Goal: Communication & Community: Answer question/provide support

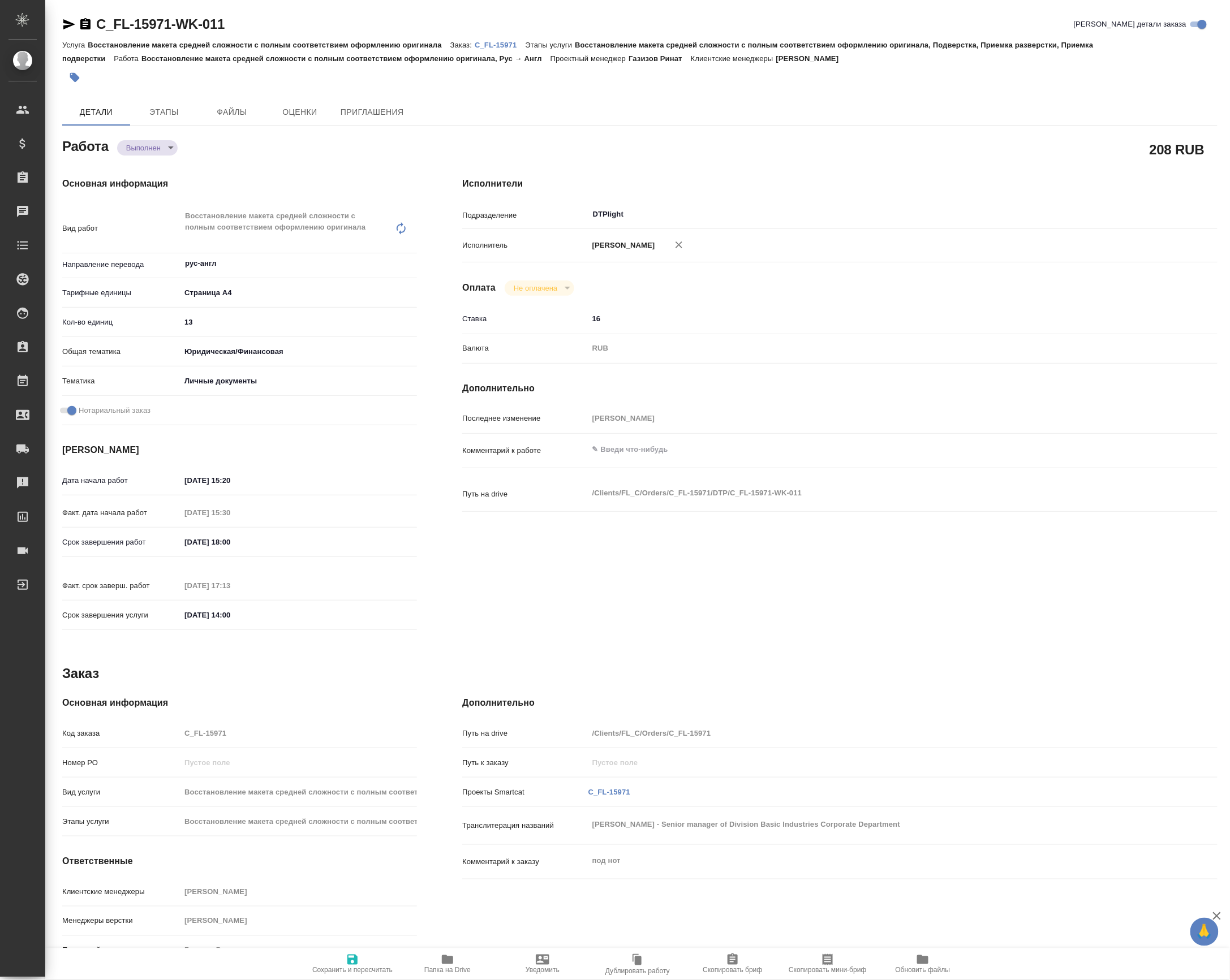
click at [153, 147] on body "🙏 .cls-1 fill:#fff; AWATERA Petrova Valeria Клиенты Спецификации Заказы Чаты To…" at bounding box center [615, 490] width 1230 height 980
click at [149, 170] on button "Сдан" at bounding box center [139, 169] width 24 height 12
type textarea "x"
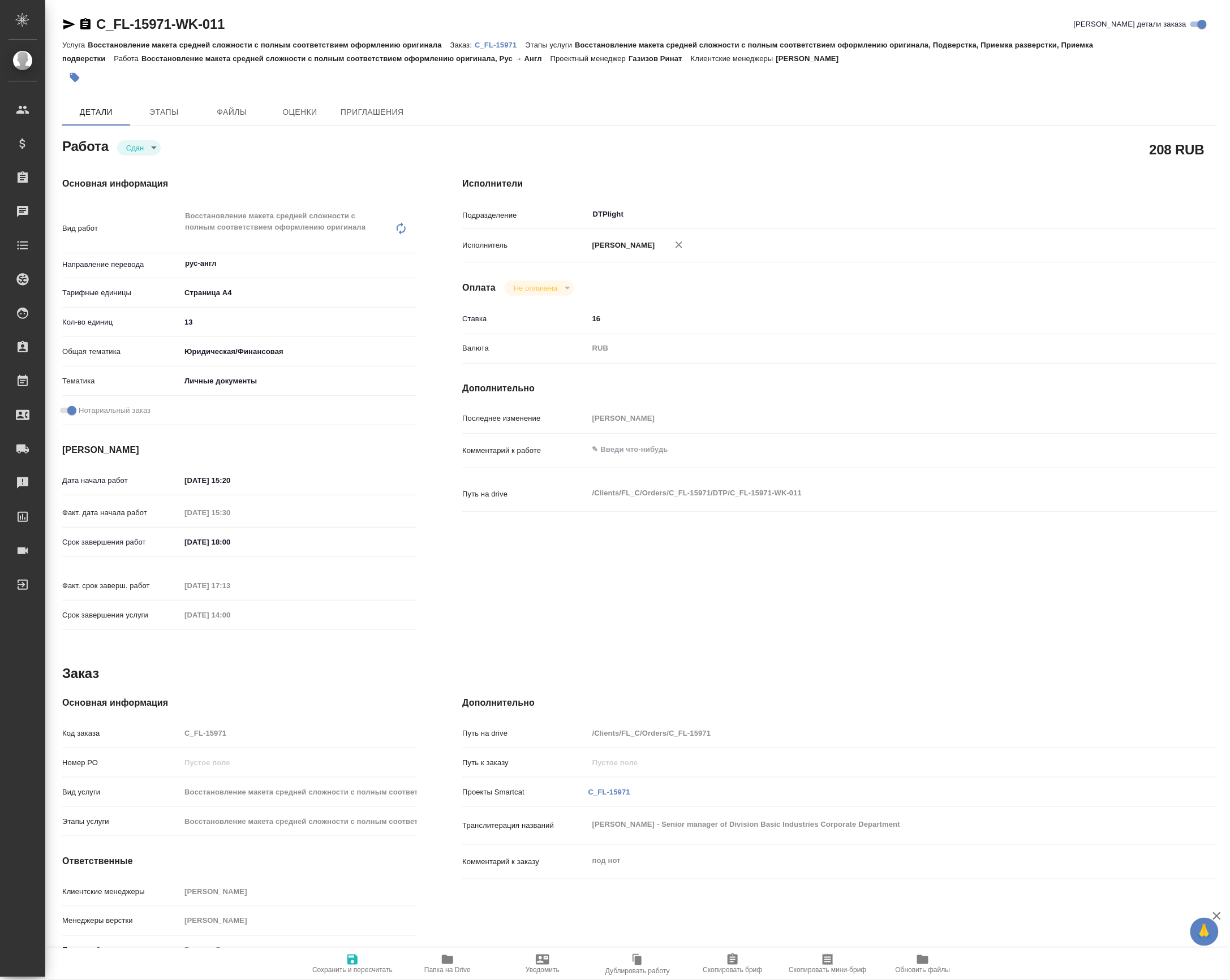
type textarea "x"
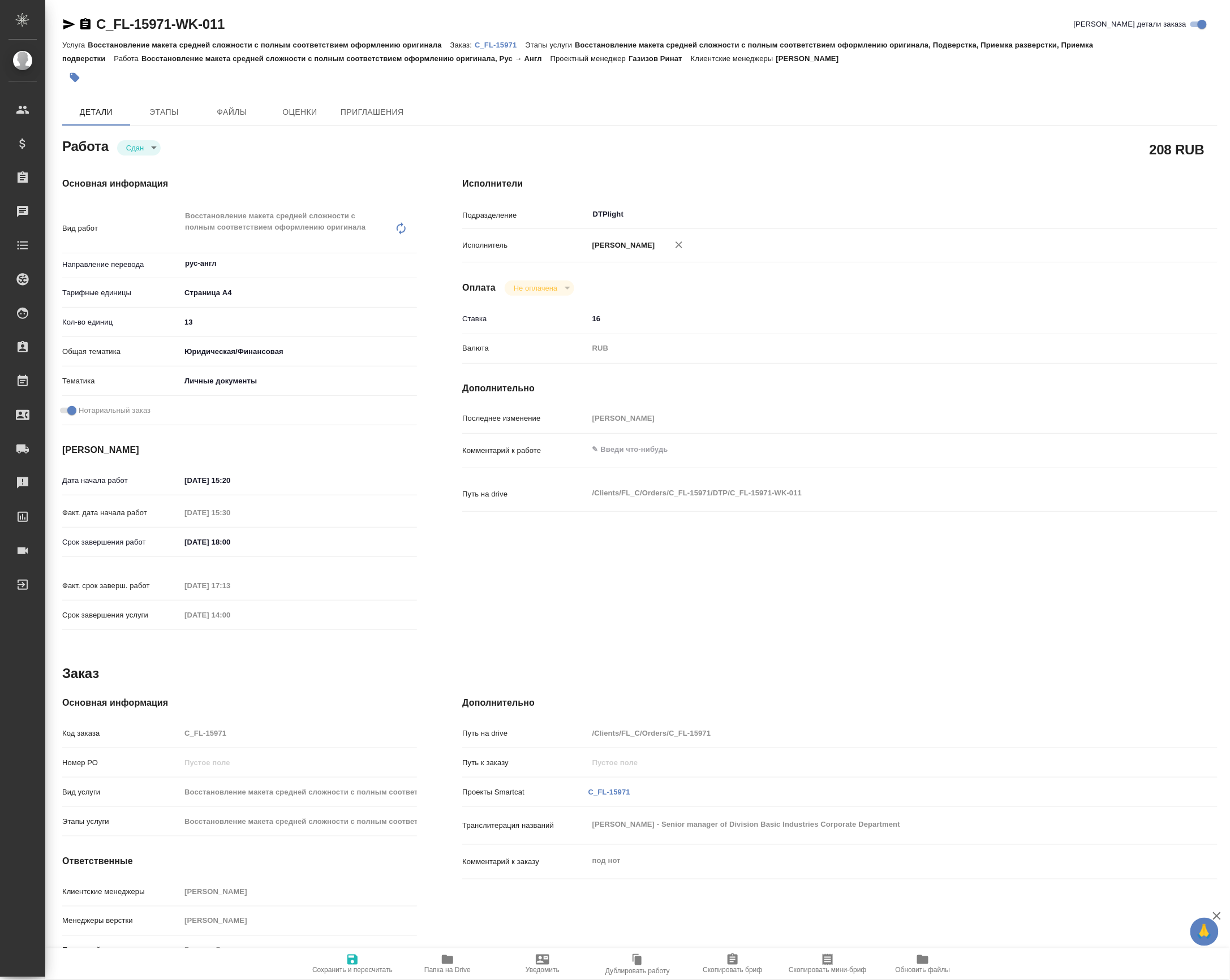
type textarea "x"
click at [467, 969] on span "Папка на Drive" at bounding box center [448, 971] width 47 height 7
type textarea "x"
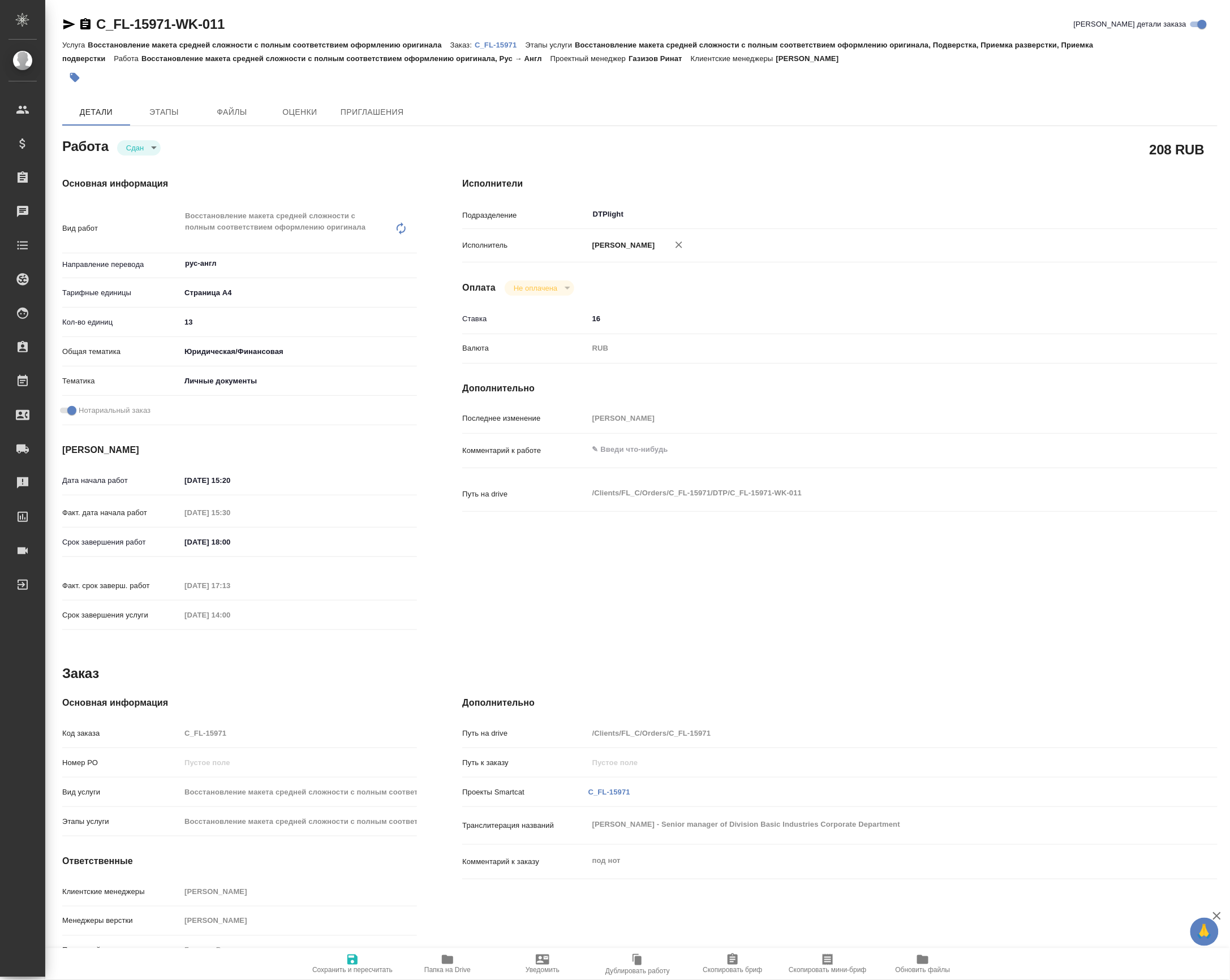
type textarea "x"
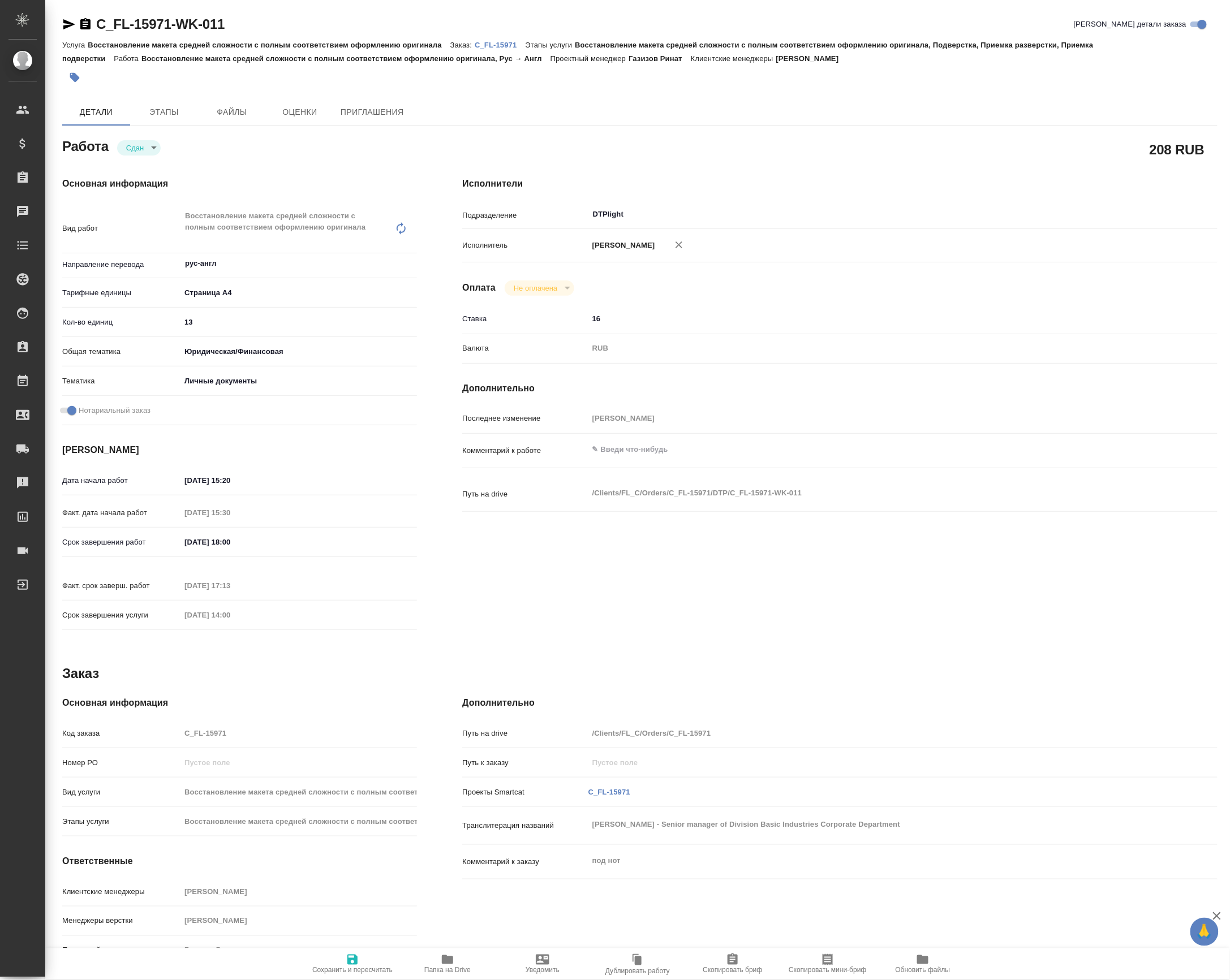
type textarea "x"
click at [505, 39] on link "C_FL-15971" at bounding box center [500, 44] width 50 height 9
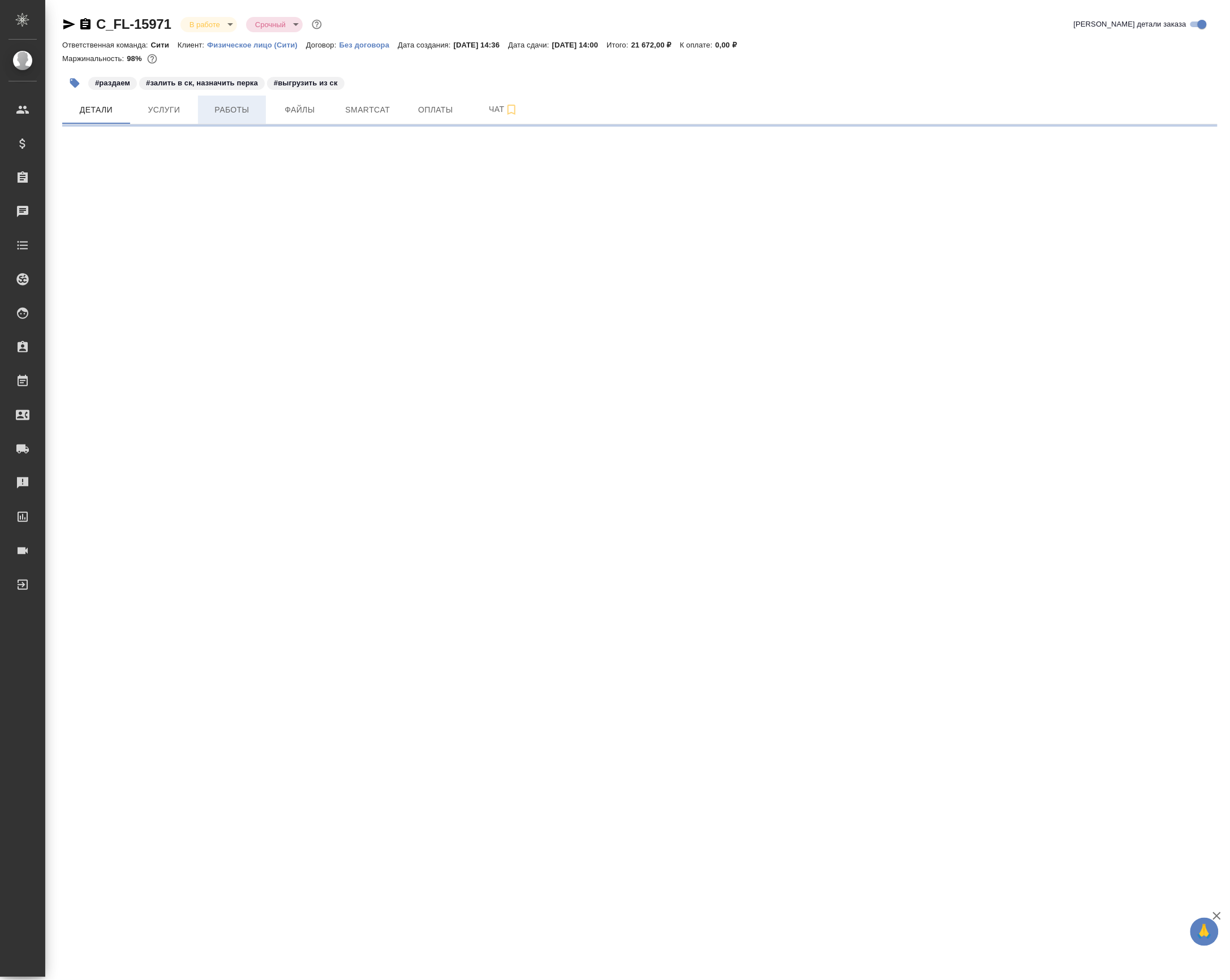
click at [253, 103] on button "Работы" at bounding box center [231, 110] width 68 height 28
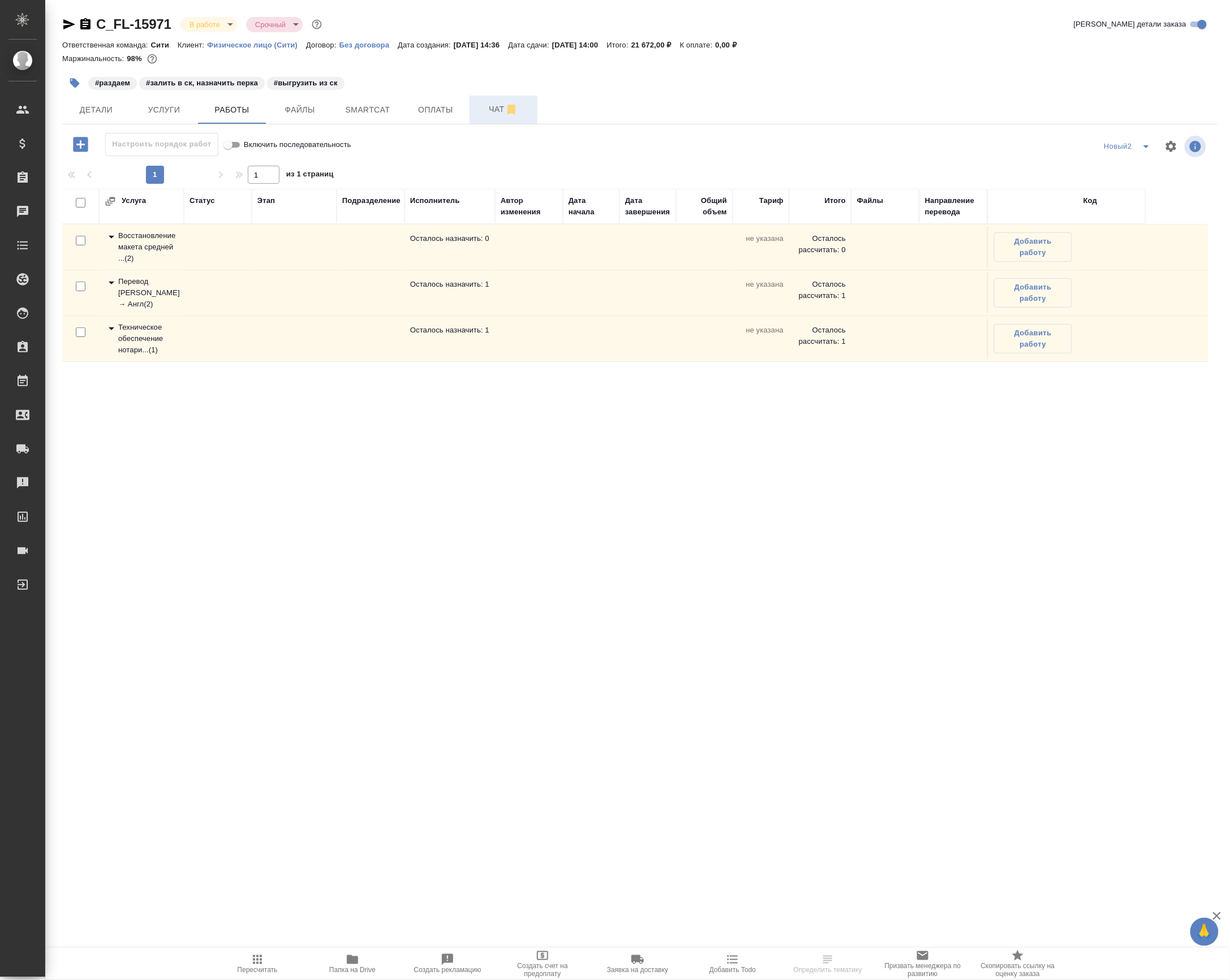
click at [477, 109] on button "Чат" at bounding box center [503, 110] width 68 height 28
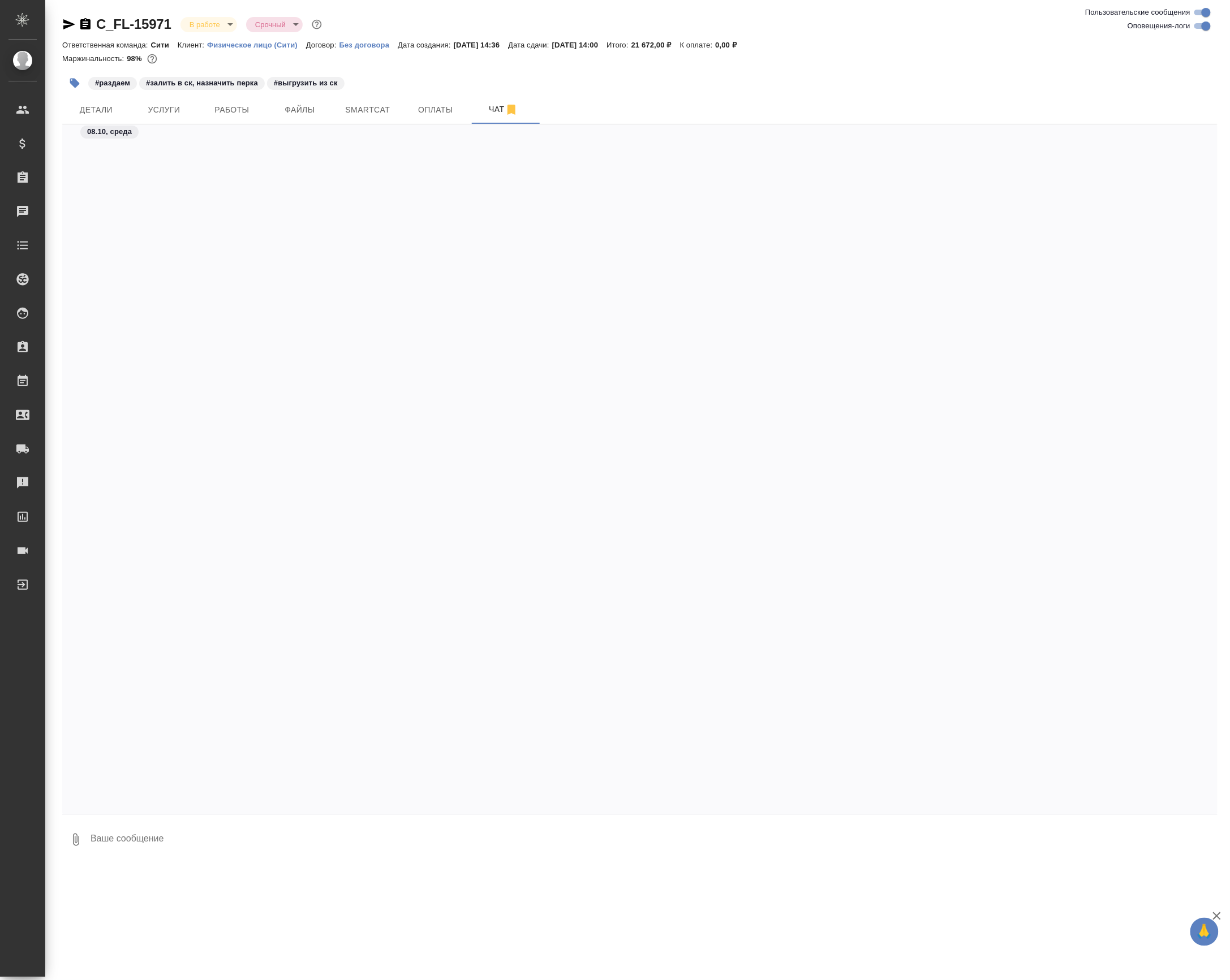
scroll to position [2881, 0]
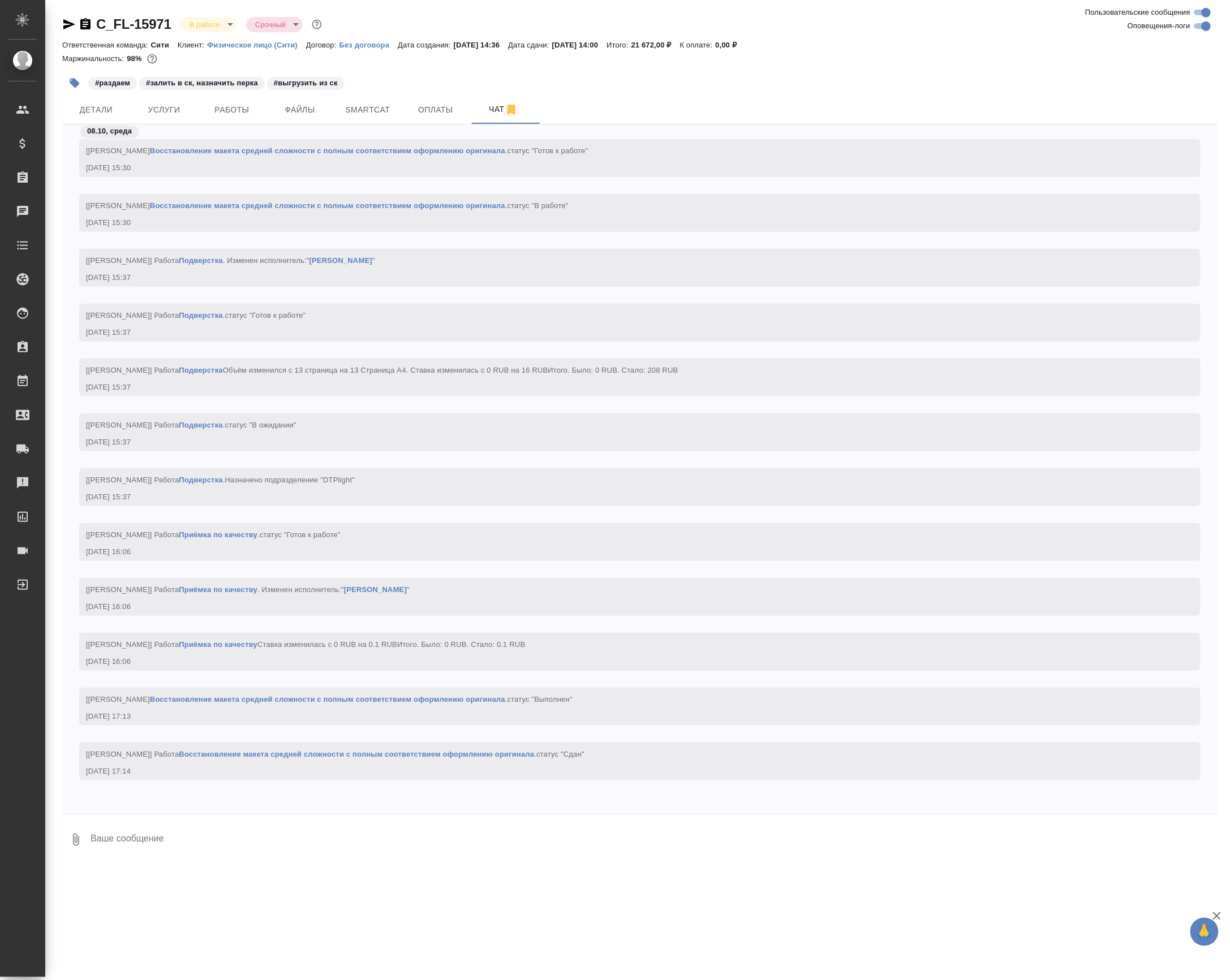
click at [147, 852] on textarea at bounding box center [654, 839] width 1128 height 38
paste textarea "https://drive.awatera.com/apps/files/?dir=/Shares/FL_C/Orders/C_FL-15971/DTP/C_…"
type textarea "https://drive.awatera.com/apps/files/?dir=/Shares/FL_C/Orders/C_FL-15971/DTP/C_…"
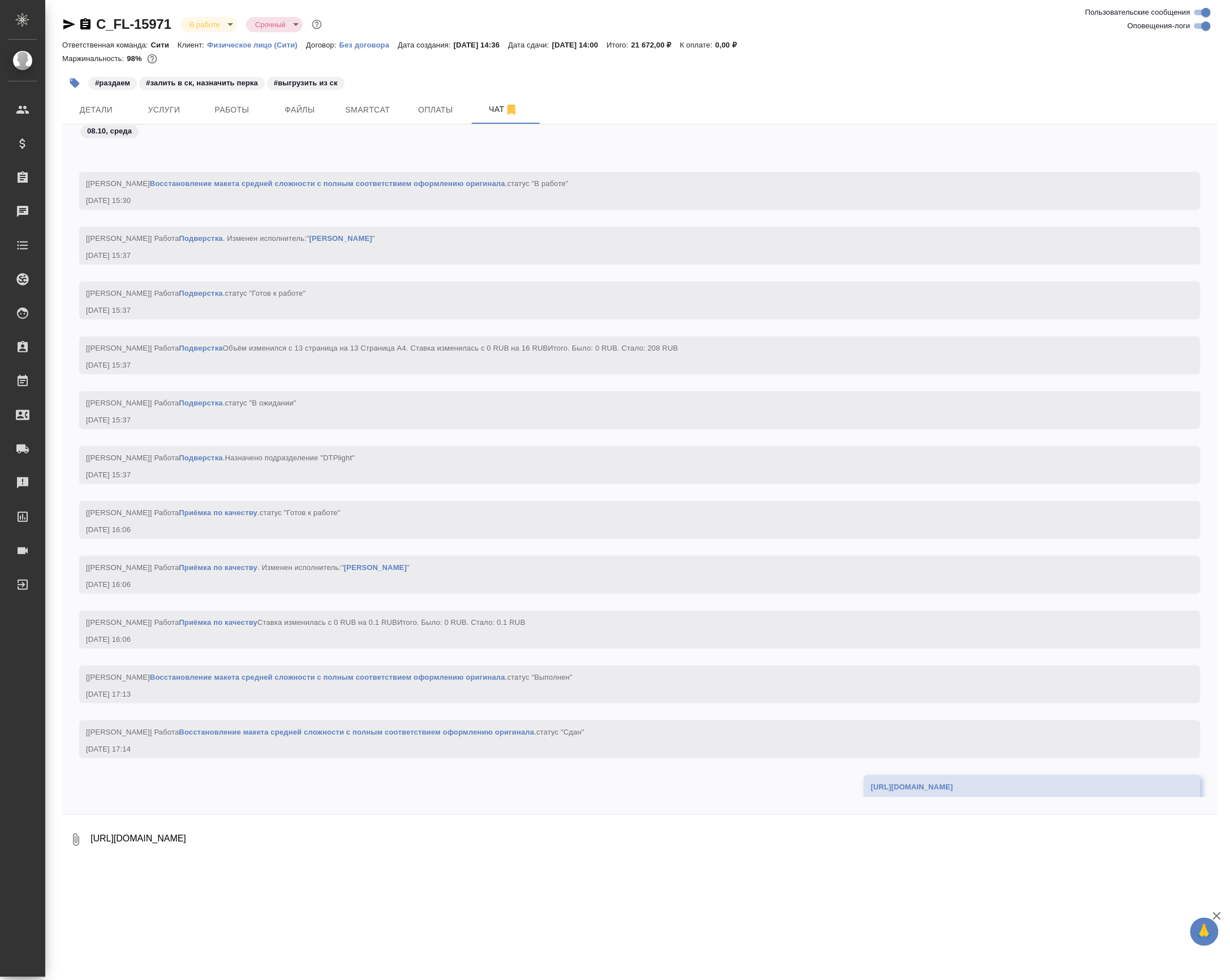
scroll to position [2936, 0]
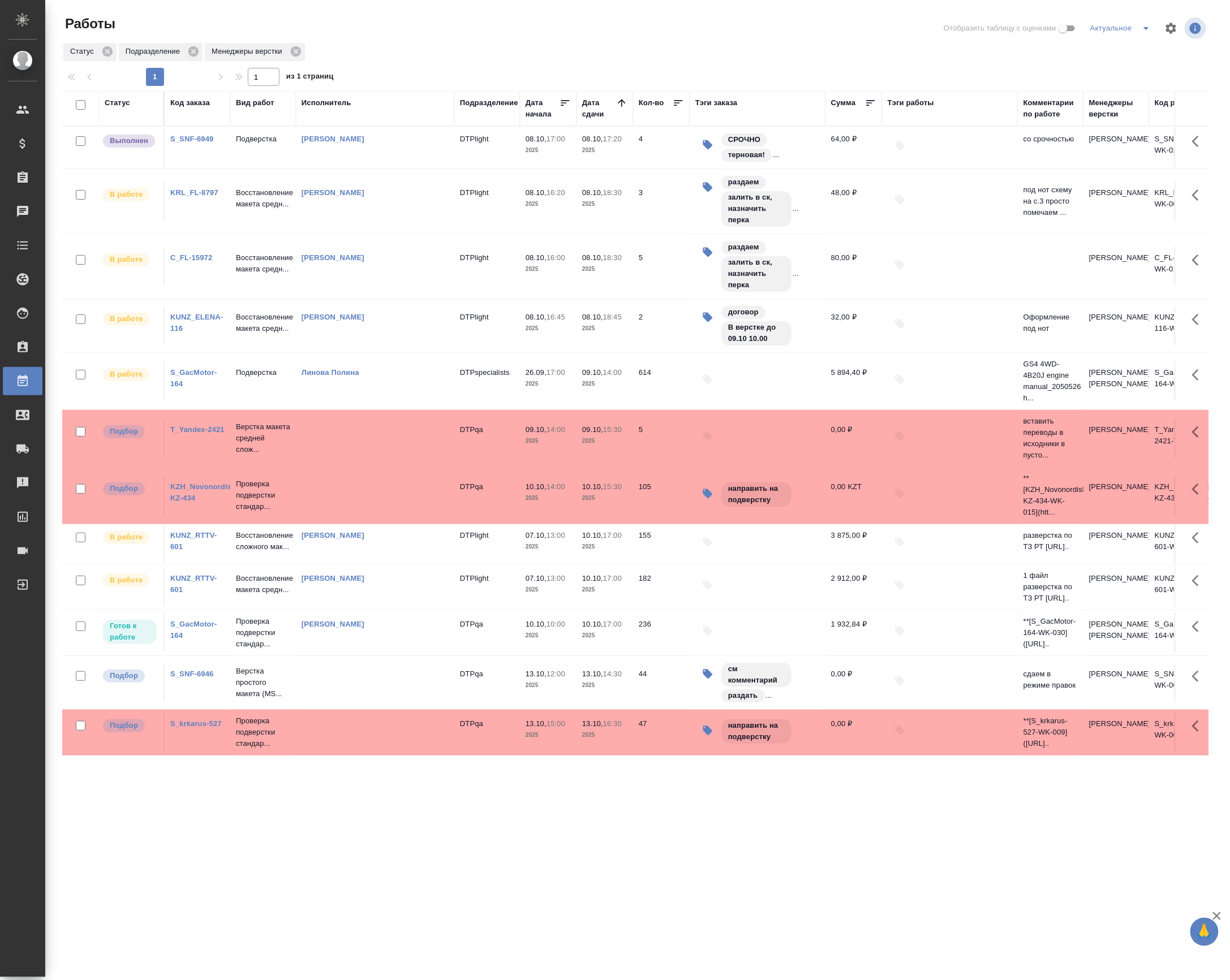
click at [485, 147] on td "DTPlight" at bounding box center [487, 147] width 65 height 39
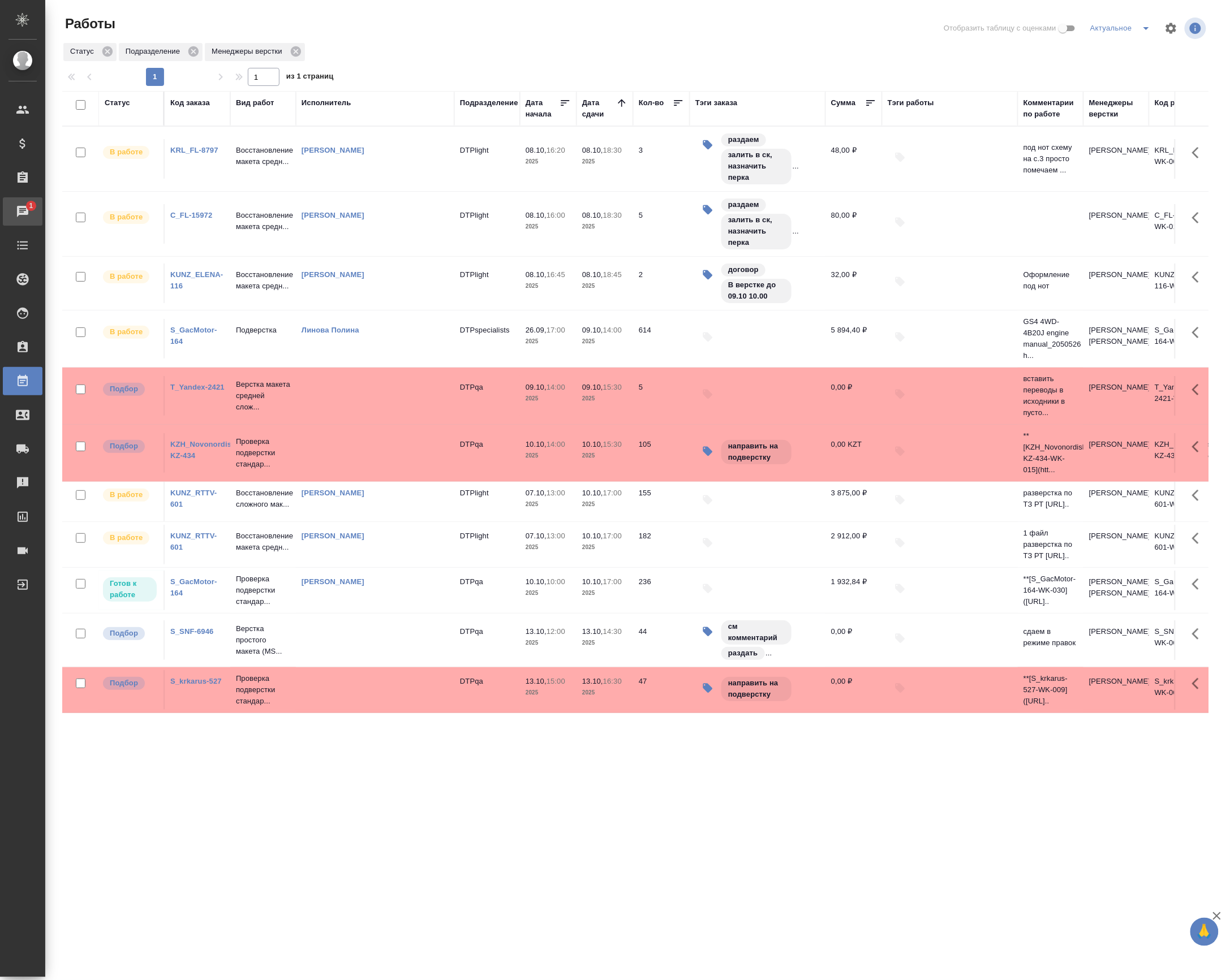
click at [25, 224] on link "1 Чаты" at bounding box center [22, 212] width 39 height 28
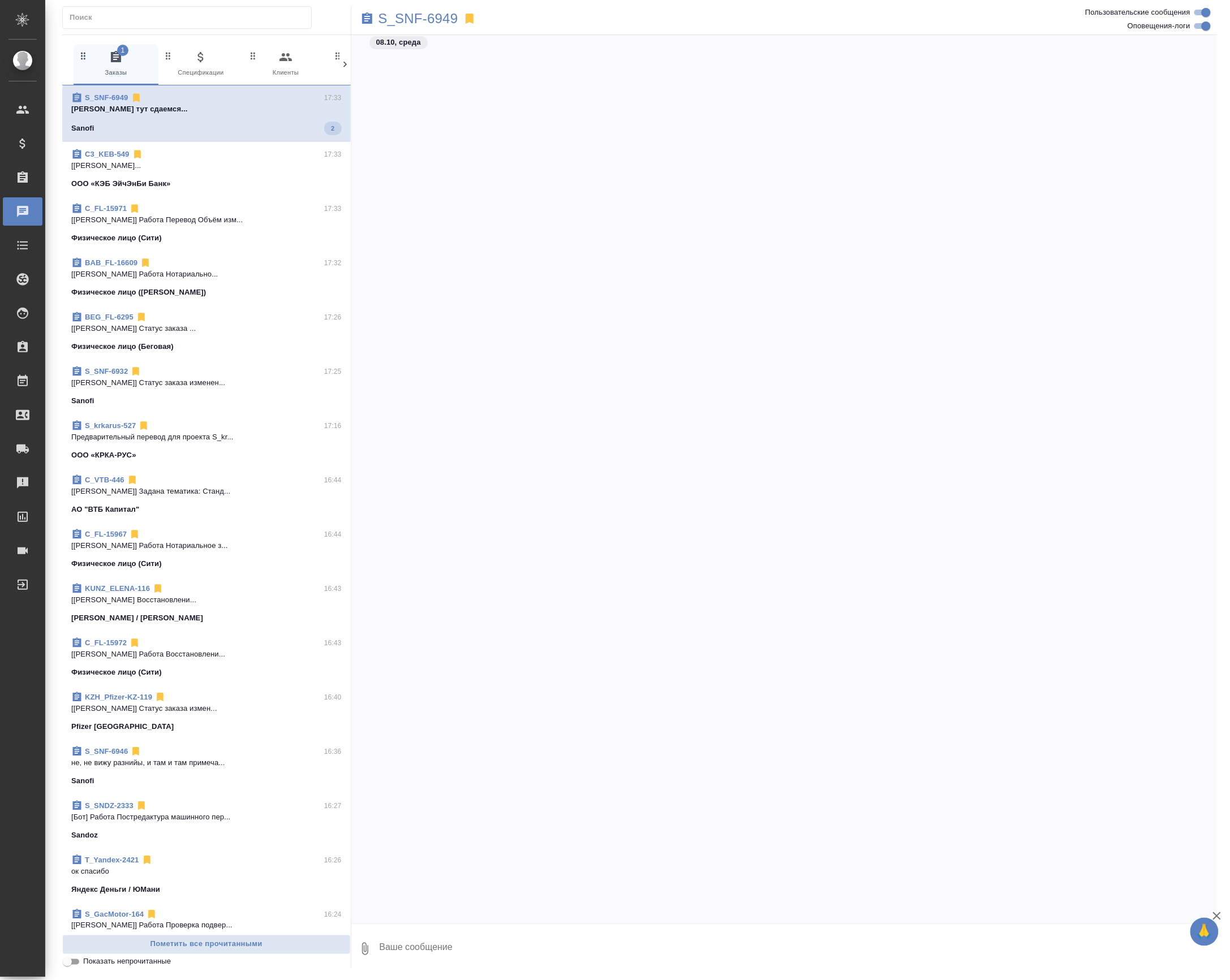
scroll to position [65882, 0]
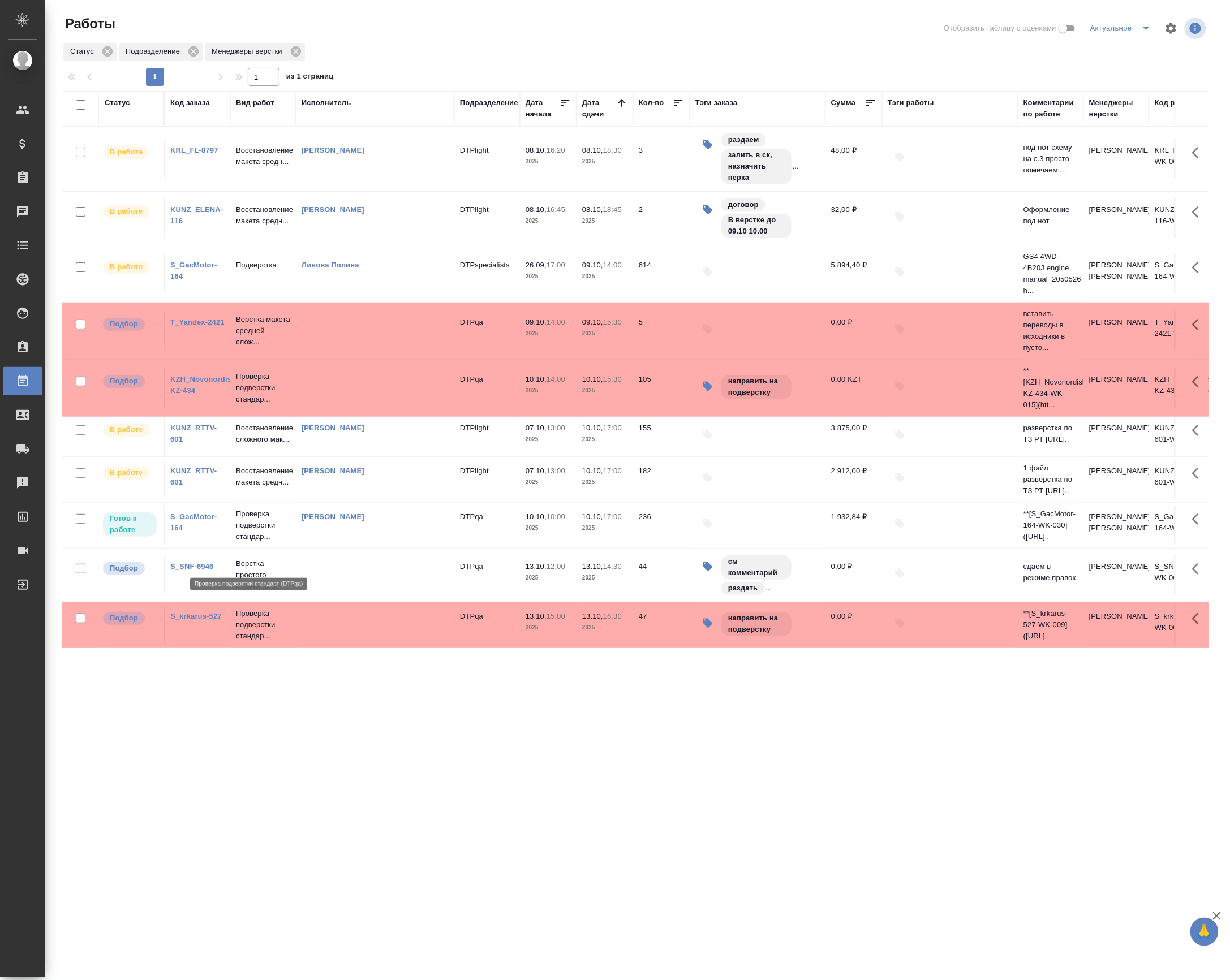
click at [269, 543] on p "Проверка подверстки стандар..." at bounding box center [263, 525] width 54 height 34
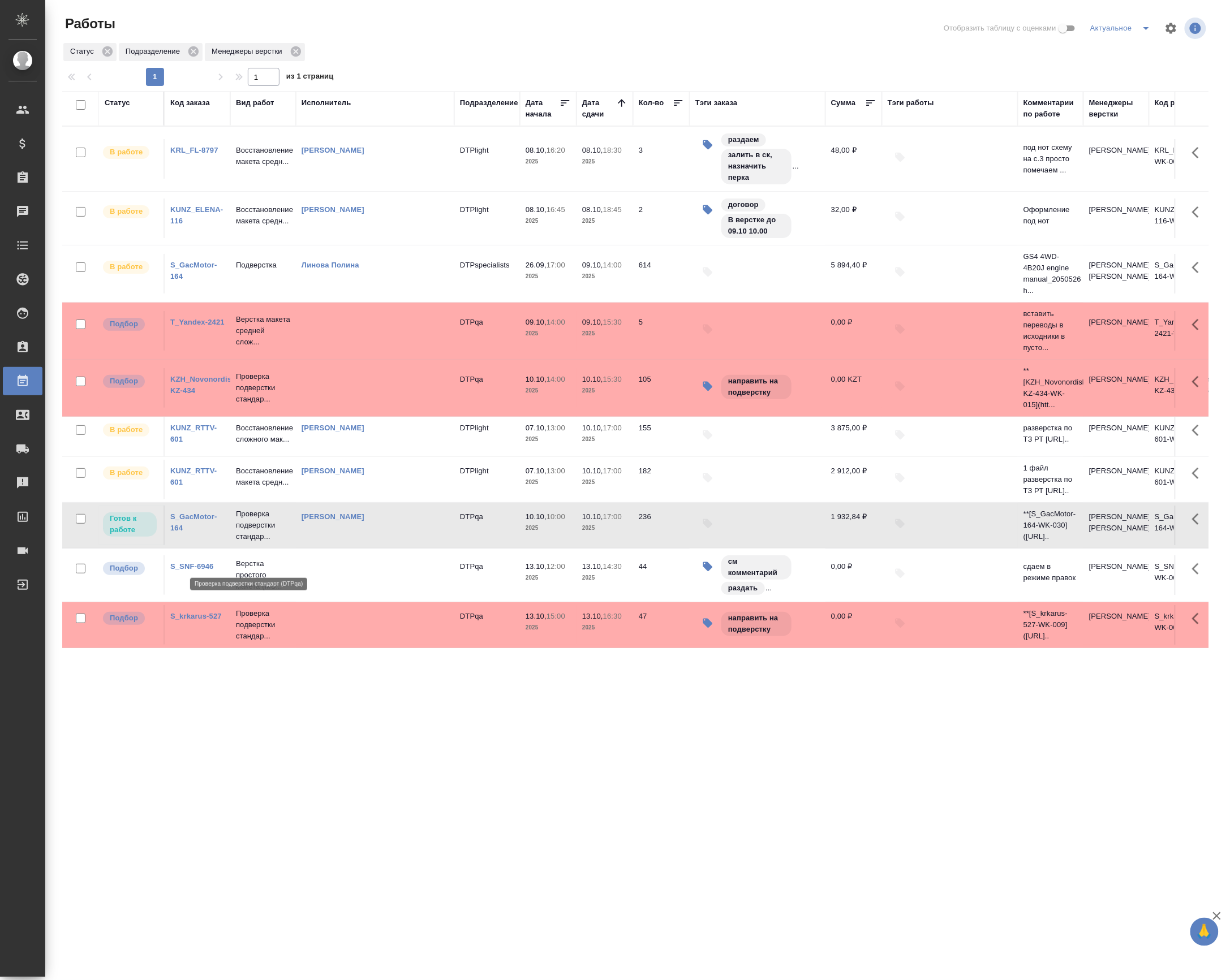
click at [269, 543] on p "Проверка подверстки стандар..." at bounding box center [263, 525] width 54 height 34
click at [294, 784] on div "Статус Код заказа Вид работ Исполнитель Подразделение Дата начала Дата сдачи Ко…" at bounding box center [635, 487] width 1146 height 792
click at [1140, 22] on icon "split button" at bounding box center [1146, 28] width 14 height 14
click at [1099, 195] on li "Заявки" at bounding box center [1107, 199] width 108 height 18
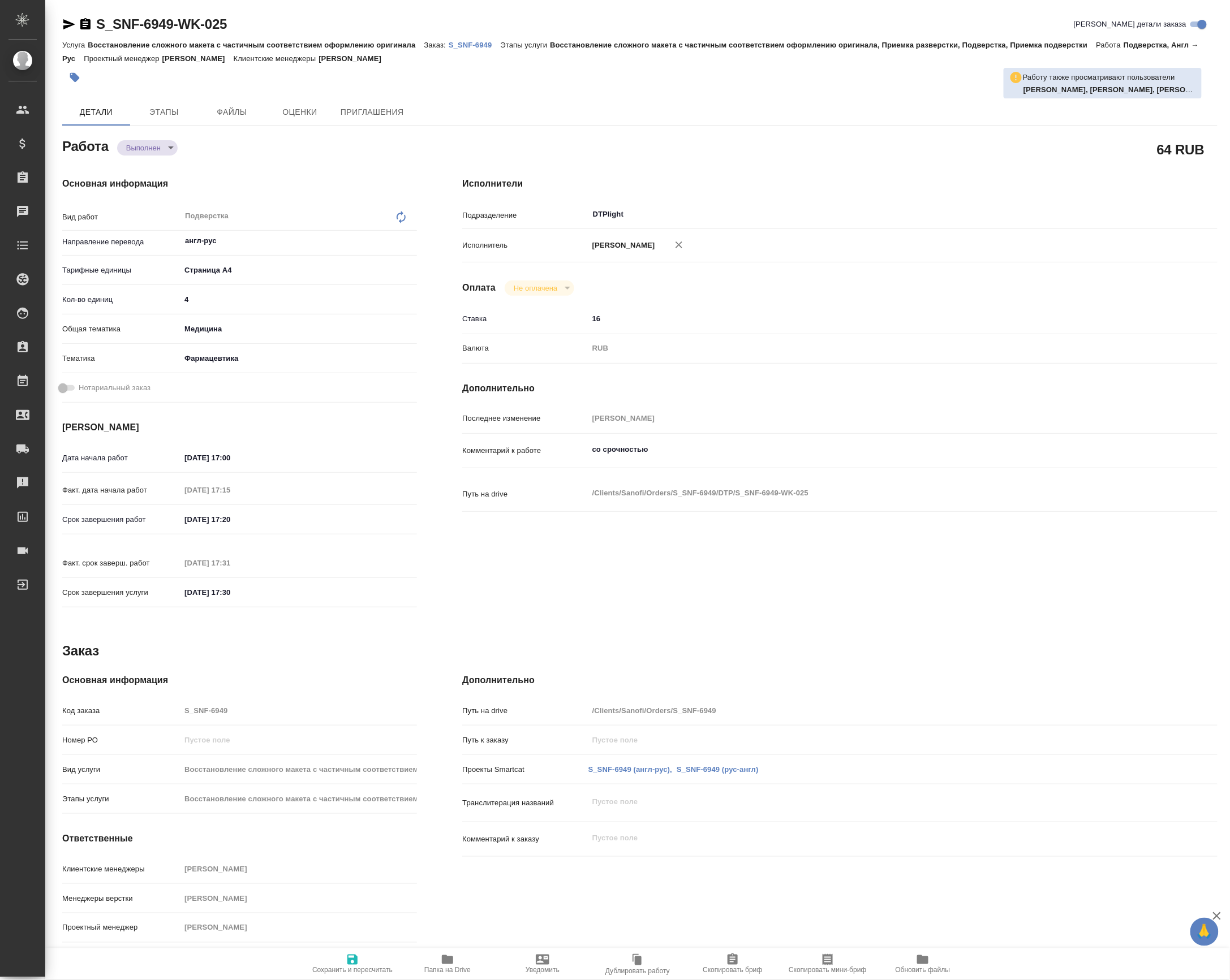
click at [161, 150] on body "🙏 .cls-1 fill:#fff; AWATERA Petrova Valeria Клиенты Спецификации Заказы Чаты To…" at bounding box center [615, 490] width 1230 height 980
click at [141, 171] on button "Сдан" at bounding box center [139, 169] width 24 height 12
type textarea "x"
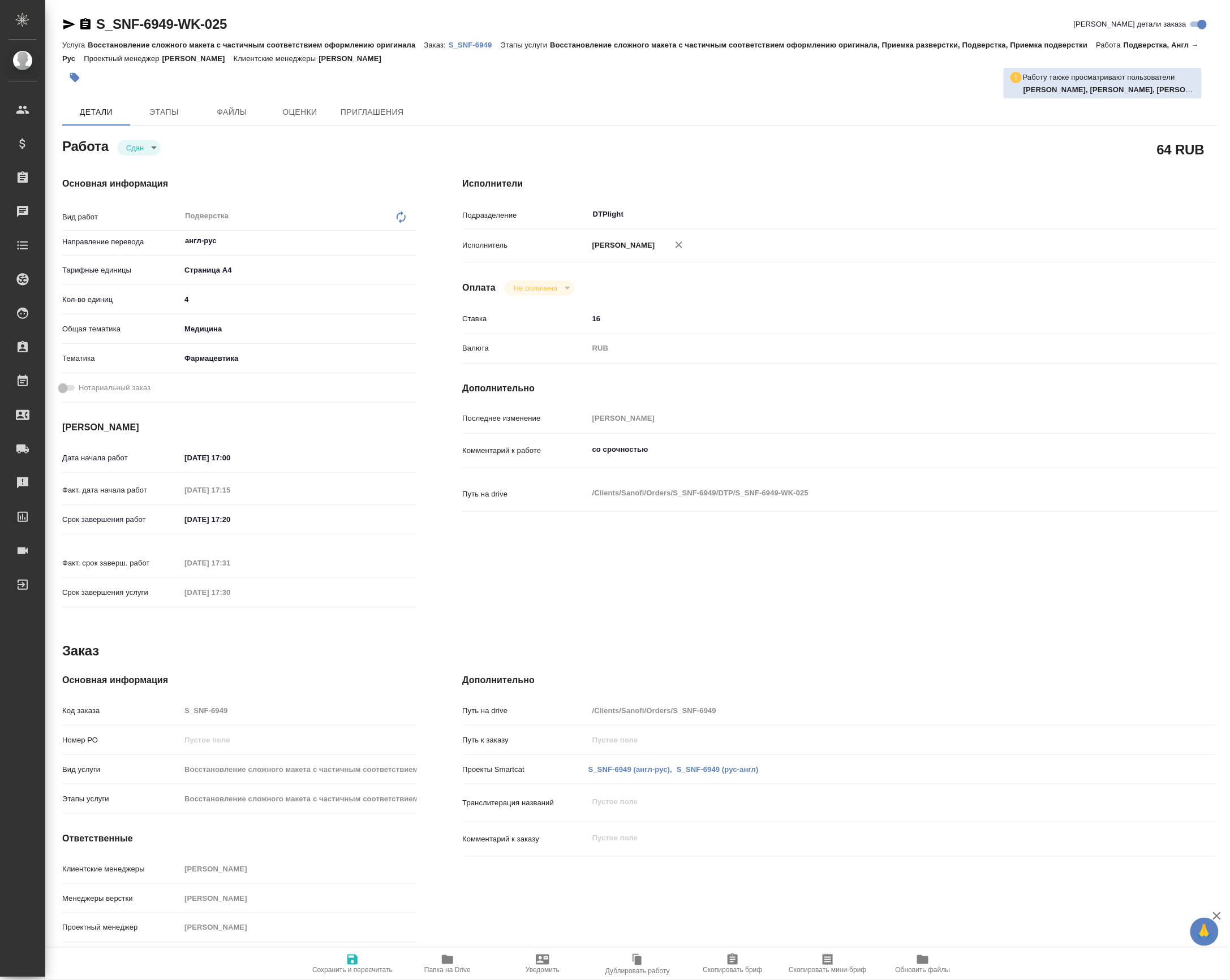
type textarea "x"
click at [450, 965] on icon "button" at bounding box center [448, 959] width 14 height 14
type textarea "x"
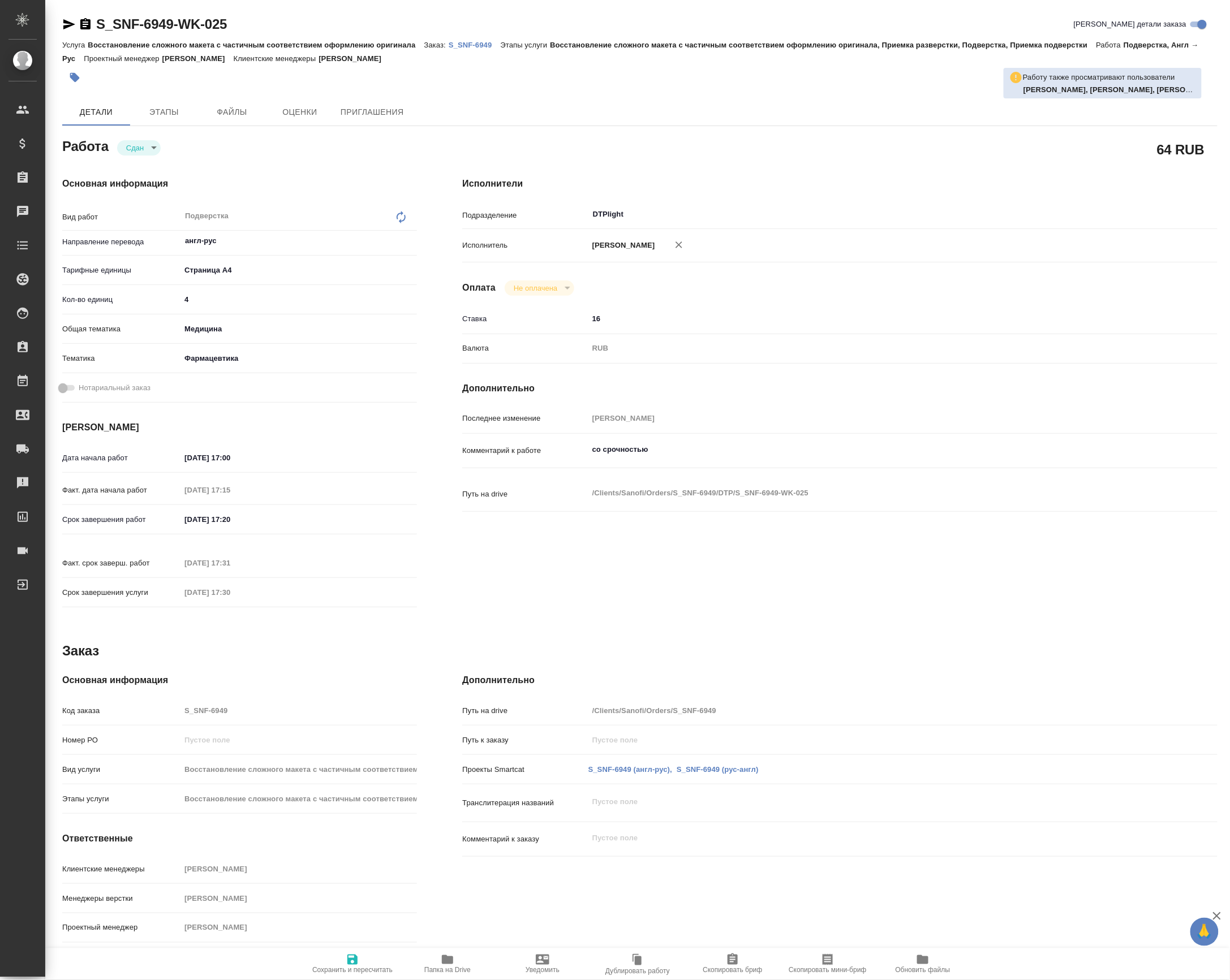
type textarea "x"
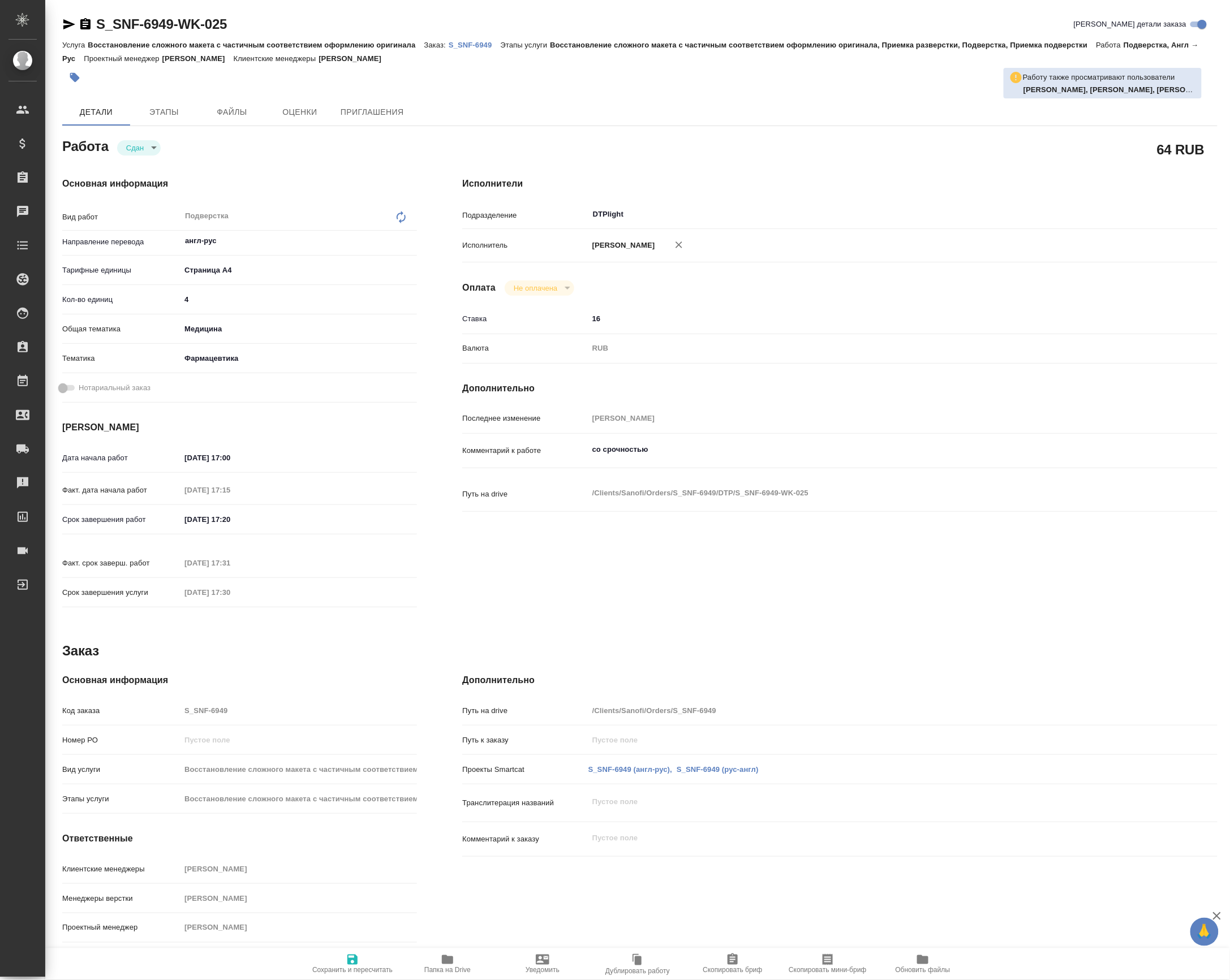
type textarea "x"
click at [493, 48] on link "S_SNF-6949" at bounding box center [475, 44] width 52 height 9
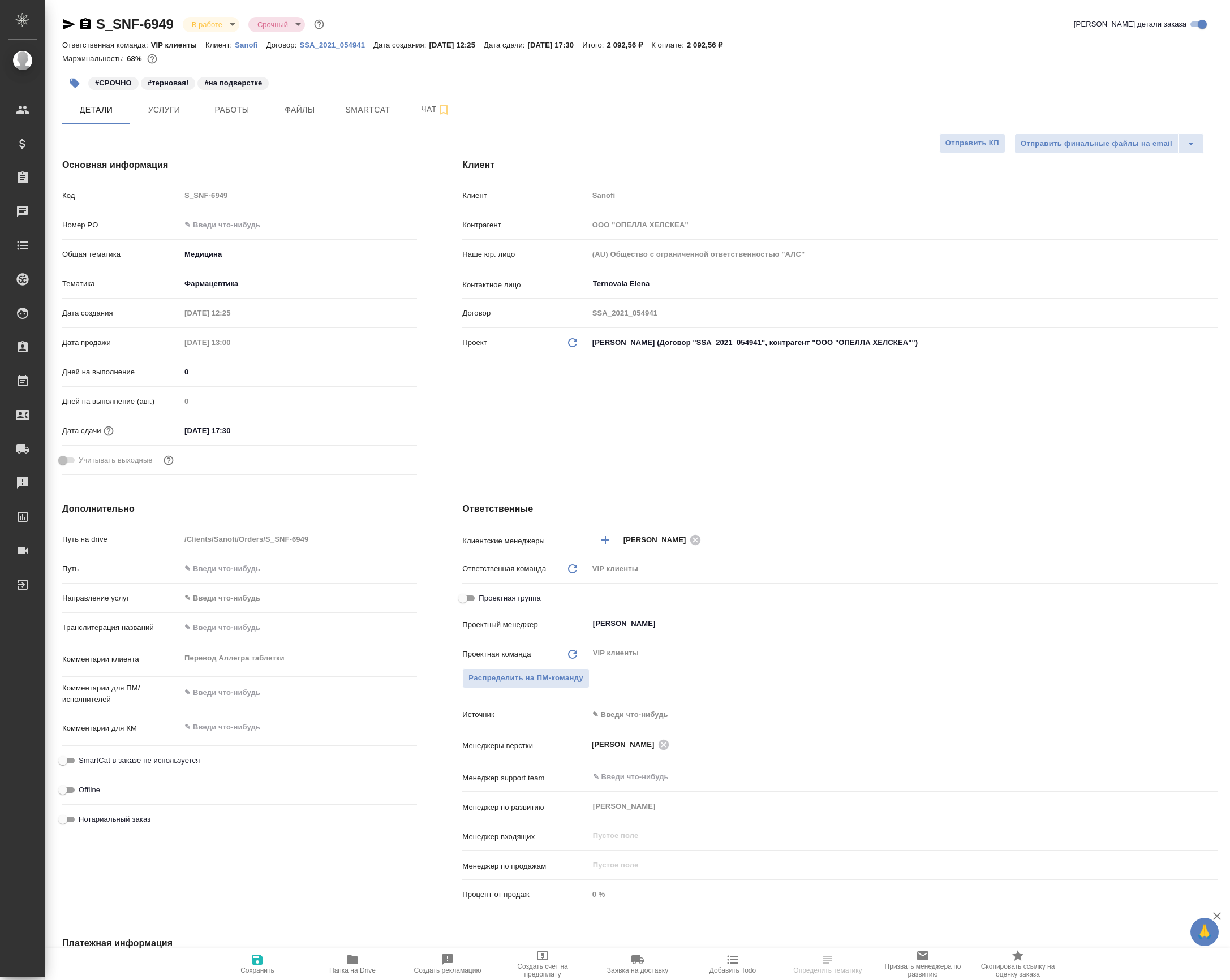
select select "RU"
click at [418, 104] on button "Чат" at bounding box center [435, 110] width 68 height 28
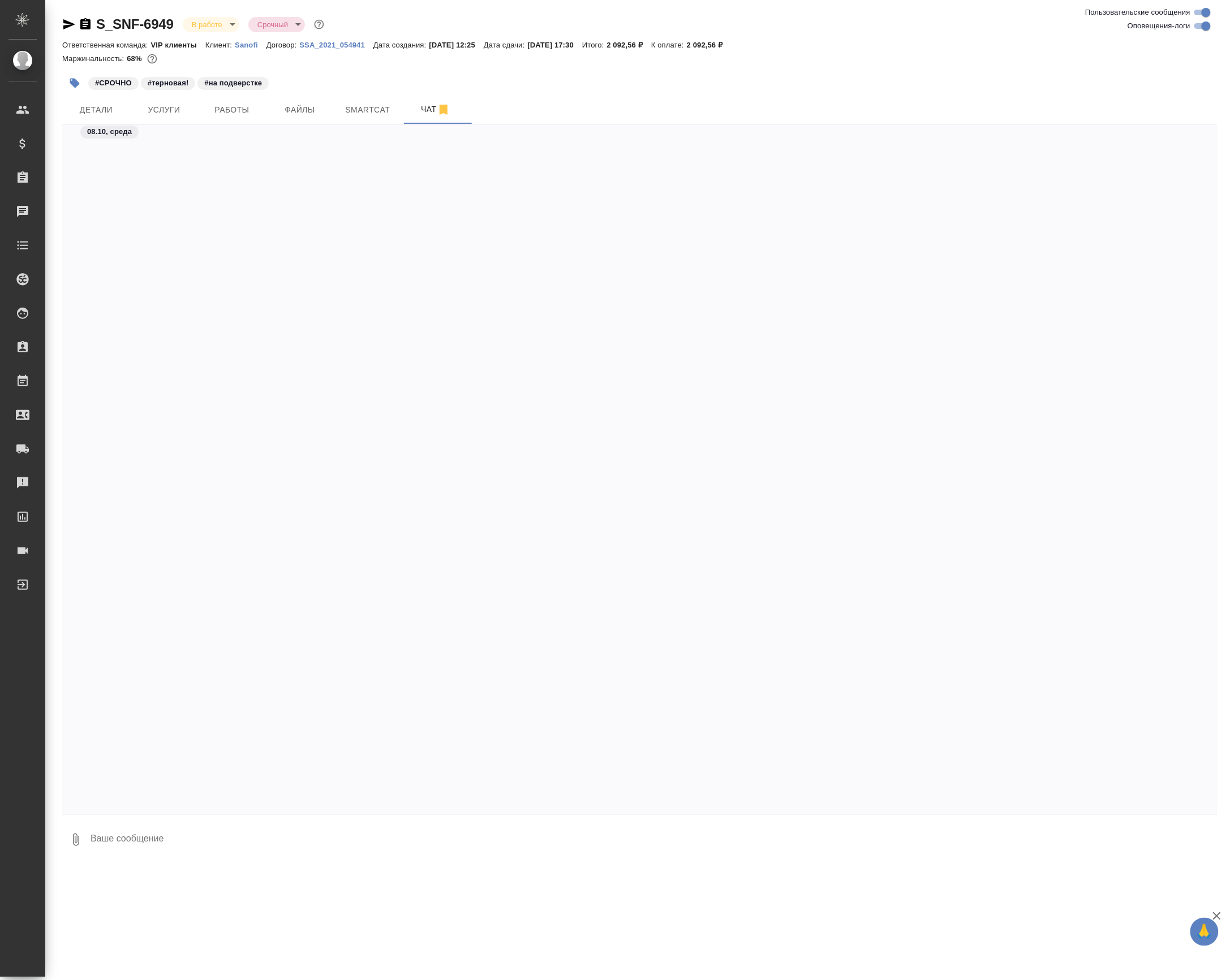
scroll to position [63796, 0]
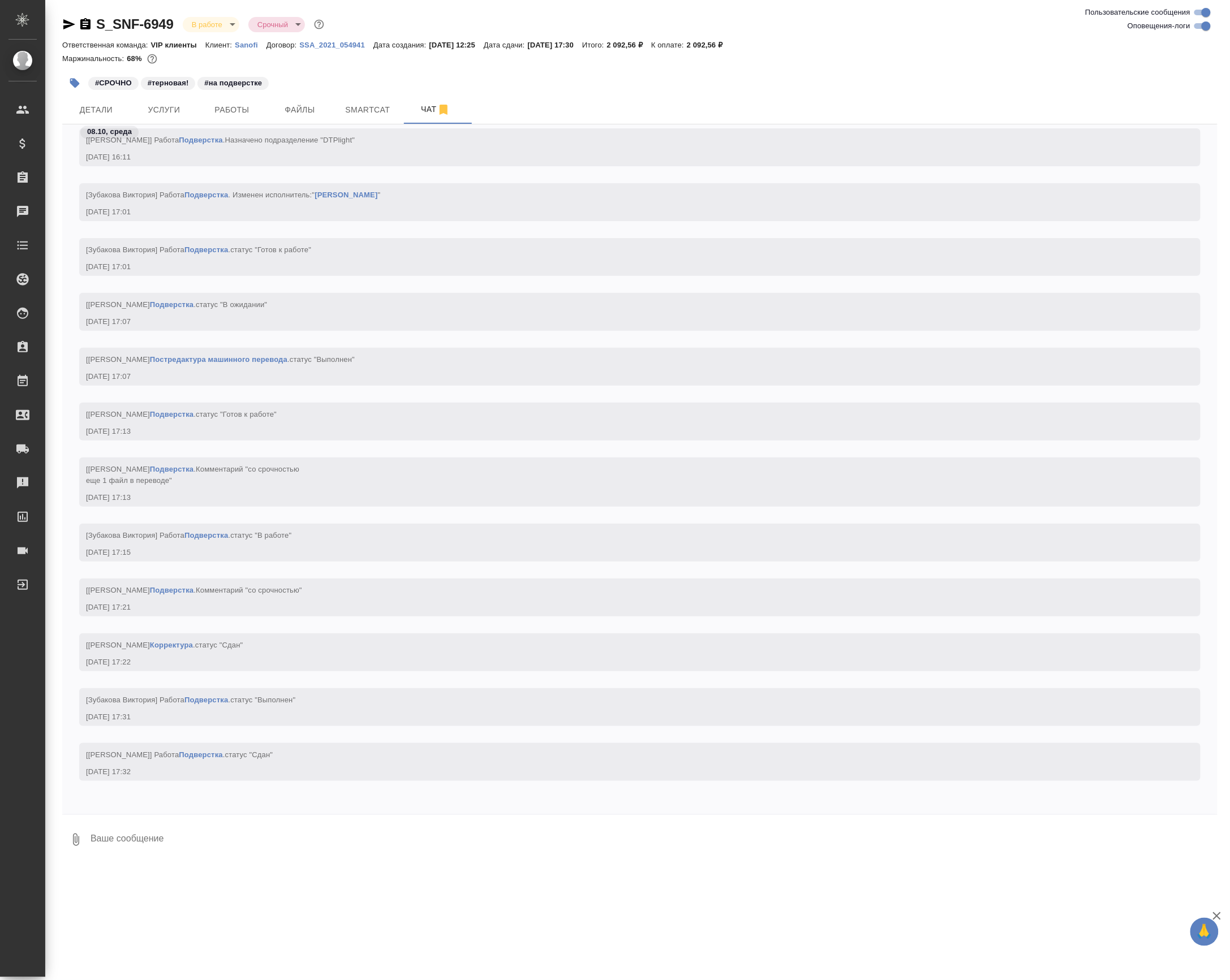
click at [290, 829] on textarea at bounding box center [654, 839] width 1128 height 38
paste textarea "https://drive.awatera.com/apps/files/files/10632655?dir=/Shares/Sanofi/Orders/S…"
type textarea "https://drive.awatera.com/apps/files/files/10632655?dir=/Shares/Sanofi/Orders/S…"
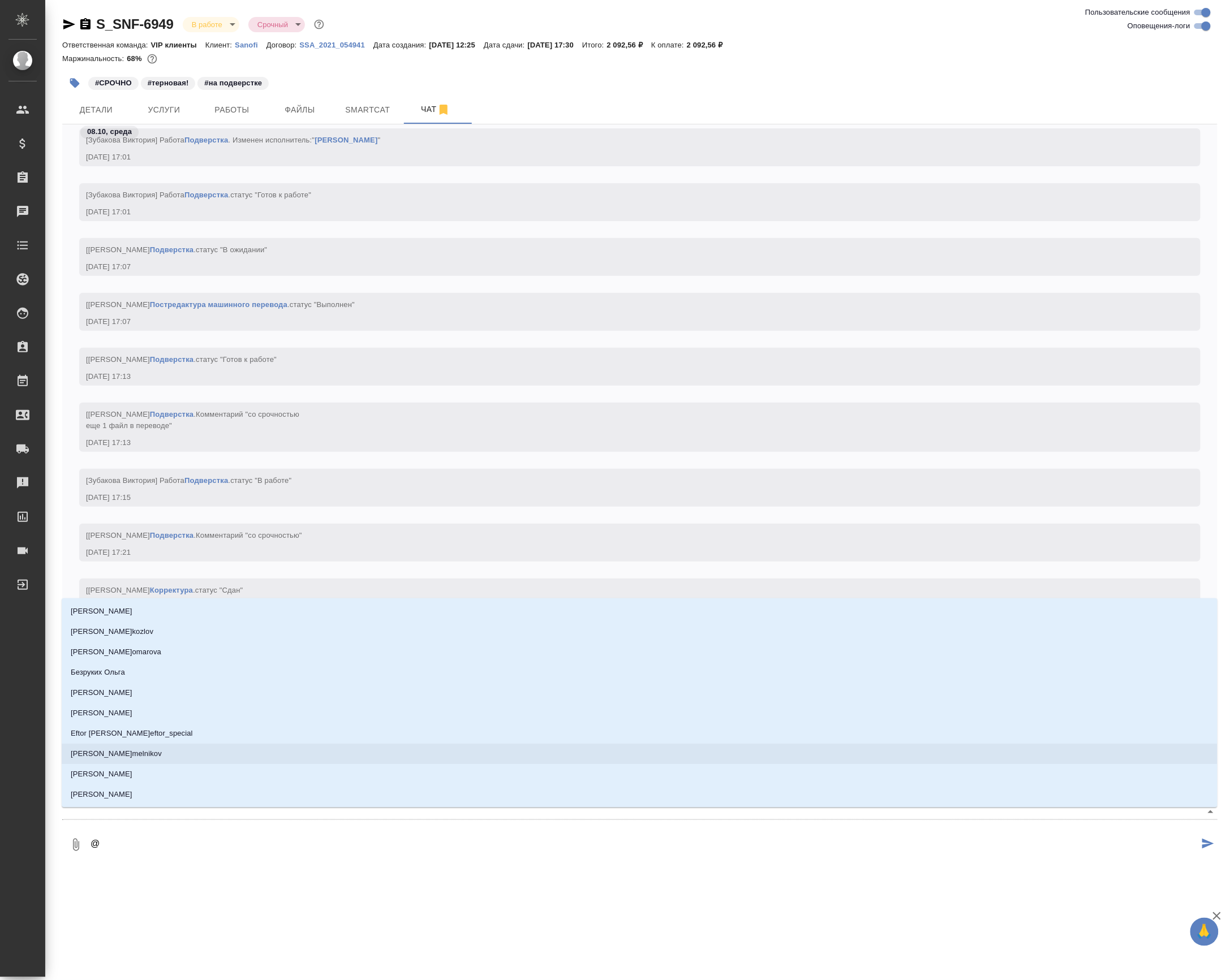
type textarea "@г"
type input "г"
type textarea "@го"
type input "го"
type textarea "@гор"
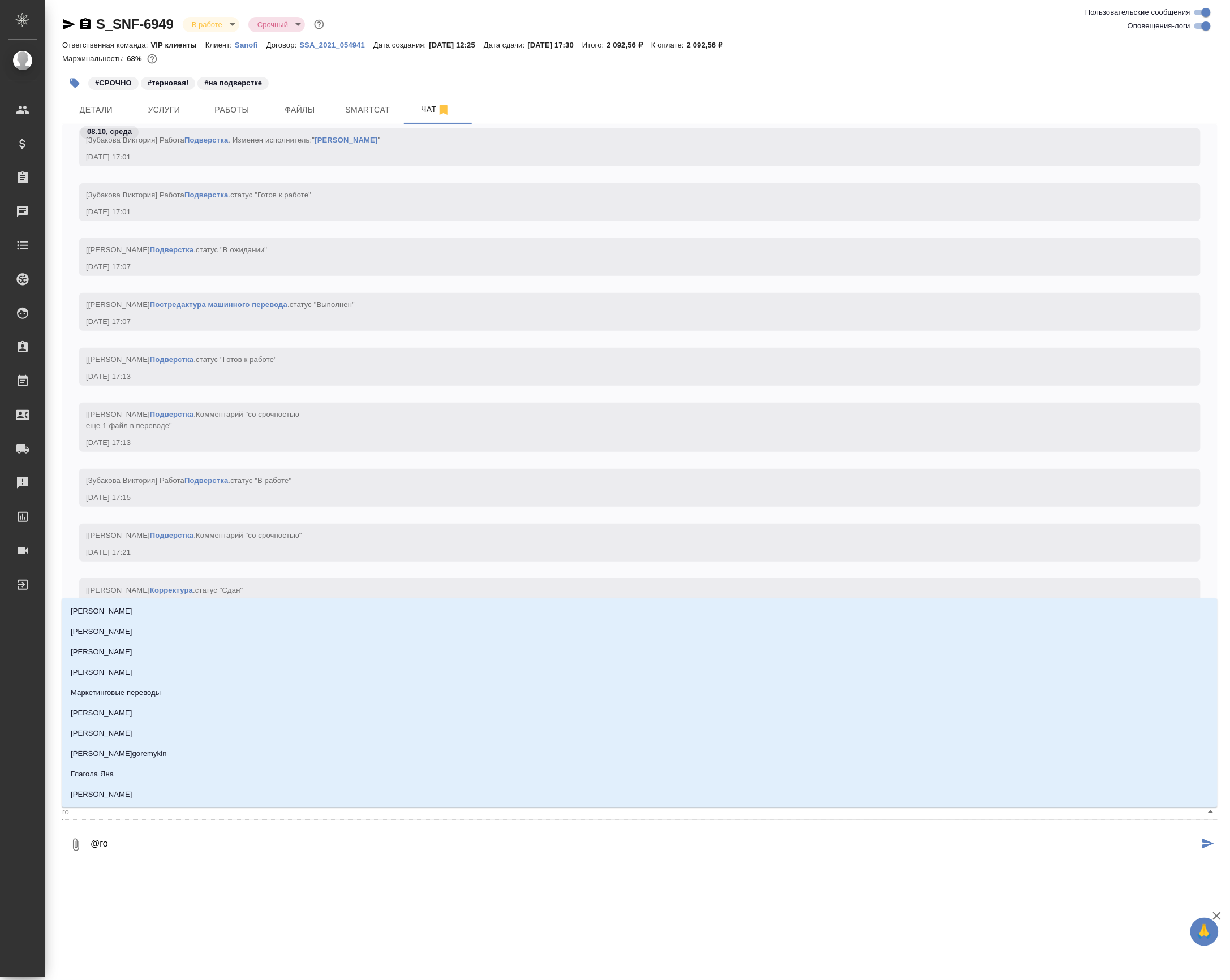
type input "гор"
type textarea "@горш"
type input "горш"
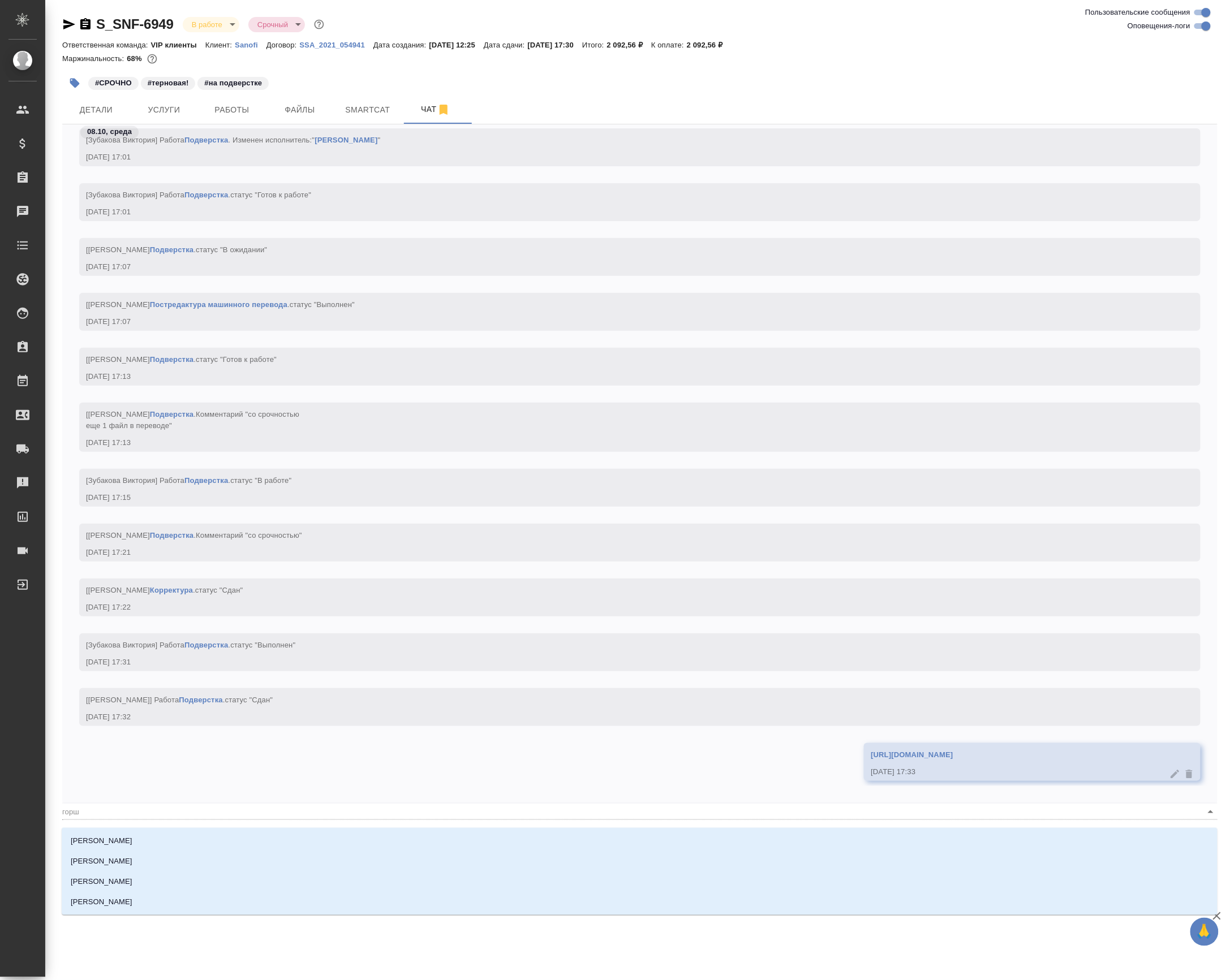
type textarea "@горшк"
type input "горшк"
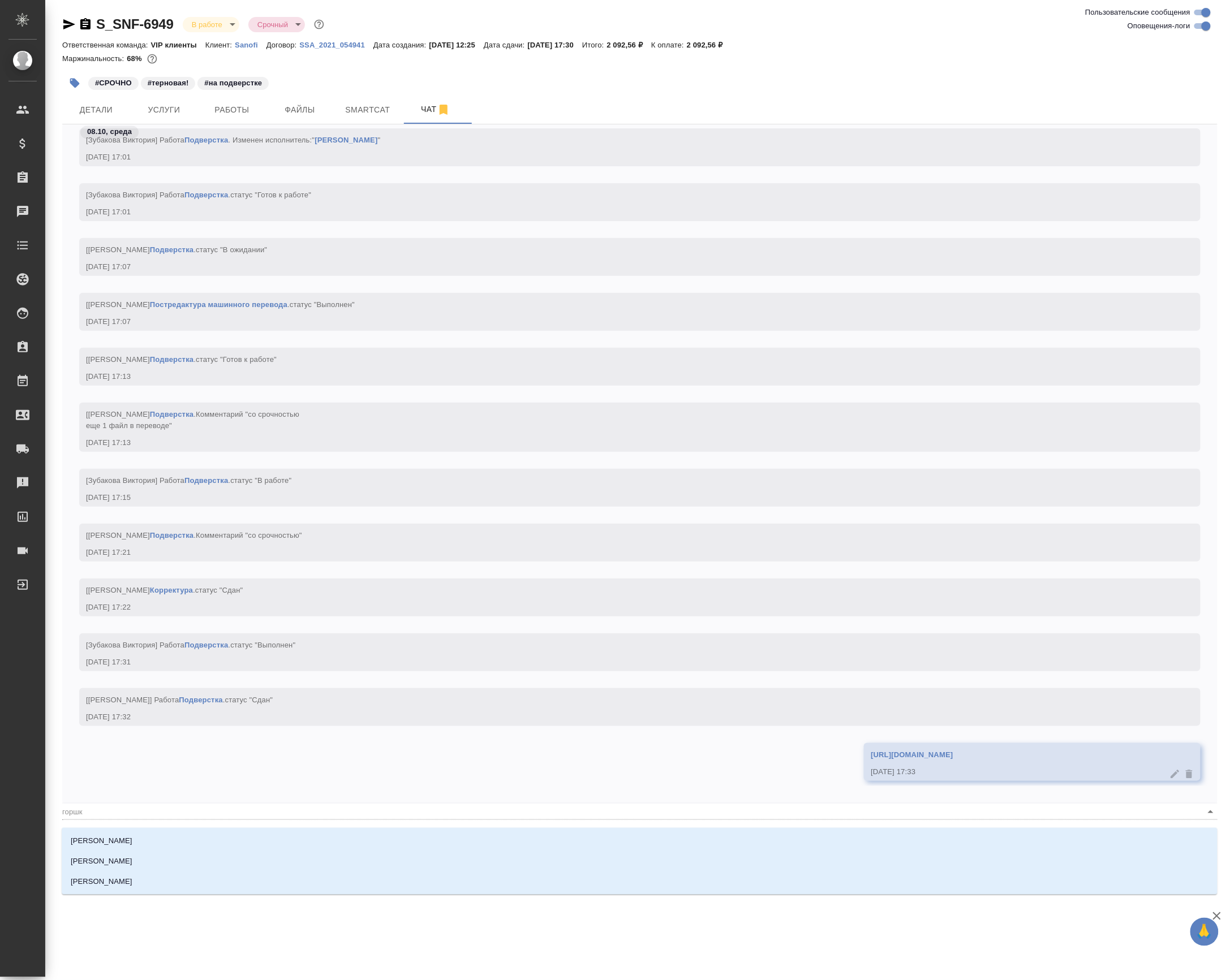
type textarea "@горшко"
type input "горшко"
click at [249, 874] on li "Горшкова Валентина" at bounding box center [639, 882] width 1155 height 21
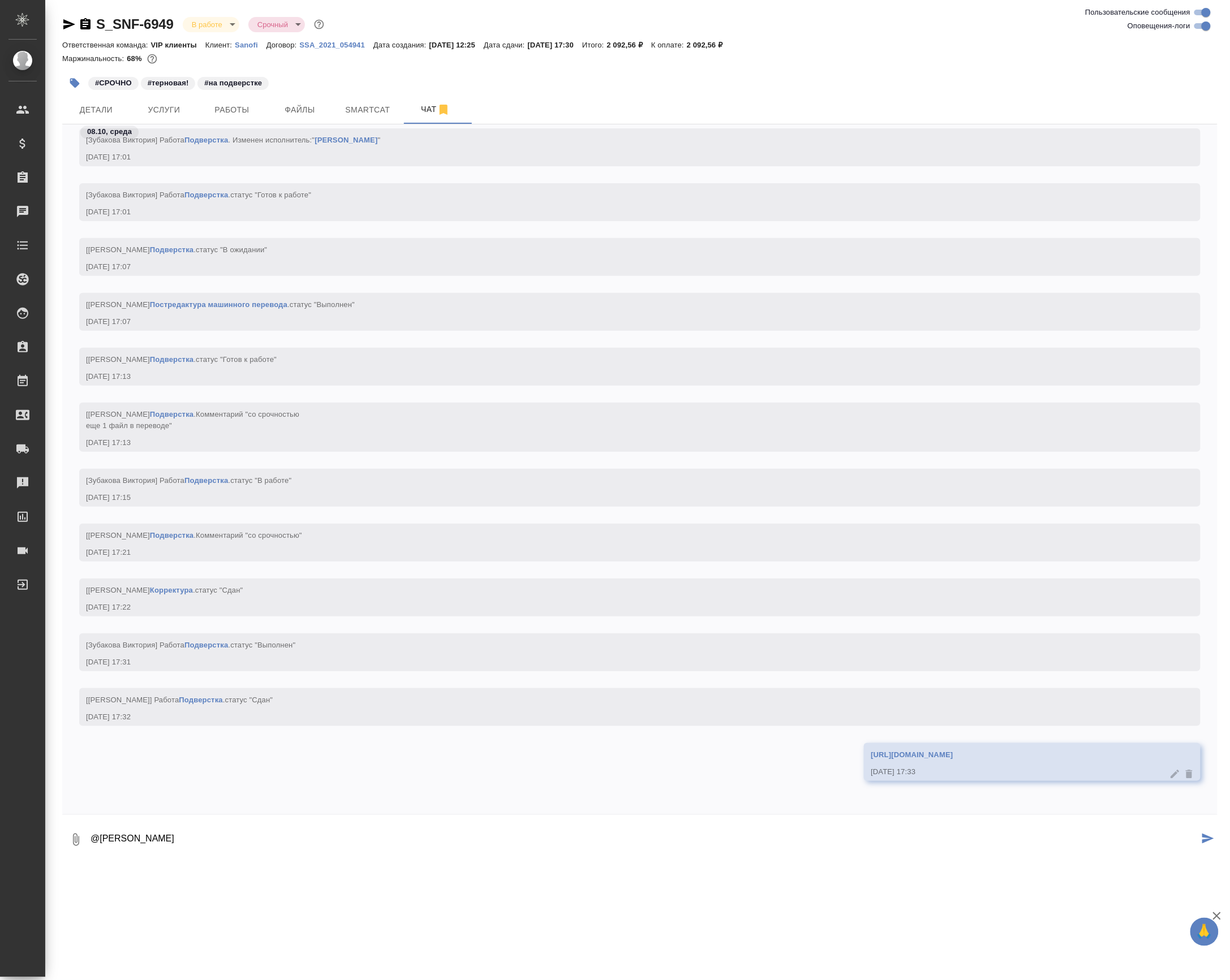
type textarea "@Горшкова Валентина"
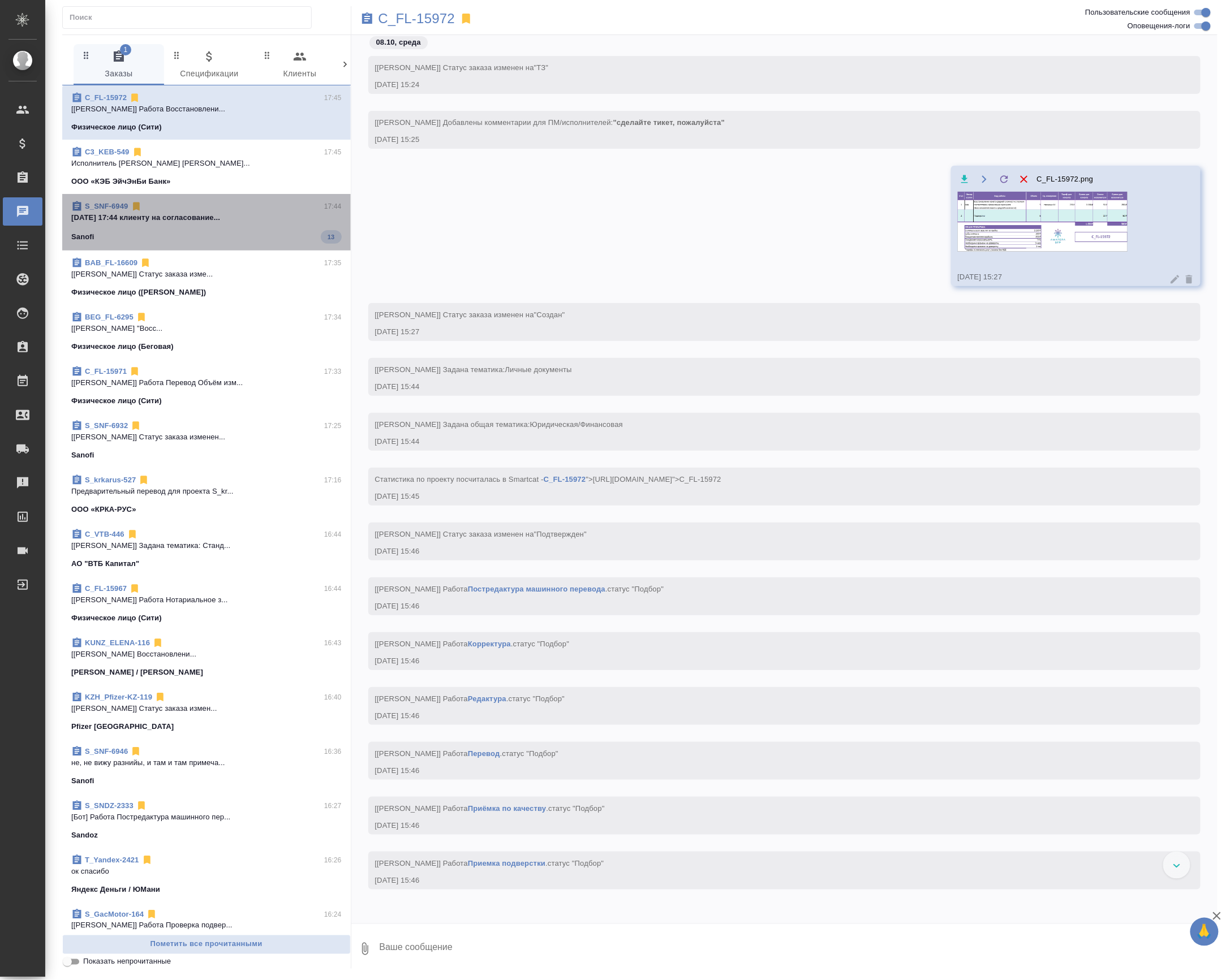
click at [235, 243] on div "Sanofi 13" at bounding box center [206, 237] width 270 height 14
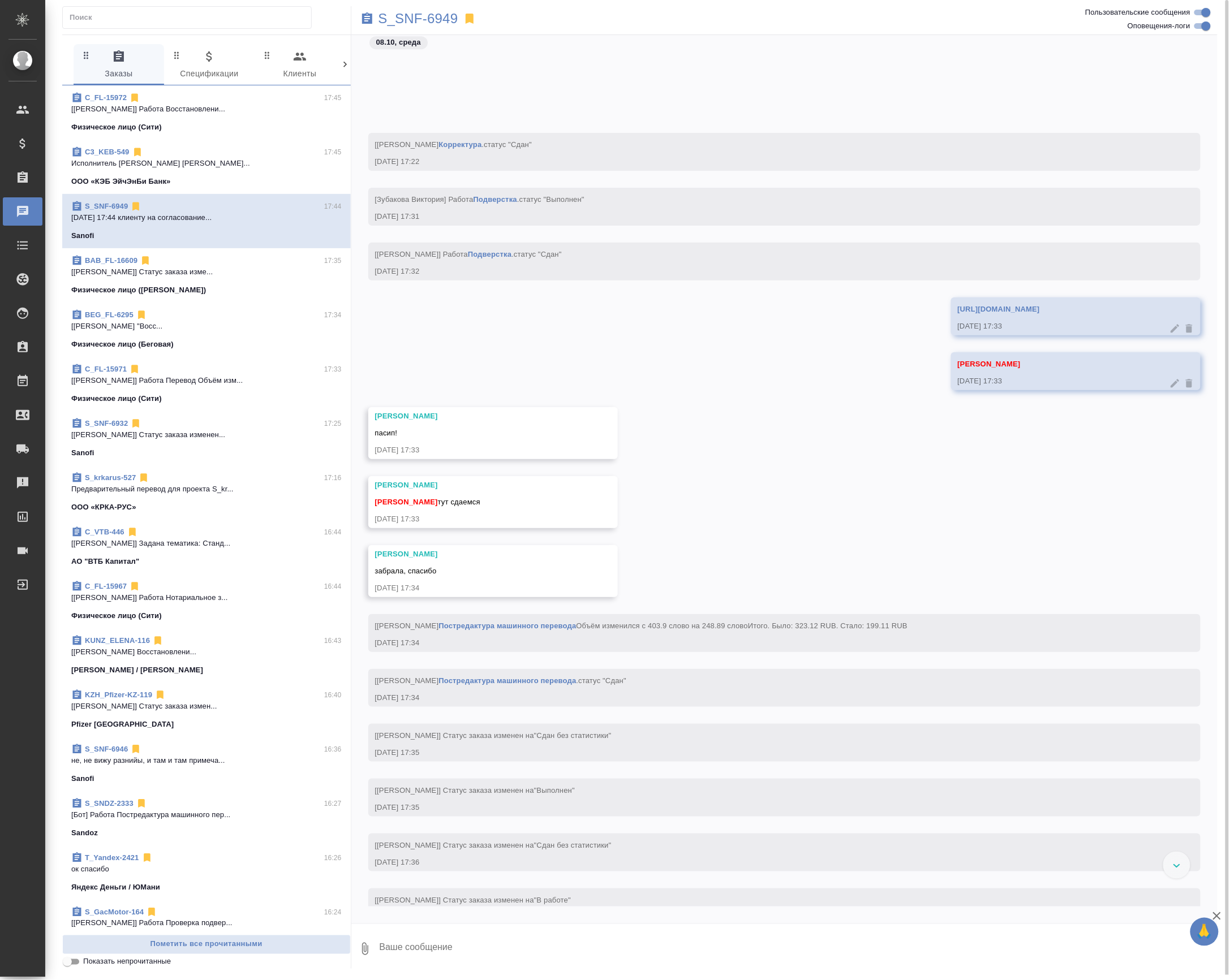
scroll to position [8704, 0]
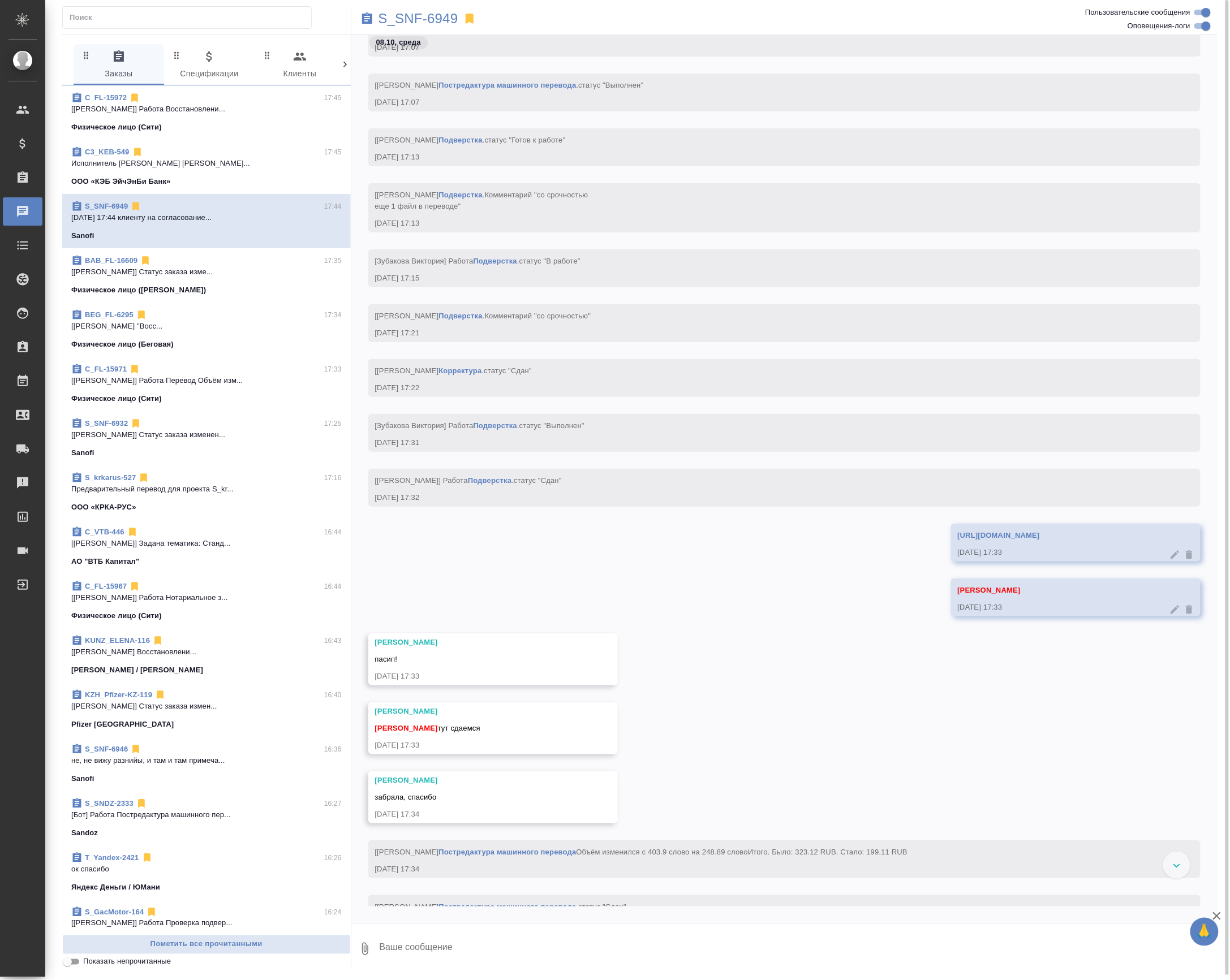
click at [265, 115] on p "[Смыслова Светлана] Работа Восстановлени..." at bounding box center [206, 109] width 270 height 11
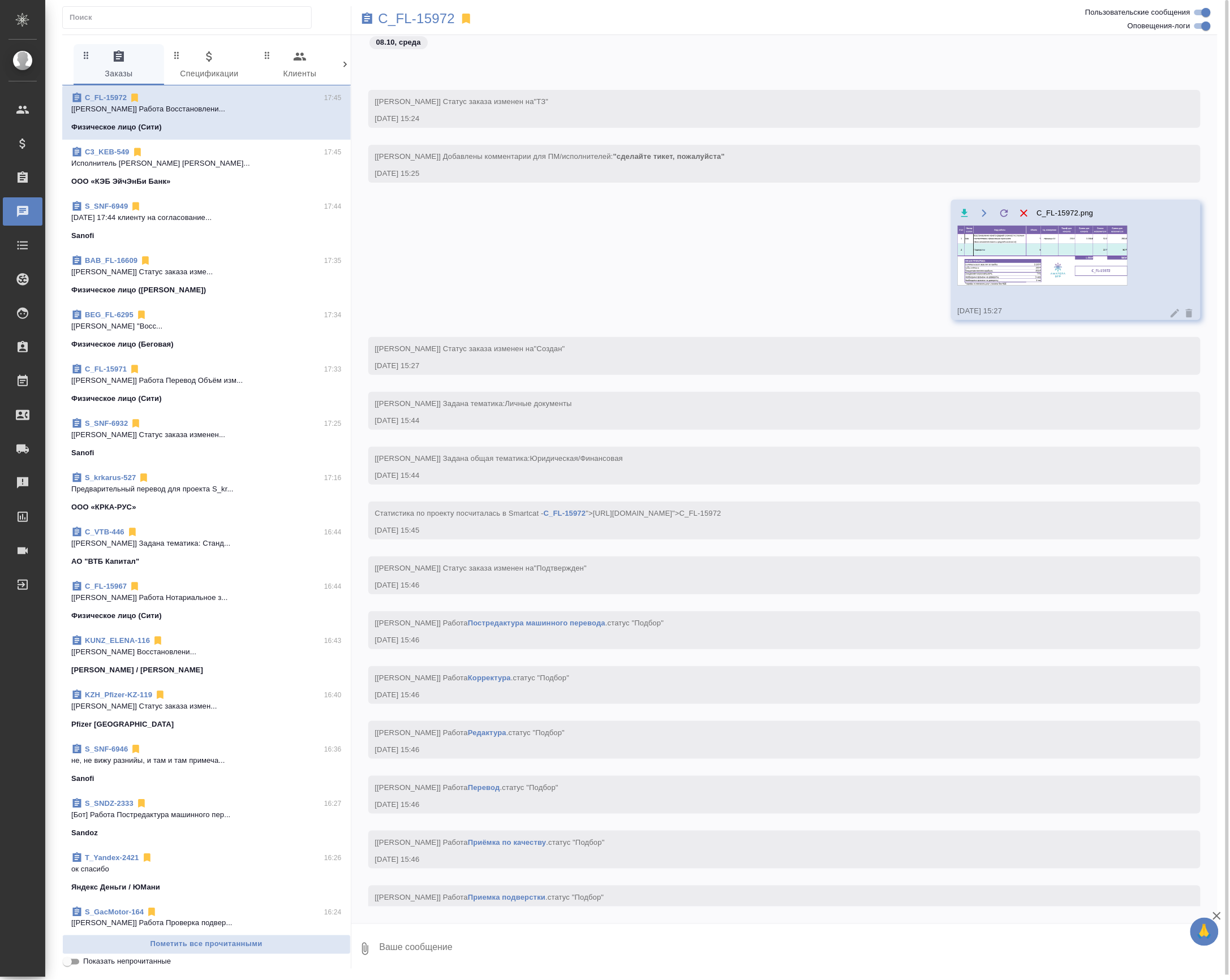
scroll to position [2119, 0]
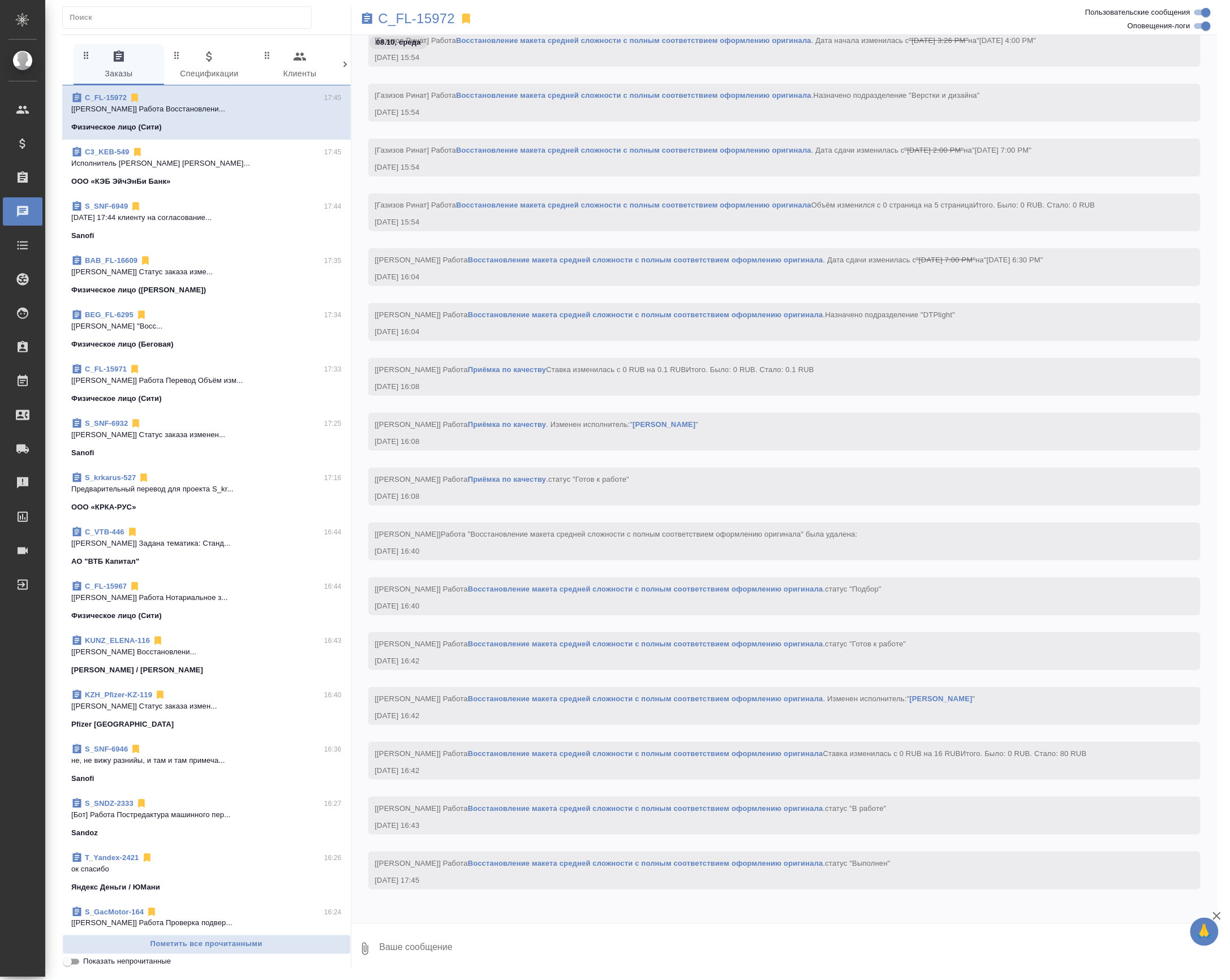
click at [591, 861] on link "Восстановление макета средней сложности с полным соответствием оформлению ориги…" at bounding box center [645, 863] width 355 height 8
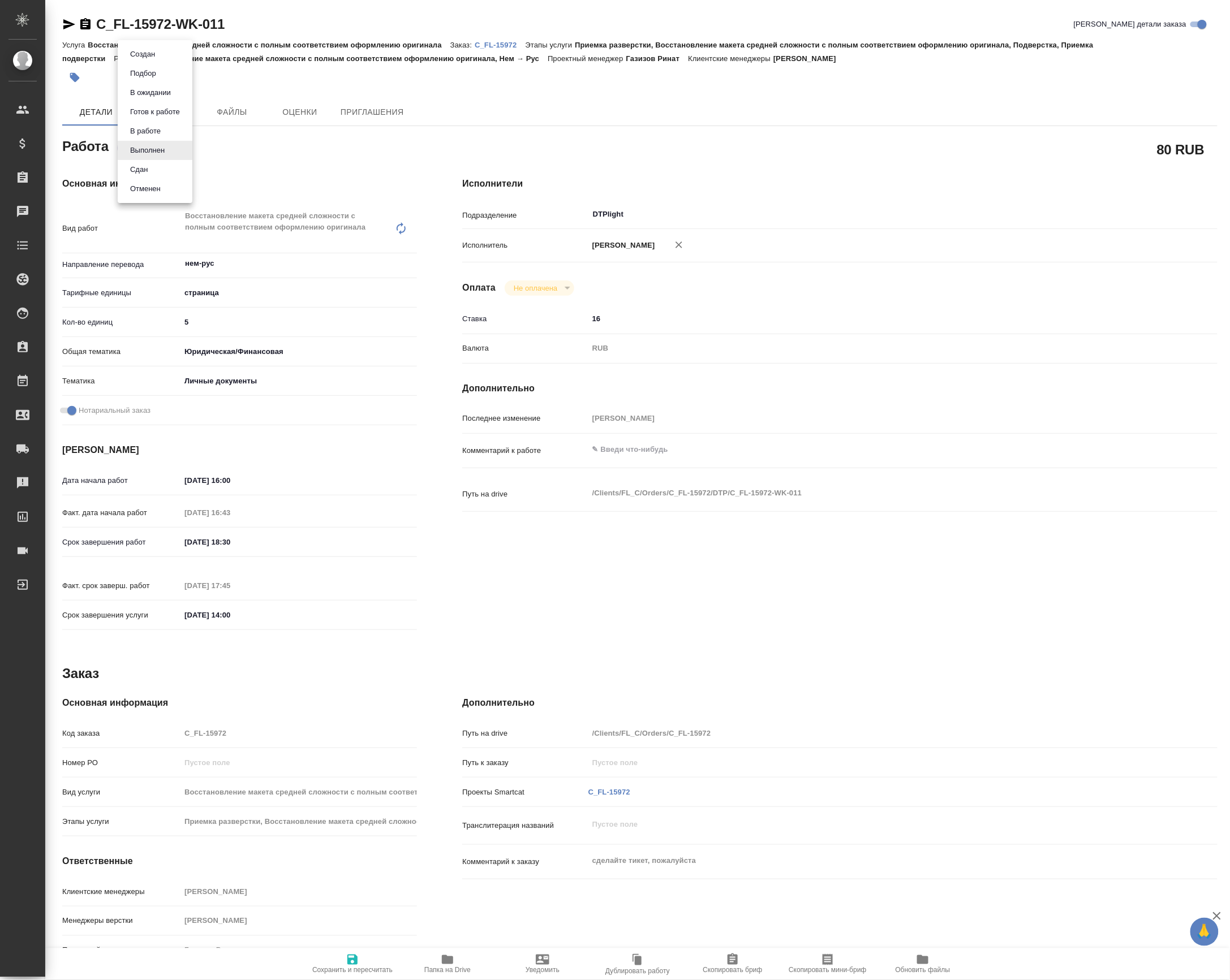
click at [156, 145] on body "🙏 .cls-1 fill:#fff; AWATERA [PERSON_NAME] Спецификации Заказы Чаты Todo Проекты…" at bounding box center [615, 490] width 1230 height 980
click at [139, 172] on button "Сдан" at bounding box center [139, 169] width 24 height 12
type textarea "x"
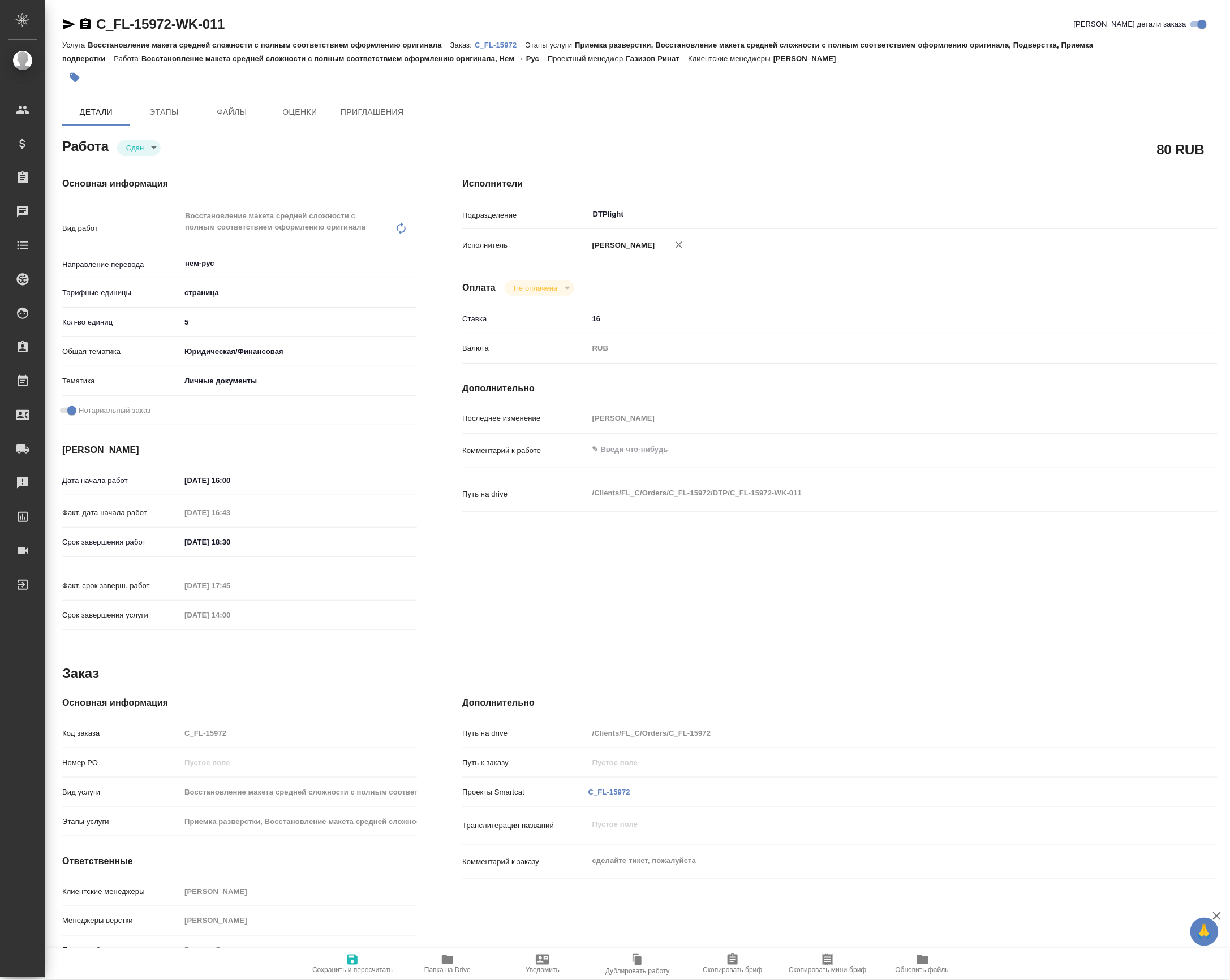
type textarea "x"
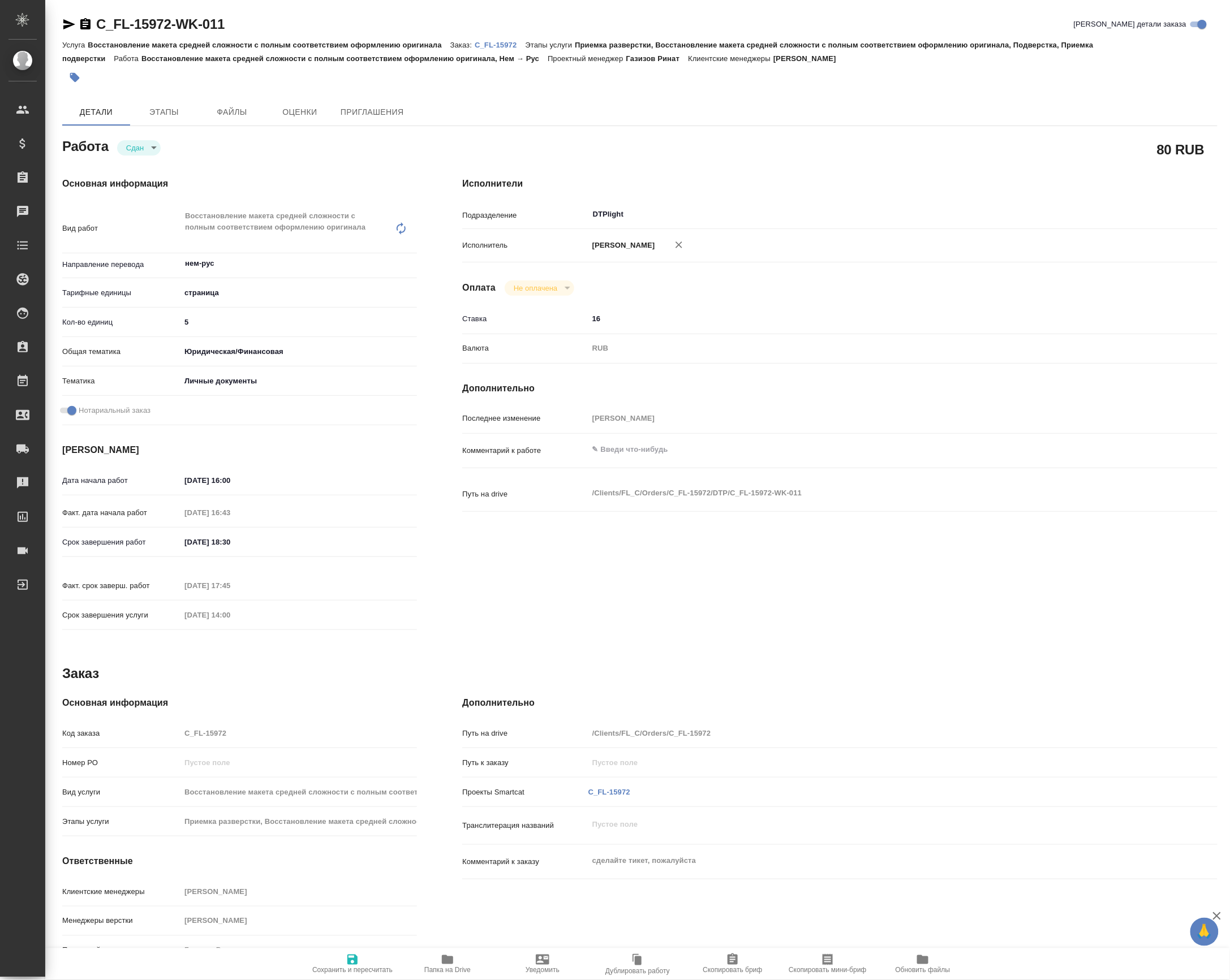
type textarea "x"
click at [431, 964] on span "Папка на Drive" at bounding box center [447, 963] width 81 height 21
type textarea "x"
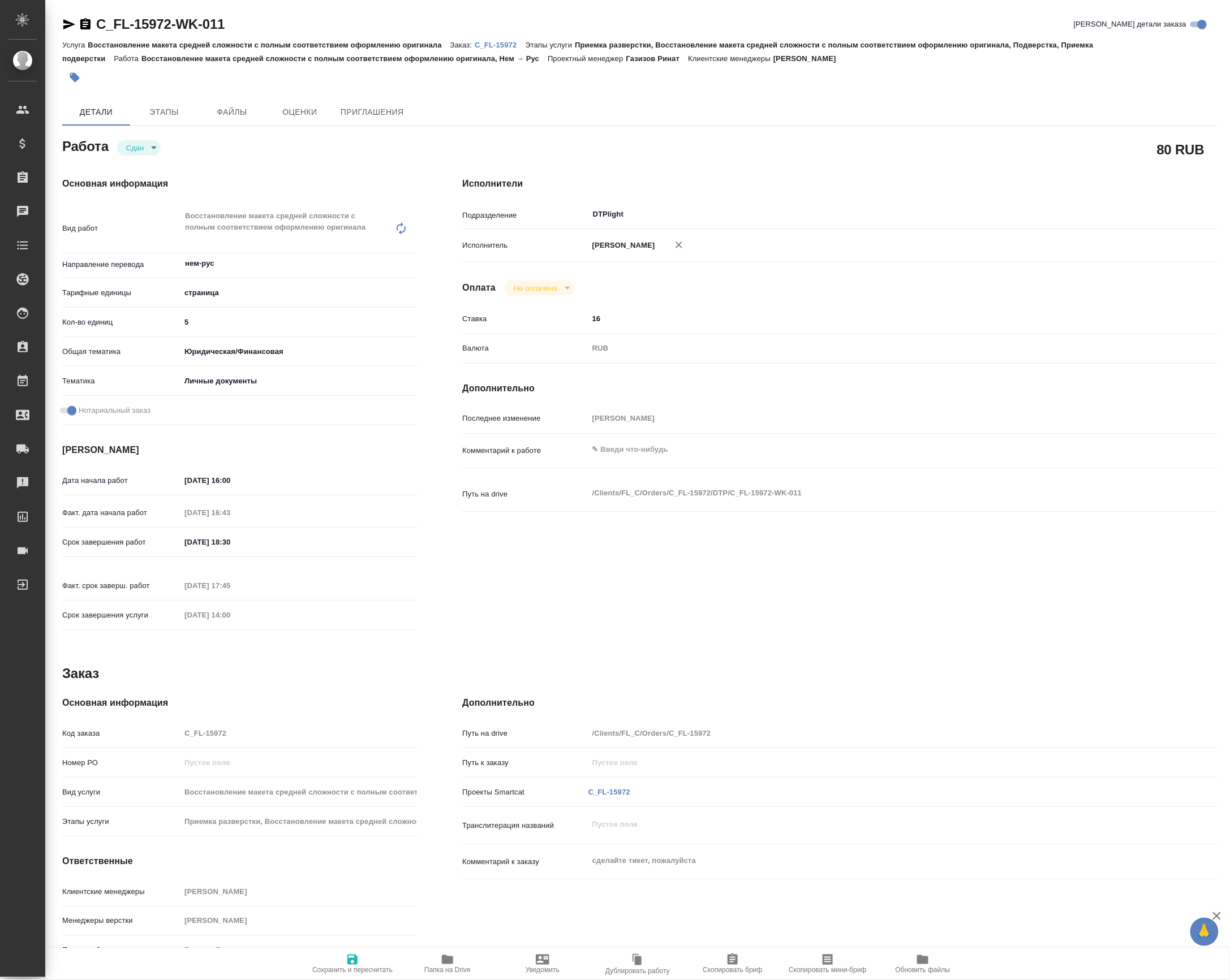
type textarea "x"
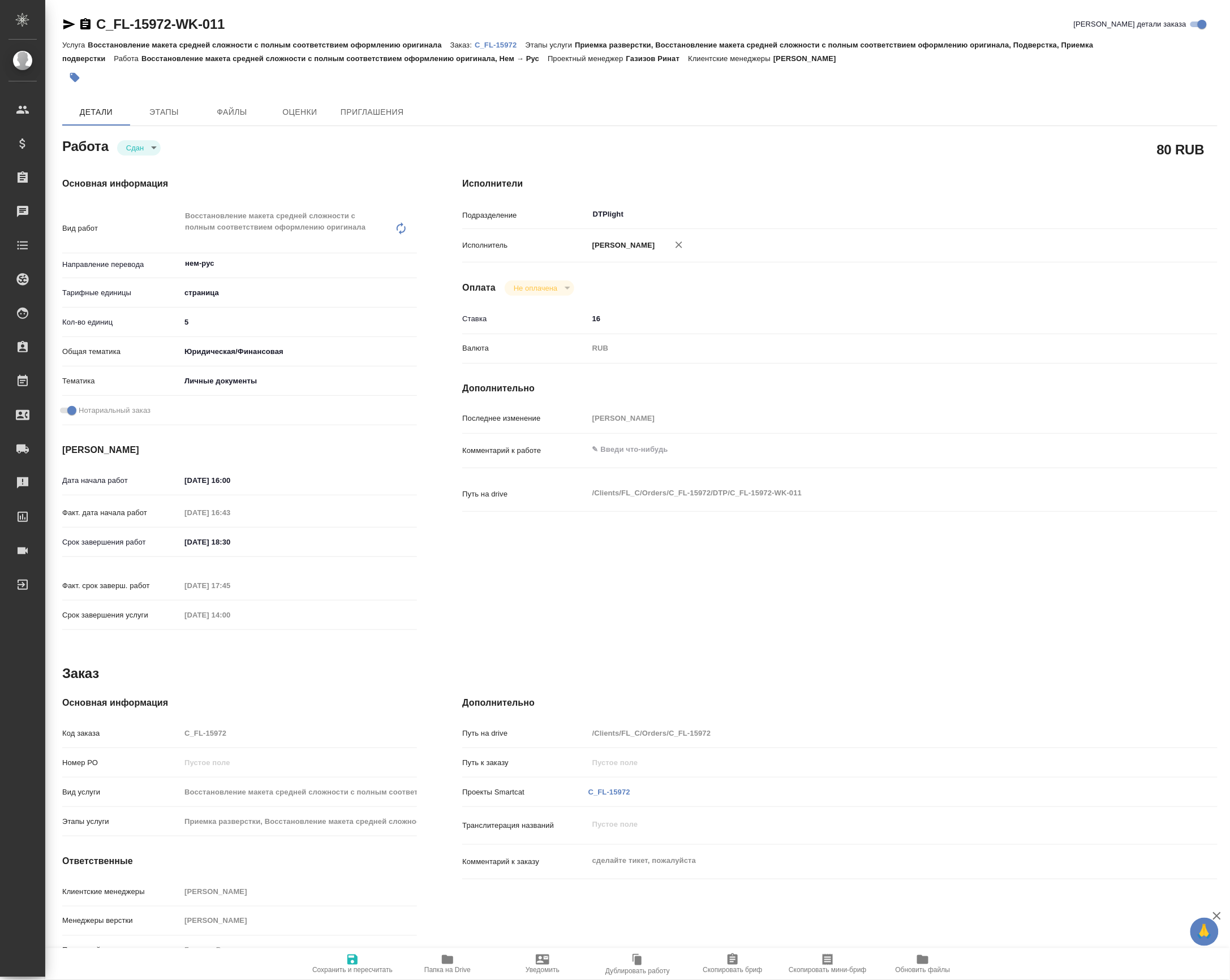
type textarea "x"
click at [495, 44] on p "C_FL-15972" at bounding box center [500, 45] width 50 height 8
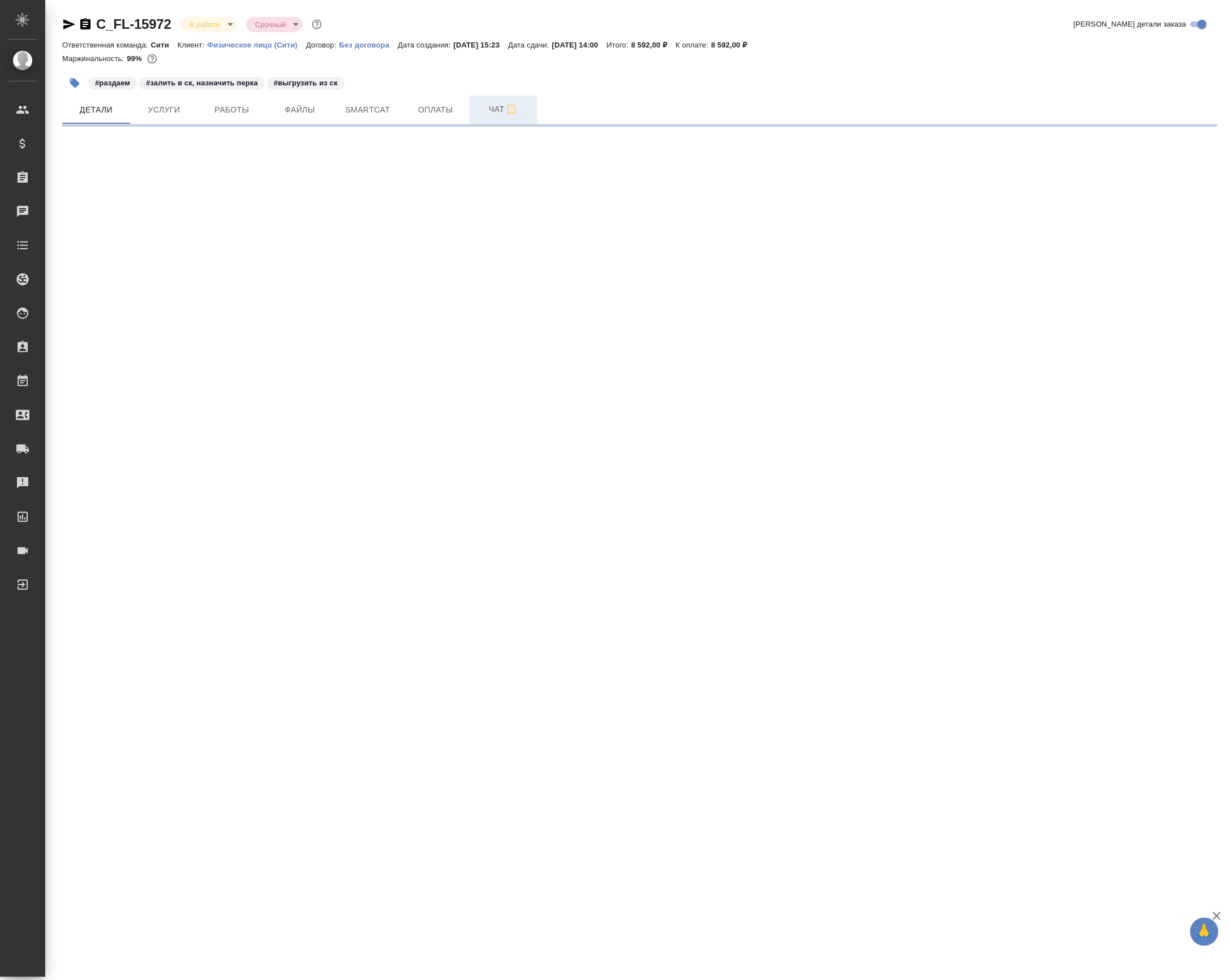
click at [491, 117] on span "Чат" at bounding box center [504, 109] width 54 height 14
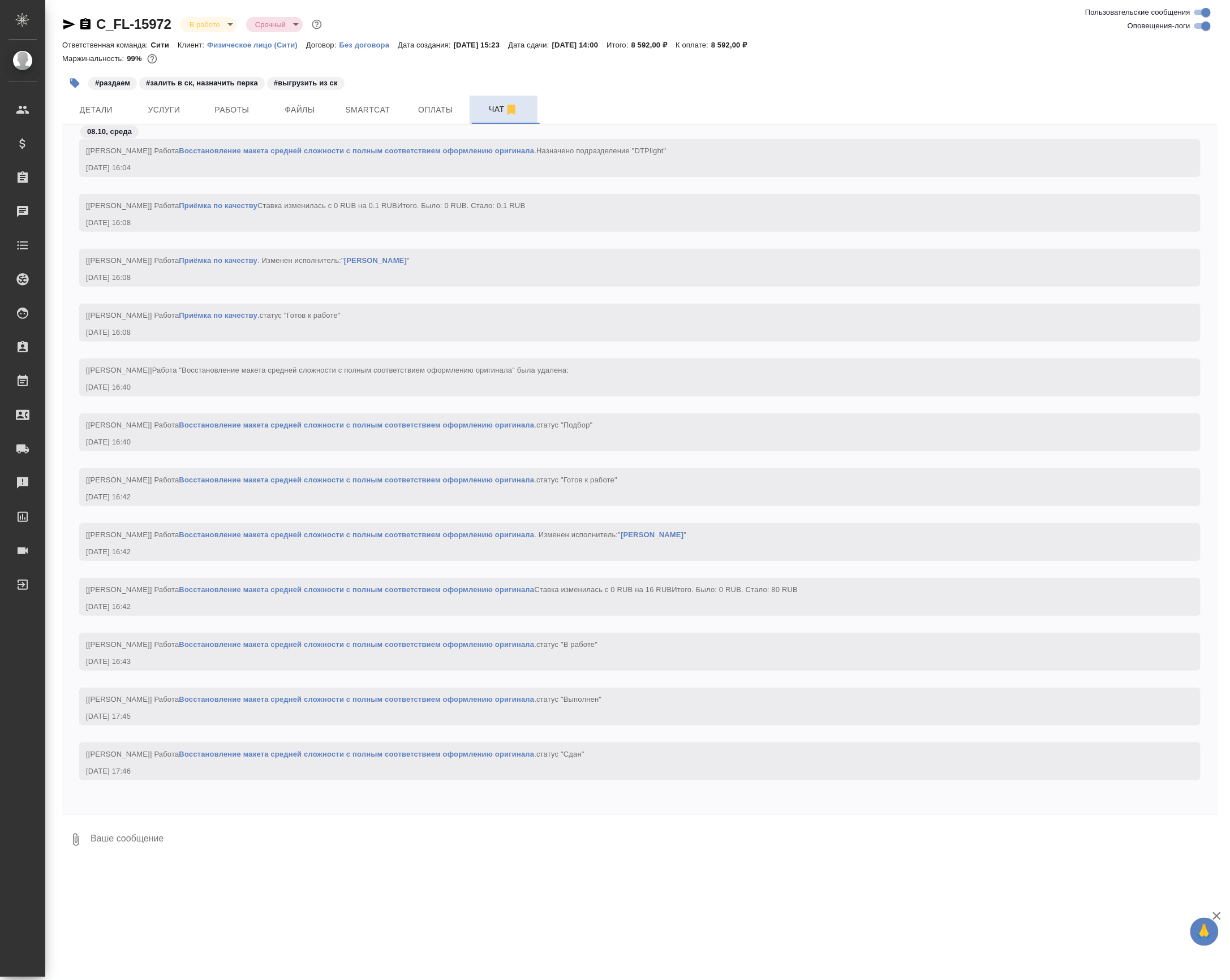
click at [478, 110] on span "Чат" at bounding box center [504, 109] width 54 height 14
click at [198, 814] on div "08.10, среда [Петрова Валерия] Работа Восстановление макета средней сложности с…" at bounding box center [640, 469] width 1155 height 690
drag, startPoint x: 269, startPoint y: 847, endPoint x: 242, endPoint y: 862, distance: 30.9
click at [269, 849] on textarea at bounding box center [654, 839] width 1128 height 38
paste textarea "https://drive.awatera.com/apps/files/?dir=/Shares/FL_C/Orders/C_FL-15972/DTP/C_…"
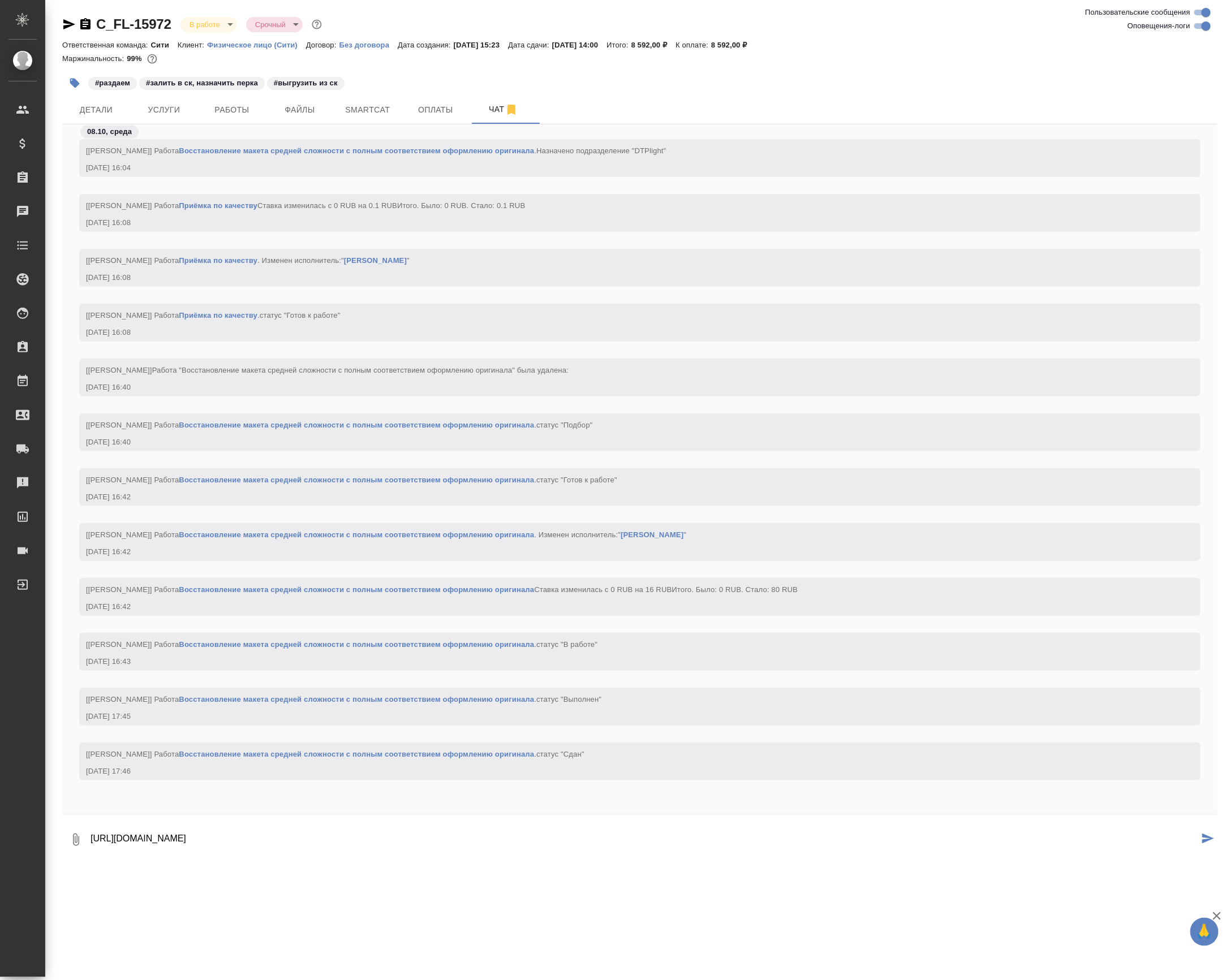
type textarea "https://drive.awatera.com/apps/files/?dir=/Shares/FL_C/Orders/C_FL-15972/DTP/C_…"
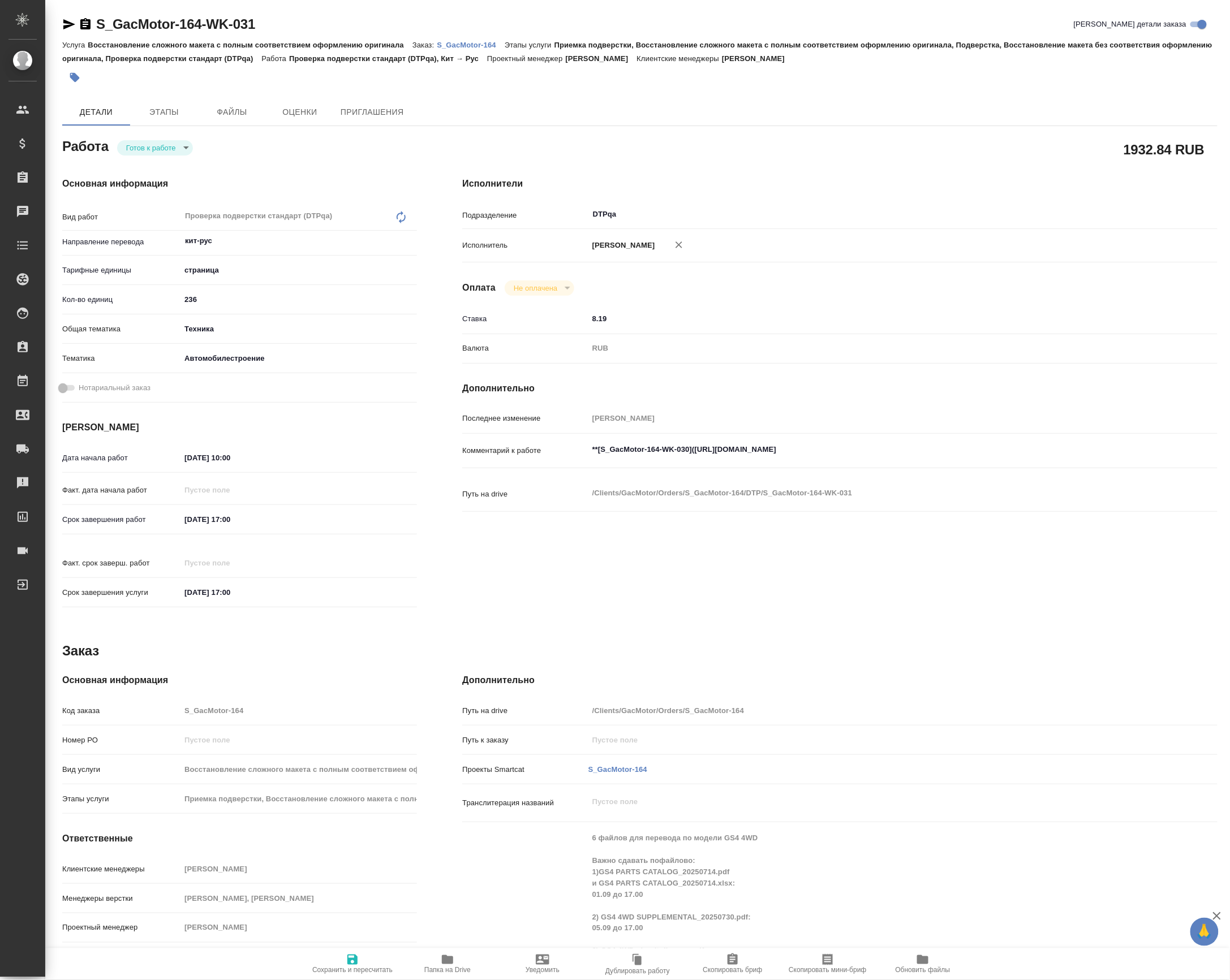
click at [222, 460] on input "10.10.2025 10:00" at bounding box center [230, 458] width 99 height 17
click at [386, 460] on icon "button" at bounding box center [384, 457] width 14 height 14
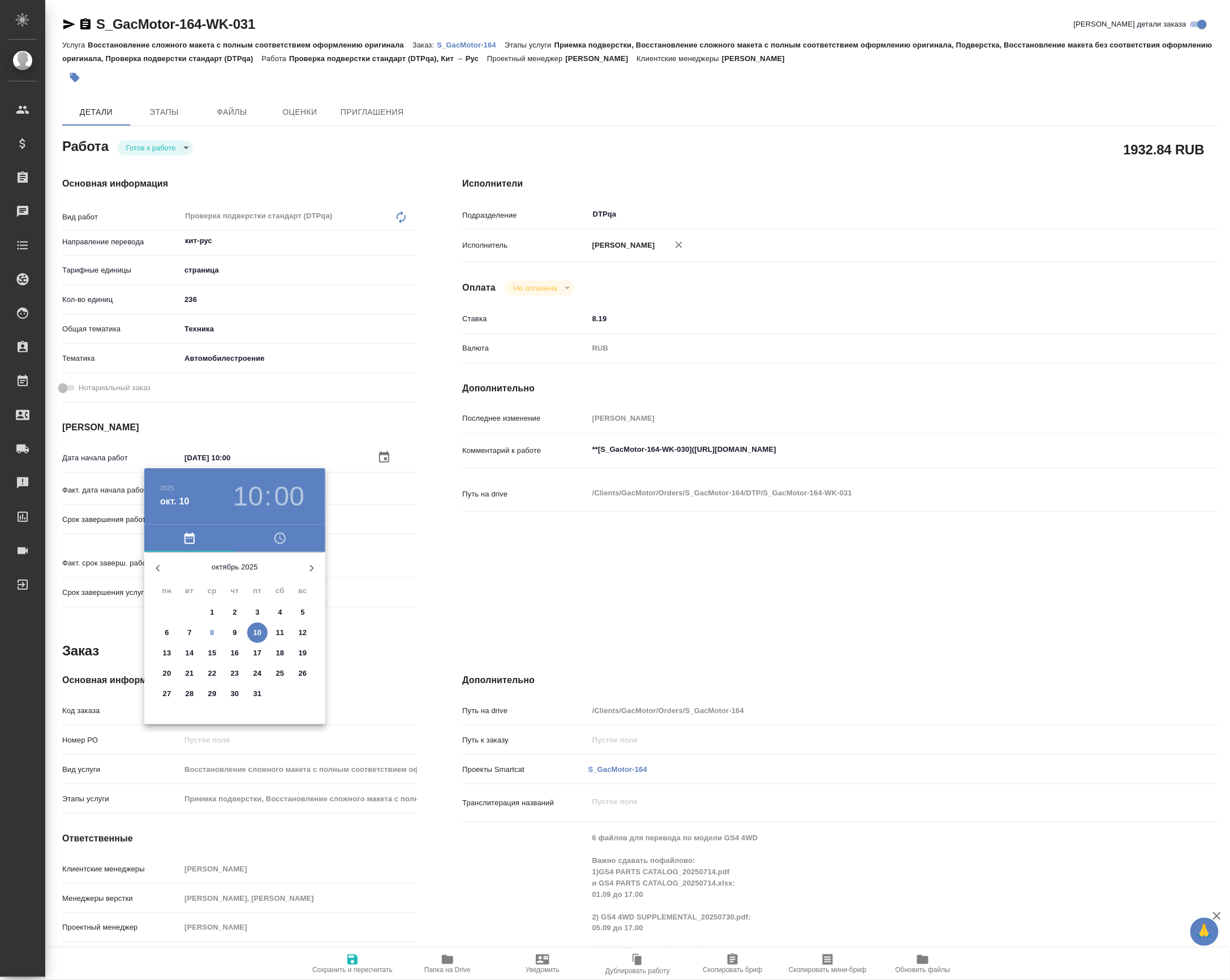
click at [214, 631] on p "8" at bounding box center [212, 633] width 4 height 11
click at [256, 672] on div at bounding box center [235, 641] width 147 height 147
type input "08.10.2025 17:00"
click at [388, 591] on div at bounding box center [615, 490] width 1230 height 980
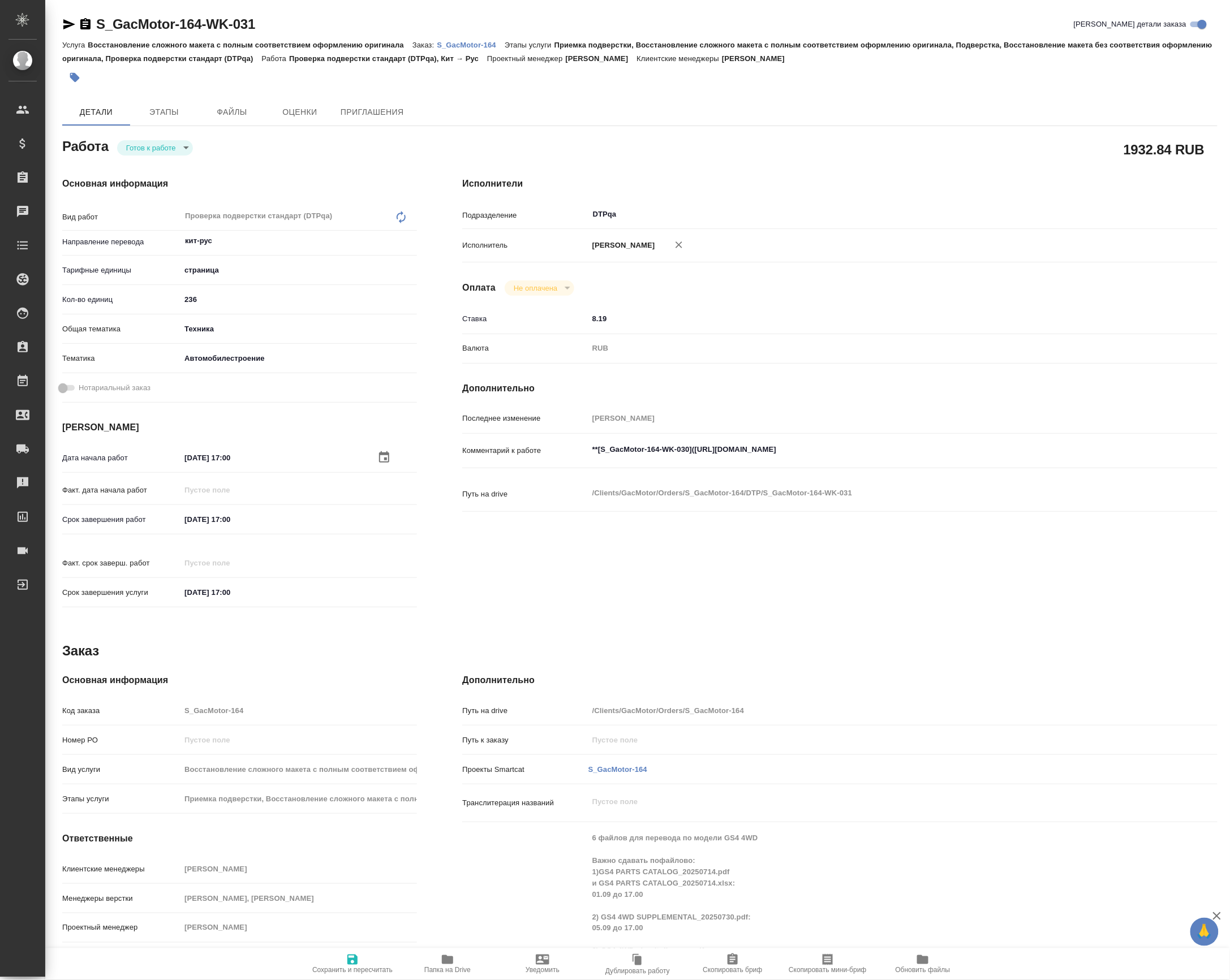
click at [347, 959] on icon "button" at bounding box center [352, 959] width 14 height 14
type input "readyForWork"
type input "кит-рус"
type input "5a8b1489cc6b4906c91bfdb2"
type input "236"
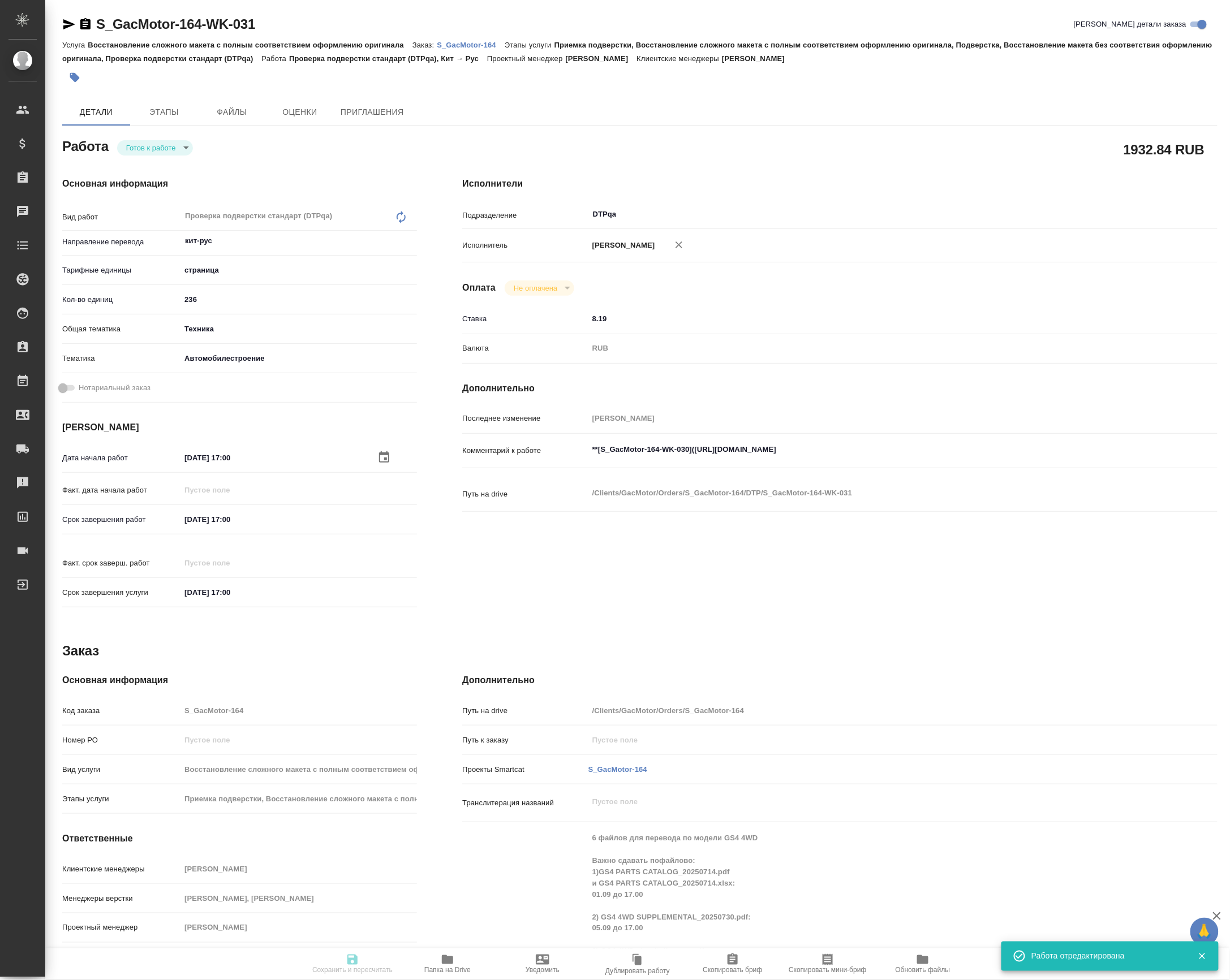
type input "tech"
type input "5f647204b73bc97568ca66a7"
type input "08.10.2025 17:00"
type input "10.10.2025 17:00"
type input "13.10.2025 17:00"
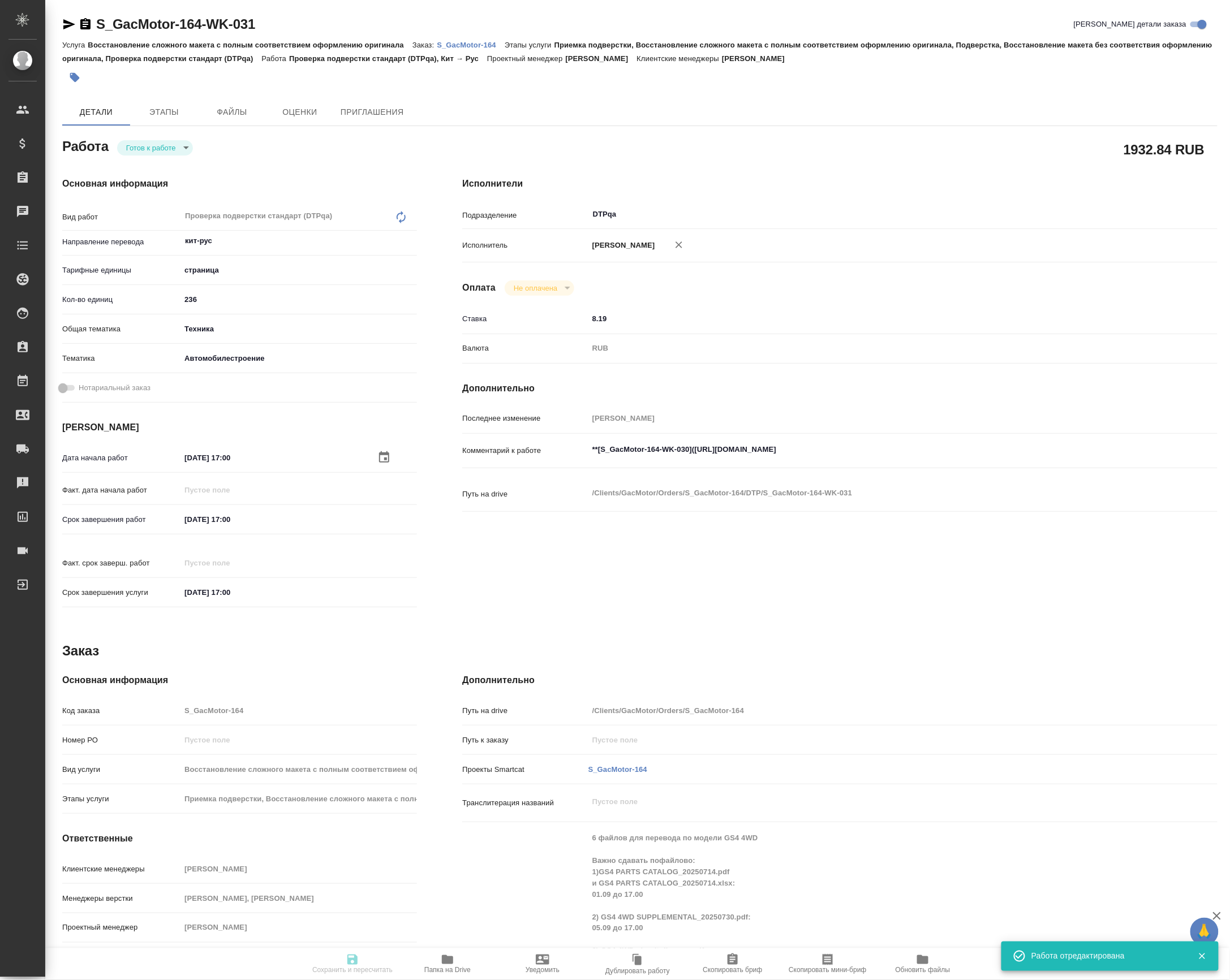
type input "DTPqa"
type input "notPayed"
type input "8.19"
type input "RUB"
type input "[PERSON_NAME]"
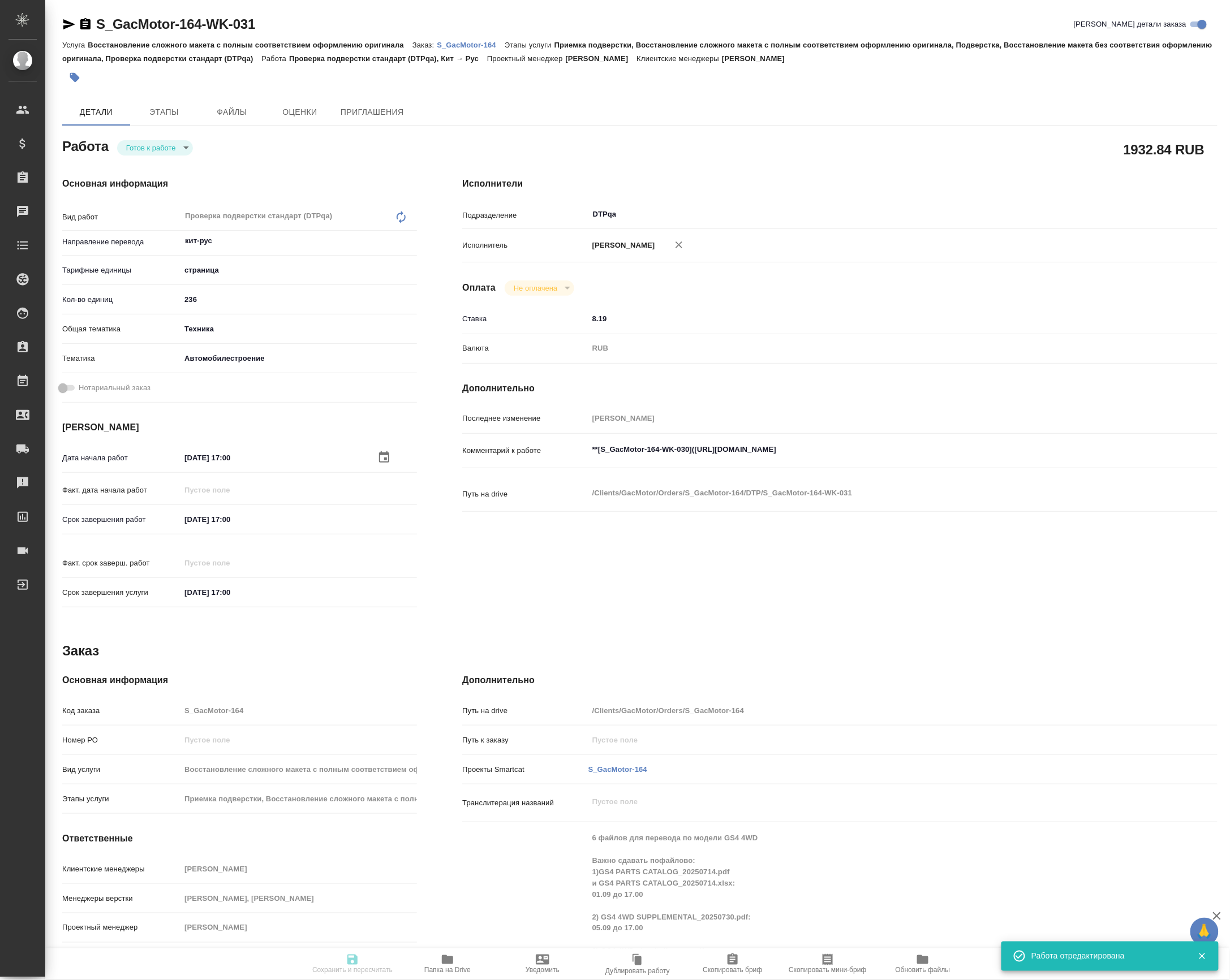
type input "S_GacMotor-164"
type input "Восстановление сложного макета с полным соответствием оформлению оригинала"
type input "Приемка подверстки, Восстановление сложного макета с полным соответствием оформ…"
type input "Усманова Ольга"
type input "[PERSON_NAME], [PERSON_NAME]"
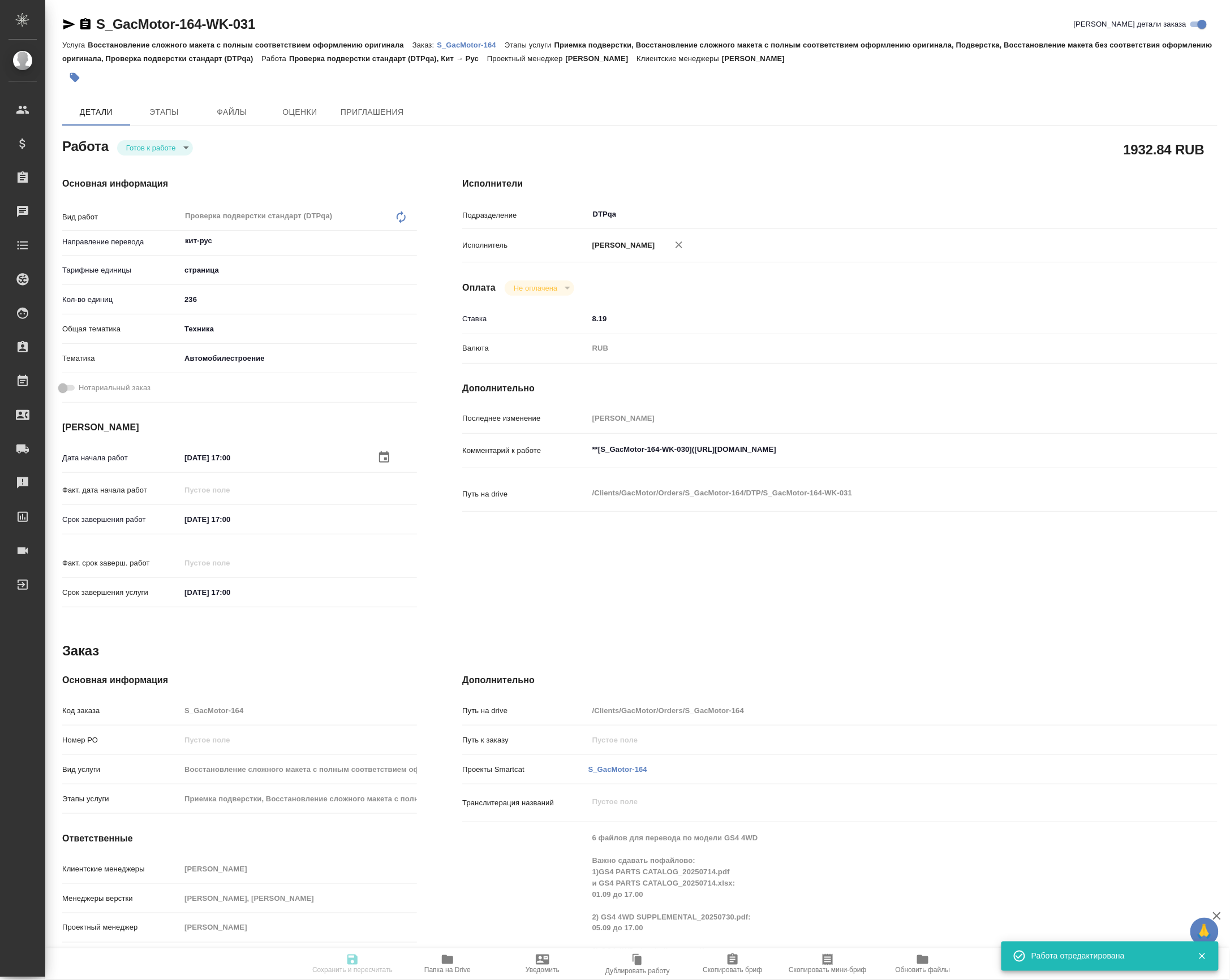
type input "/Clients/GacMotor/Orders/S_GacMotor-164"
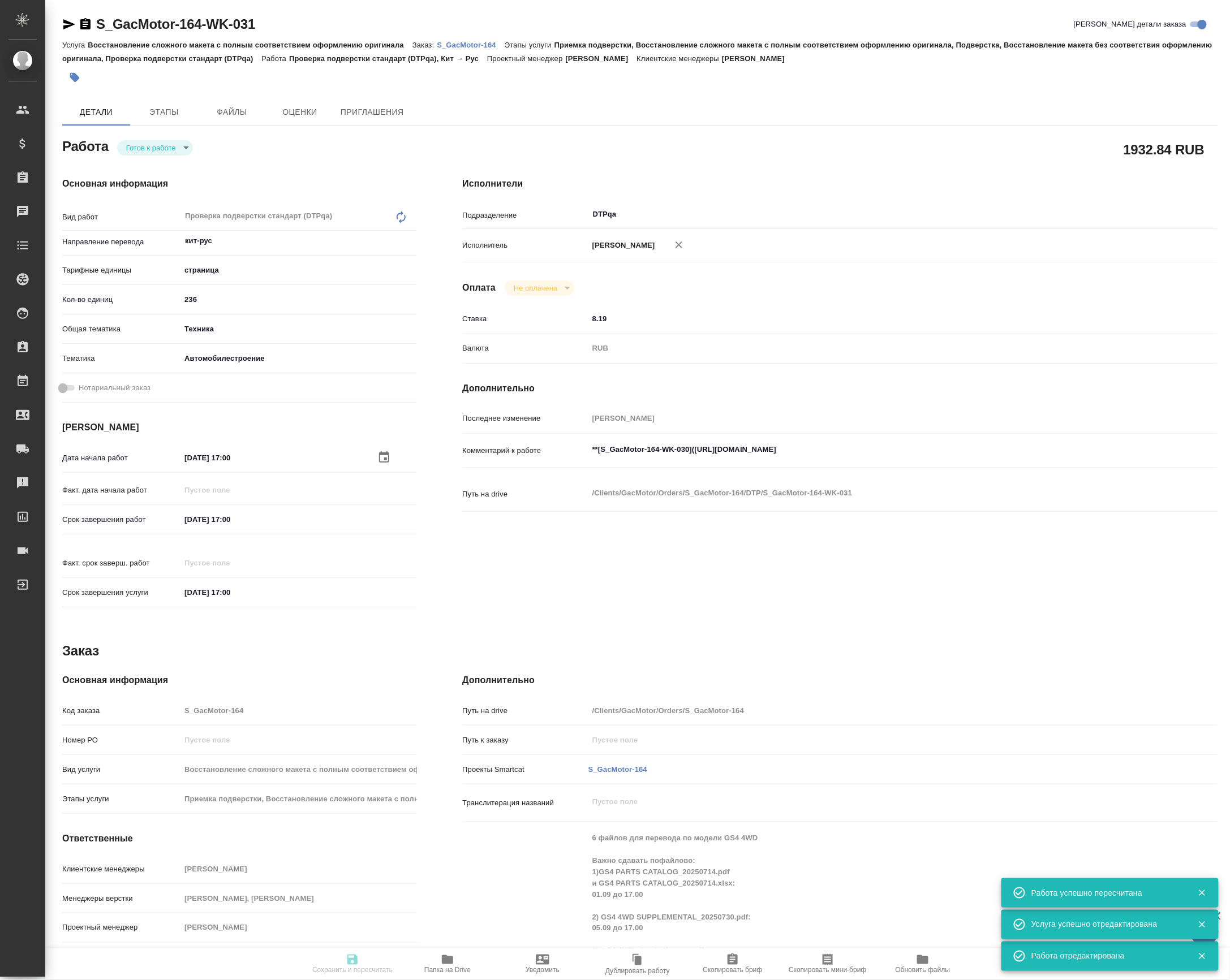
type input "readyForWork"
type input "кит-рус"
type input "5a8b1489cc6b4906c91bfdb2"
type input "236"
type input "tech"
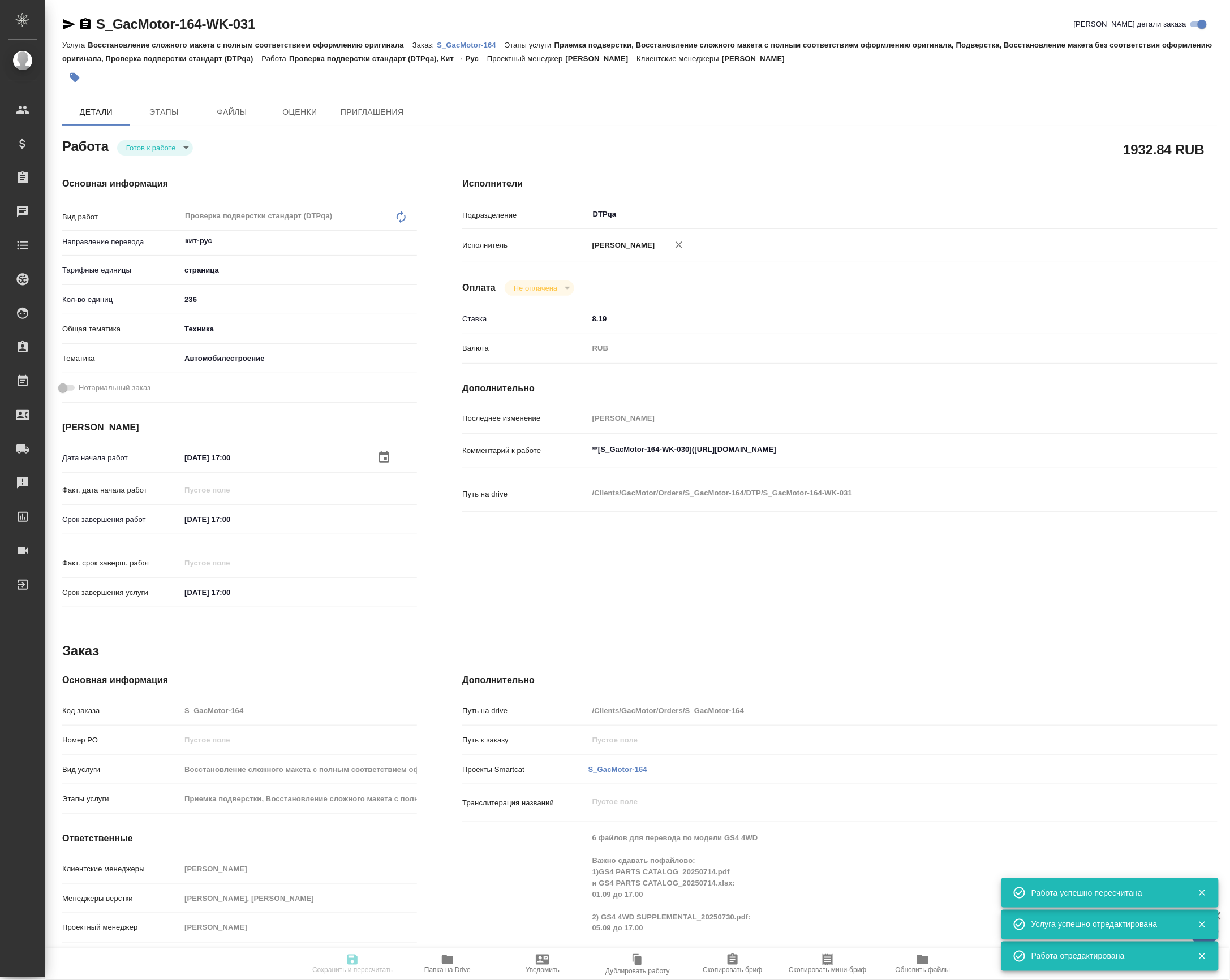
type input "5f647204b73bc97568ca66a7"
type input "08.10.2025 17:00"
type input "10.10.2025 17:00"
type input "13.10.2025 17:00"
type input "DTPqa"
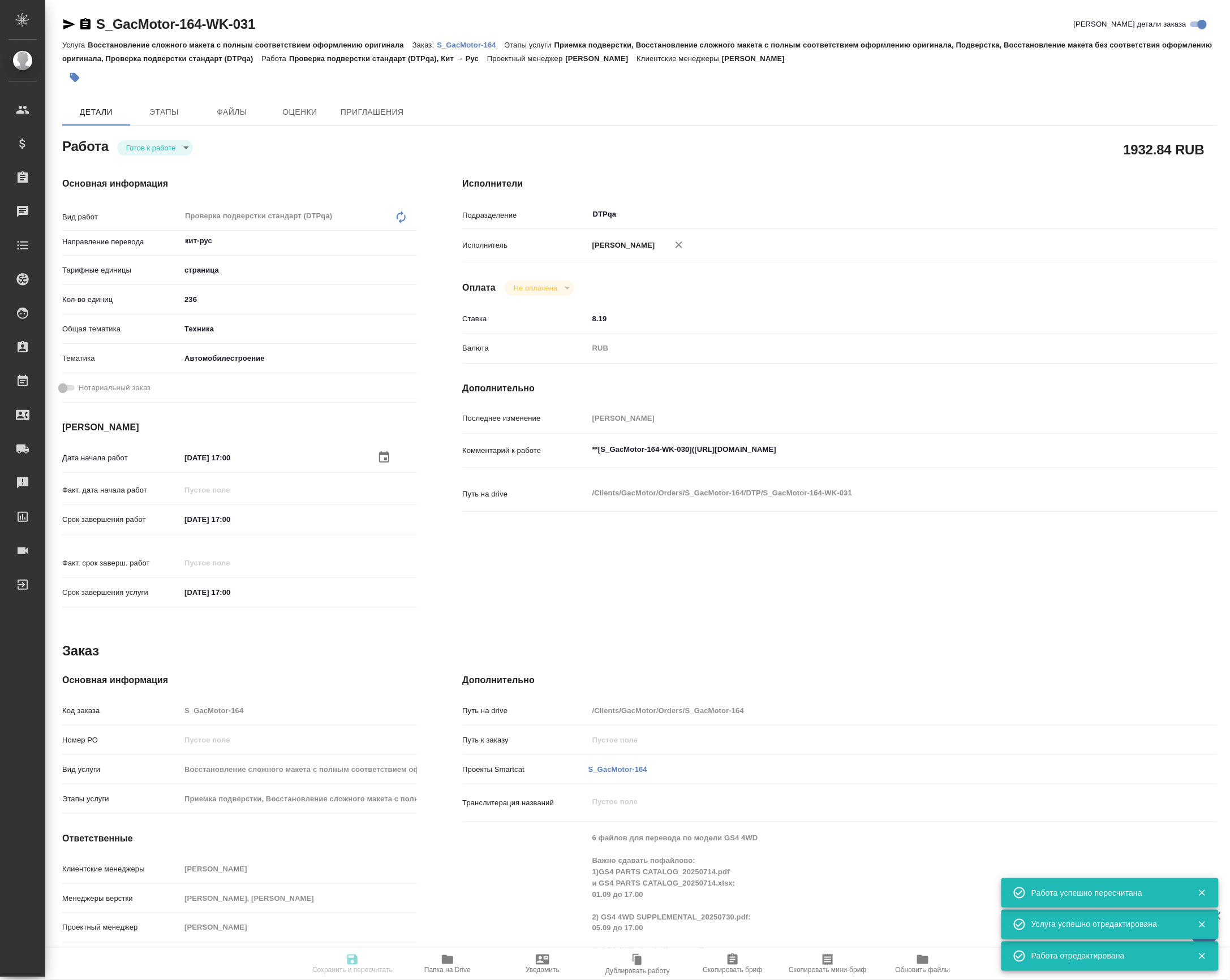
type input "notPayed"
type input "8.19"
type input "RUB"
type input "Петрова Валерия"
type input "S_GacMotor-164"
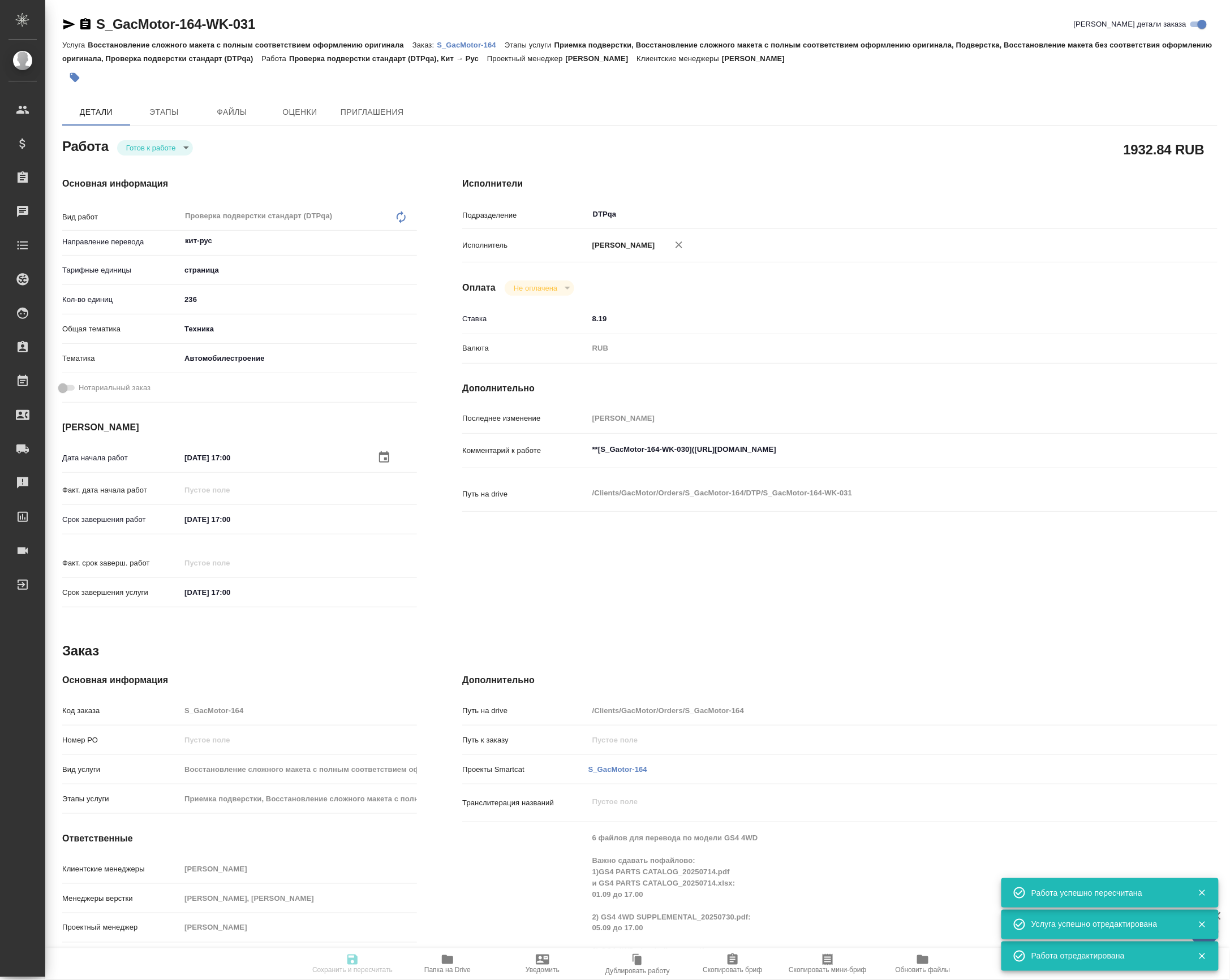
type input "Восстановление сложного макета с полным соответствием оформлению оригинала"
type input "Приемка подверстки, Восстановление сложного макета с полным соответствием оформ…"
type input "Усманова Ольга"
type input "Петрова Валерия, Малофеева Екатерина"
type input "/Clients/GacMotor/Orders/S_GacMotor-164"
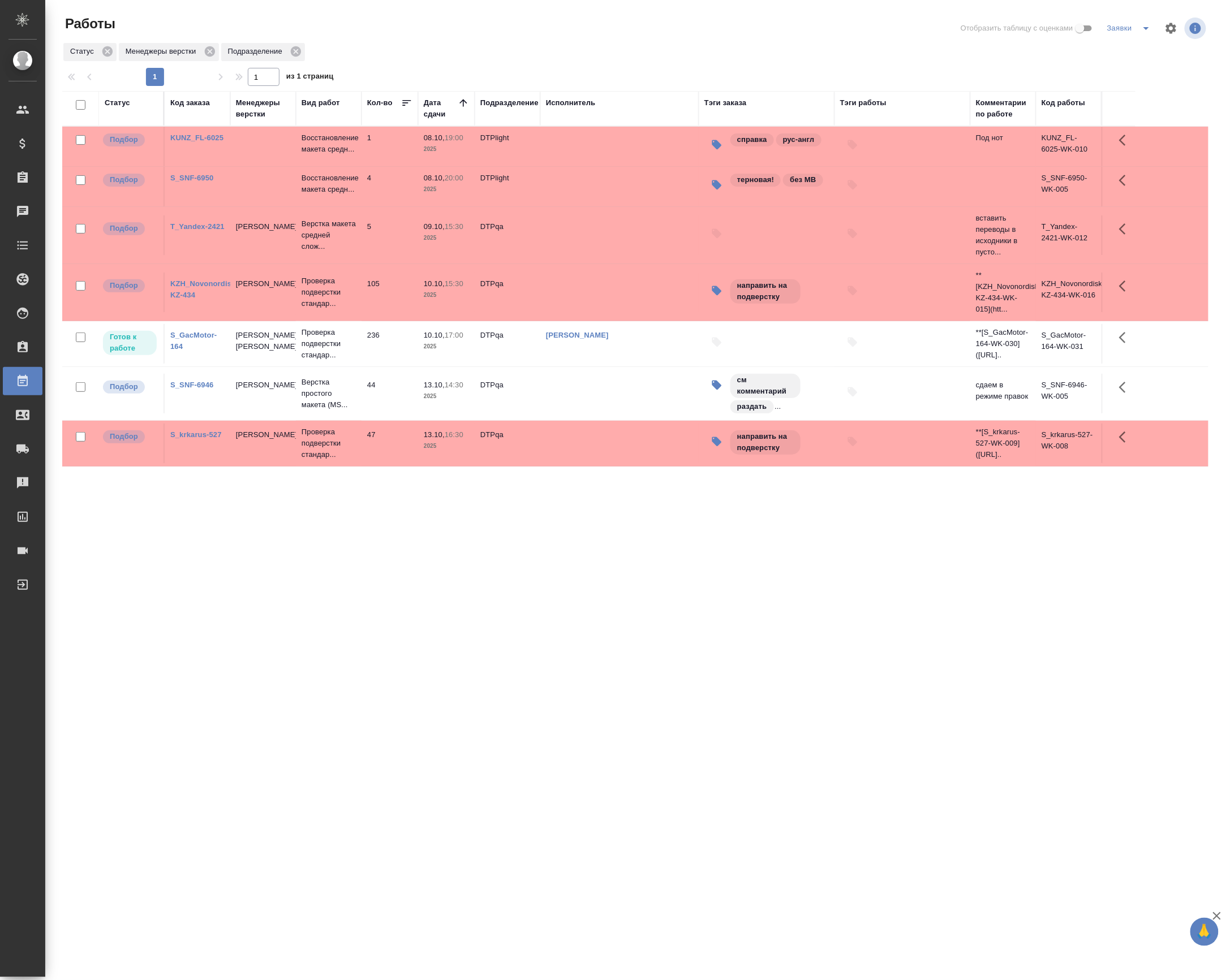
click at [1143, 30] on icon "split button" at bounding box center [1146, 28] width 6 height 3
click at [1099, 80] on li "Актуальное" at bounding box center [1119, 72] width 108 height 18
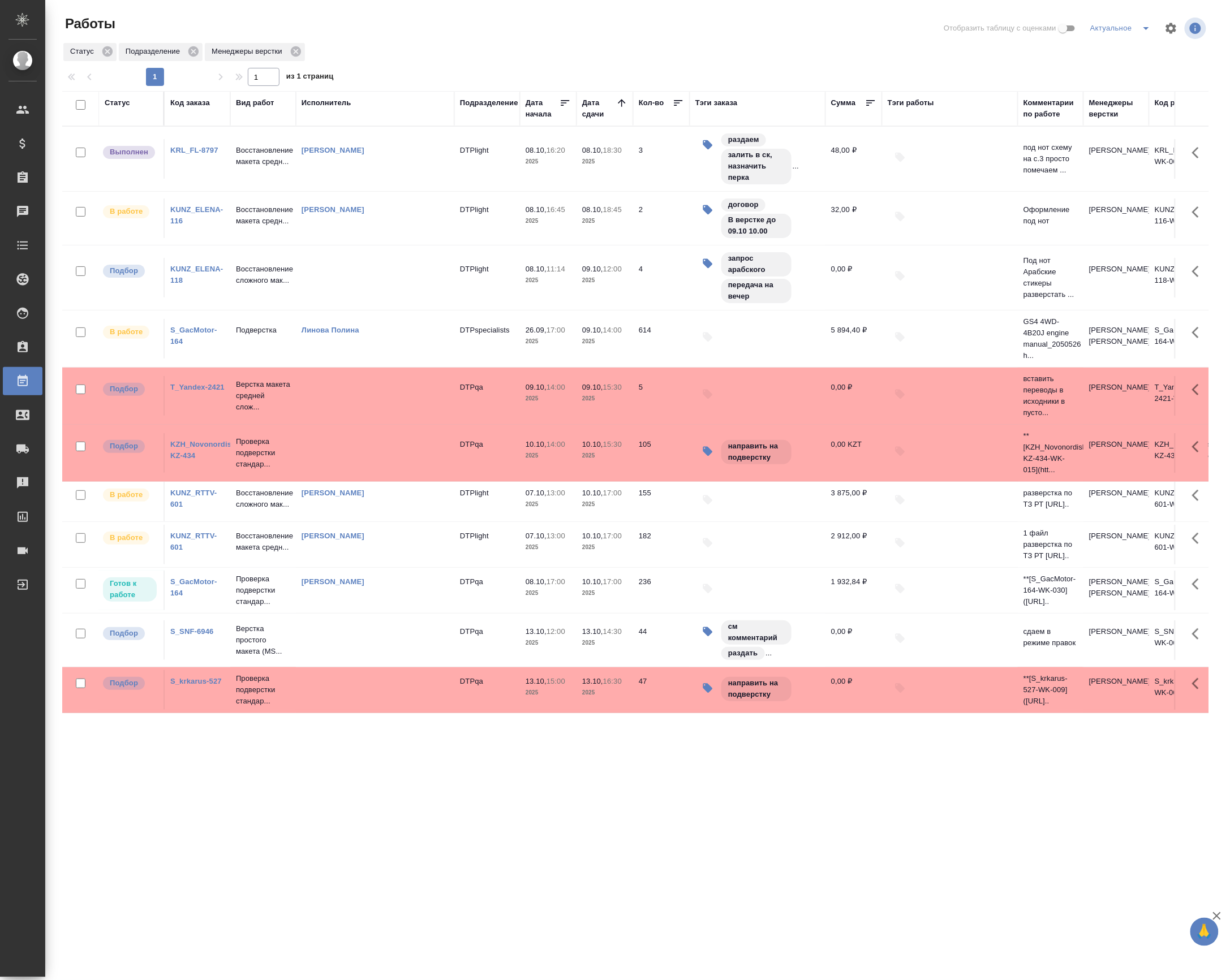
click at [262, 168] on p "Восстановление макета средн..." at bounding box center [263, 156] width 54 height 22
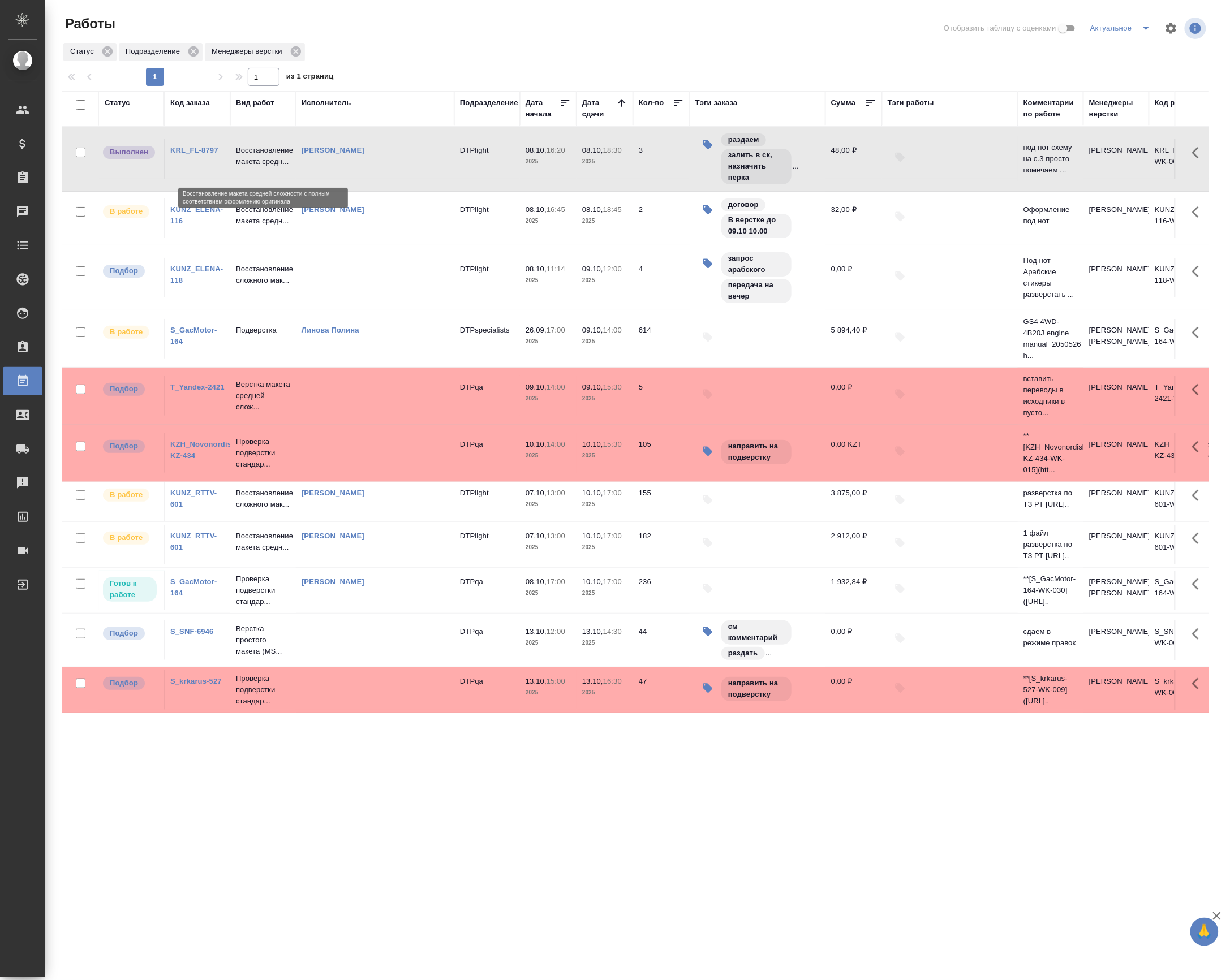
click at [262, 168] on p "Восстановление макета средн..." at bounding box center [263, 156] width 54 height 22
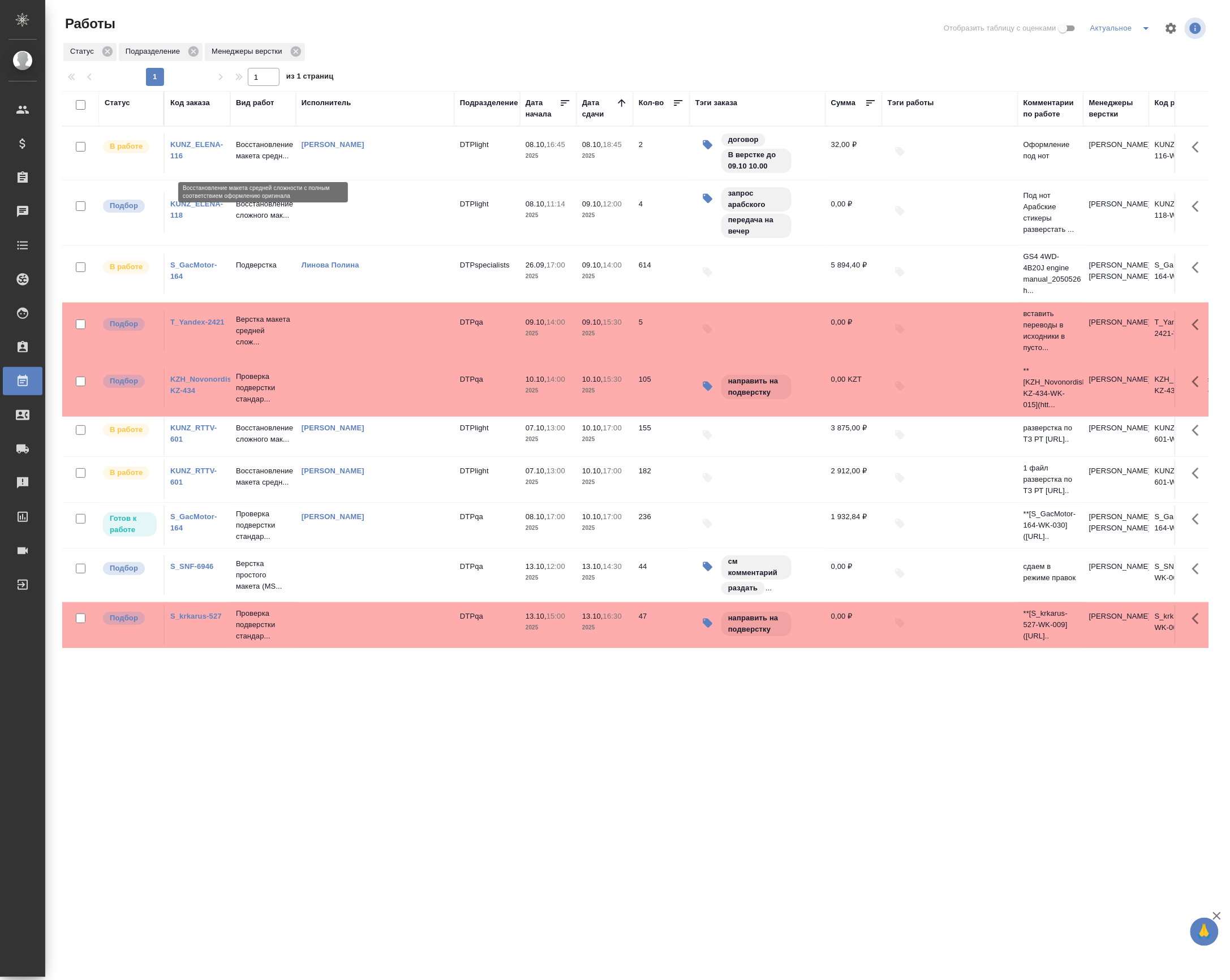
click at [262, 150] on p "Восстановление макета средн..." at bounding box center [263, 150] width 54 height 22
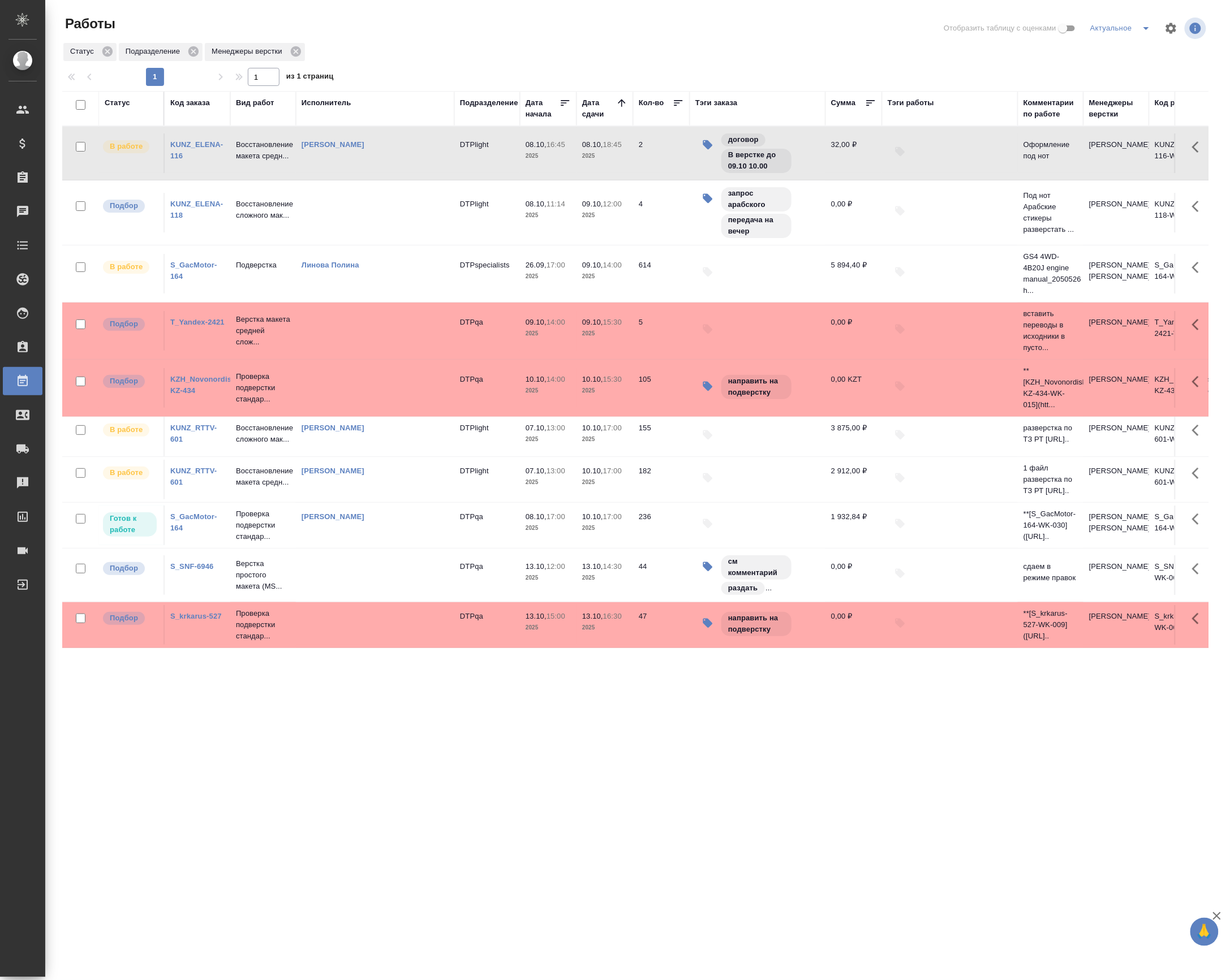
click at [356, 340] on td at bounding box center [375, 331] width 159 height 39
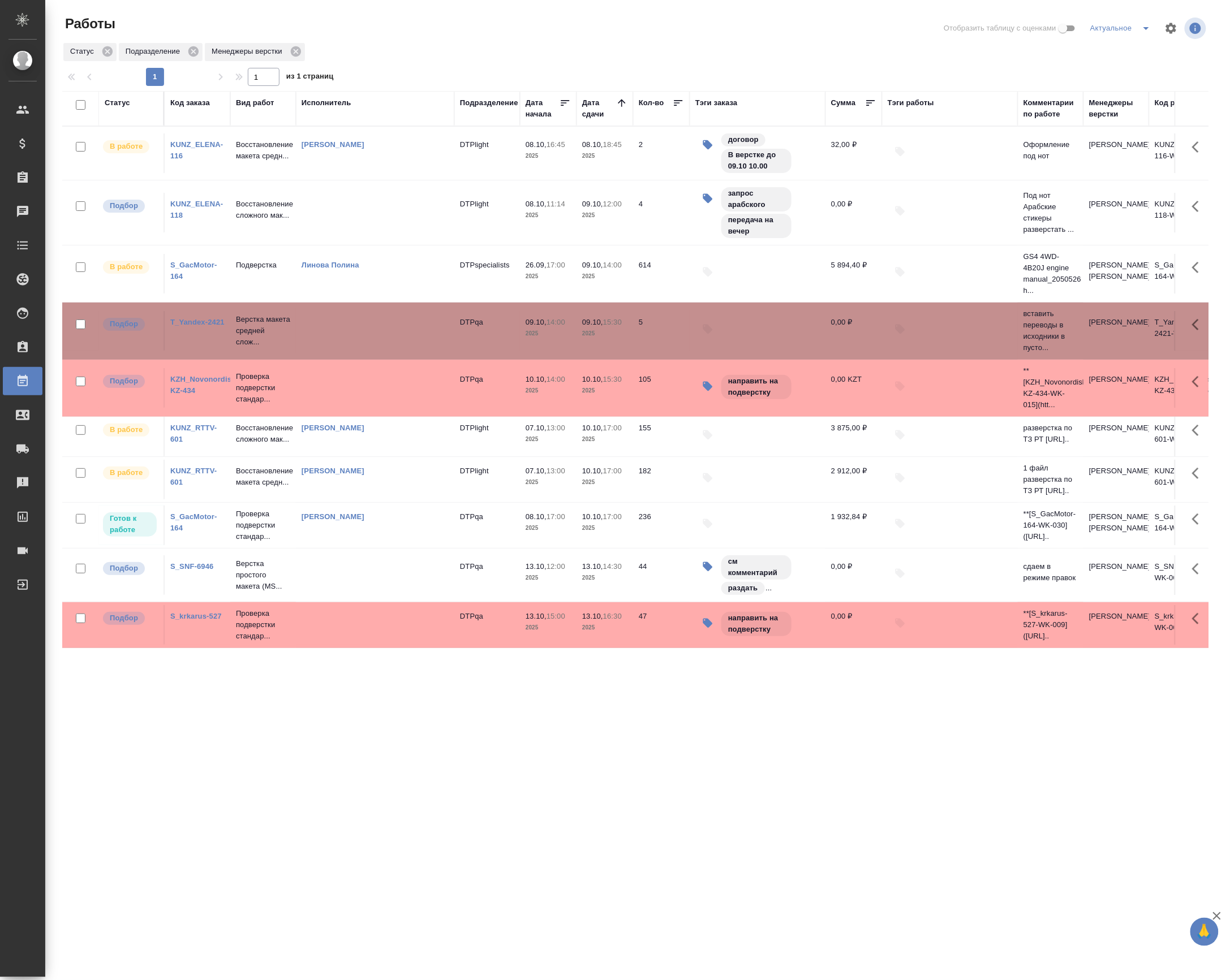
click at [356, 340] on td at bounding box center [375, 331] width 159 height 39
click at [172, 325] on link "T_Yandex-2421" at bounding box center [198, 322] width 54 height 8
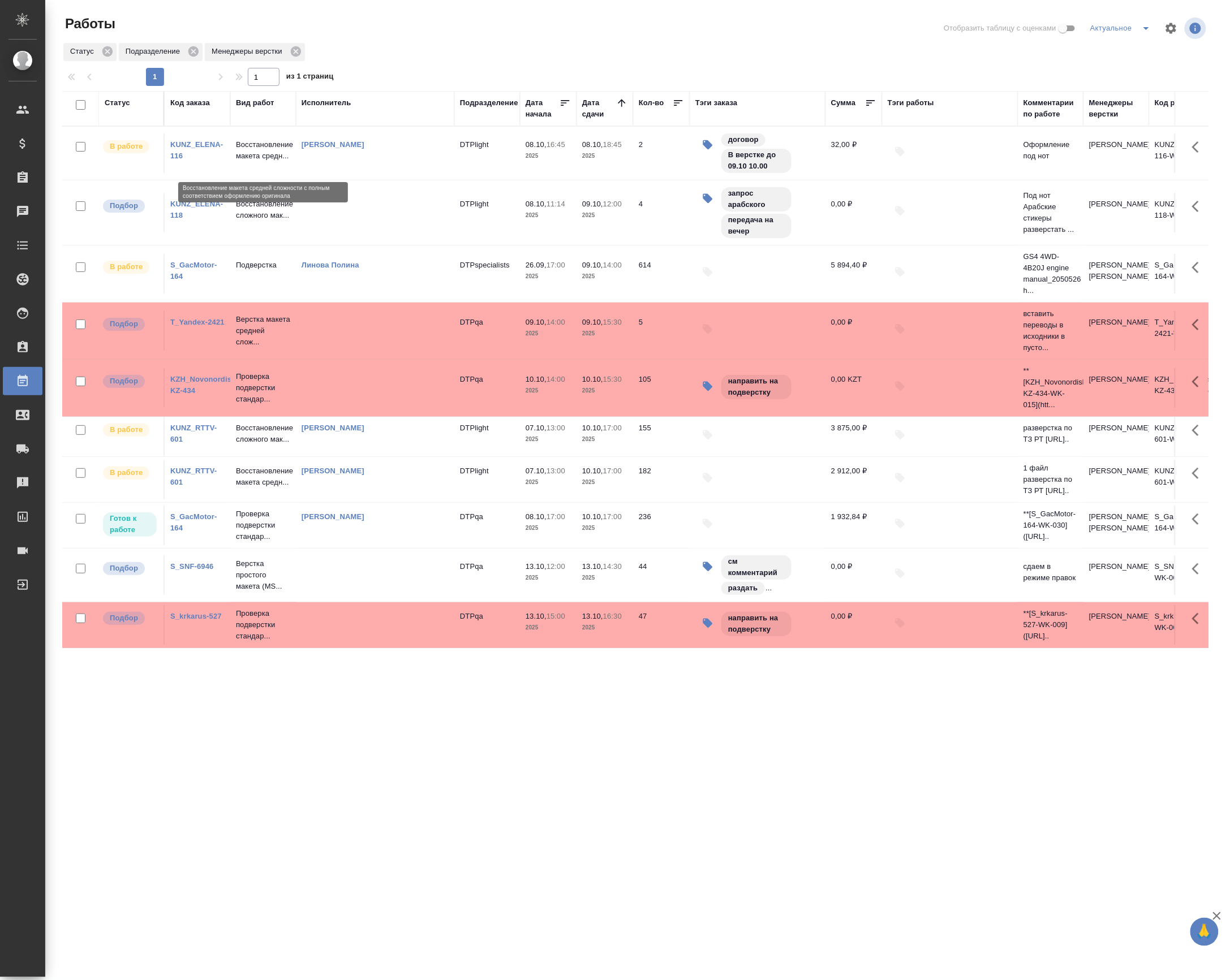
click at [253, 152] on p "Восстановление макета средн..." at bounding box center [263, 150] width 54 height 22
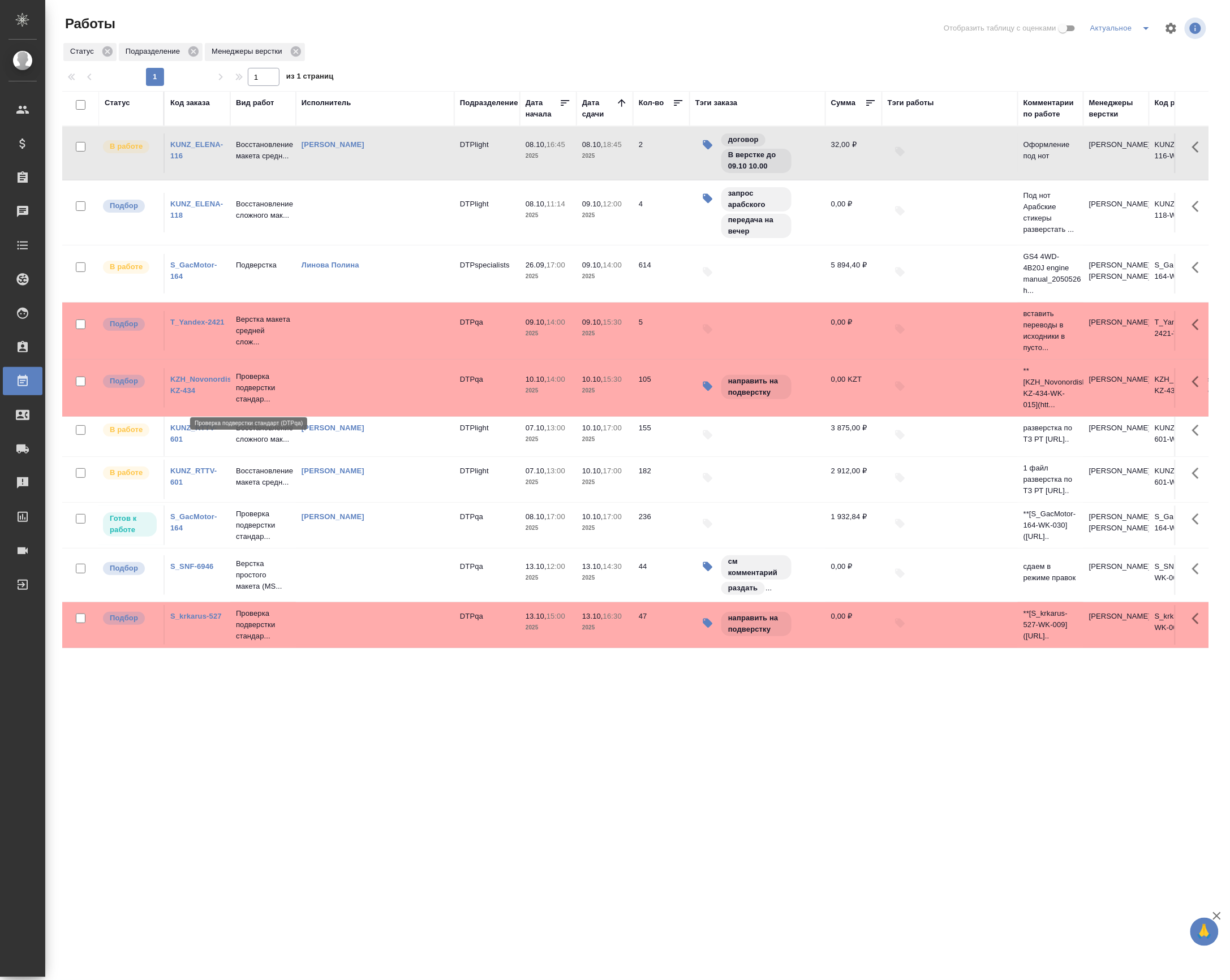
click at [258, 394] on p "Проверка подверстки стандар..." at bounding box center [263, 388] width 54 height 34
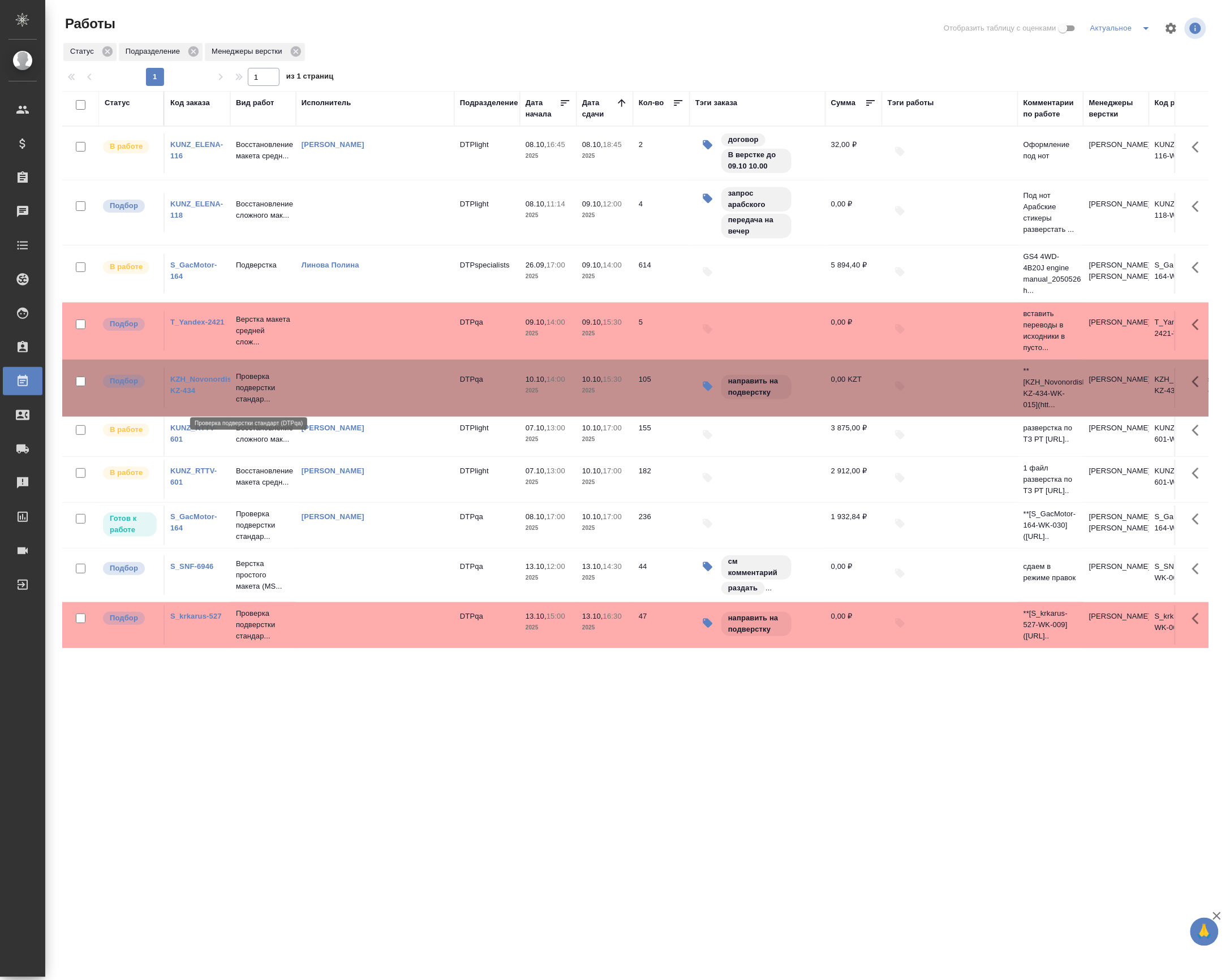
click at [258, 394] on p "Проверка подверстки стандар..." at bounding box center [263, 388] width 54 height 34
click at [299, 595] on td at bounding box center [375, 575] width 159 height 39
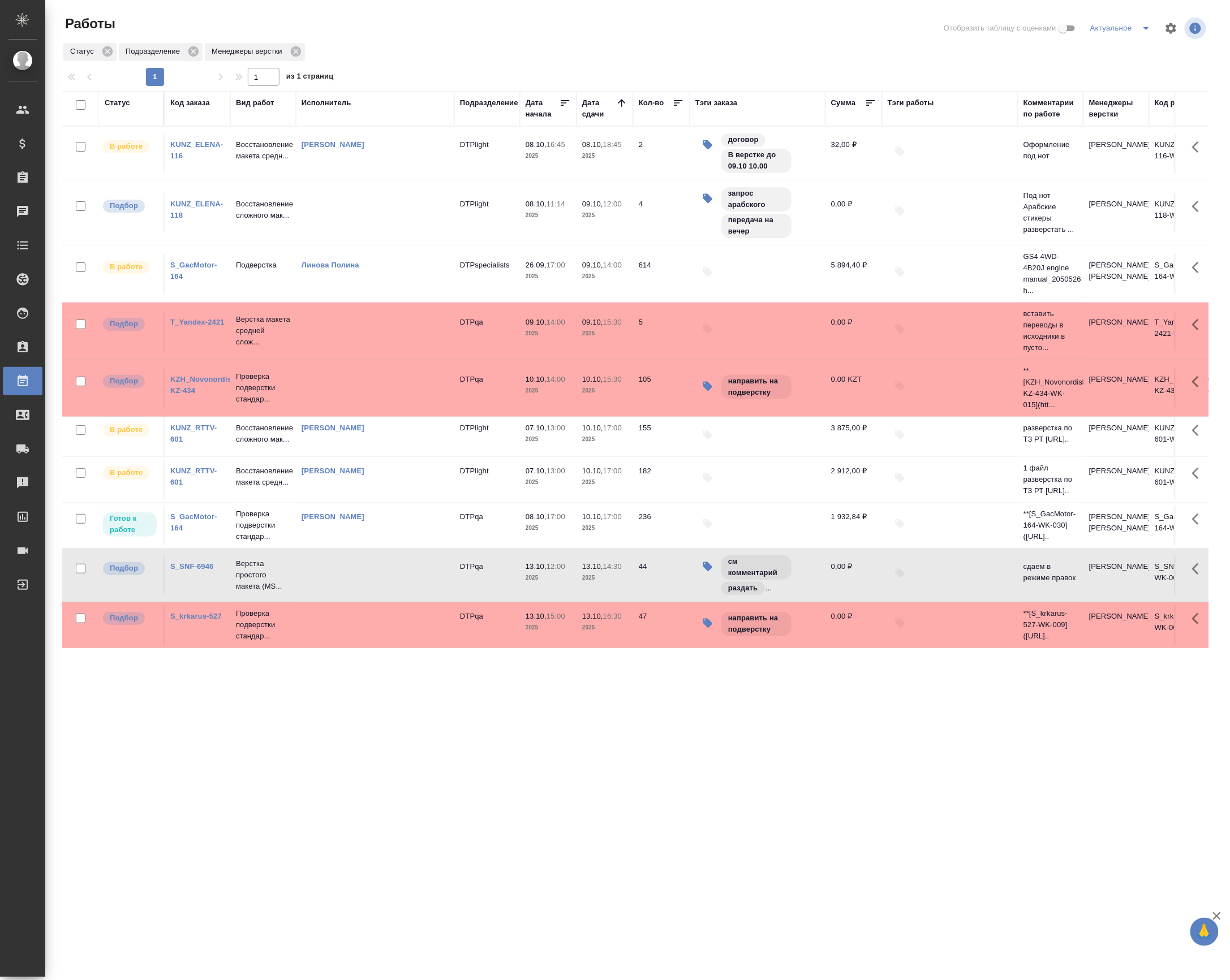
click at [299, 595] on td at bounding box center [375, 575] width 159 height 39
click at [256, 648] on td "Проверка подверстки стандар..." at bounding box center [263, 625] width 65 height 46
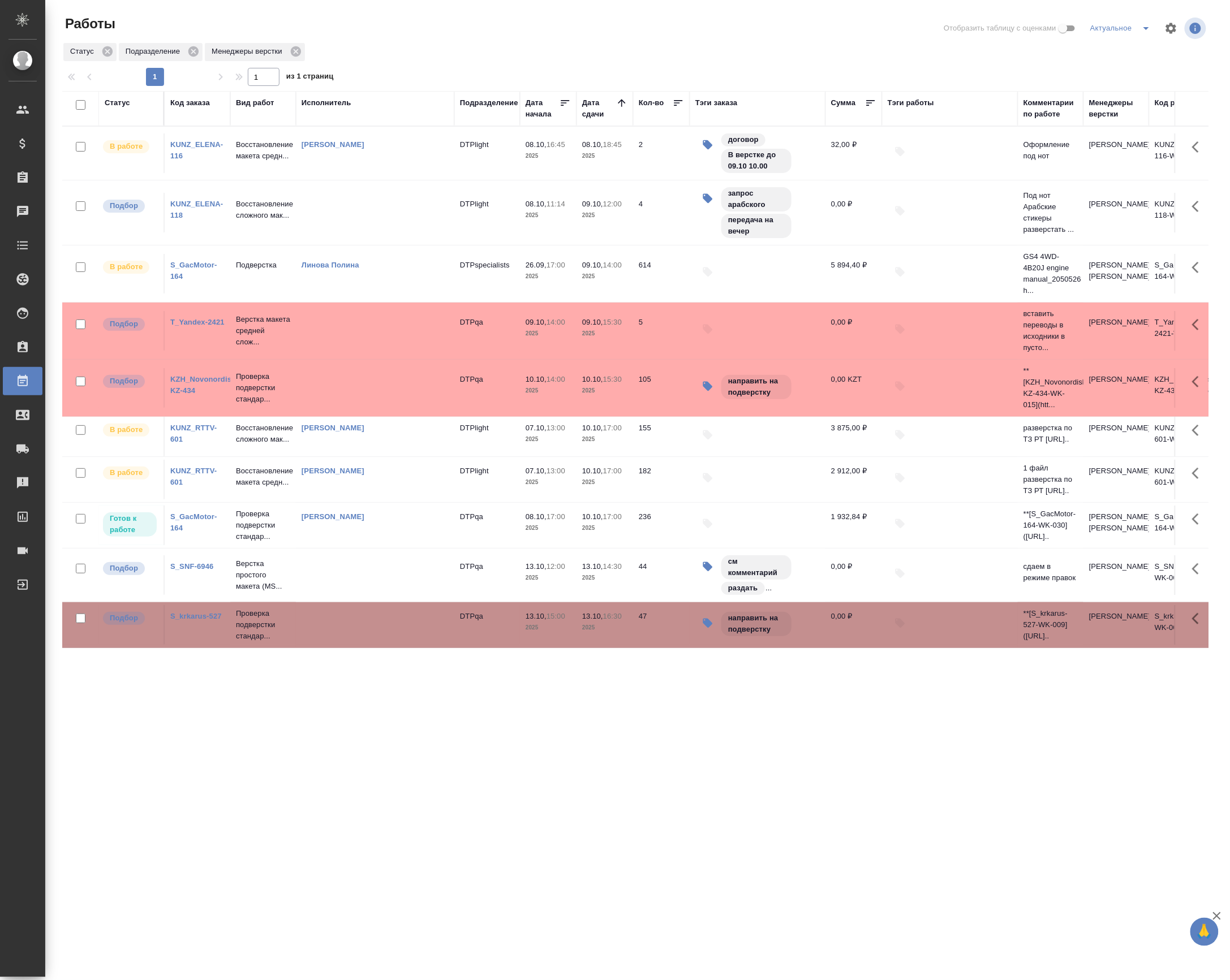
click at [256, 648] on td "Проверка подверстки стандар..." at bounding box center [263, 625] width 65 height 46
click at [330, 223] on td at bounding box center [375, 213] width 159 height 39
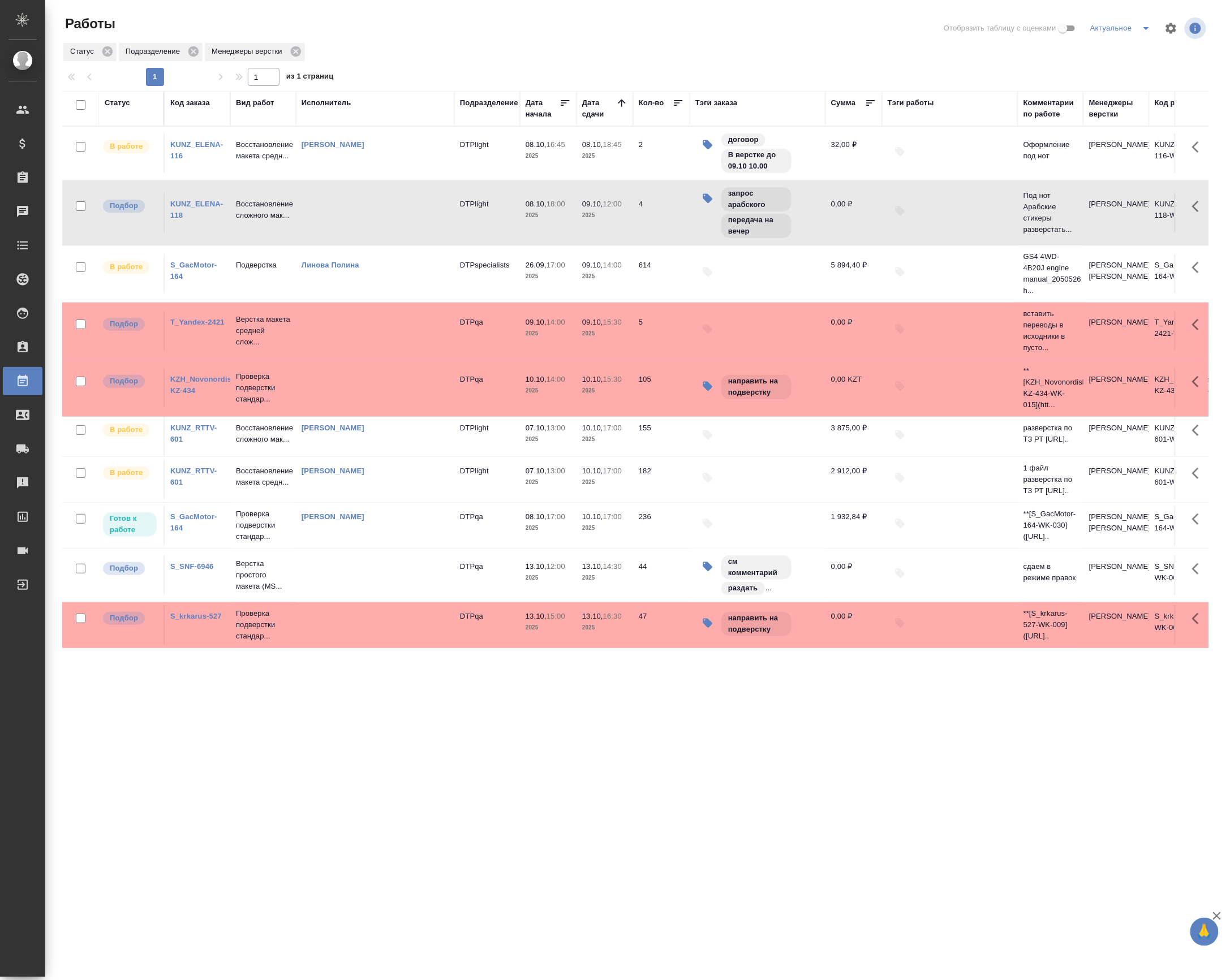
click at [209, 211] on link "KUNZ_ELENA-118" at bounding box center [197, 209] width 52 height 20
click at [198, 213] on div "KUNZ_ELENA-118" at bounding box center [198, 210] width 54 height 22
click at [188, 209] on link "KUNZ_ELENA-118" at bounding box center [197, 209] width 52 height 20
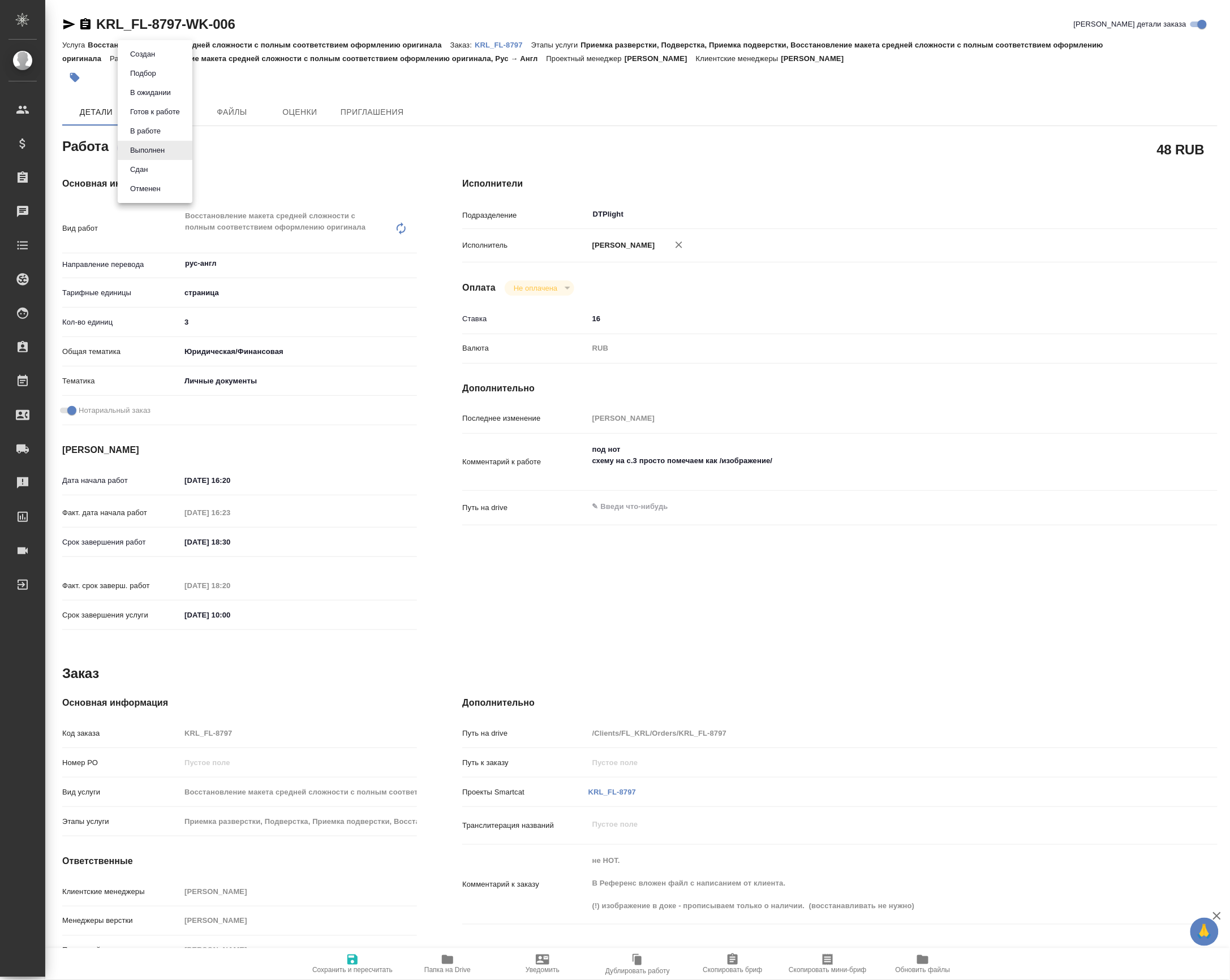
click at [166, 149] on body "🙏 .cls-1 fill:#fff; AWATERA Petrova Valeria Клиенты Спецификации Заказы Чаты To…" at bounding box center [615, 490] width 1230 height 980
click at [155, 166] on li "Сдан" at bounding box center [155, 170] width 75 height 20
type textarea "x"
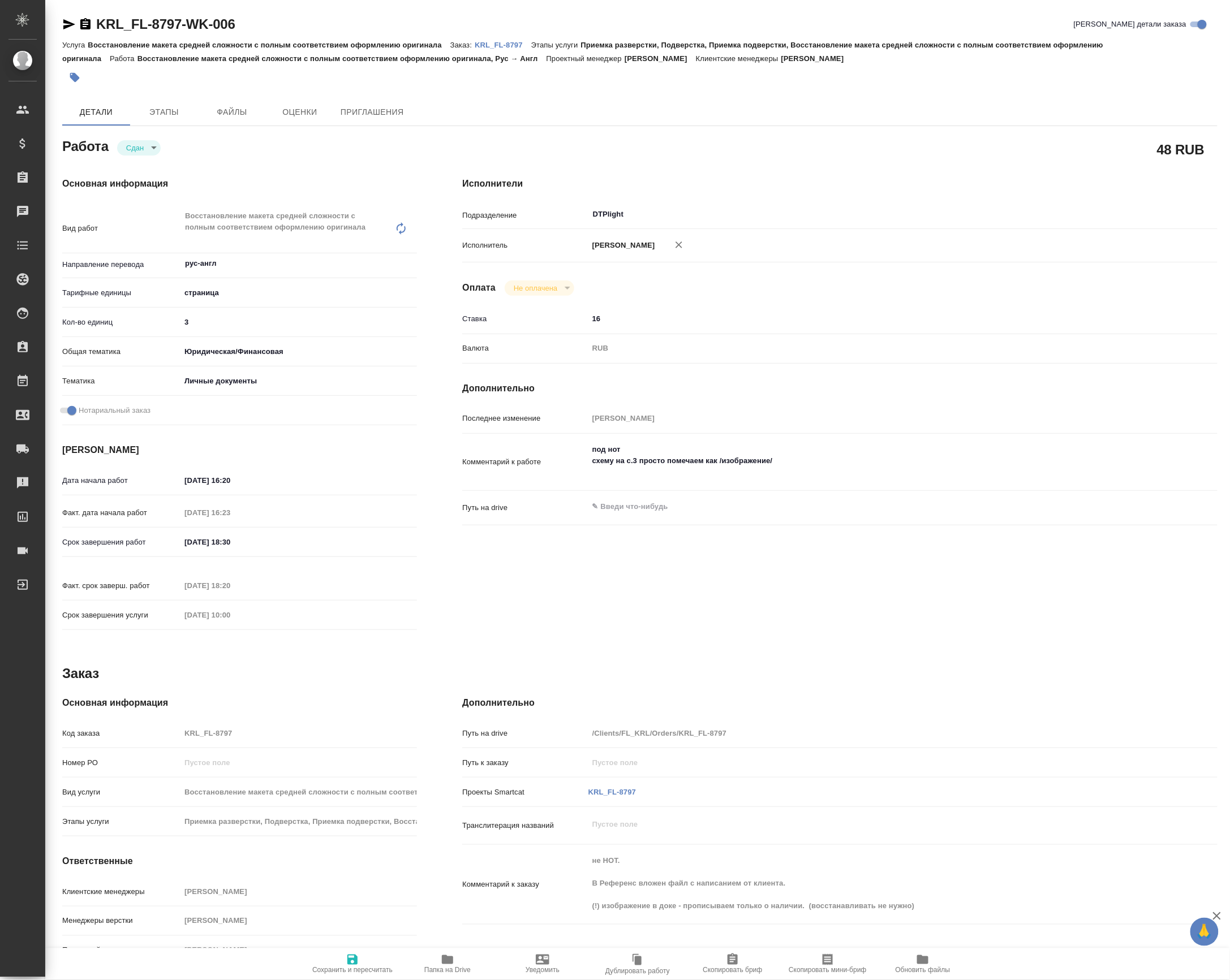
type textarea "x"
click at [456, 954] on span "Папка на Drive" at bounding box center [447, 963] width 81 height 21
type textarea "x"
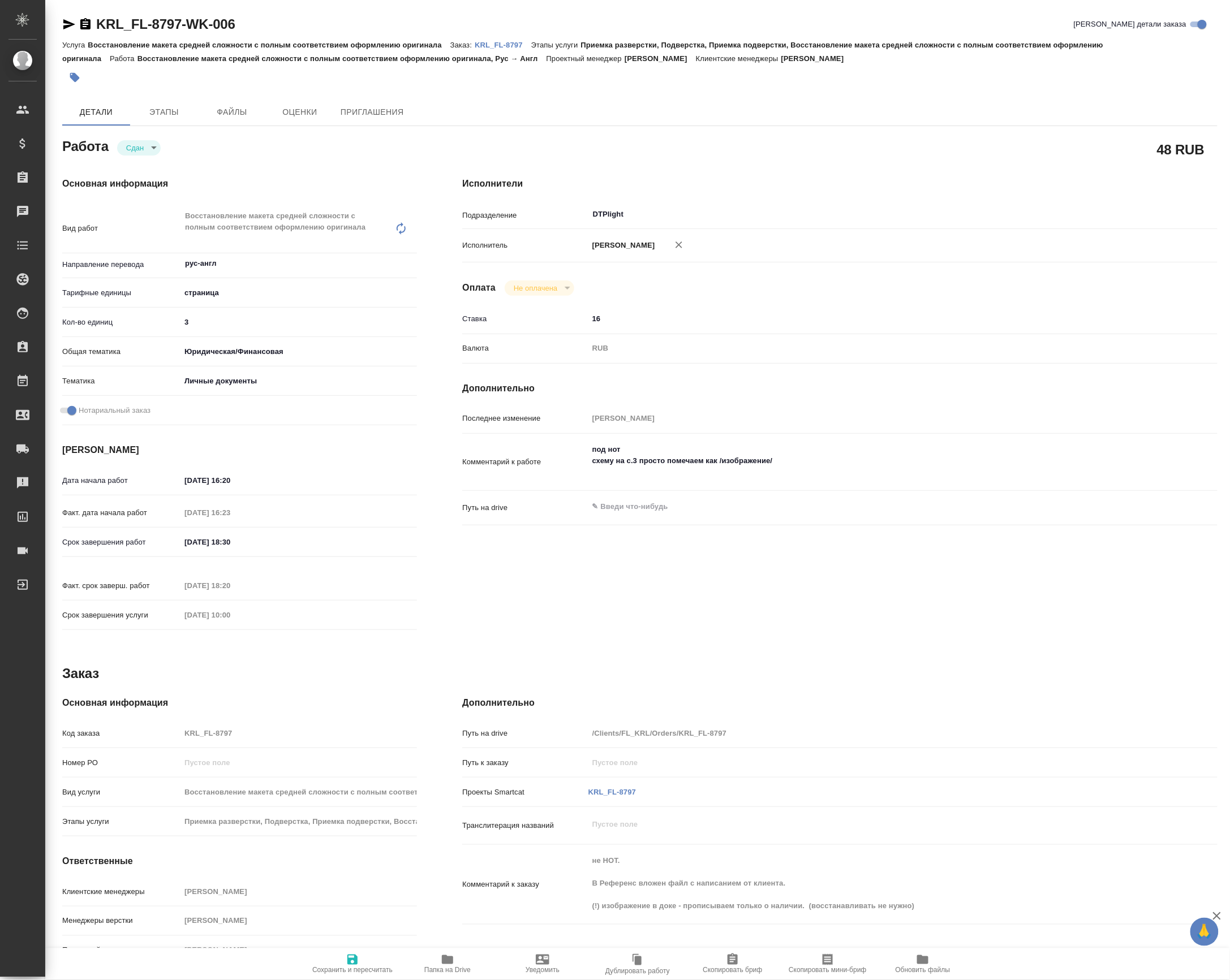
type textarea "x"
click at [494, 46] on p "KRL_FL-8797" at bounding box center [503, 45] width 57 height 8
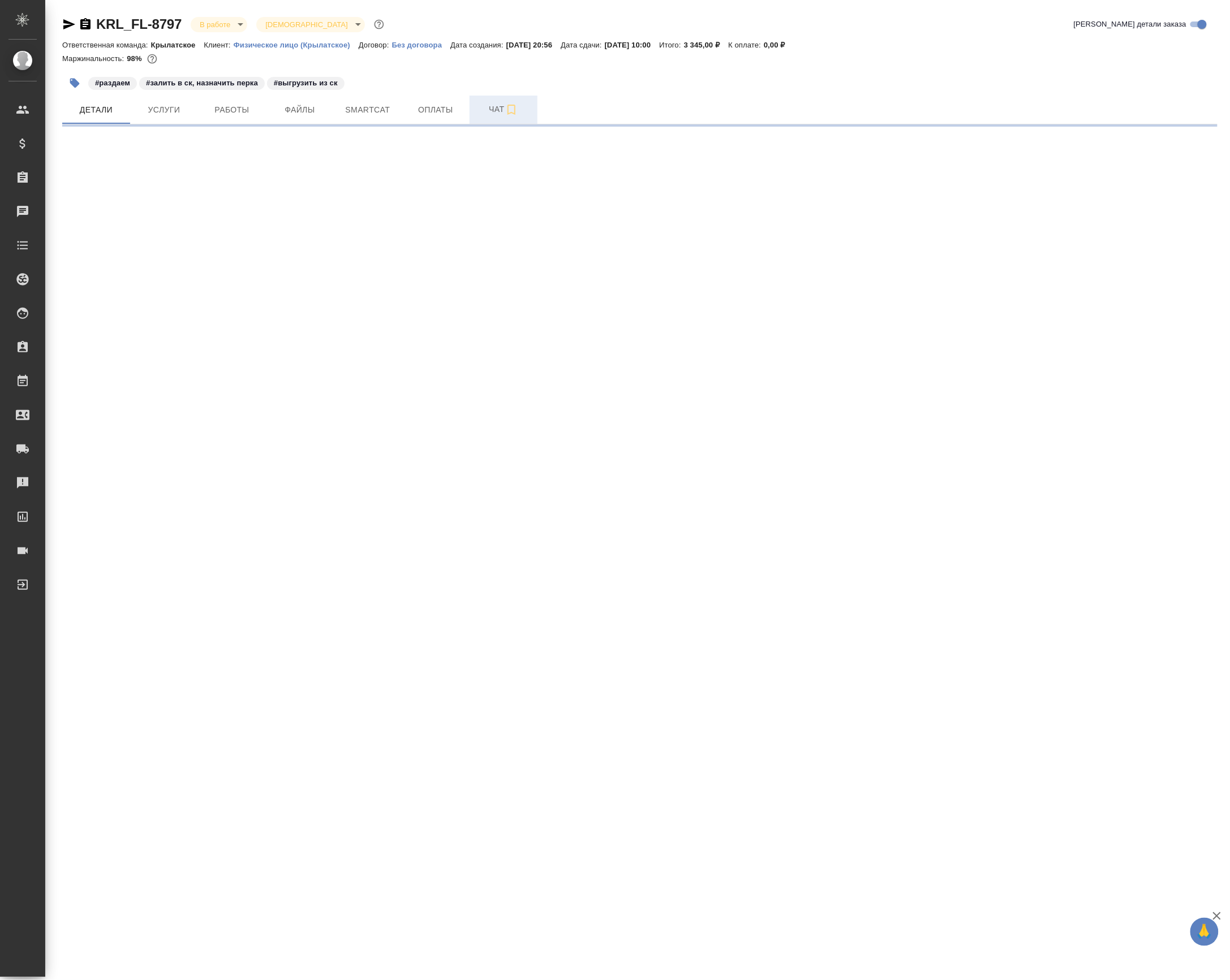
click at [481, 112] on span "Чат" at bounding box center [504, 109] width 54 height 14
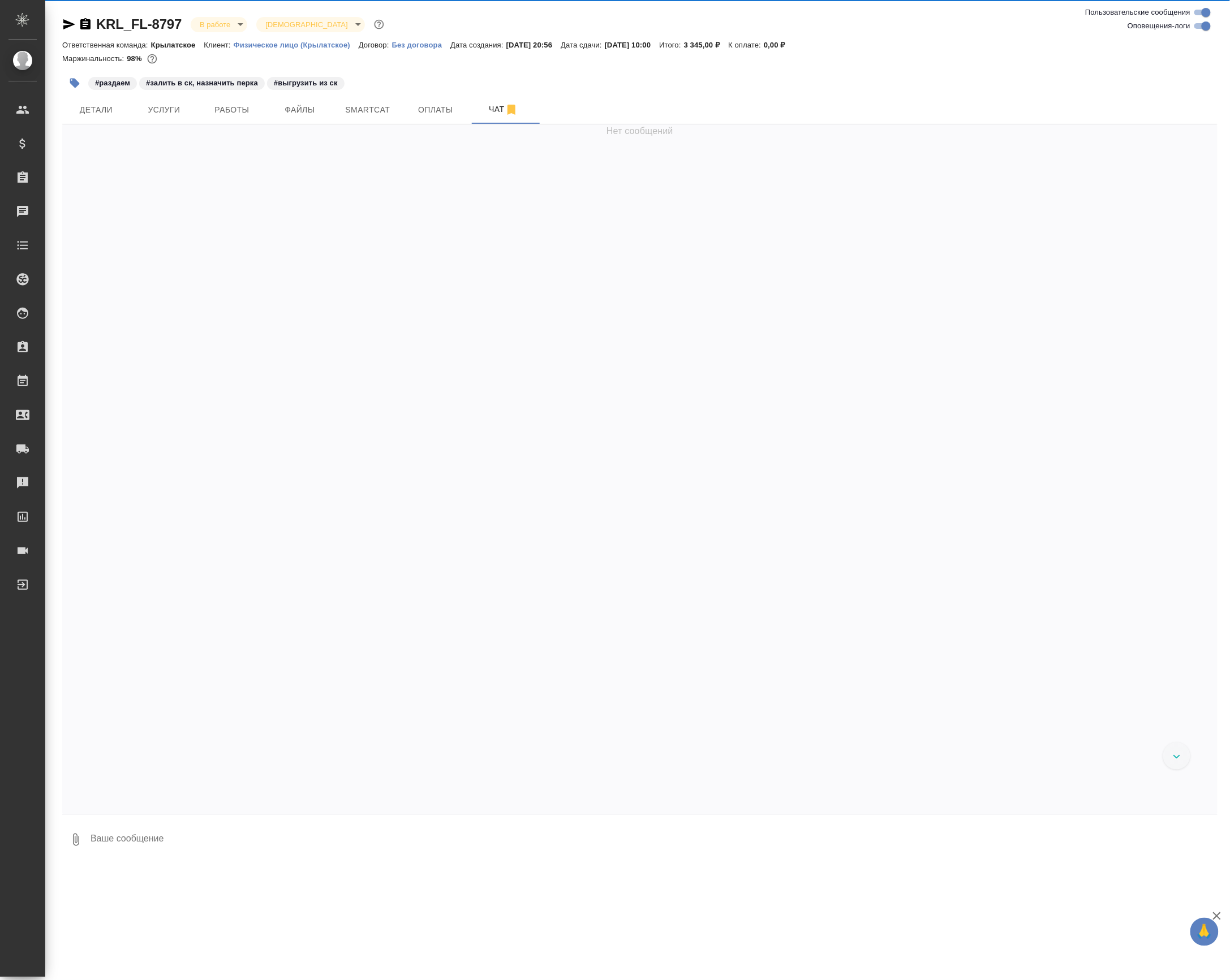
scroll to position [2396, 0]
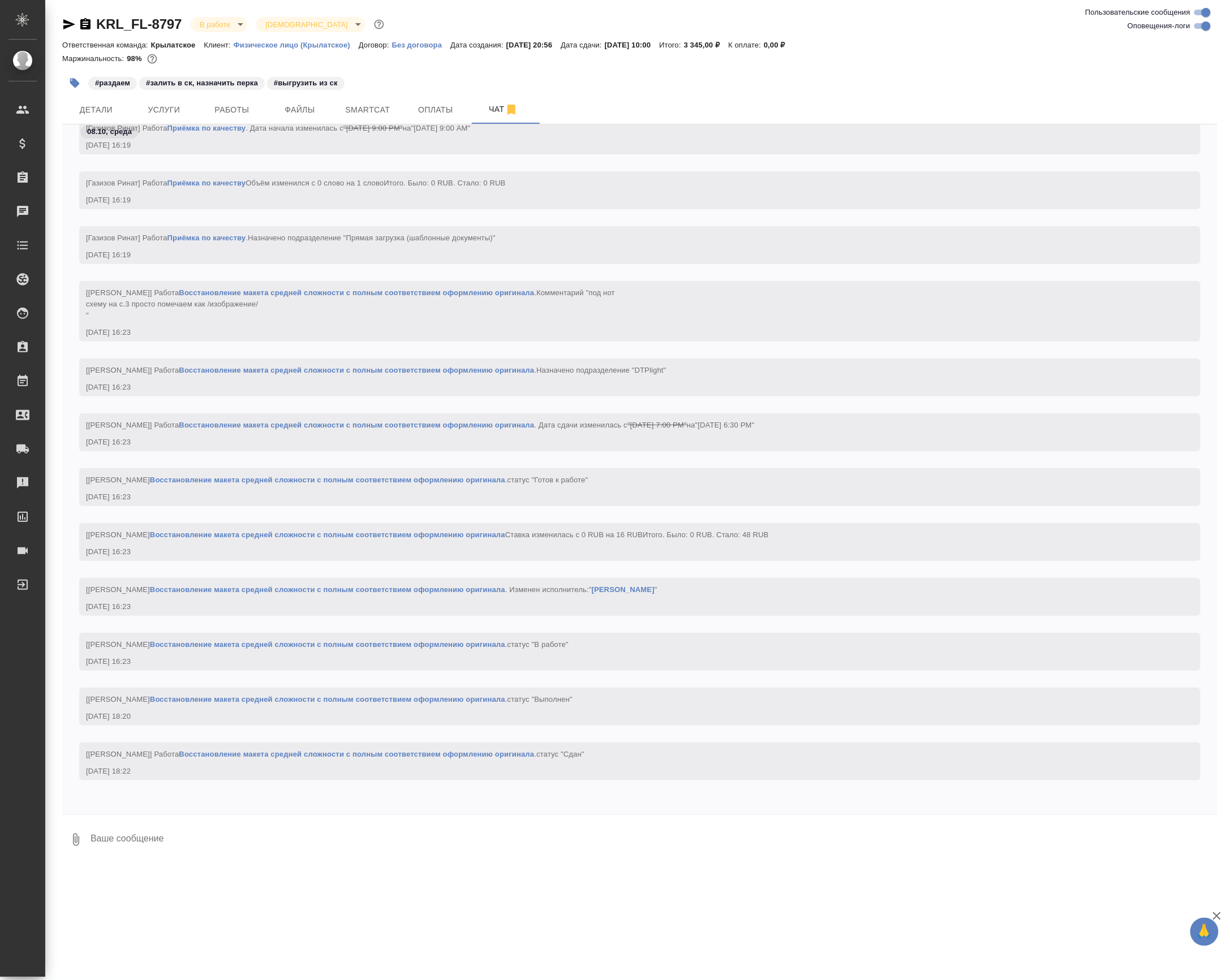
click at [247, 851] on textarea at bounding box center [654, 839] width 1128 height 38
paste textarea "[URL][DOMAIN_NAME]"
type textarea "[URL][DOMAIN_NAME]"
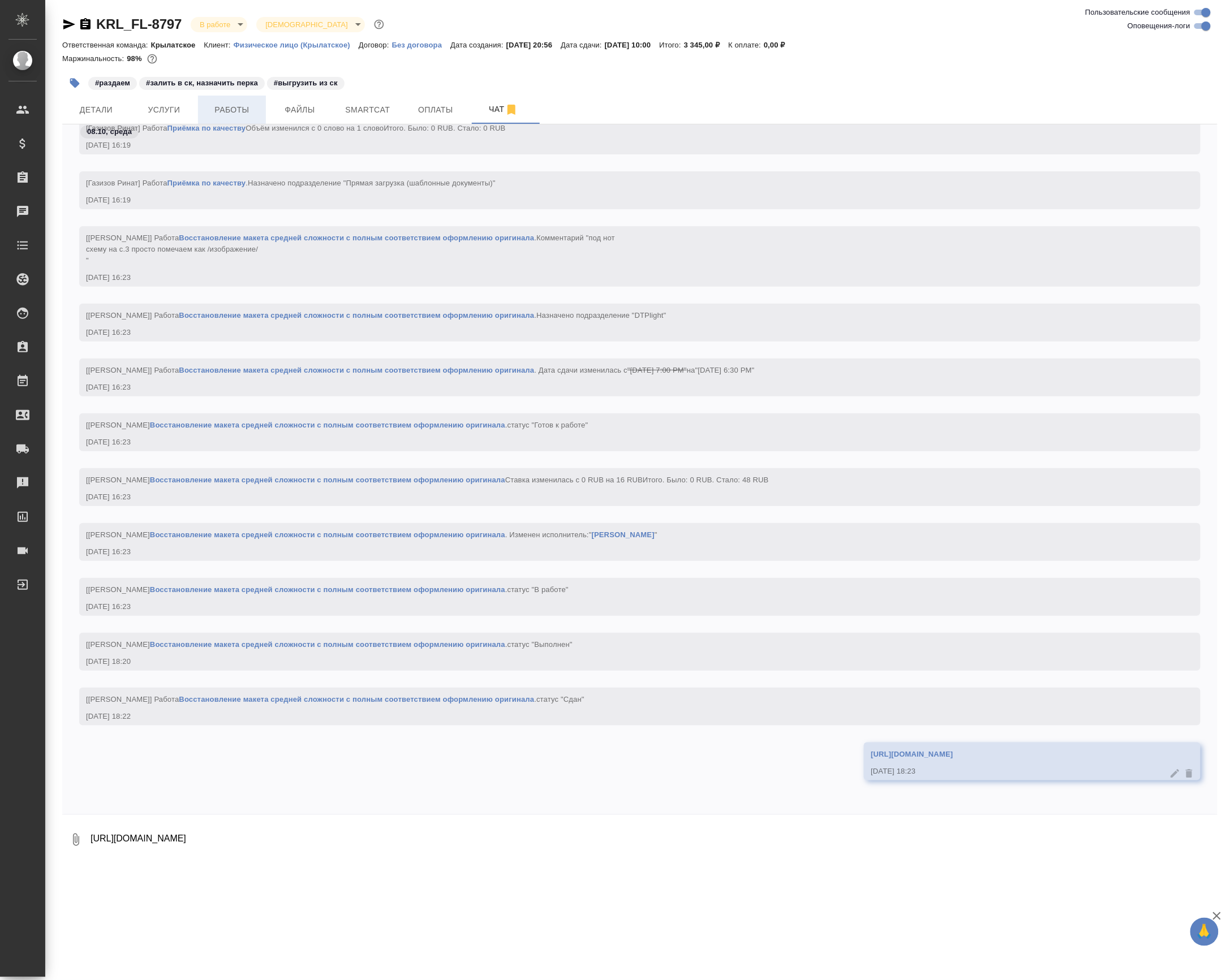
click at [230, 124] on button "Работы" at bounding box center [231, 110] width 68 height 28
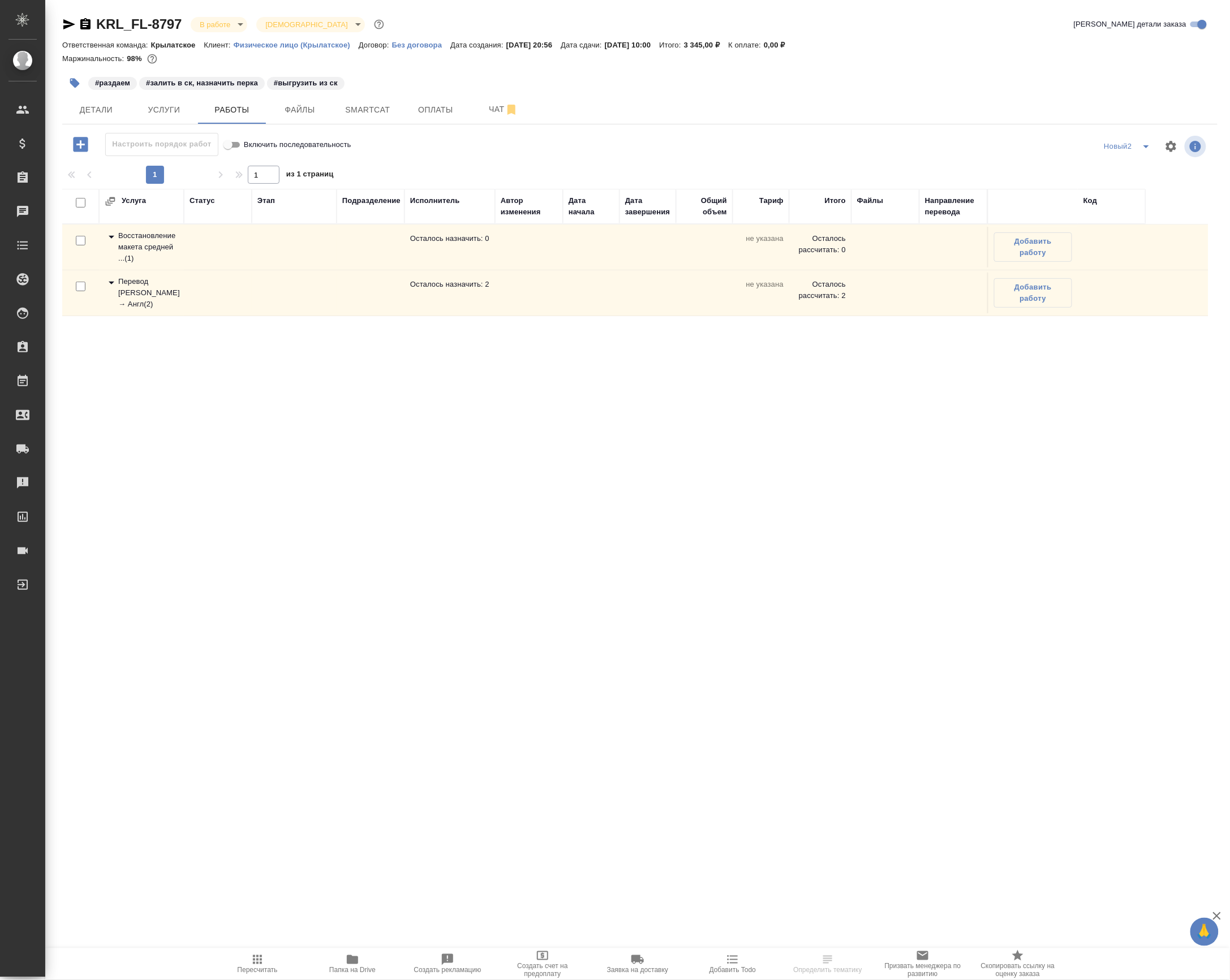
click at [132, 264] on div "Восстановление макета средней ... ( 1 )" at bounding box center [141, 247] width 74 height 34
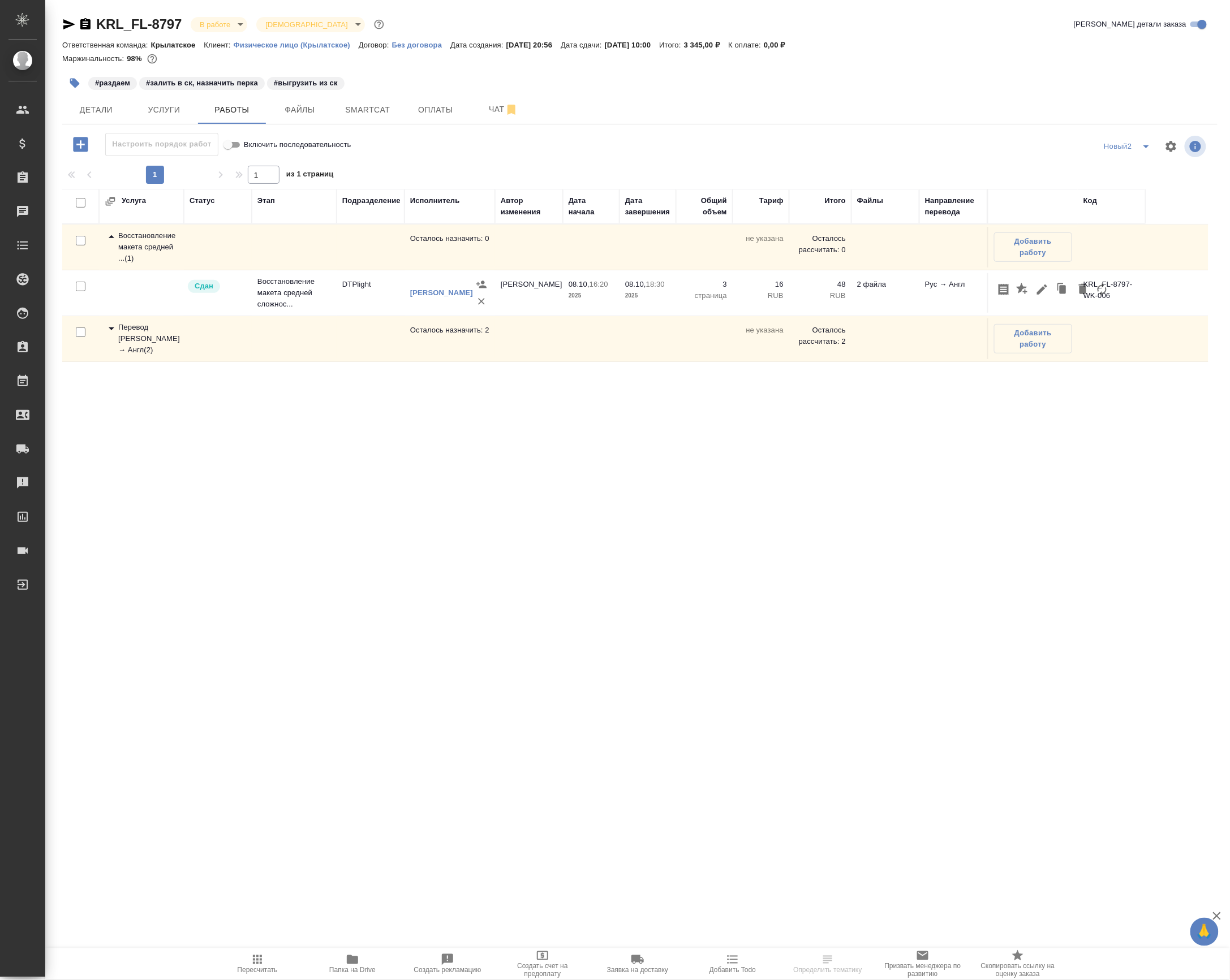
click at [147, 362] on td "Перевод Стандарт Рус → Англ ( 2 )" at bounding box center [141, 338] width 85 height 46
click at [145, 356] on div "Перевод Стандарт Рус → Англ ( 2 )" at bounding box center [141, 338] width 74 height 34
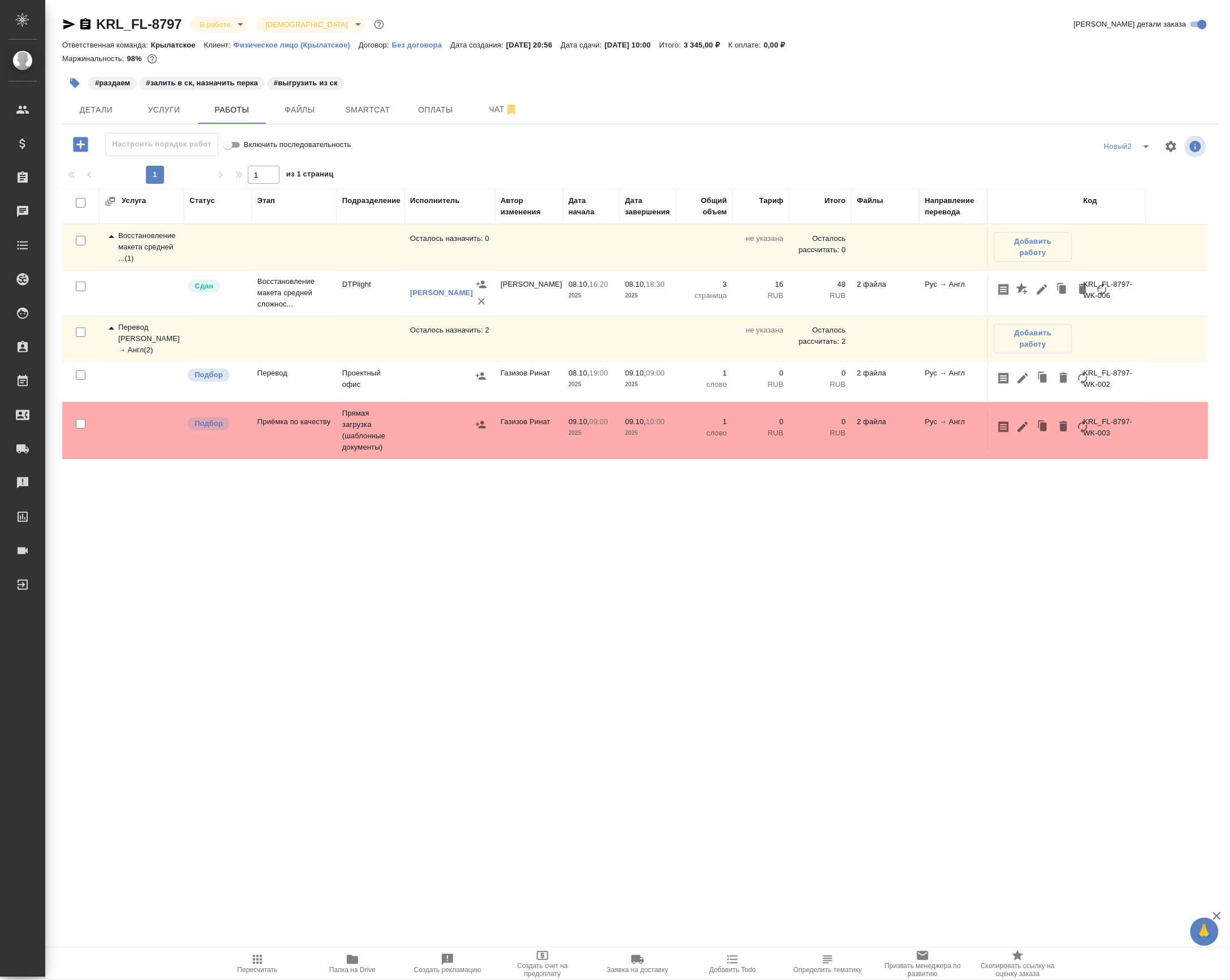
click at [353, 453] on td "Прямая загрузка (шаблонные документы)" at bounding box center [370, 430] width 68 height 57
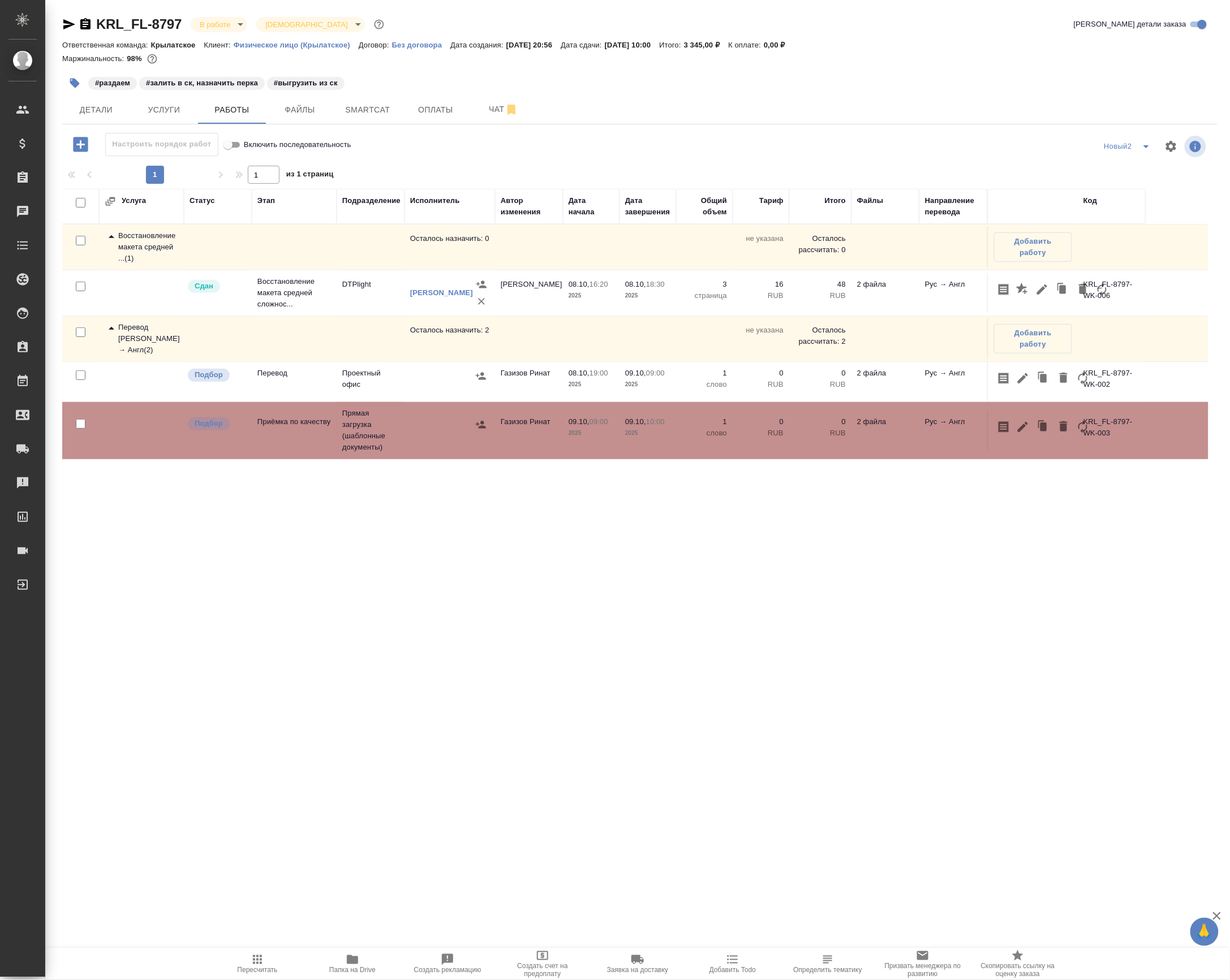
click at [353, 453] on td "Прямая загрузка (шаблонные документы)" at bounding box center [370, 430] width 68 height 57
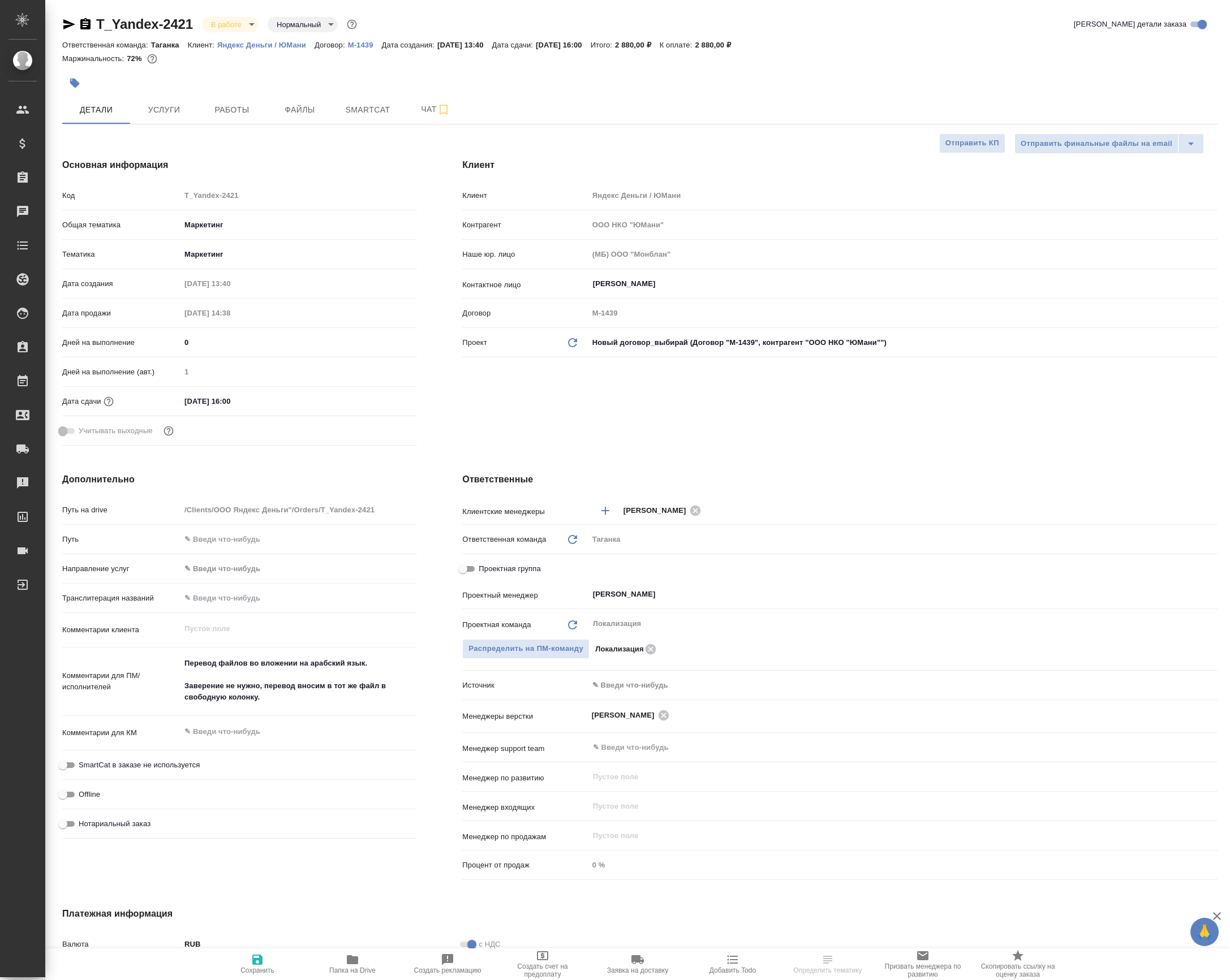
select select "RU"
click at [238, 124] on button "Работы" at bounding box center [231, 110] width 68 height 28
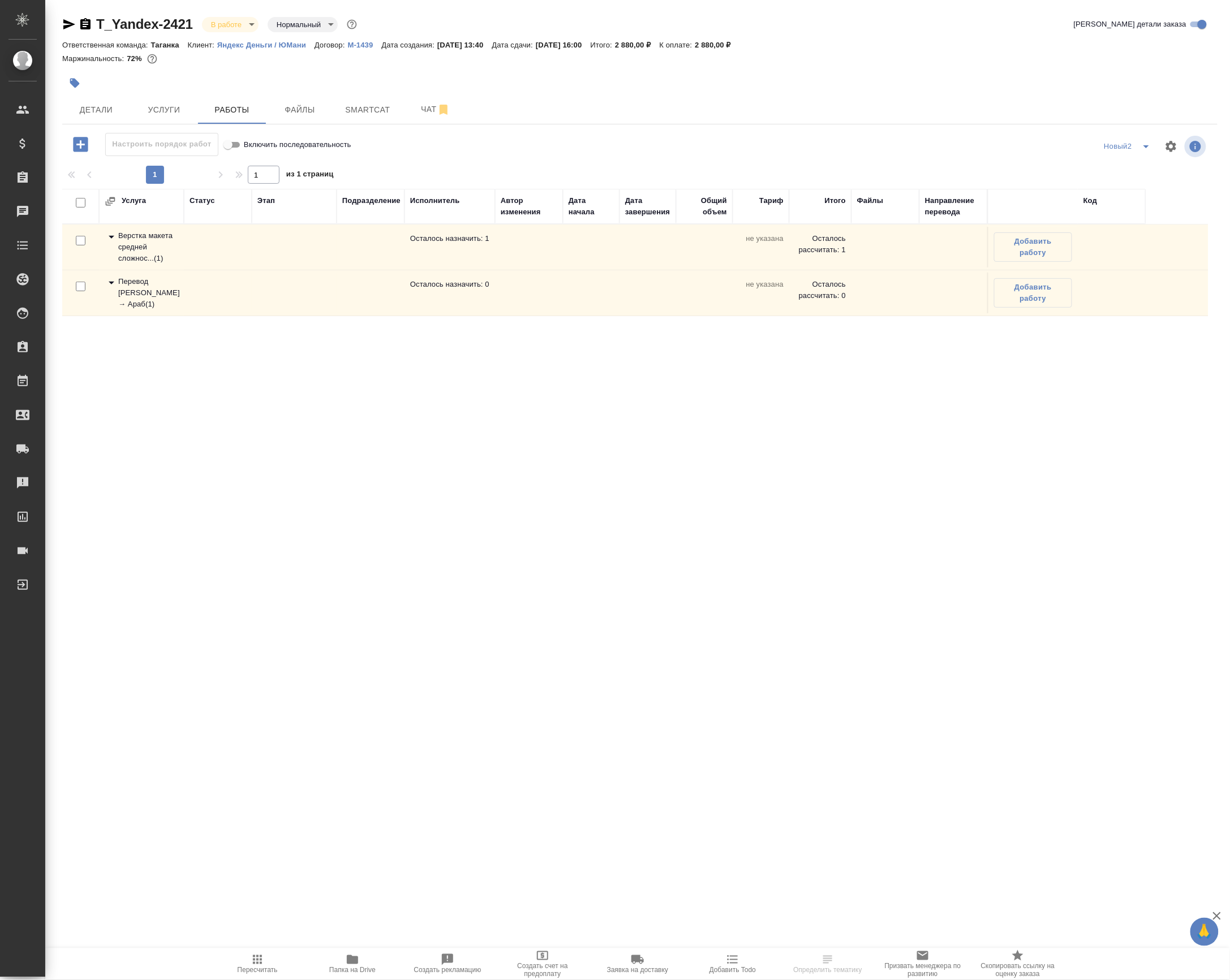
click at [138, 264] on div "Верстка макета средней сложнос... ( 1 )" at bounding box center [141, 247] width 74 height 34
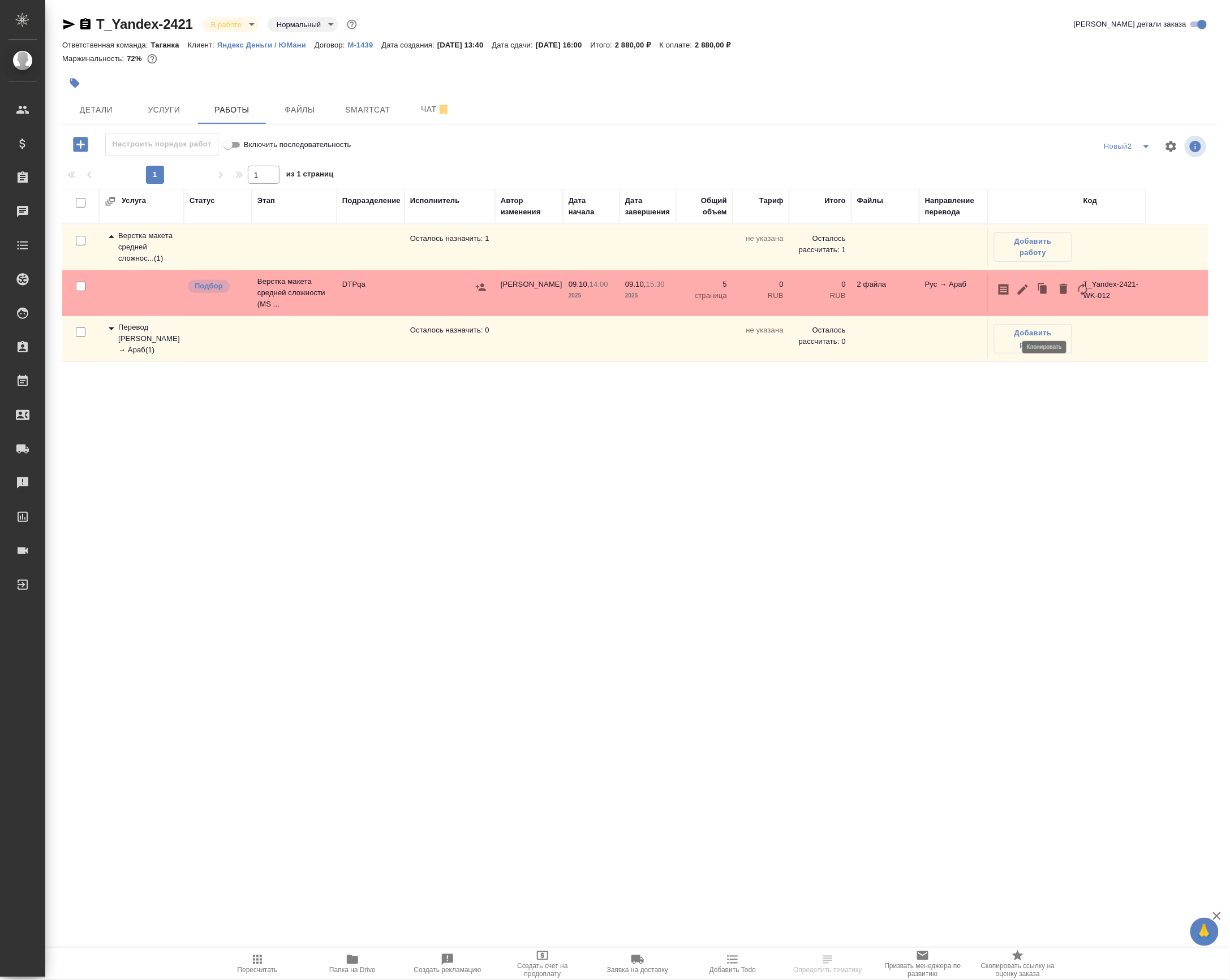
click at [1047, 294] on icon "button" at bounding box center [1043, 289] width 7 height 8
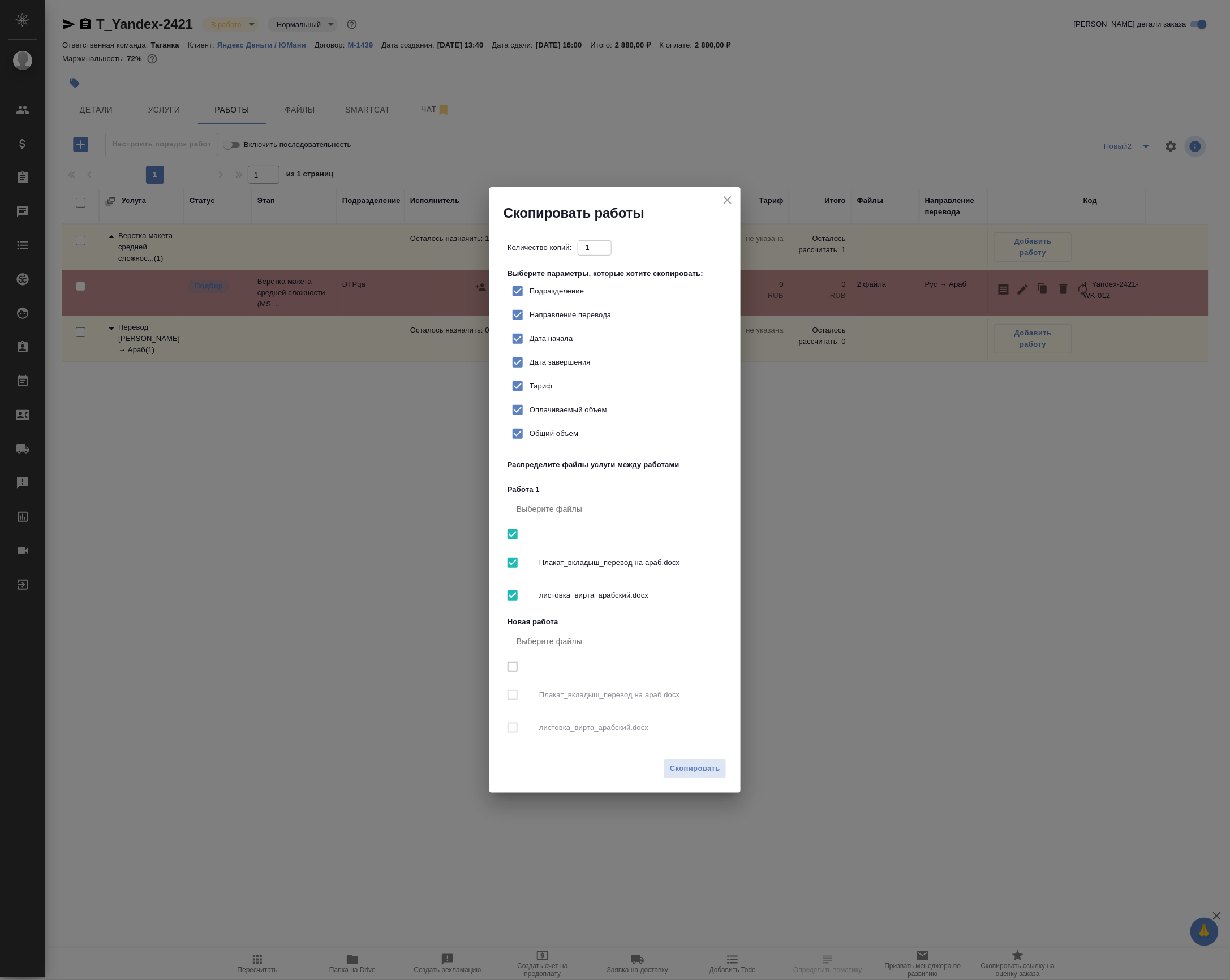
click at [684, 779] on div "Скопировать" at bounding box center [615, 773] width 251 height 39
click at [690, 776] on span "Скопировать" at bounding box center [695, 769] width 50 height 13
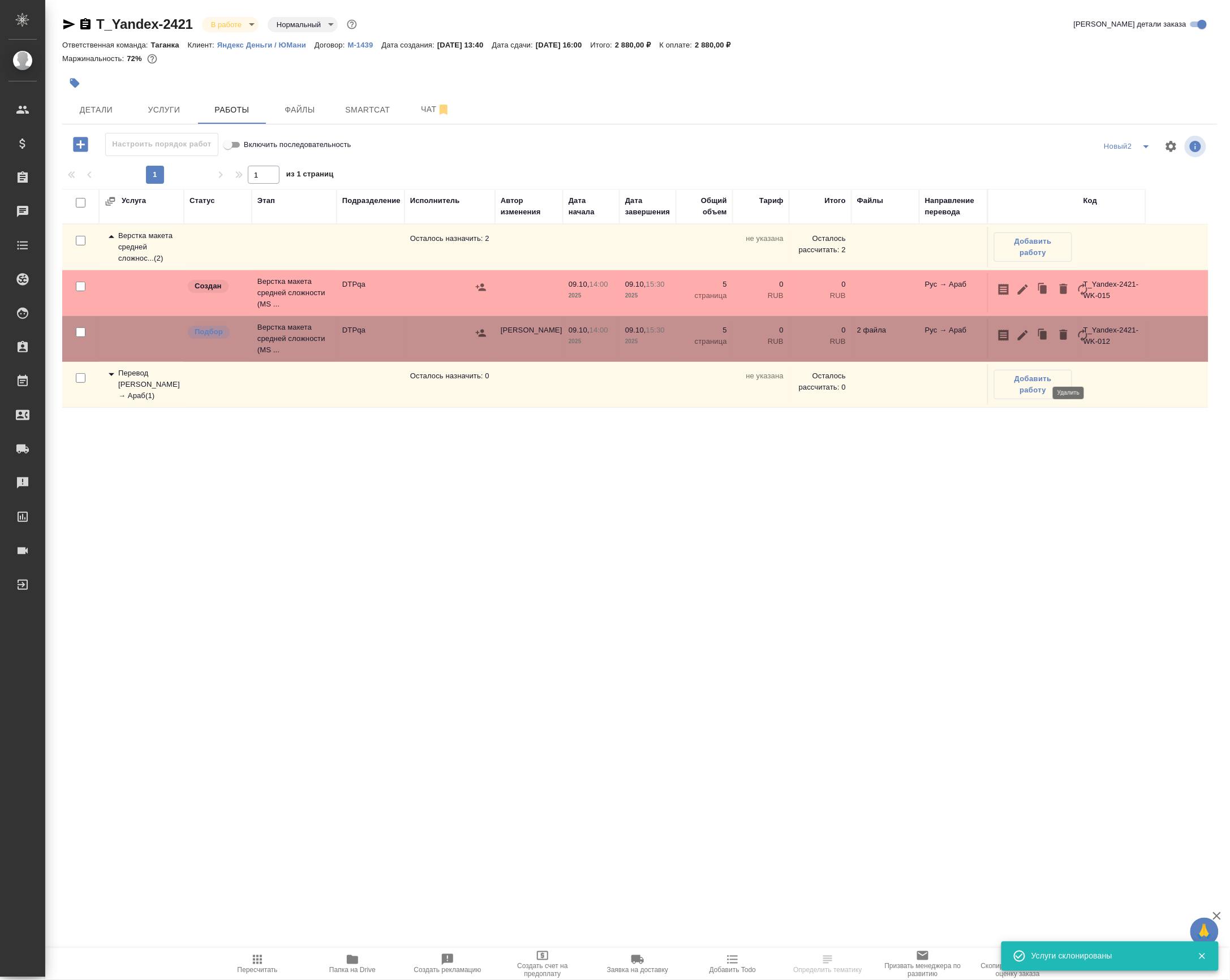
click at [1068, 341] on icon "button" at bounding box center [1063, 335] width 14 height 14
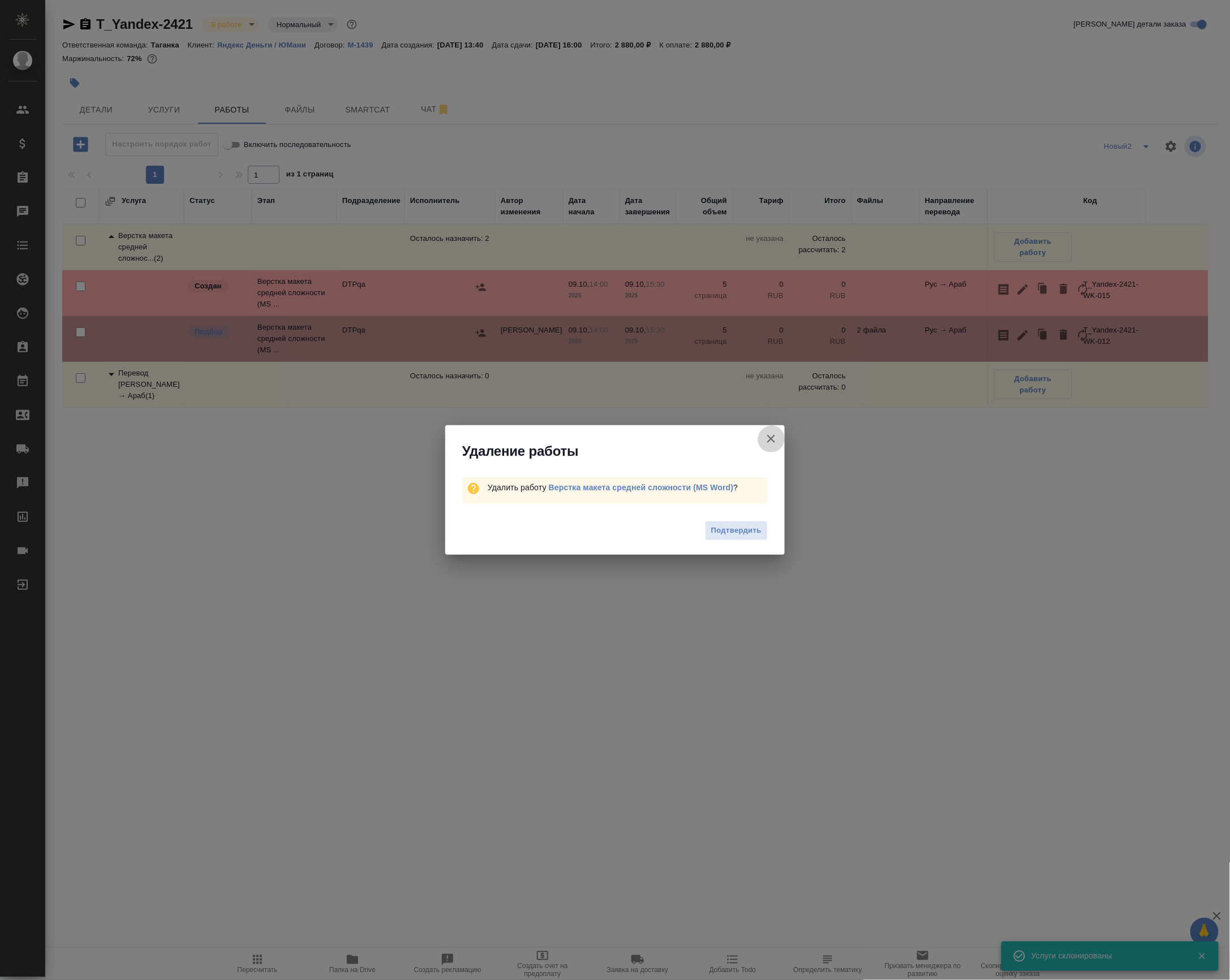
click at [757, 435] on button "Группировать работы по услугам" at bounding box center [770, 438] width 27 height 27
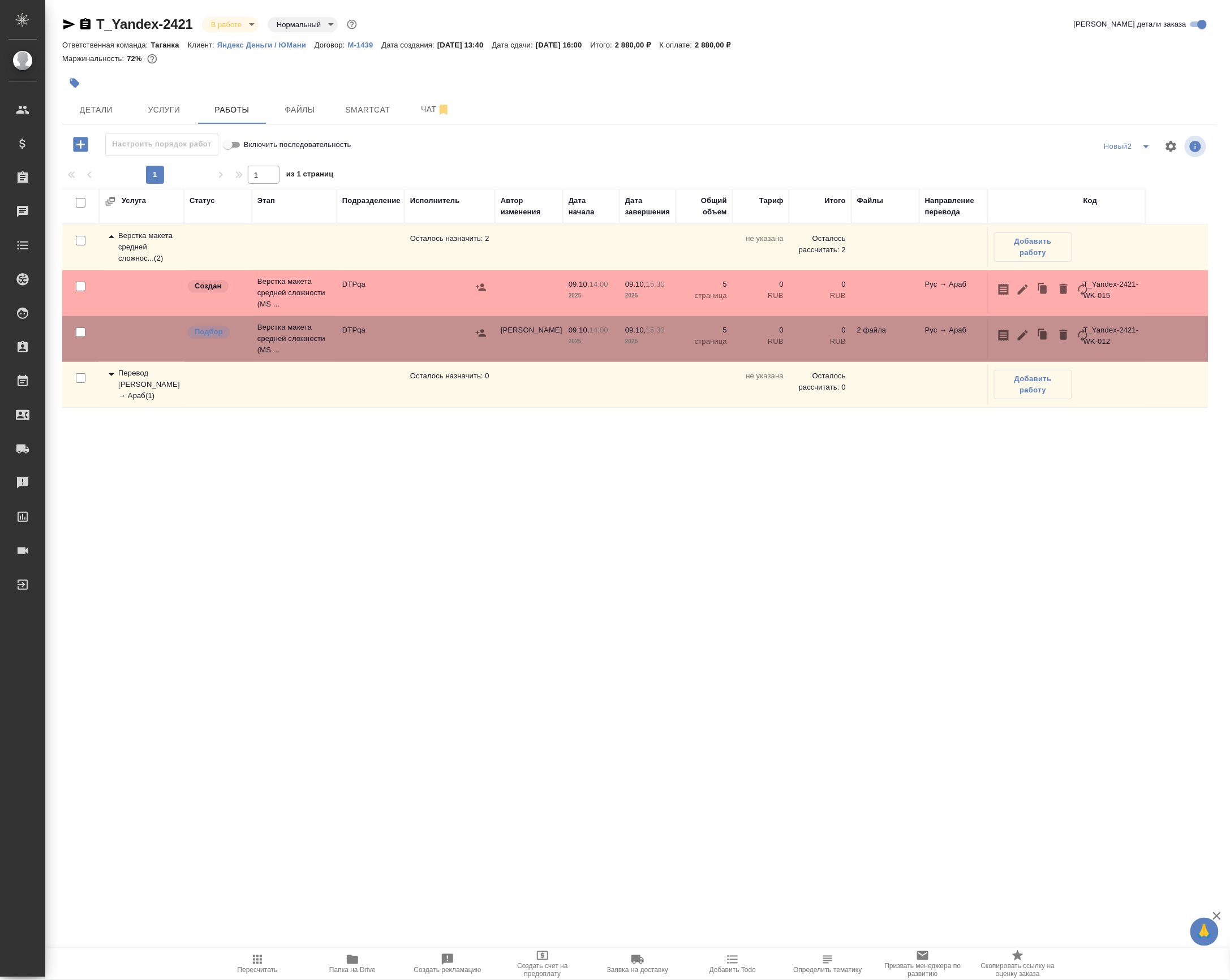
click at [536, 359] on td "Муталимов Марк" at bounding box center [529, 338] width 68 height 39
click at [1071, 341] on icon "button" at bounding box center [1063, 335] width 14 height 14
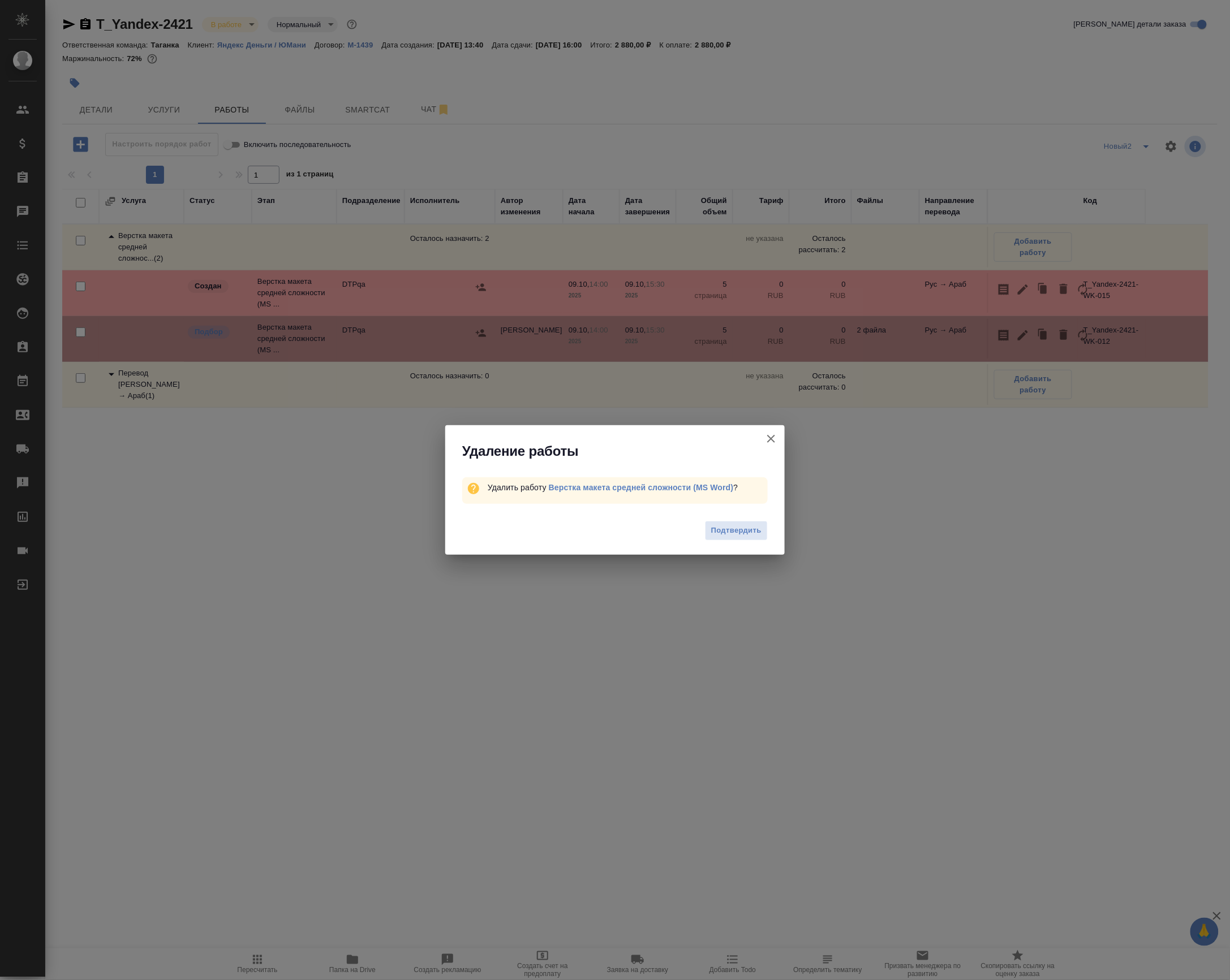
click at [725, 553] on div "Подтвердить" at bounding box center [615, 532] width 339 height 46
click at [718, 535] on span "Подтвердить" at bounding box center [736, 531] width 50 height 13
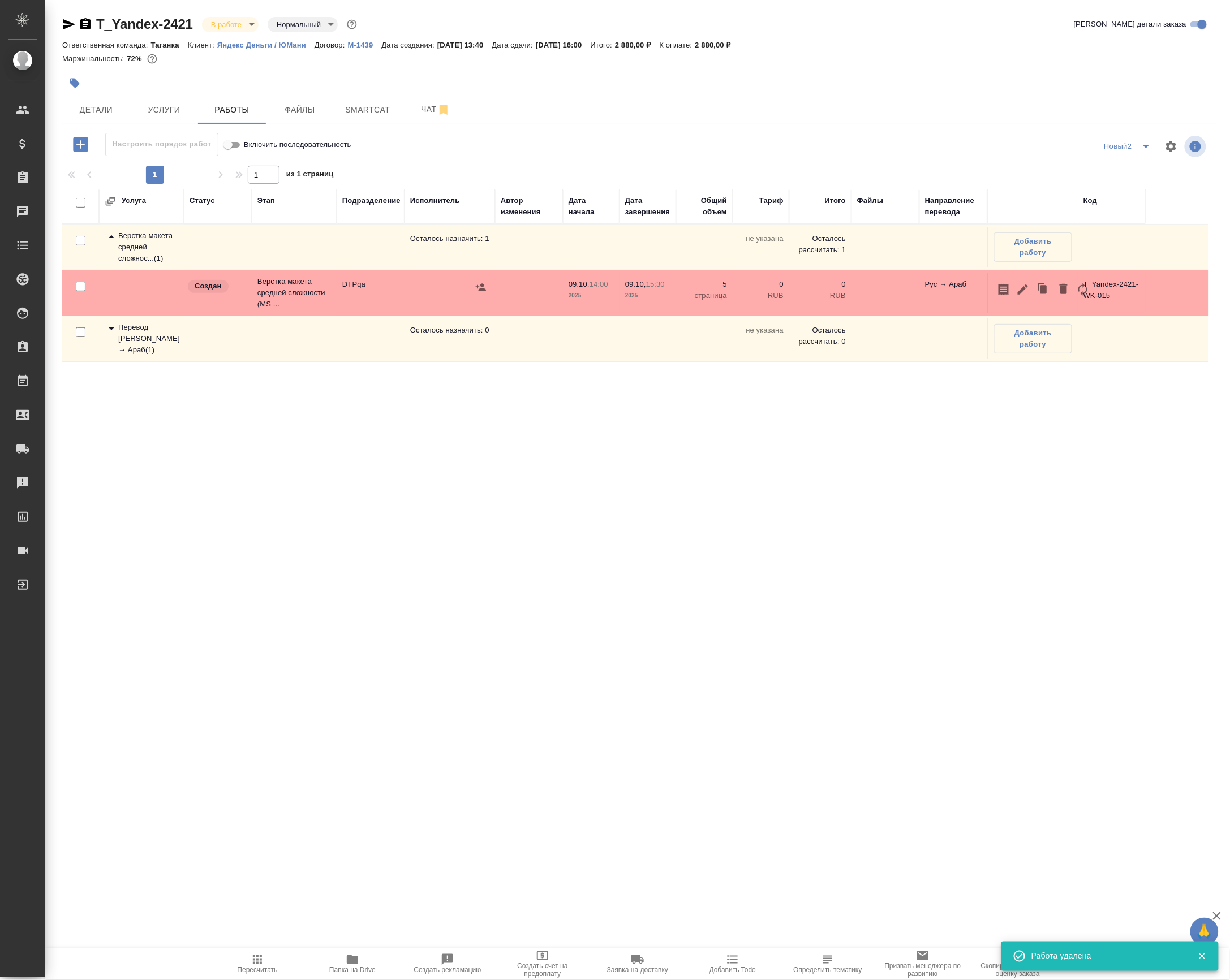
click at [406, 312] on td at bounding box center [449, 293] width 90 height 39
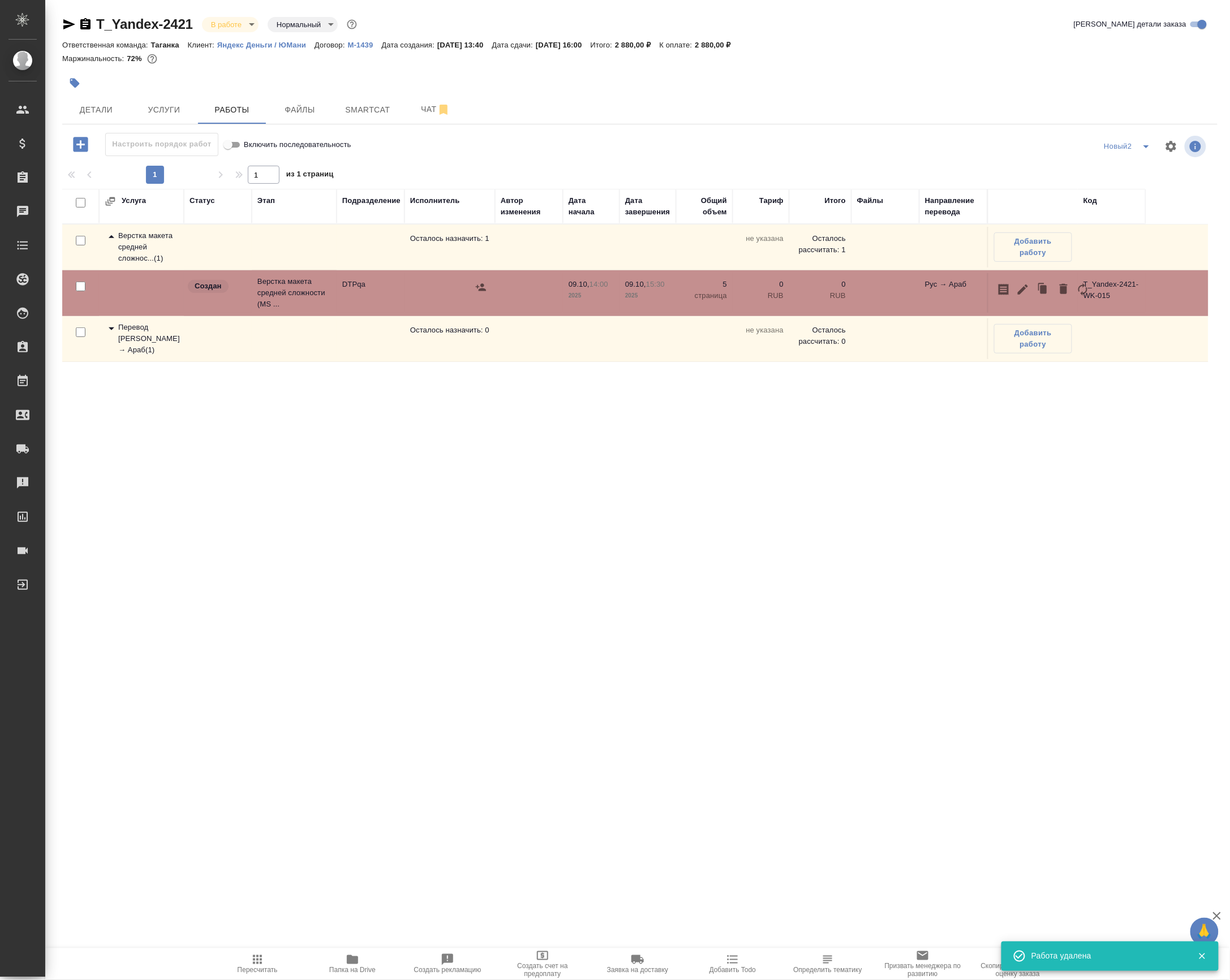
click at [406, 312] on td at bounding box center [449, 293] width 90 height 39
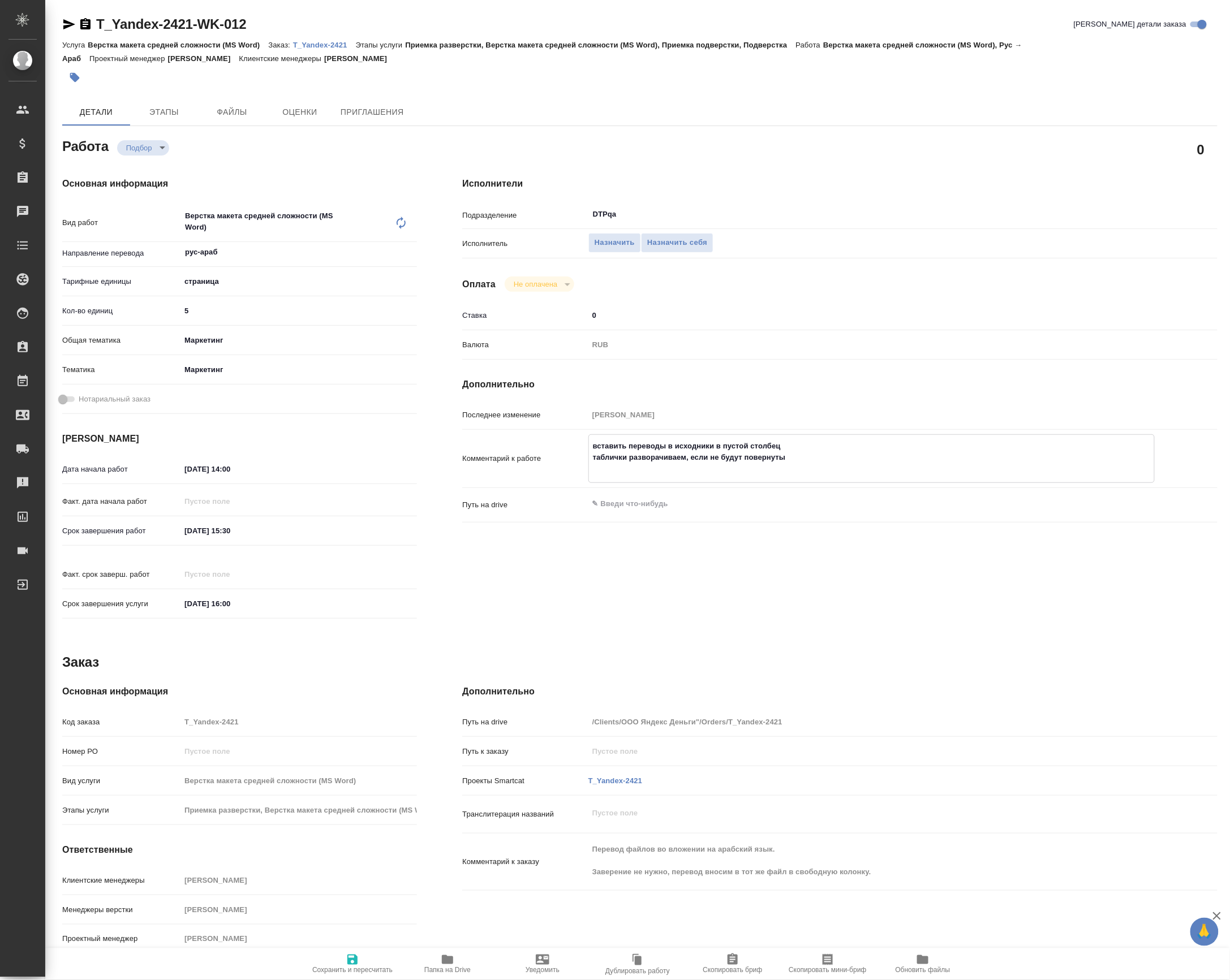
click at [718, 478] on textarea "вставить переводы в исходники в пустой столбец таблички разворачиваем, если не …" at bounding box center [871, 457] width 565 height 42
click at [138, 152] on body "🙏 .cls-1 fill:#fff; AWATERA Petrova Valeria Клиенты Спецификации Заказы 0 Чаты …" at bounding box center [615, 490] width 1230 height 980
click at [166, 259] on li "Отменен" at bounding box center [155, 266] width 75 height 20
type textarea "x"
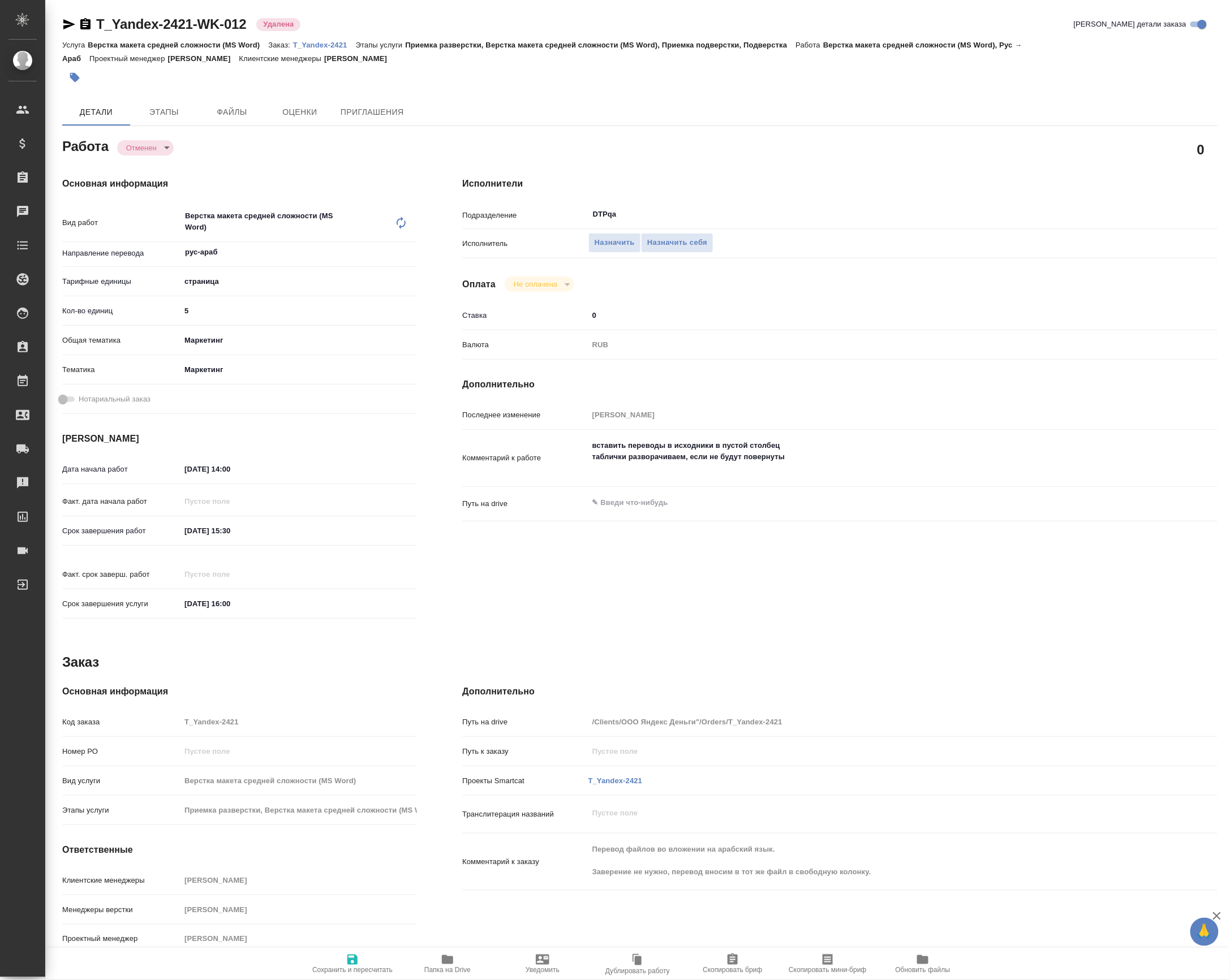
type textarea "x"
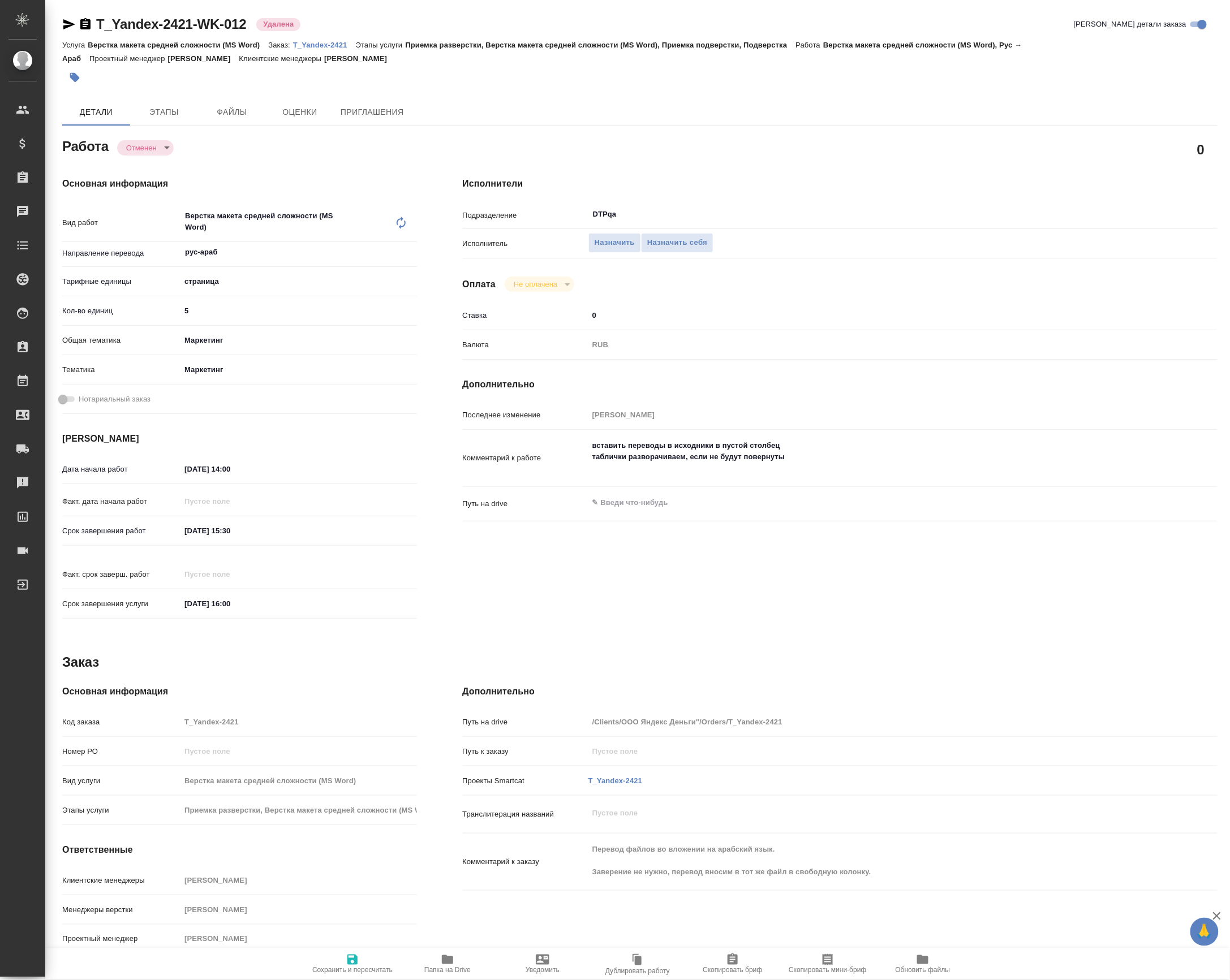
type textarea "x"
click at [136, 152] on body "🙏 .cls-1 fill:#fff; AWATERA Petrova Valeria Клиенты Спецификации Заказы Чаты To…" at bounding box center [615, 490] width 1230 height 980
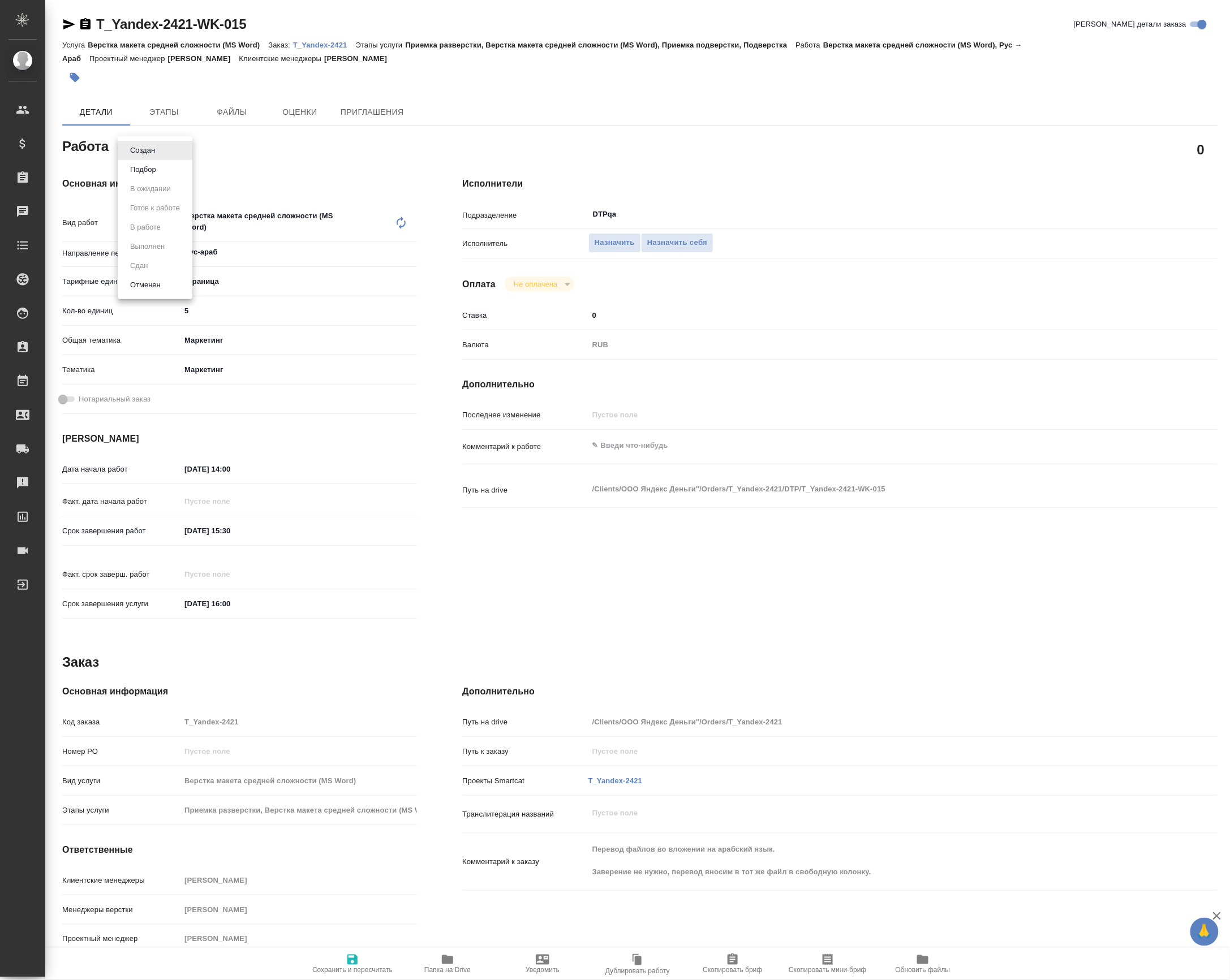
click at [160, 176] on li "Подбор" at bounding box center [155, 170] width 75 height 20
type textarea "x"
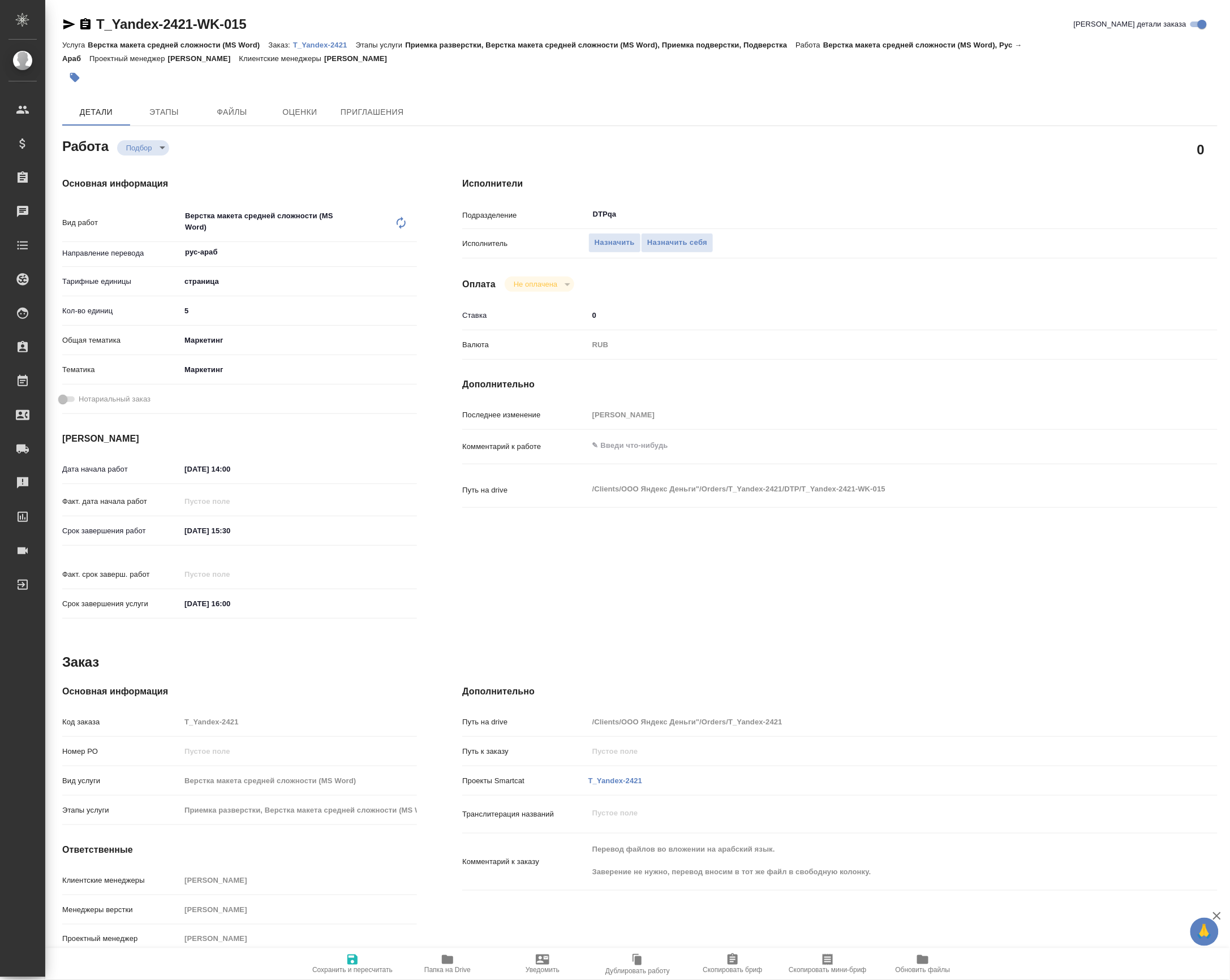
type textarea "x"
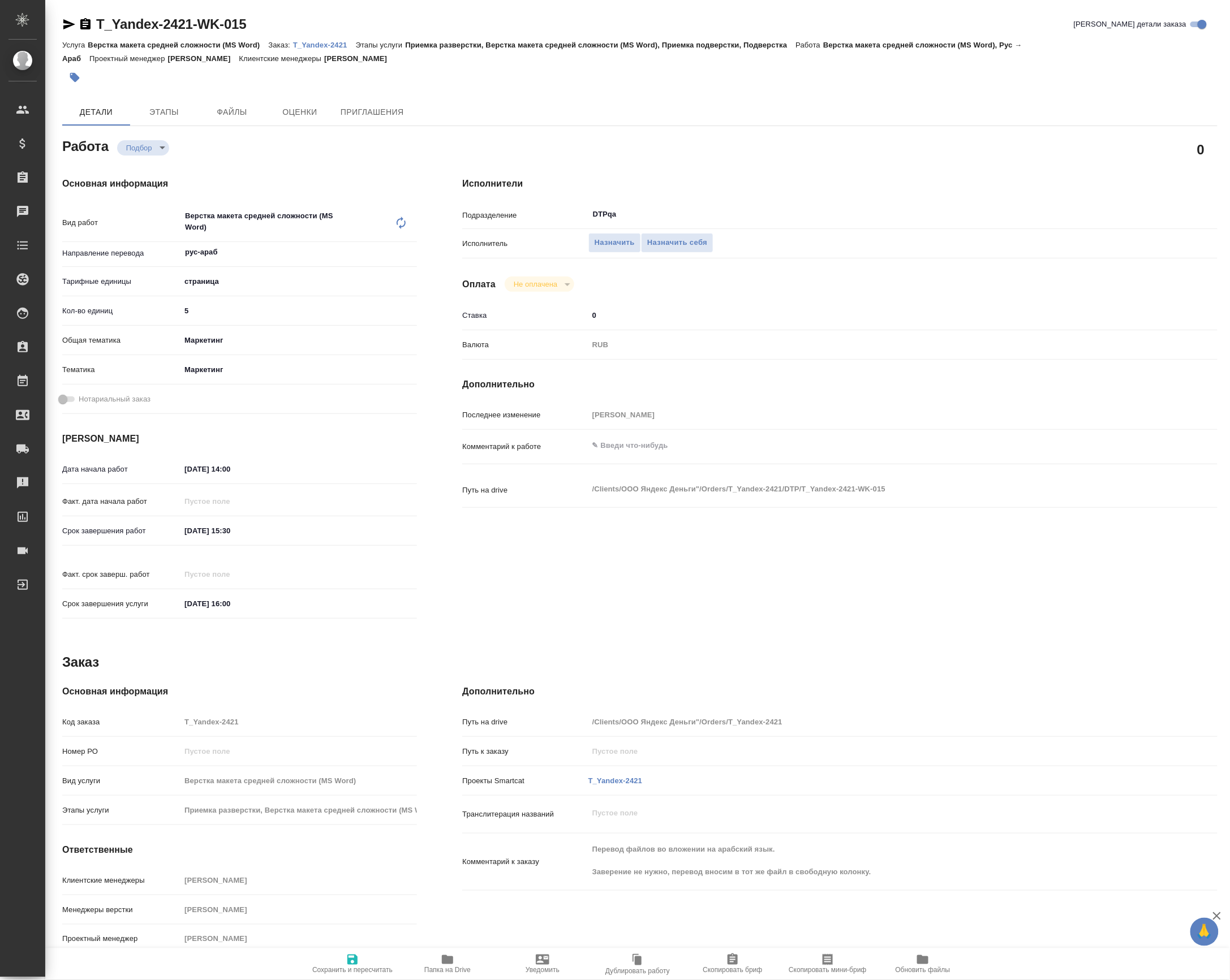
type textarea "x"
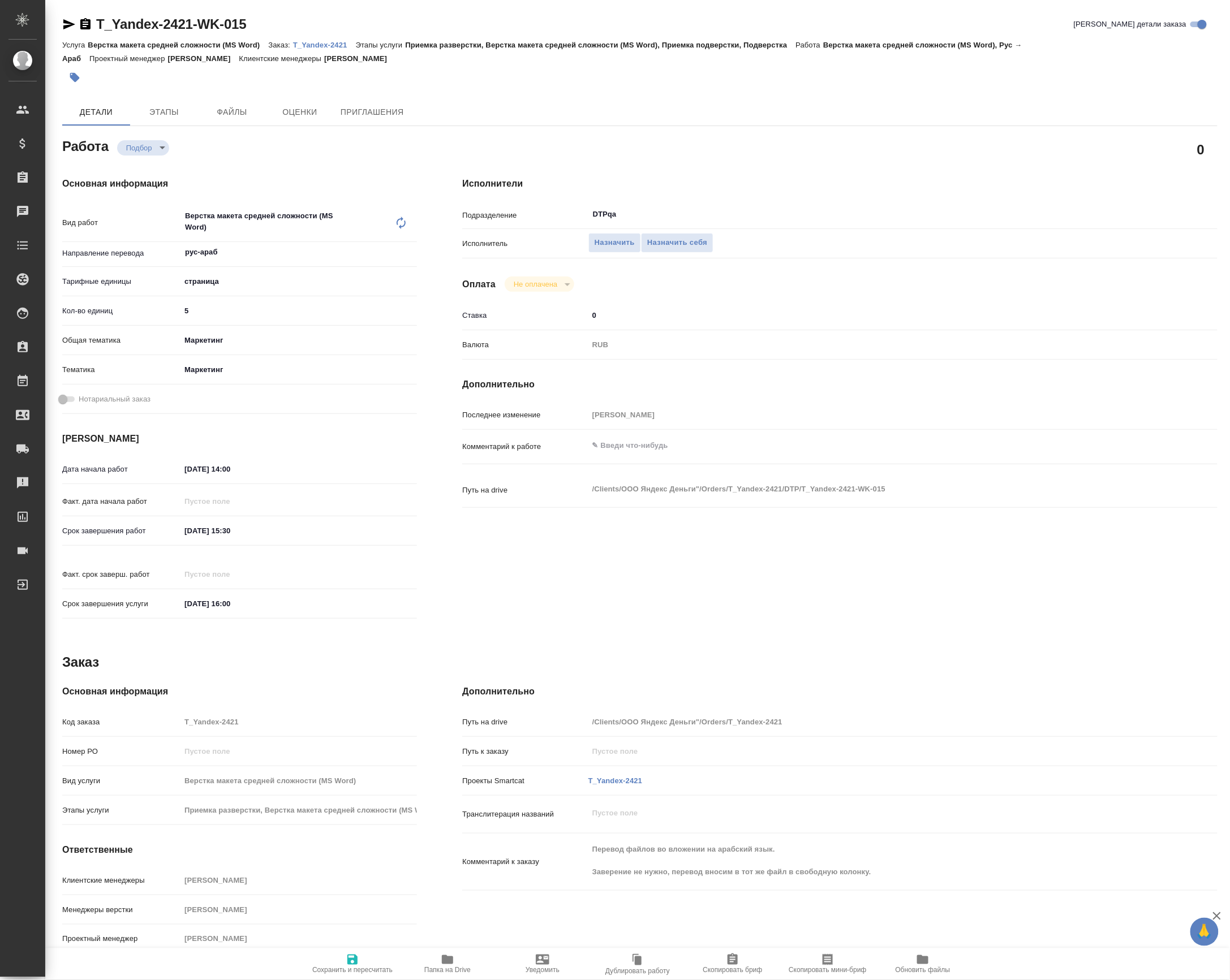
type textarea "x"
click at [659, 455] on textarea at bounding box center [871, 446] width 566 height 20
paste textarea "вставить переводы в исходники в пустой столбец таблички разворачиваем, если не …"
type textarea "x"
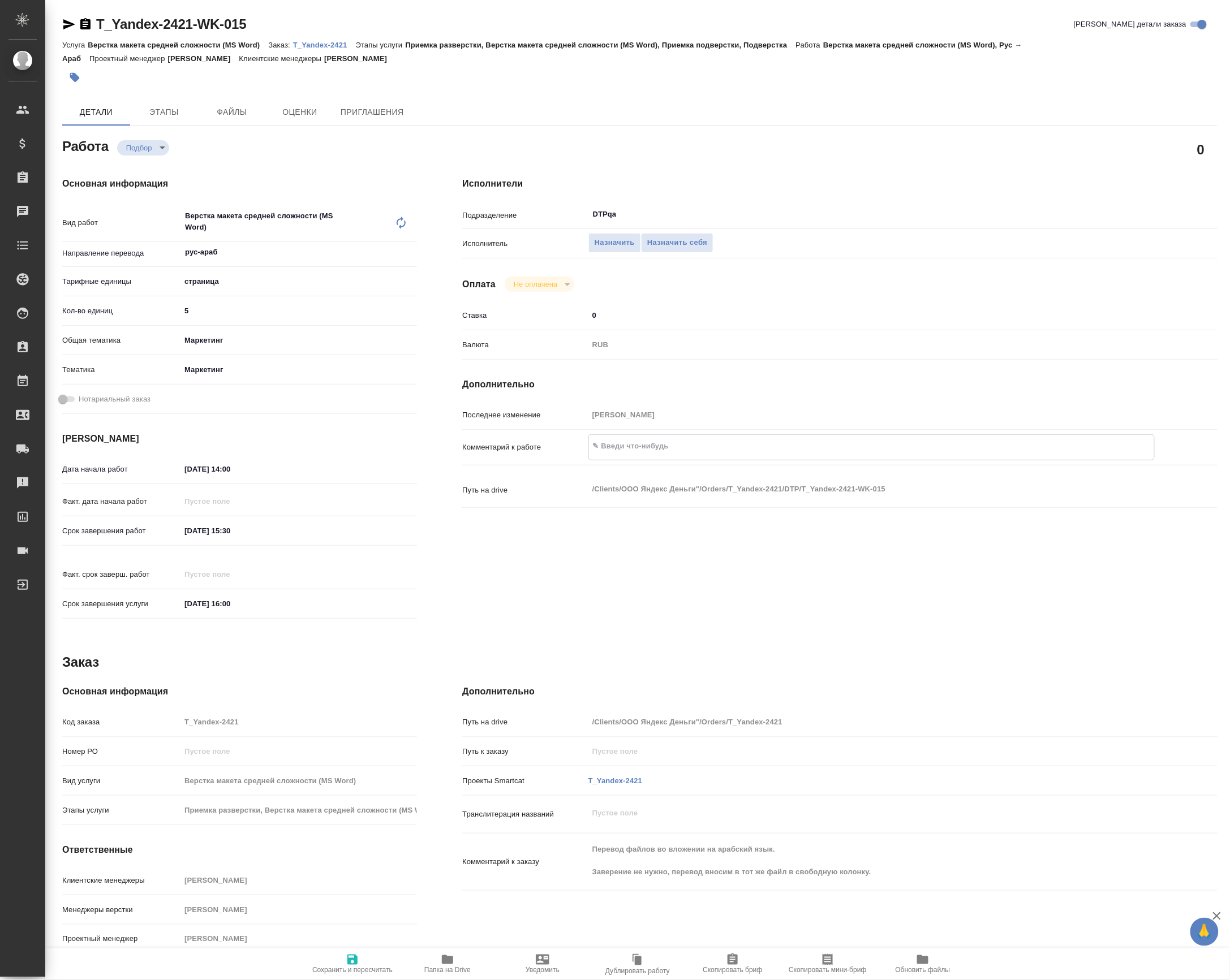
type textarea "вставить переводы в исходники в пустой столбец таблички разворачиваем, если не …"
type textarea "x"
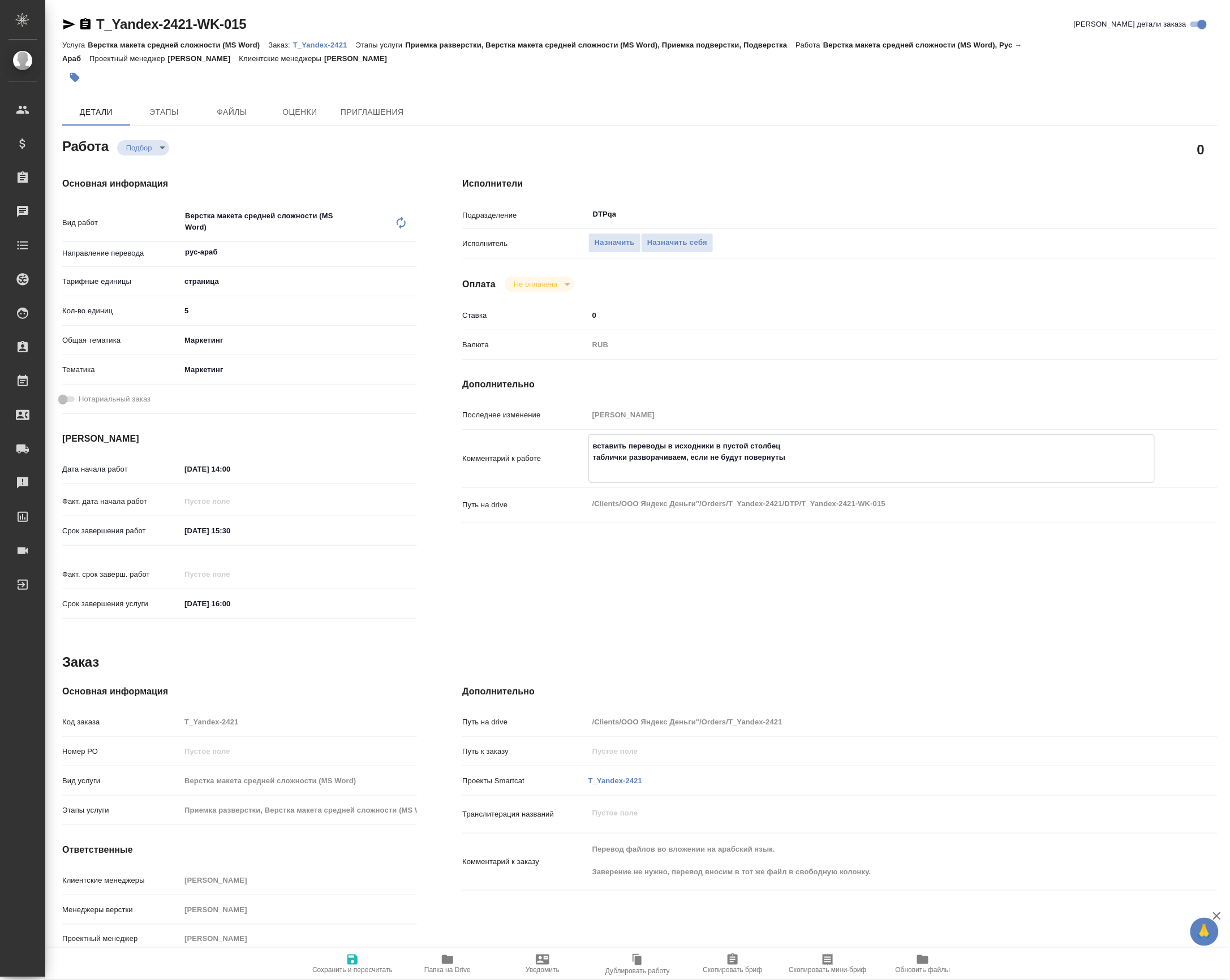
type textarea "x"
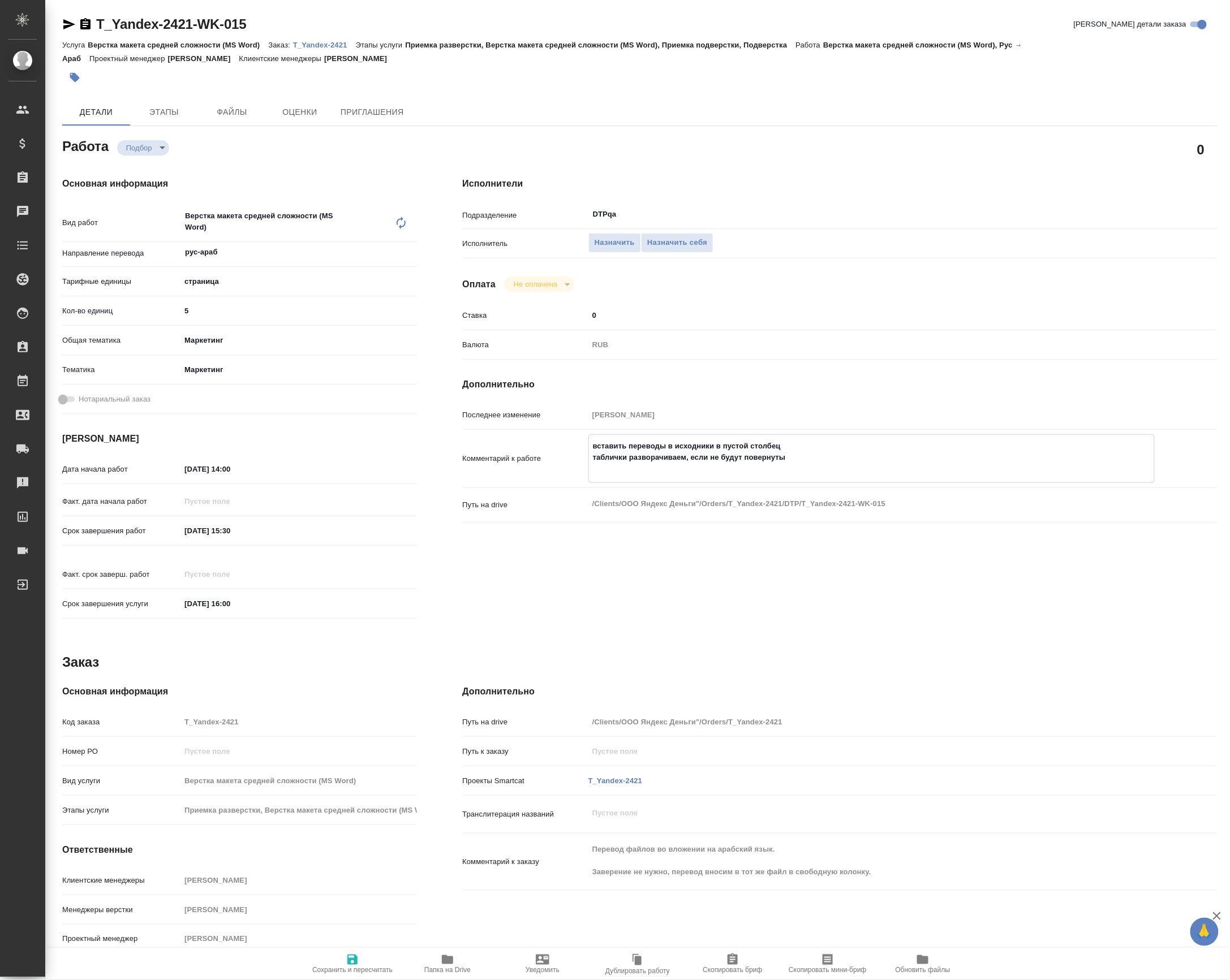
type textarea "вставить переводы в исходники в пустой столбец таблички разворачиваем, если не …"
type textarea "x"
click at [369, 974] on span "Сохранить и пересчитать" at bounding box center [352, 971] width 80 height 7
type textarea "x"
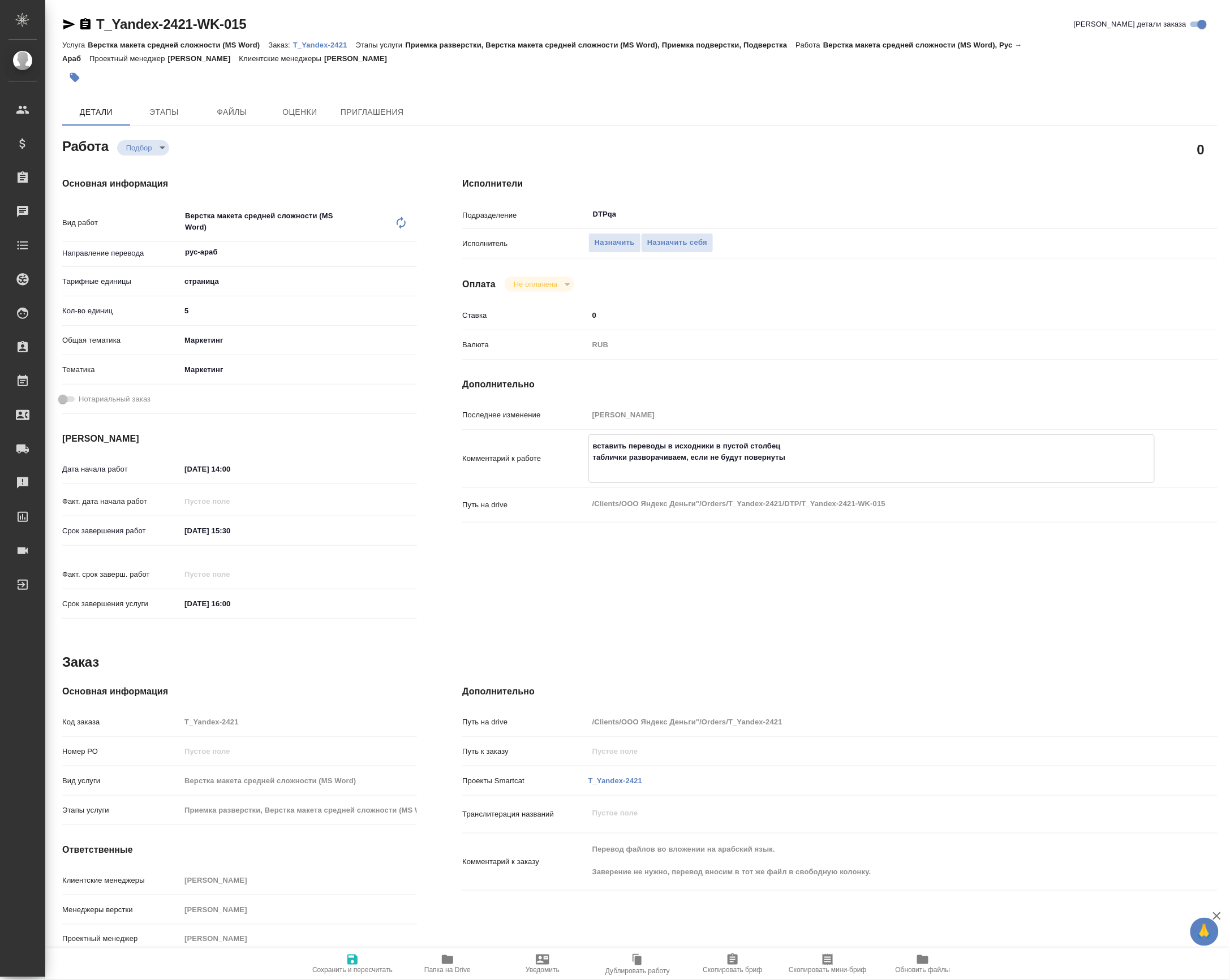
type textarea "x"
type input "recruiting"
type textarea "Верстка макета средней сложности (MS Word)"
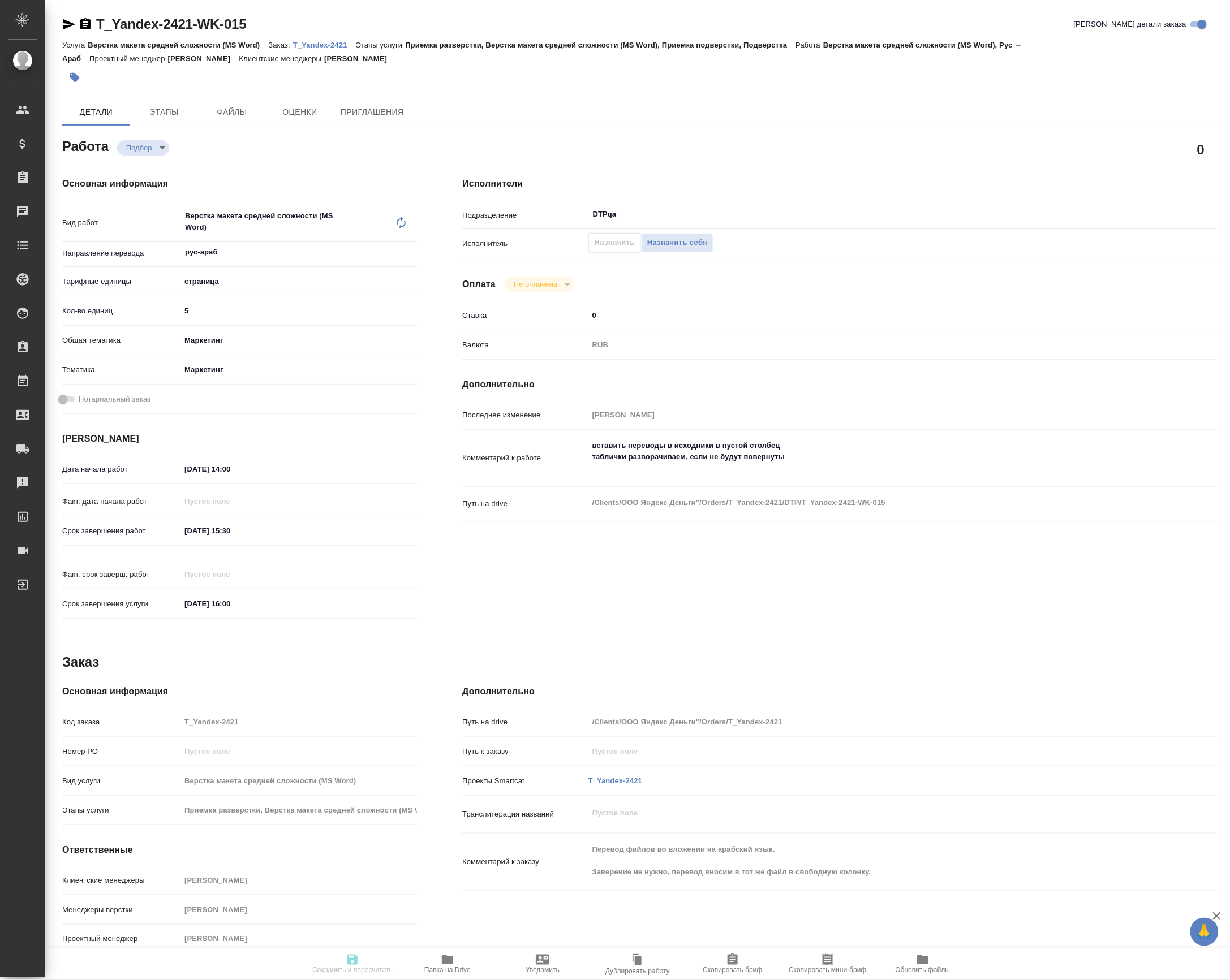
type textarea "x"
type input "рус-араб"
type input "5a8b1489cc6b4906c91bfdb2"
type input "5"
type input "marketing"
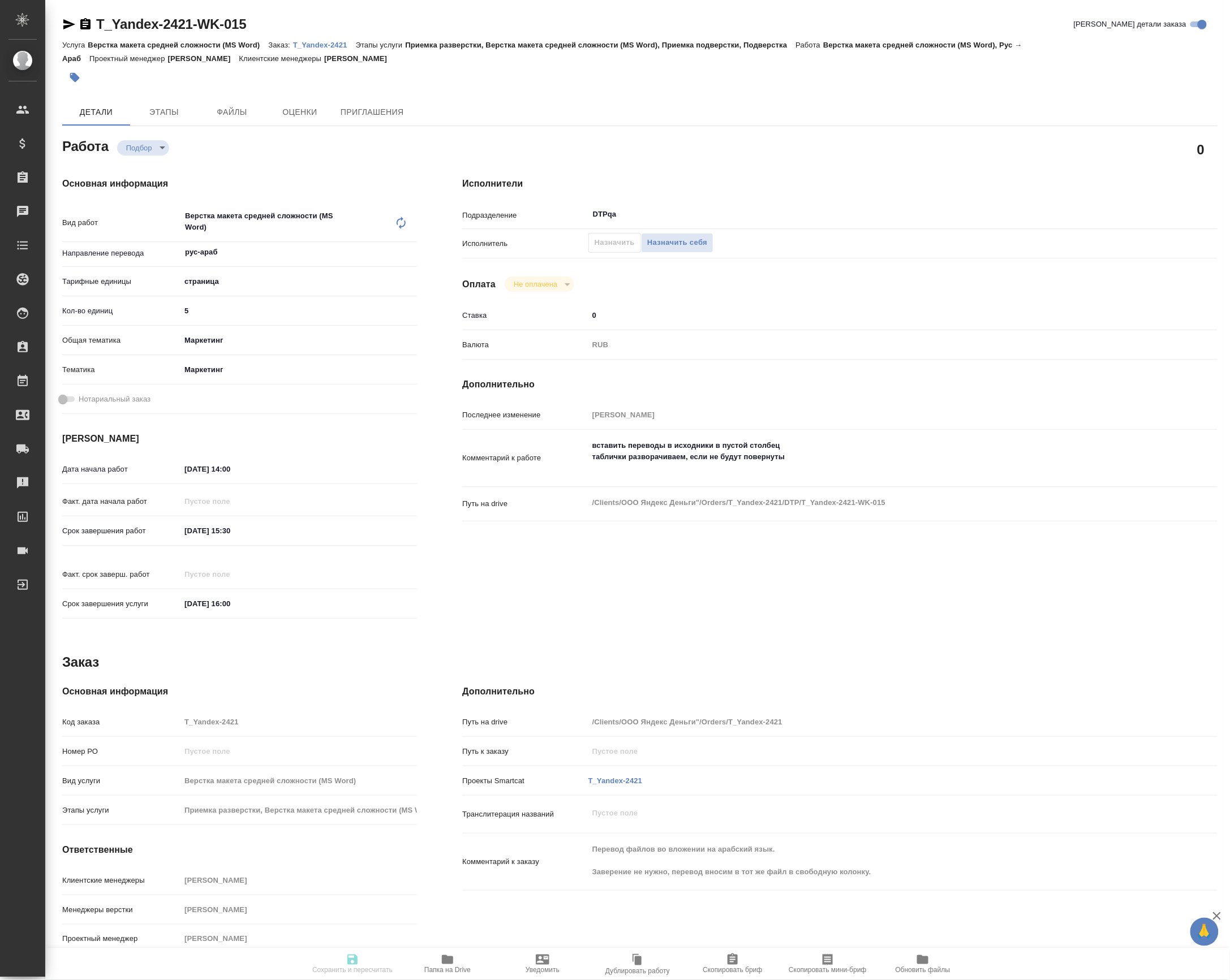
type input "5a8b8b956a9677013d343d63"
type input "09.10.2025 14:00"
type input "09.10.2025 15:30"
type input "09.10.2025 16:00"
type input "DTPqa"
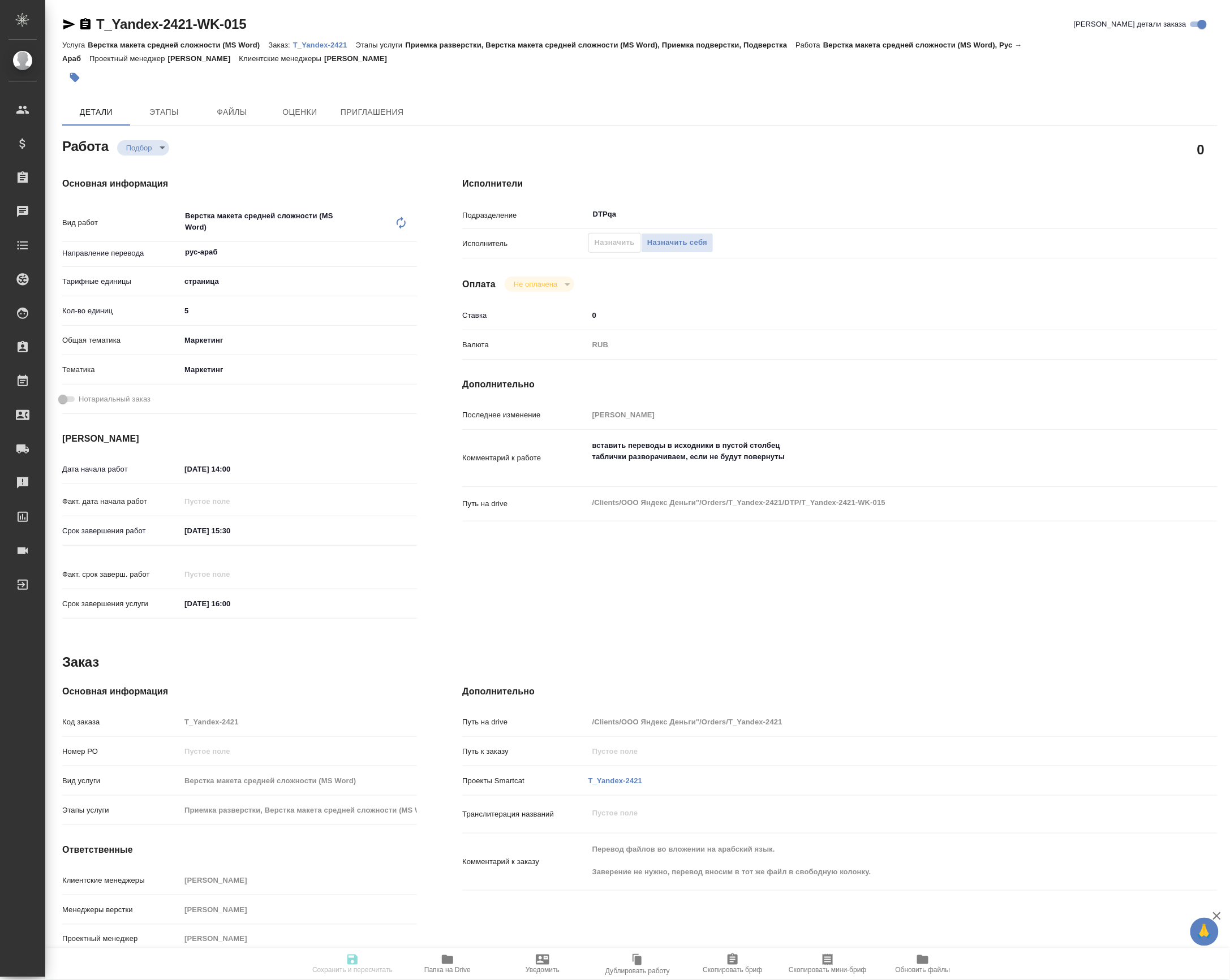
type input "notPayed"
type input "0"
type input "RUB"
type input "[PERSON_NAME]"
type textarea "вставить переводы в исходники в пустой столбец таблички разворачиваем, если не …"
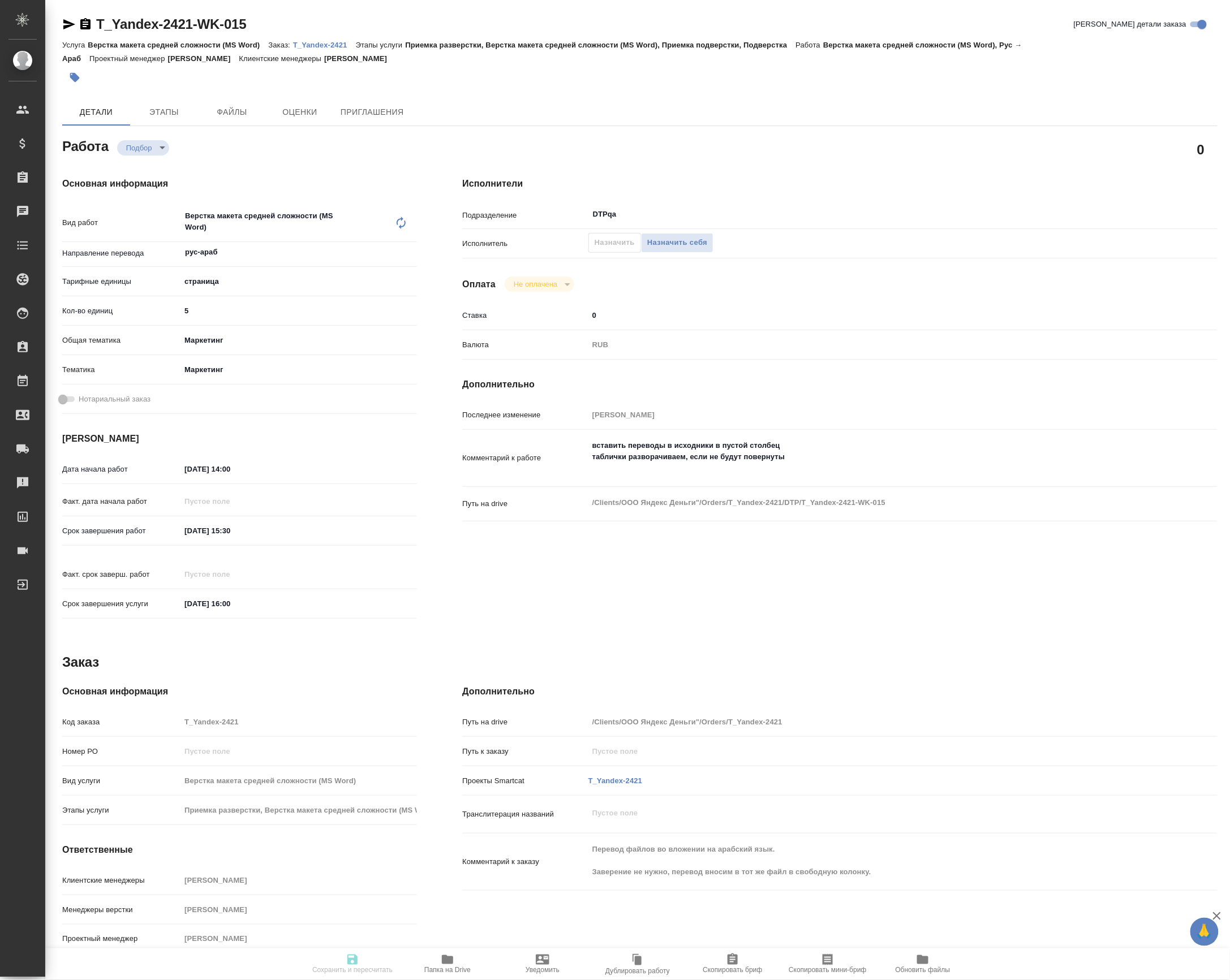
type textarea "x"
type textarea "/Clients/ООО Яндекс Деньги"/Orders/T_Yandex-2421/DTP/T_Yandex-2421-WK-015"
type textarea "x"
type input "T_Yandex-2421"
type input "Верстка макета средней сложности (MS Word)"
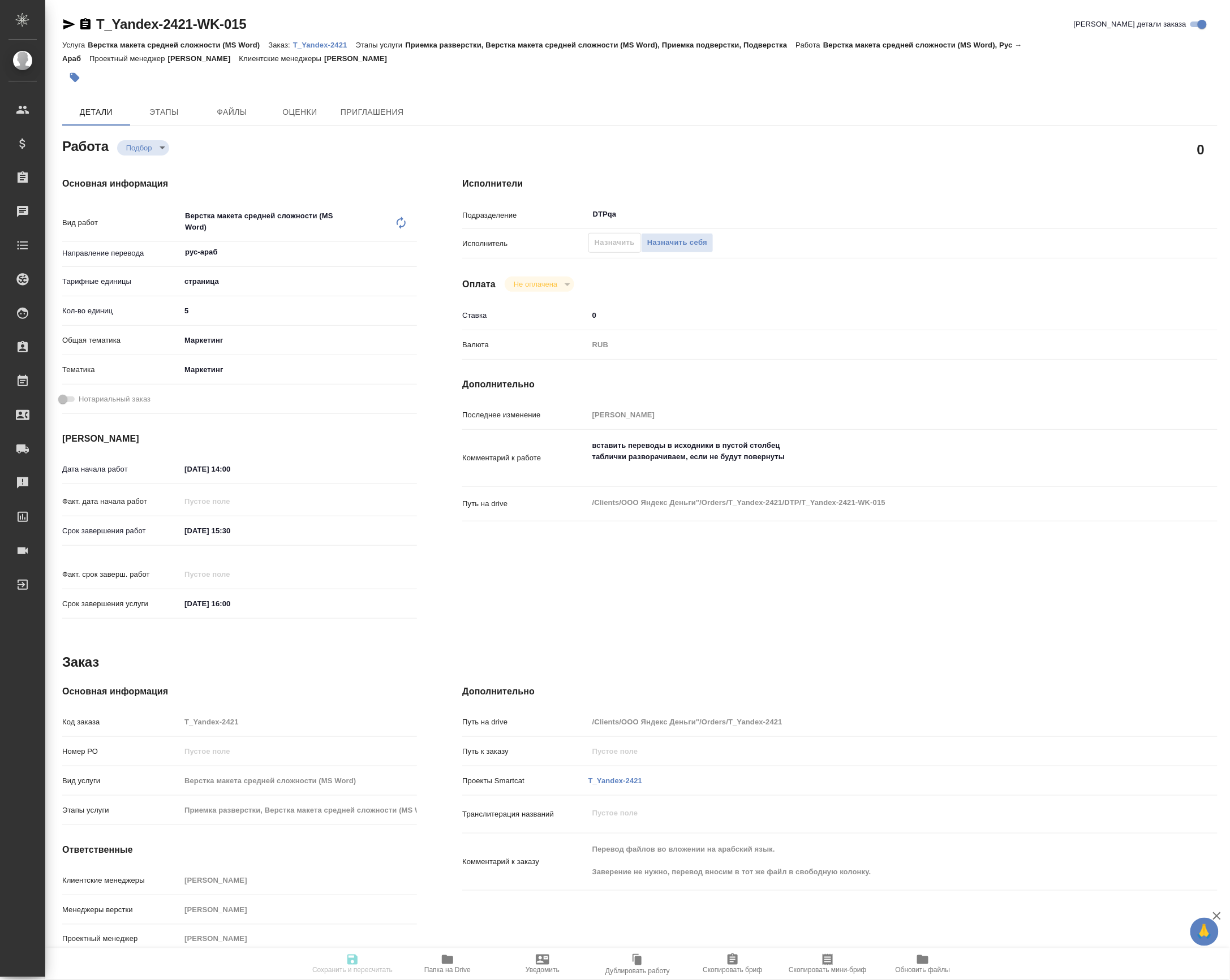
type input "Приемка разверстки, Верстка макета средней сложности (MS Word), Приемка подверс…"
type input "Прохорова Анастасия"
type input "[PERSON_NAME]"
type input "/Clients/ООО Яндекс Деньги"/Orders/T_Yandex-2421"
type textarea "x"
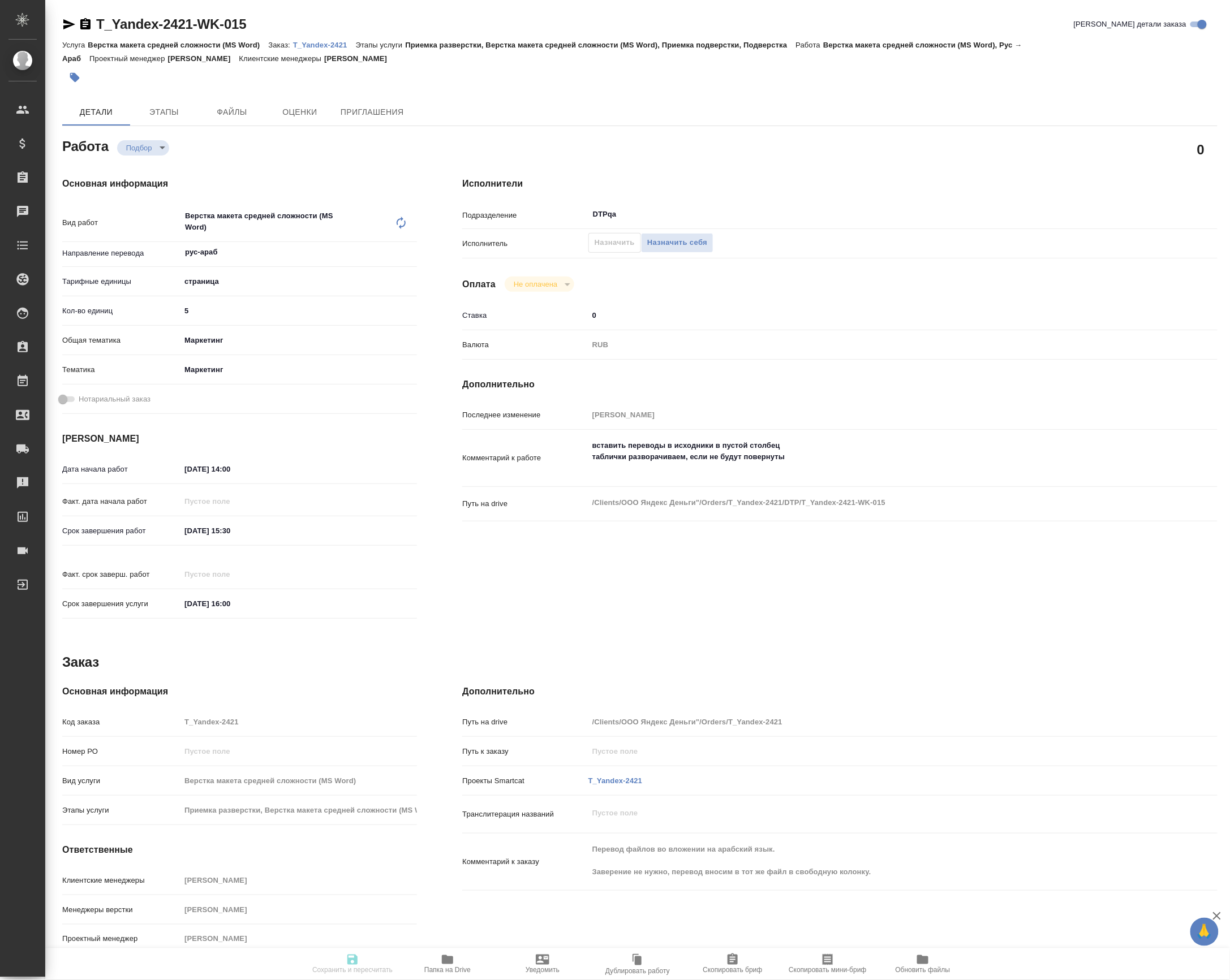
type textarea "Перевод файлов во вложении на арабский язык. Заверение не нужно, перевод вносим…"
type textarea "x"
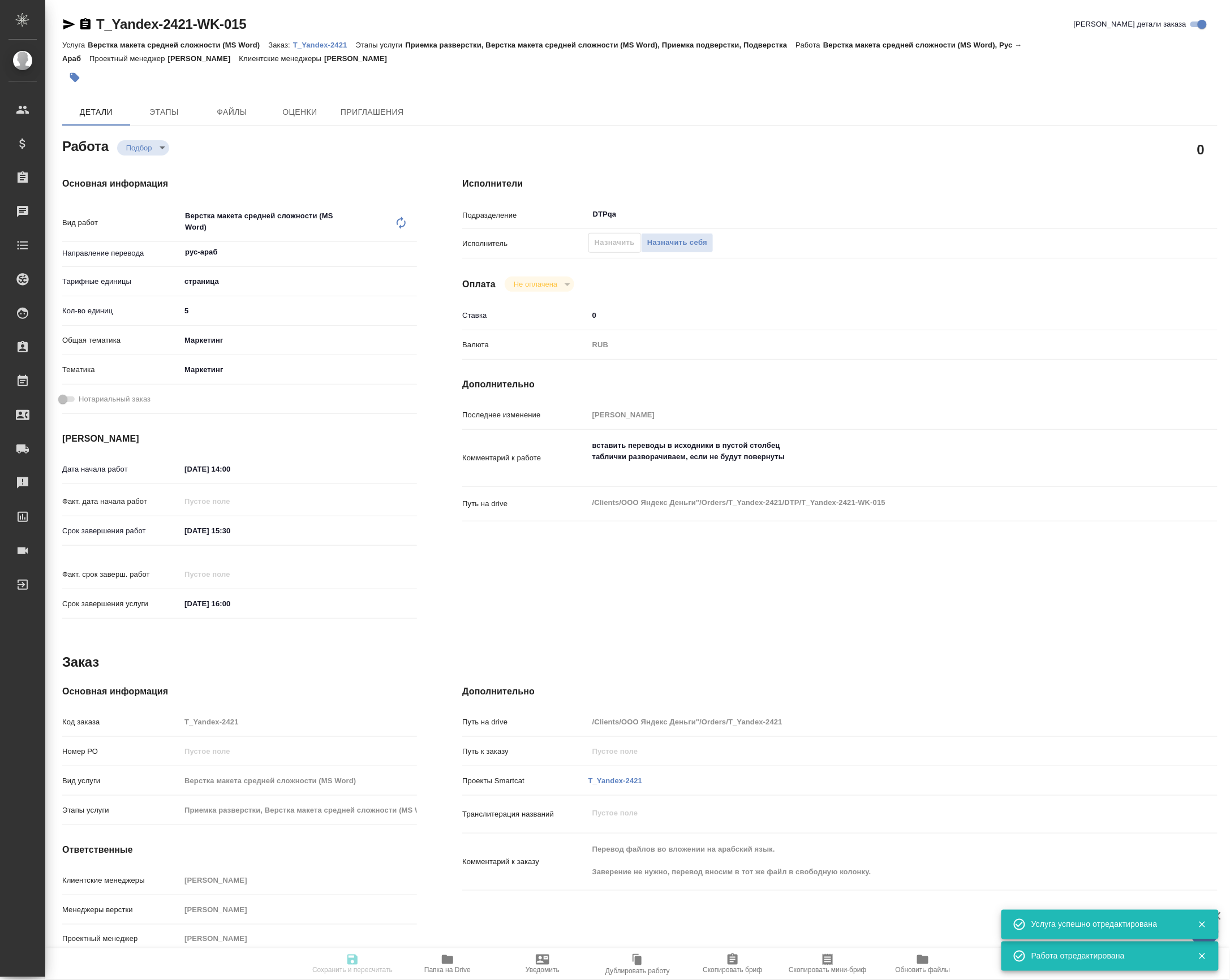
type textarea "x"
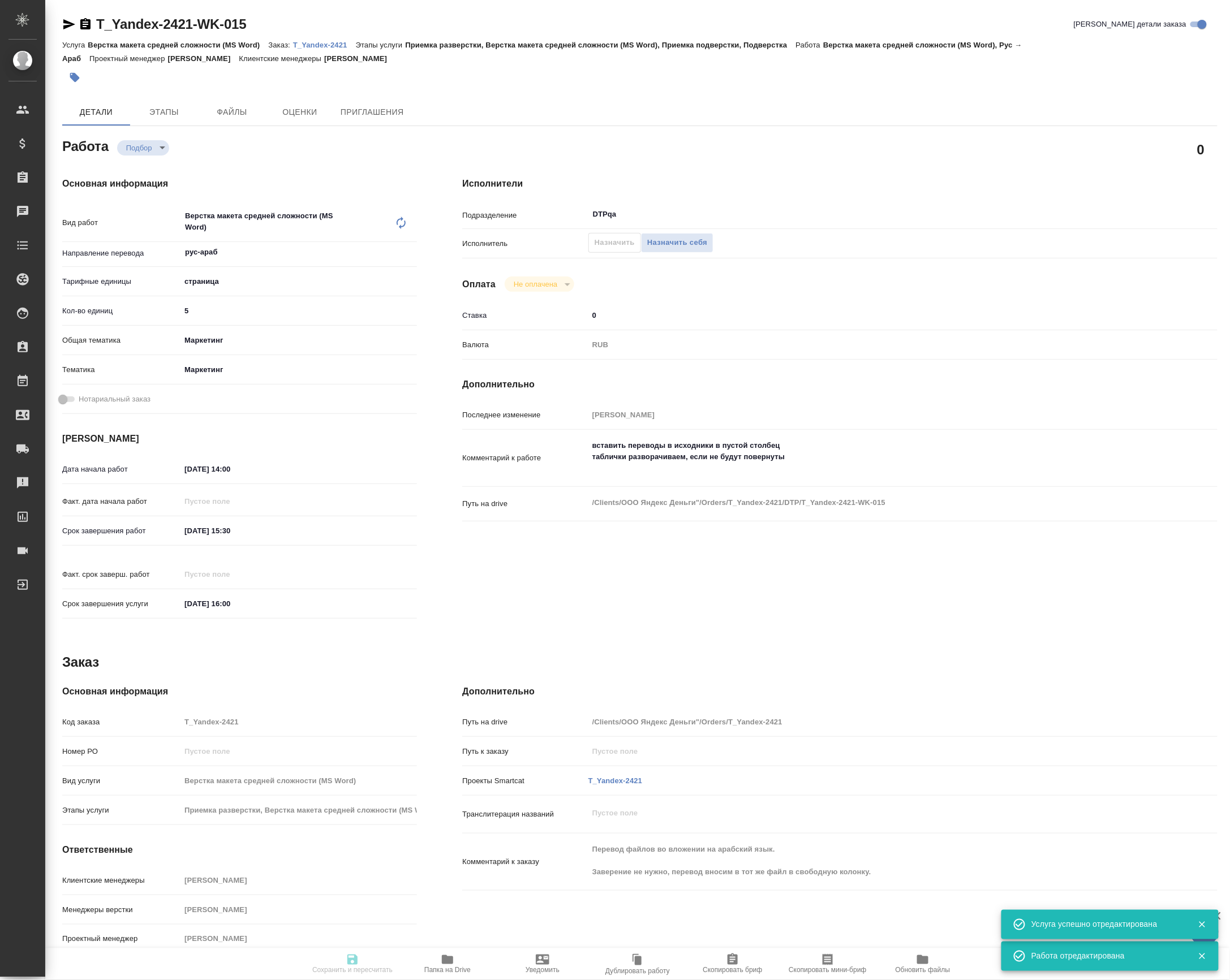
type textarea "x"
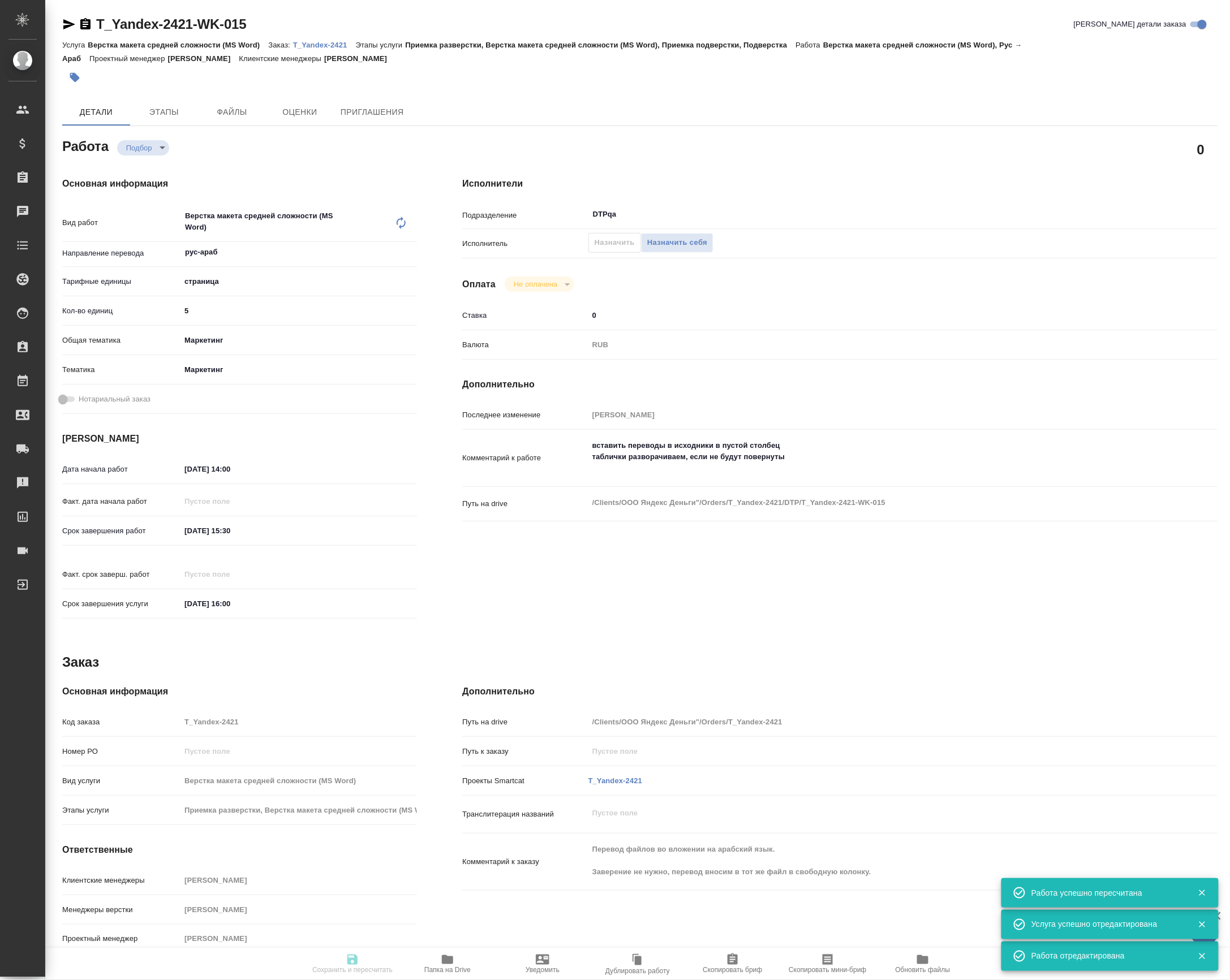
type input "recruiting"
type textarea "Верстка макета средней сложности (MS Word)"
type textarea "x"
type input "рус-араб"
type input "5a8b1489cc6b4906c91bfdb2"
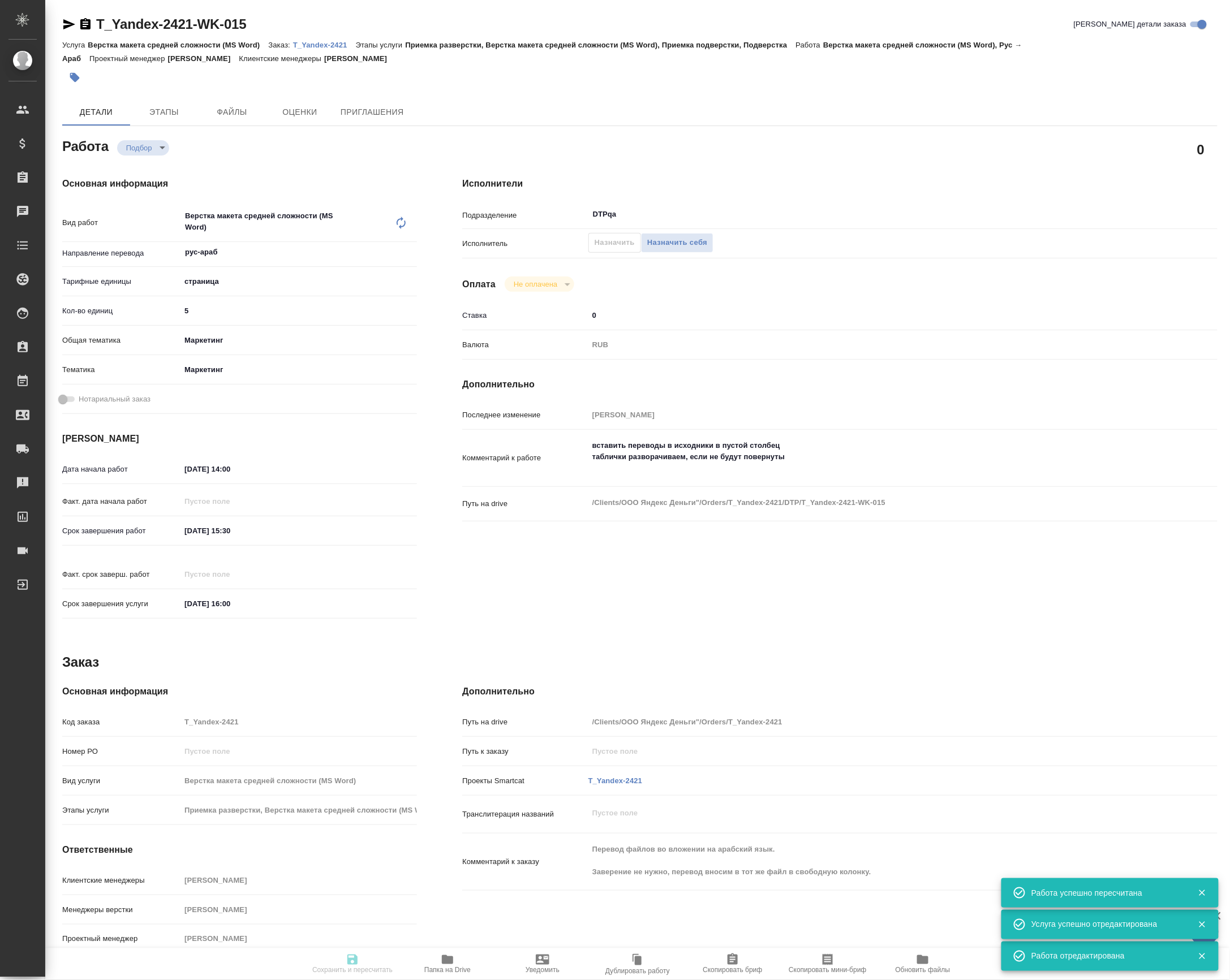
type input "5"
type input "marketing"
type input "5a8b8b956a9677013d343d63"
type input "09.10.2025 14:00"
type input "09.10.2025 15:30"
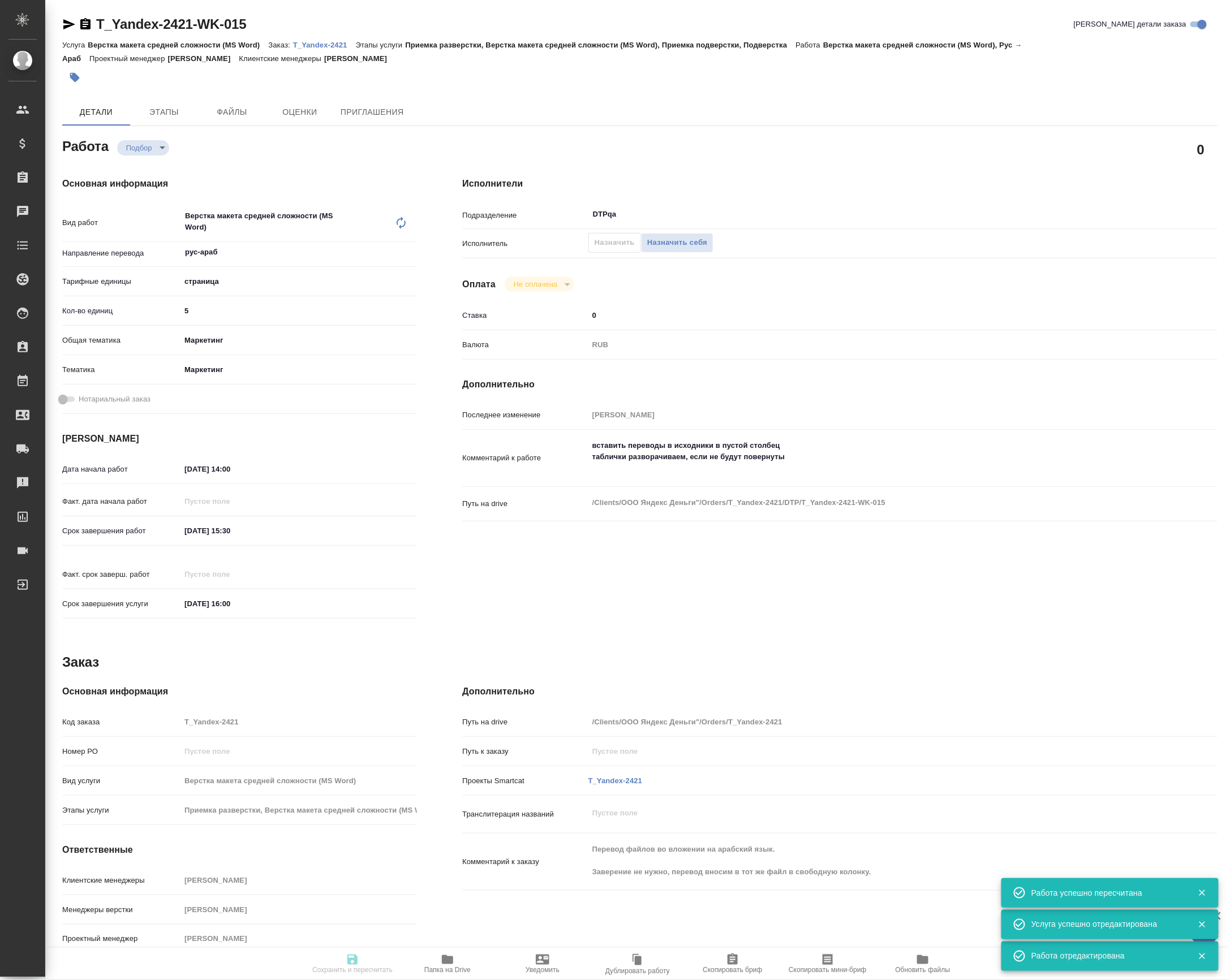
type input "09.10.2025 16:00"
type input "DTPqa"
type input "notPayed"
type input "0"
type input "RUB"
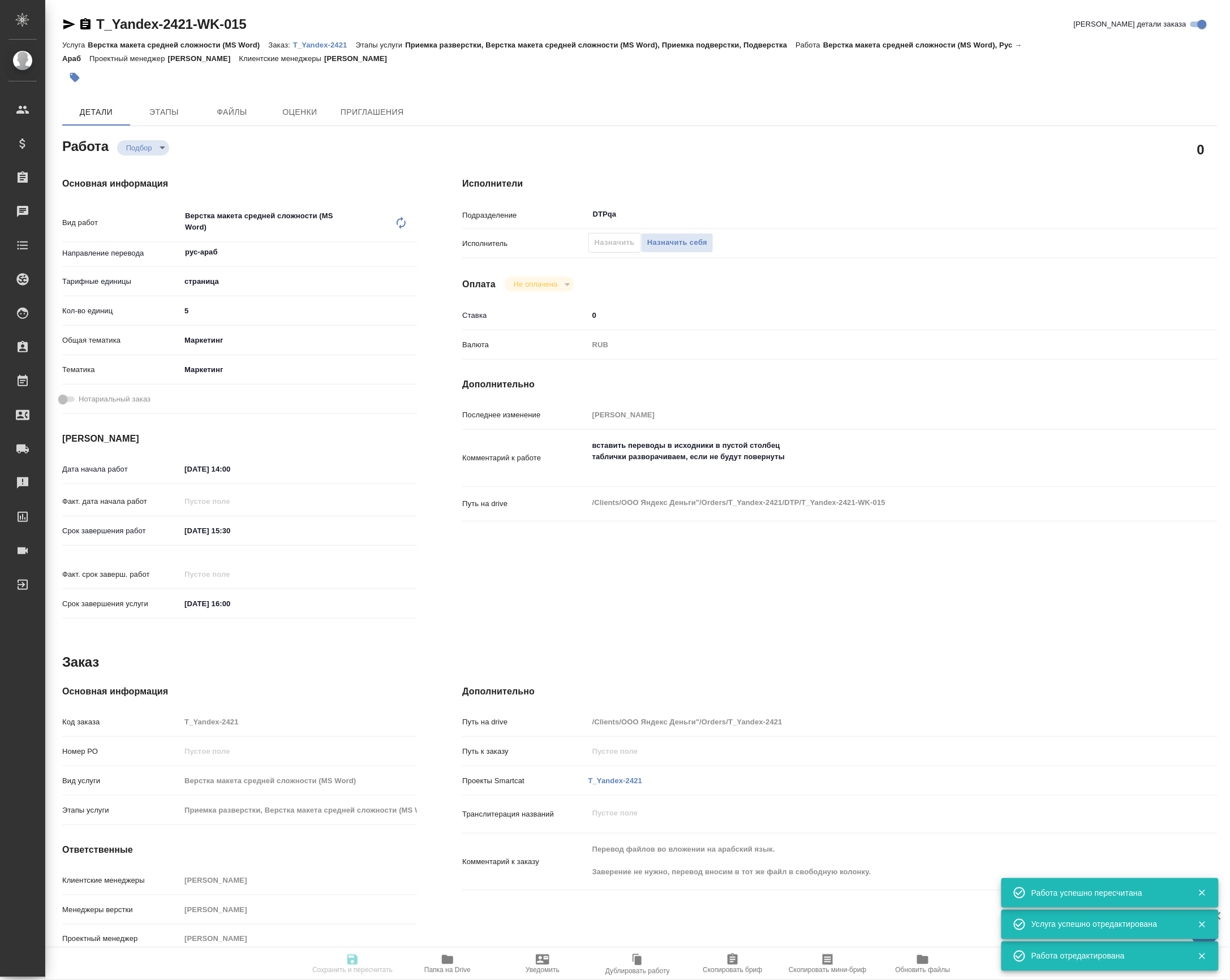
type input "Петрова Валерия"
type textarea "вставить переводы в исходники в пустой столбец таблички разворачиваем, если не …"
type textarea "x"
type textarea "/Clients/ООО Яндекс Деньги"/Orders/T_Yandex-2421/DTP/T_Yandex-2421-WK-015"
type textarea "x"
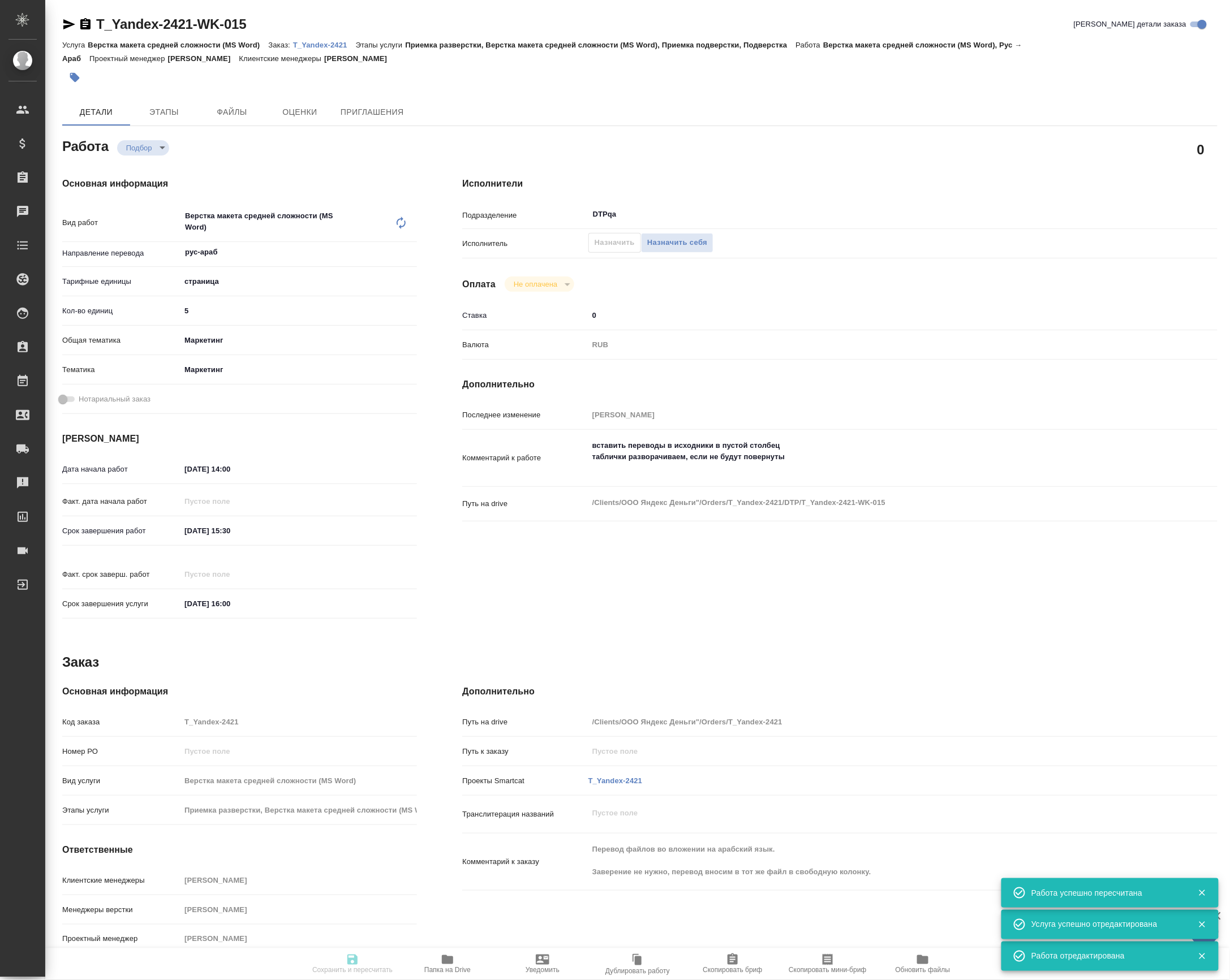
type input "T_Yandex-2421"
type input "Верстка макета средней сложности (MS Word)"
type input "Приемка разверстки, Верстка макета средней сложности (MS Word), Приемка подверс…"
type input "Прохорова Анастасия"
type input "[PERSON_NAME]"
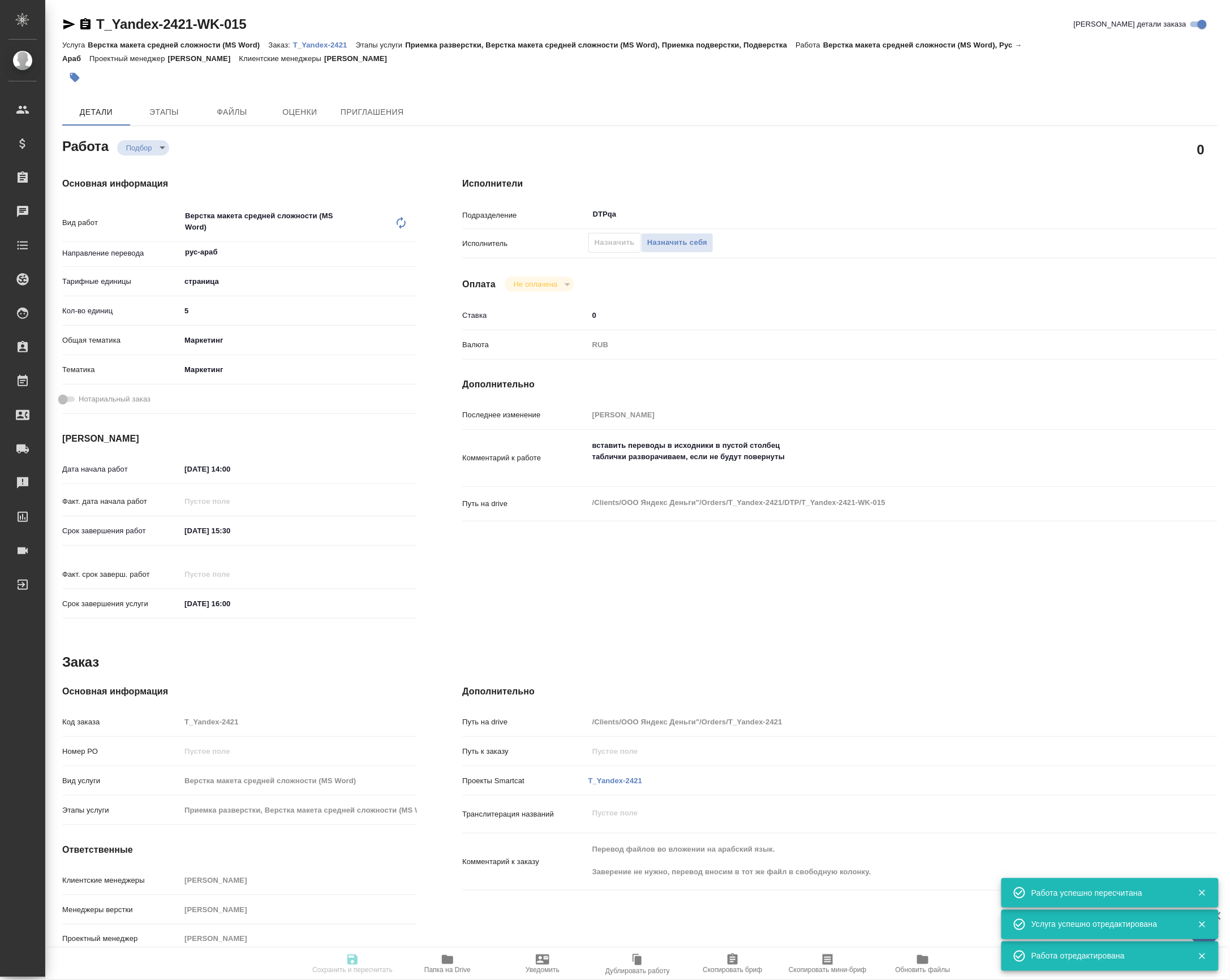
type input "/Clients/ООО Яндекс Деньги"/Orders/T_Yandex-2421"
type textarea "x"
type textarea "Перевод файлов во вложении на арабский язык. Заверение не нужно, перевод вносим…"
type textarea "x"
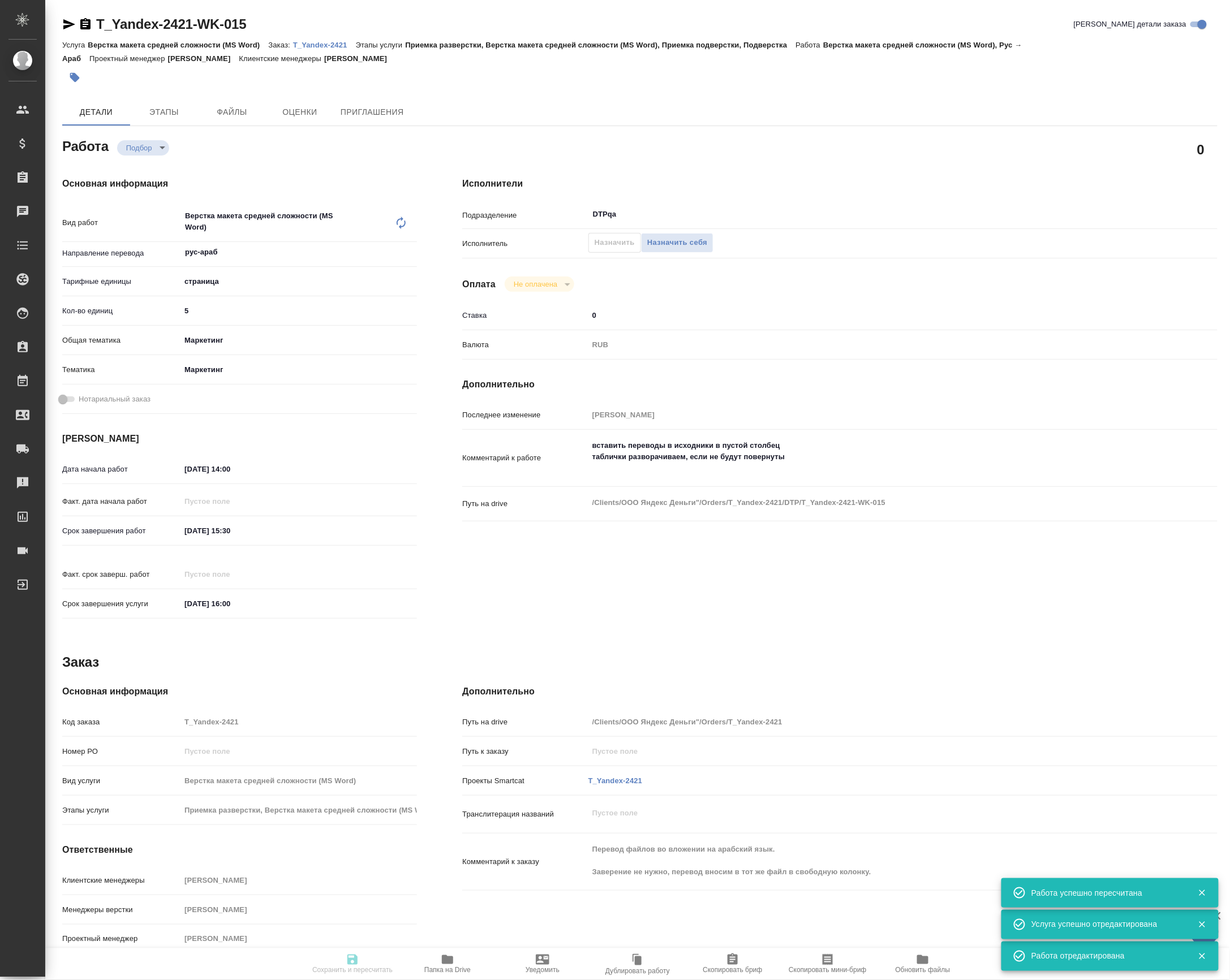
type textarea "x"
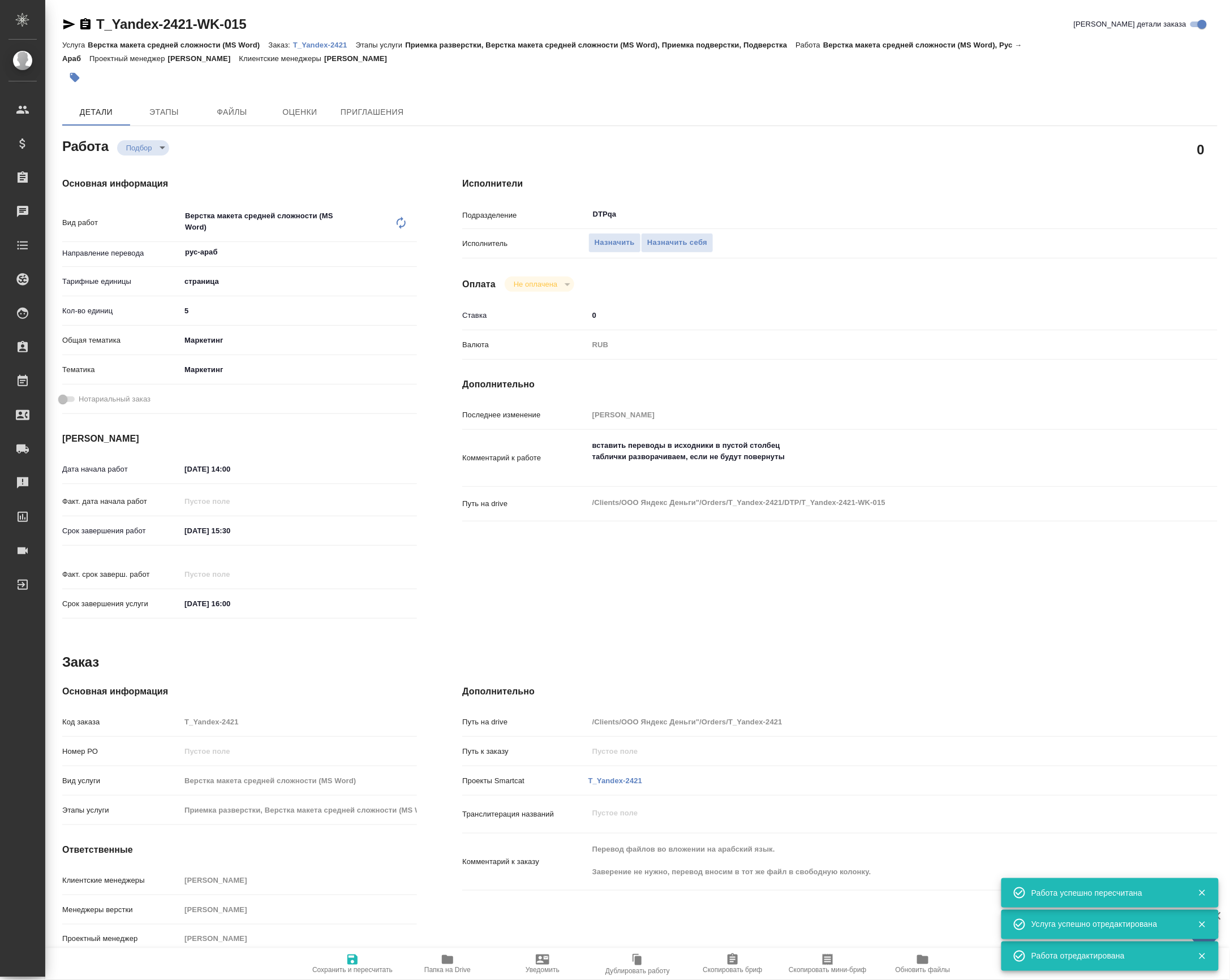
type textarea "x"
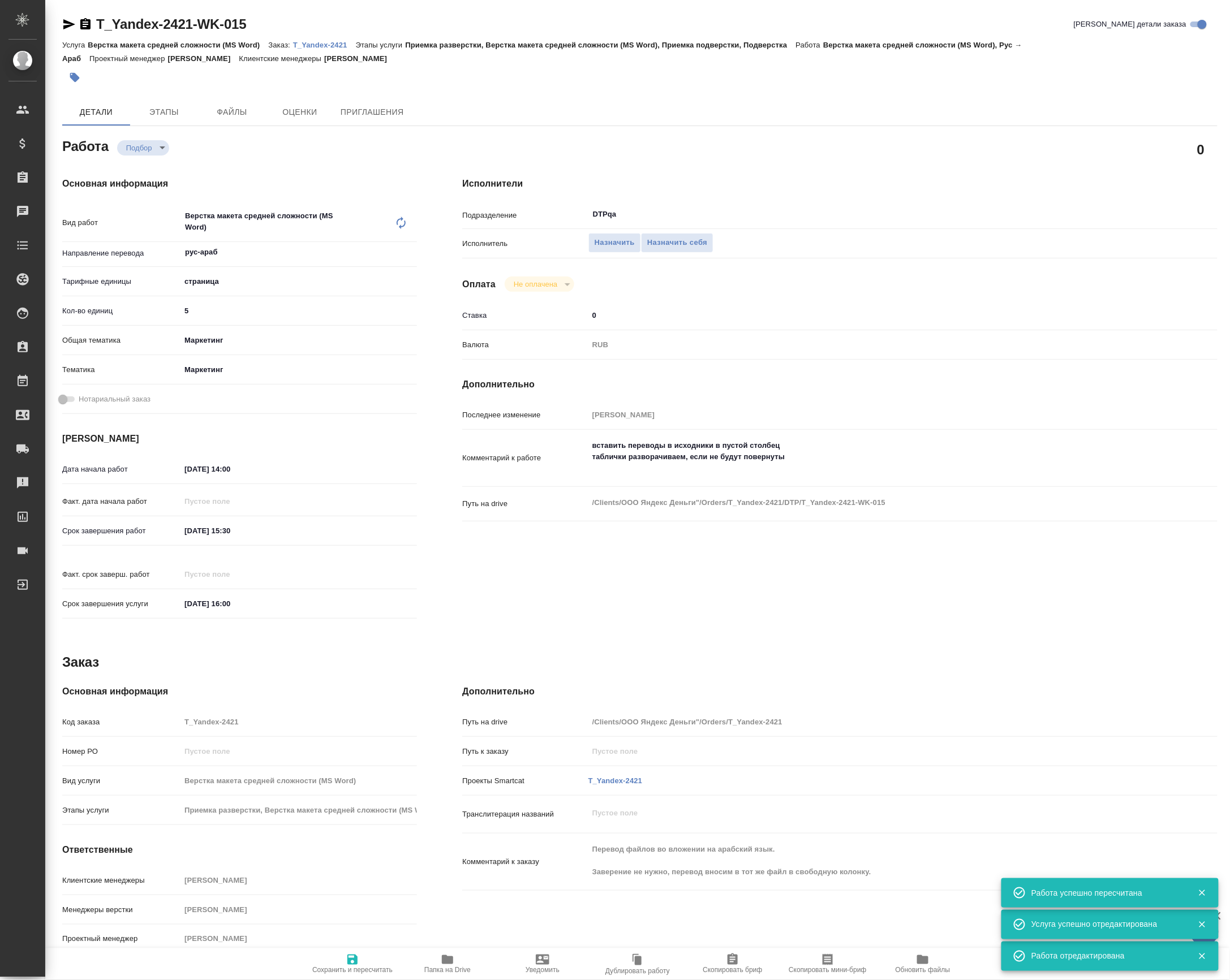
type textarea "x"
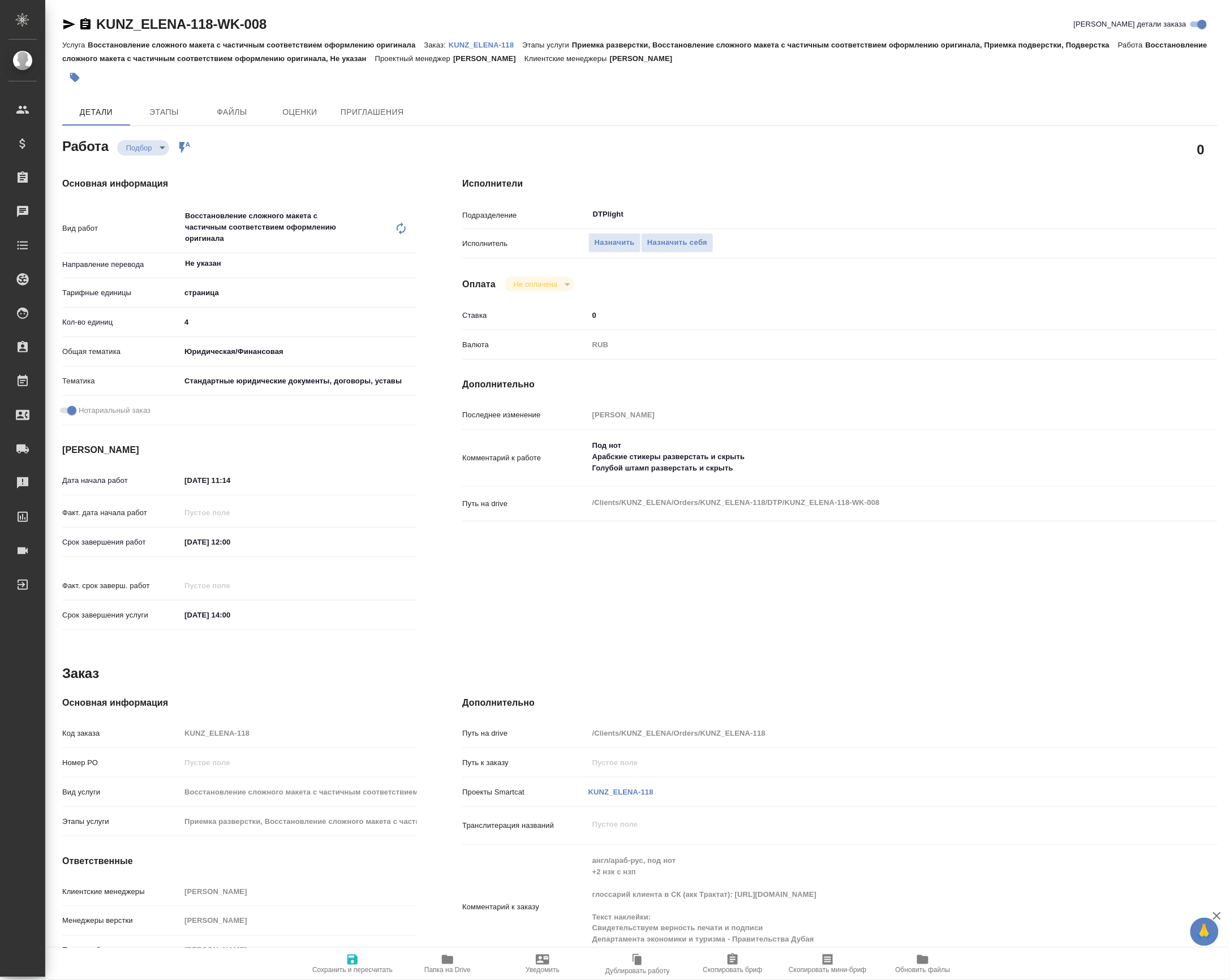
click at [243, 485] on input "08.10.2025 11:14" at bounding box center [230, 480] width 99 height 17
click at [373, 489] on div "08.10.2025 11:14" at bounding box center [299, 480] width 237 height 17
click at [387, 487] on icon "button" at bounding box center [384, 480] width 14 height 14
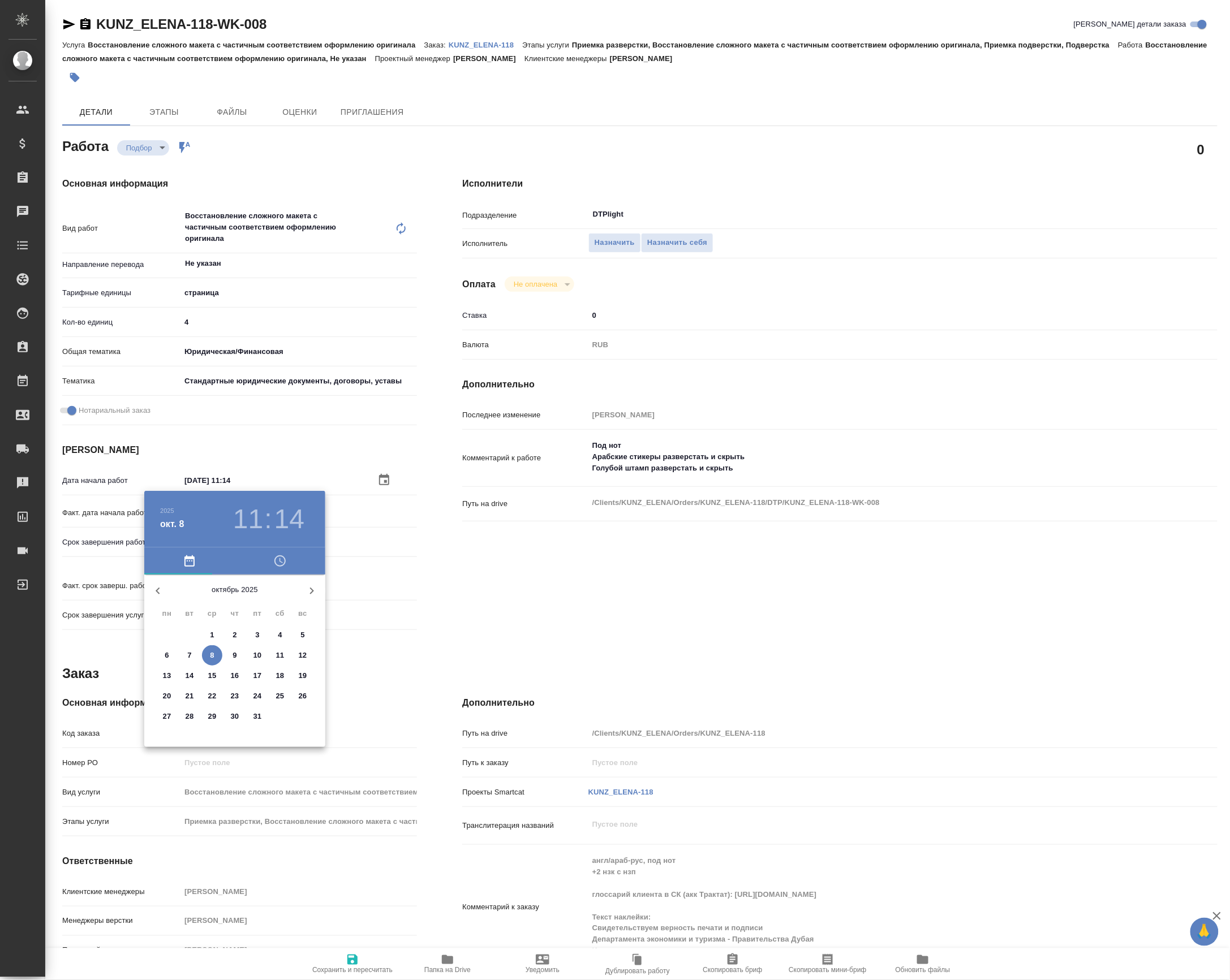
click at [211, 659] on p "8" at bounding box center [212, 656] width 4 height 11
click at [234, 699] on div at bounding box center [235, 664] width 147 height 147
type input "08.10.2025 18:00"
drag, startPoint x: 236, startPoint y: 627, endPoint x: 232, endPoint y: 605, distance: 22.4
click at [232, 605] on div at bounding box center [235, 664] width 147 height 147
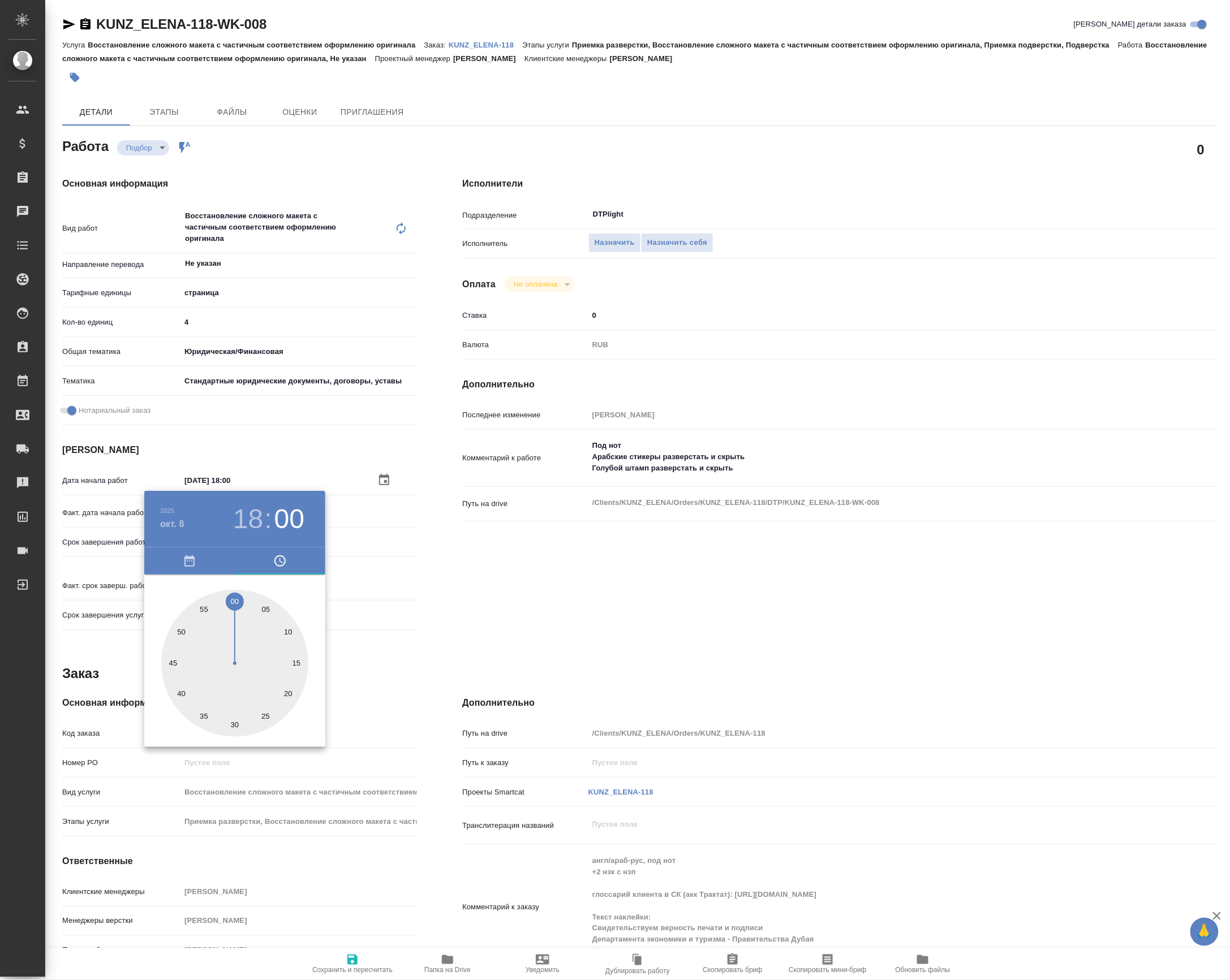
click at [388, 566] on div at bounding box center [615, 490] width 1230 height 980
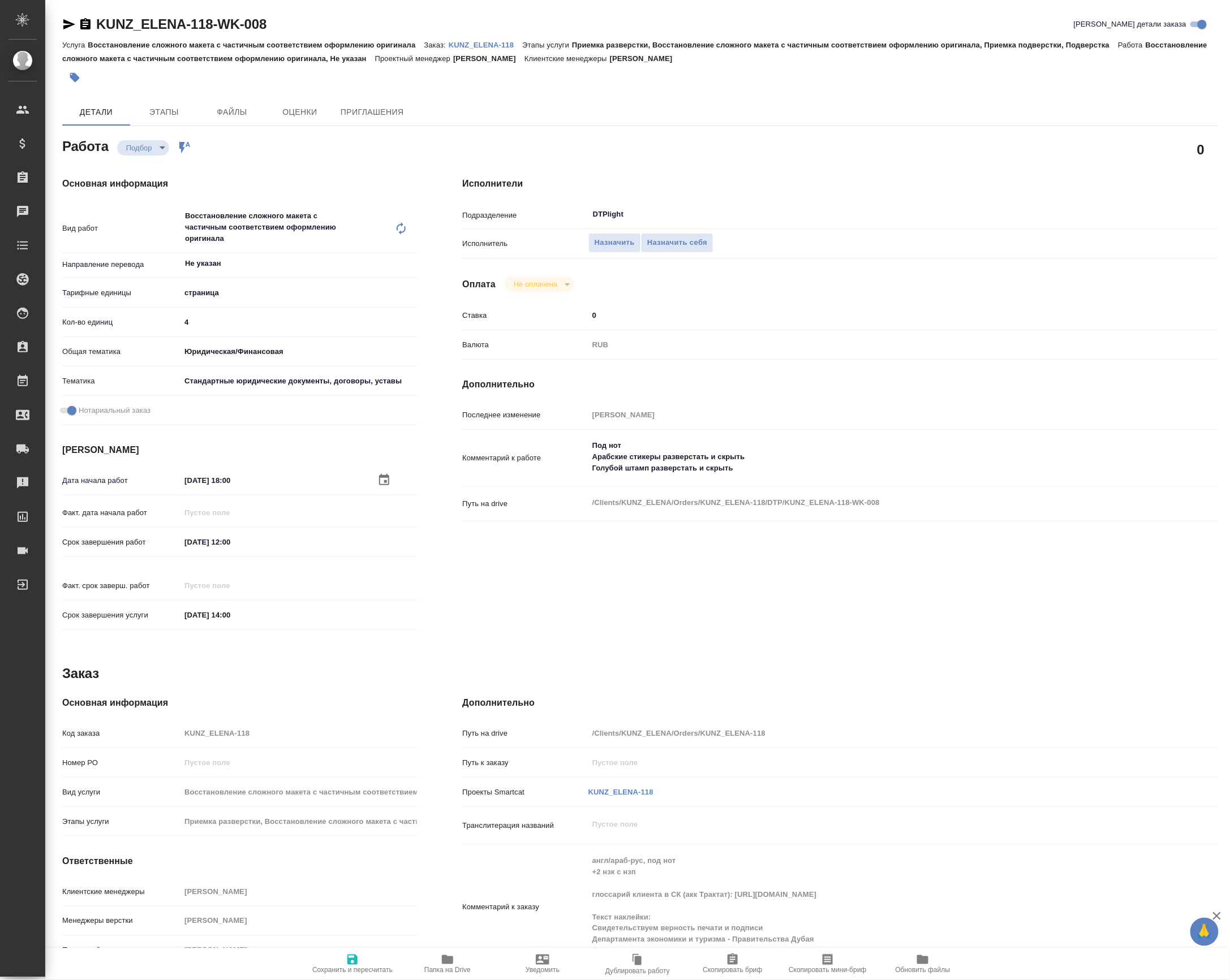
click at [352, 967] on span "Сохранить и пересчитать" at bounding box center [352, 971] width 80 height 7
type input "recruiting"
type input "Не указан"
type input "5a8b1489cc6b4906c91bfdb2"
type input "4"
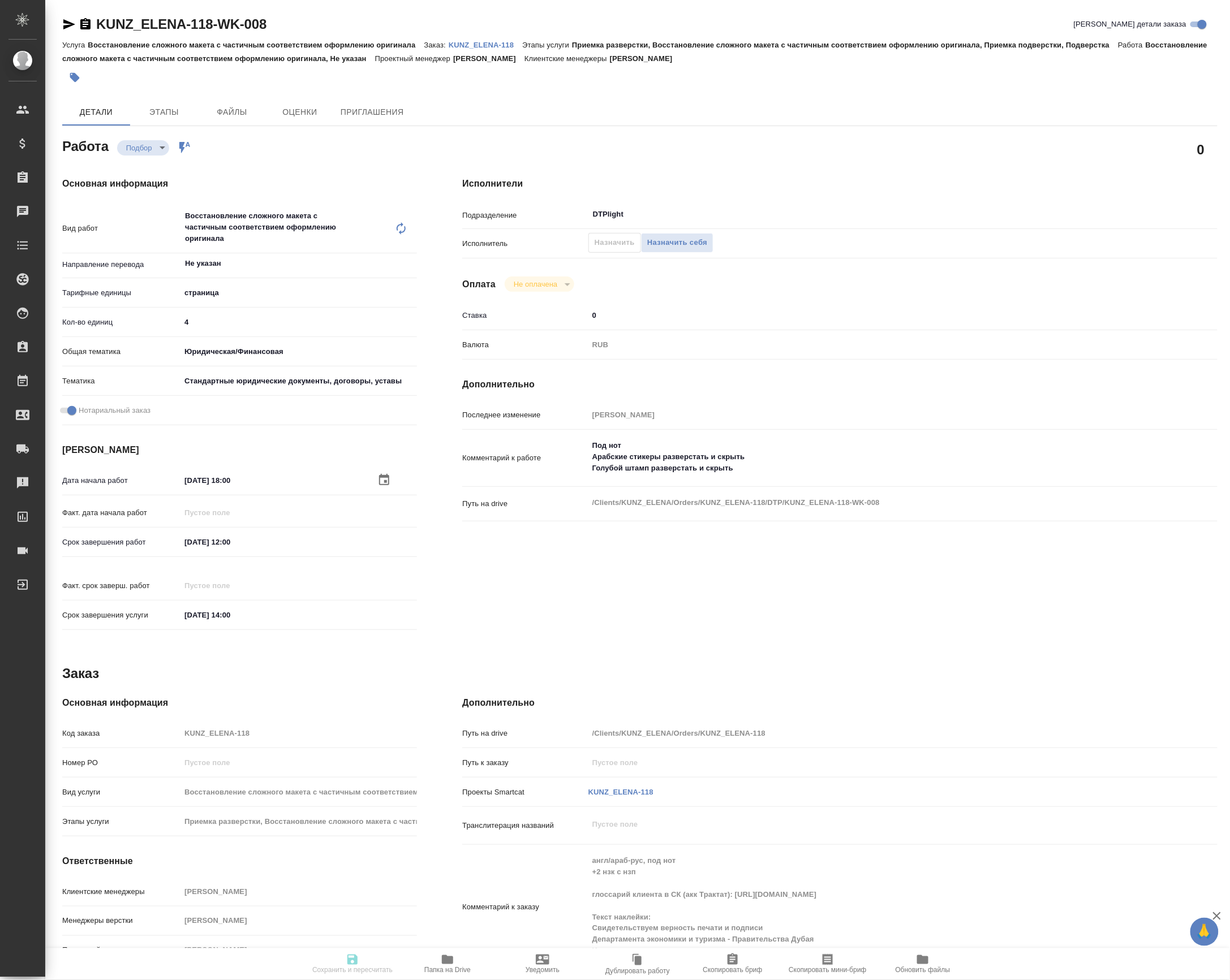
type input "yr-fn"
type input "5f647205b73bc97568ca66bf"
checkbox input "true"
type input "[DATE] 18:00"
type input "[DATE] 12:00"
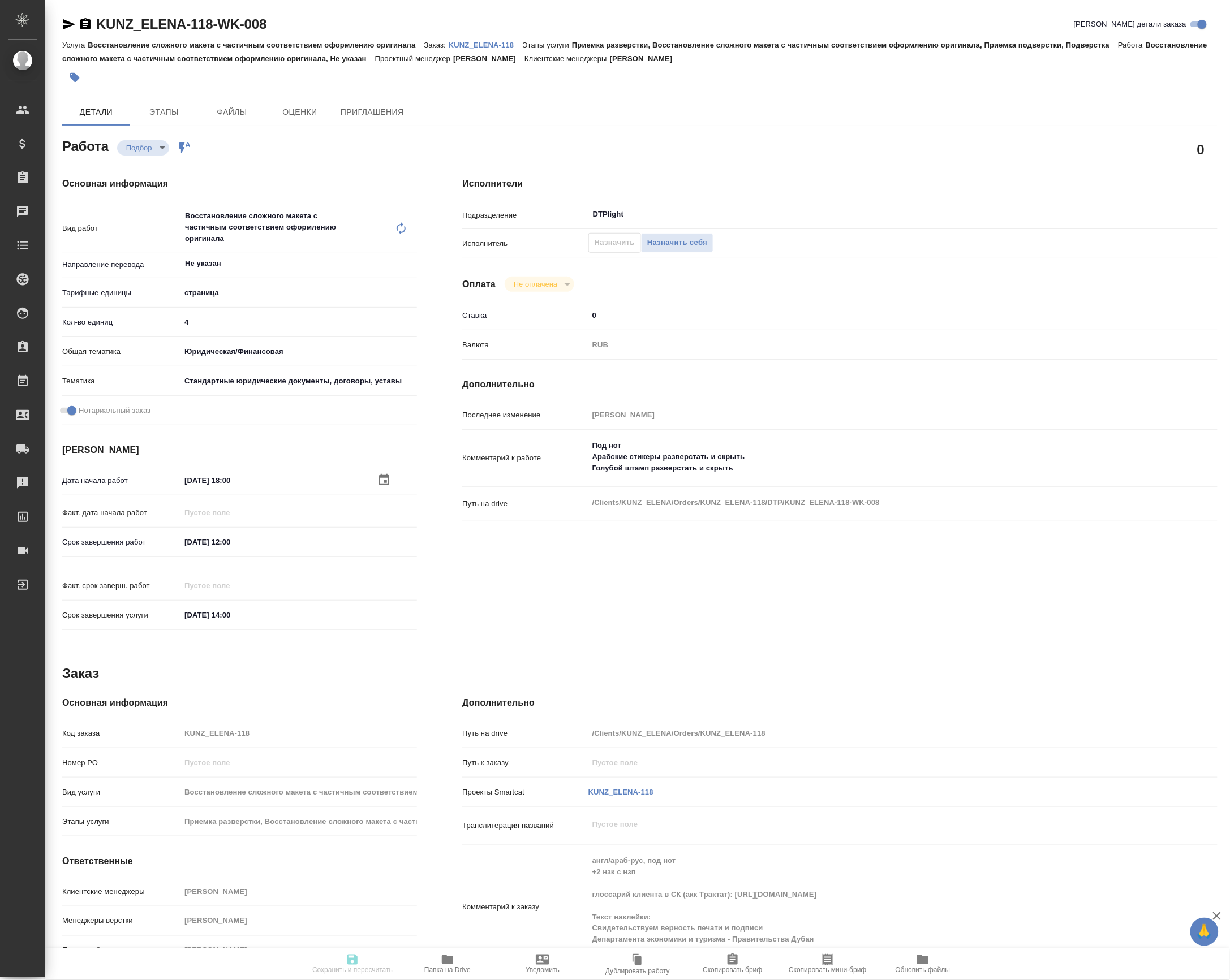
type input "[DATE] 14:00"
type input "DTPlight"
type input "notPayed"
type input "0"
type input "RUB"
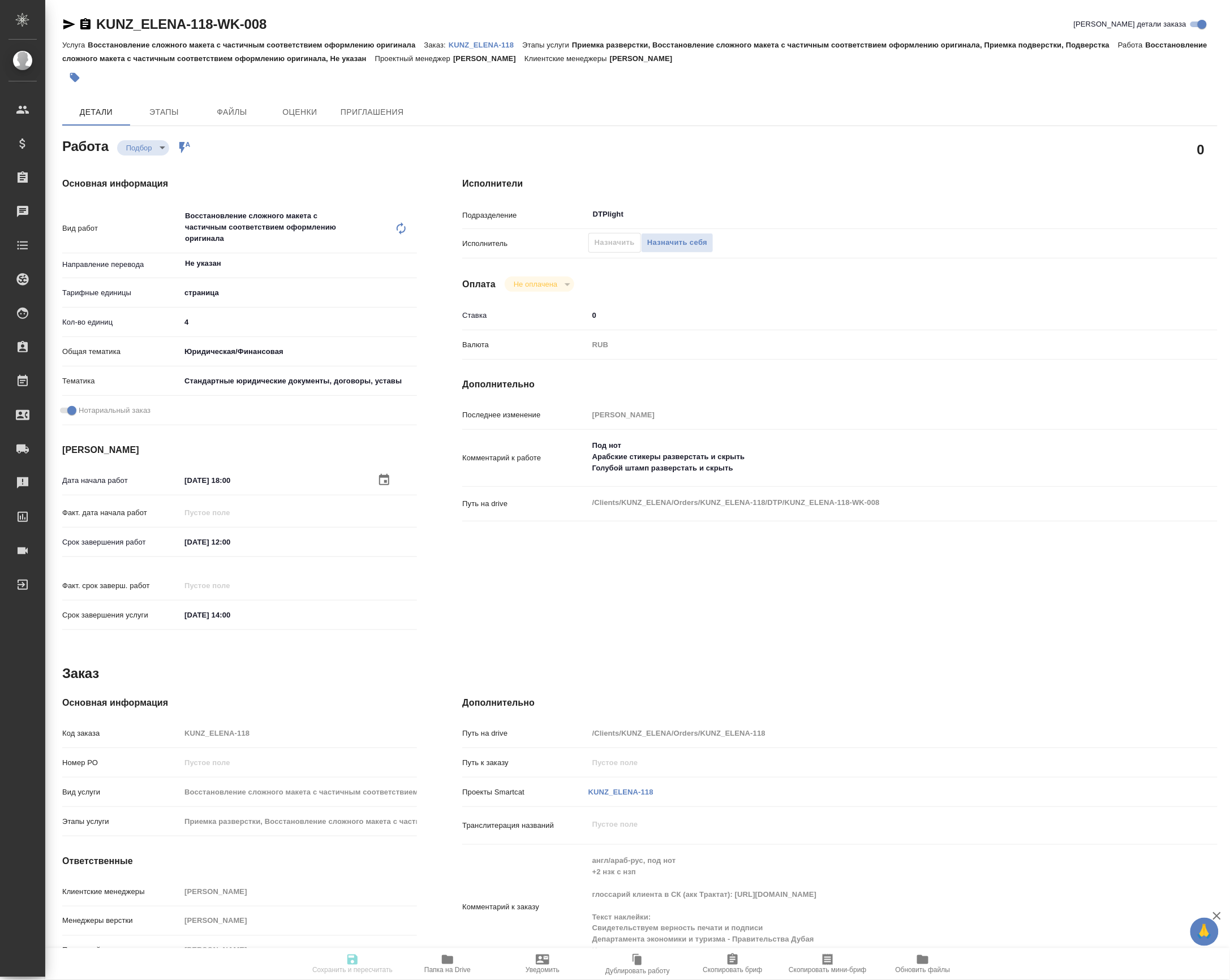
type input "[PERSON_NAME]"
type input "KUNZ_ELENA-118"
type input "Восстановление сложного макета с частичным соответствием оформлению оригинала"
type input "Приемка разверстки, Восстановление сложного макета с частичным соответствием оф…"
type input "[PERSON_NAME]"
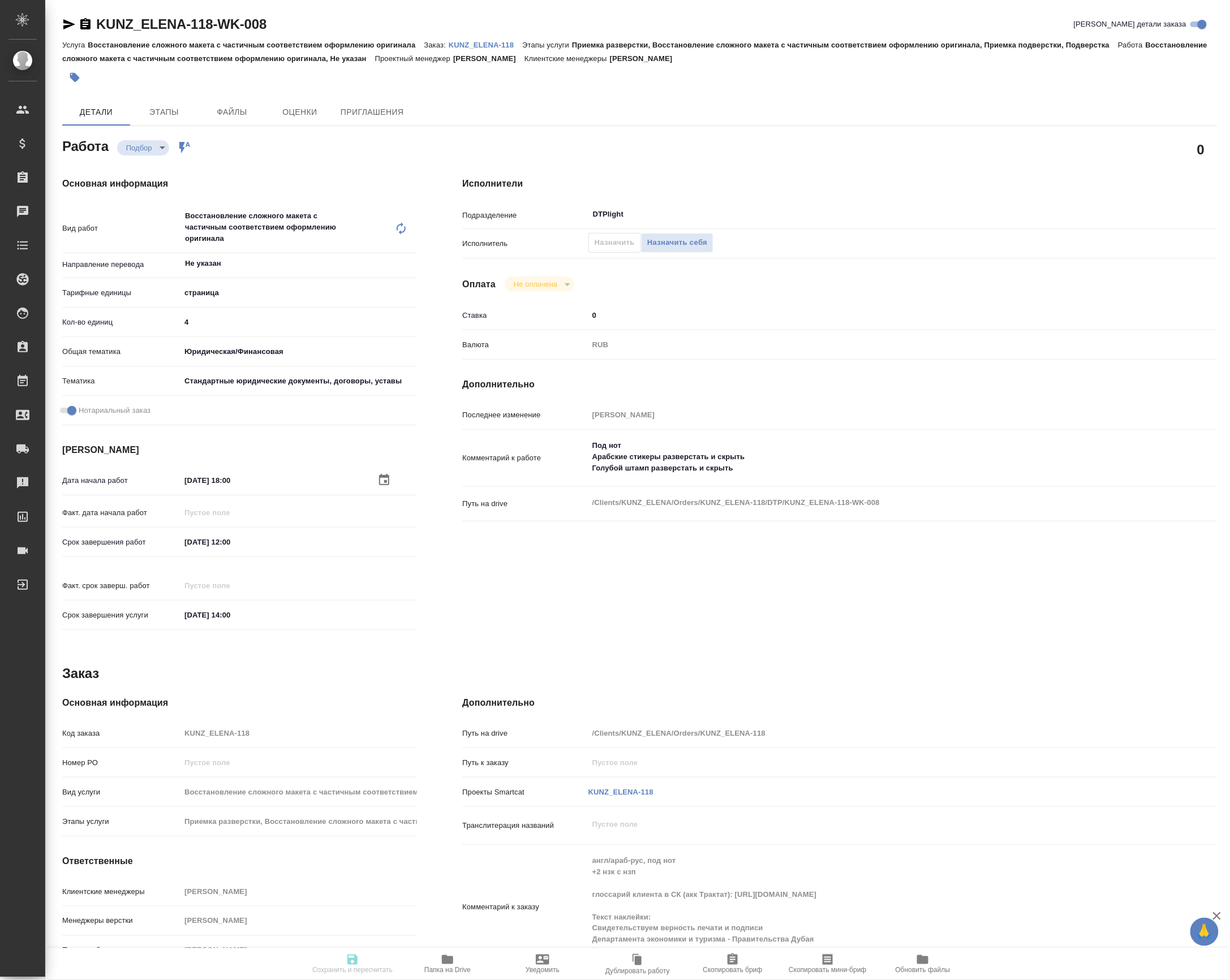
type input "[PERSON_NAME]"
type input "/Clients/KUNZ_ELENA/Orders/KUNZ_ELENA-118"
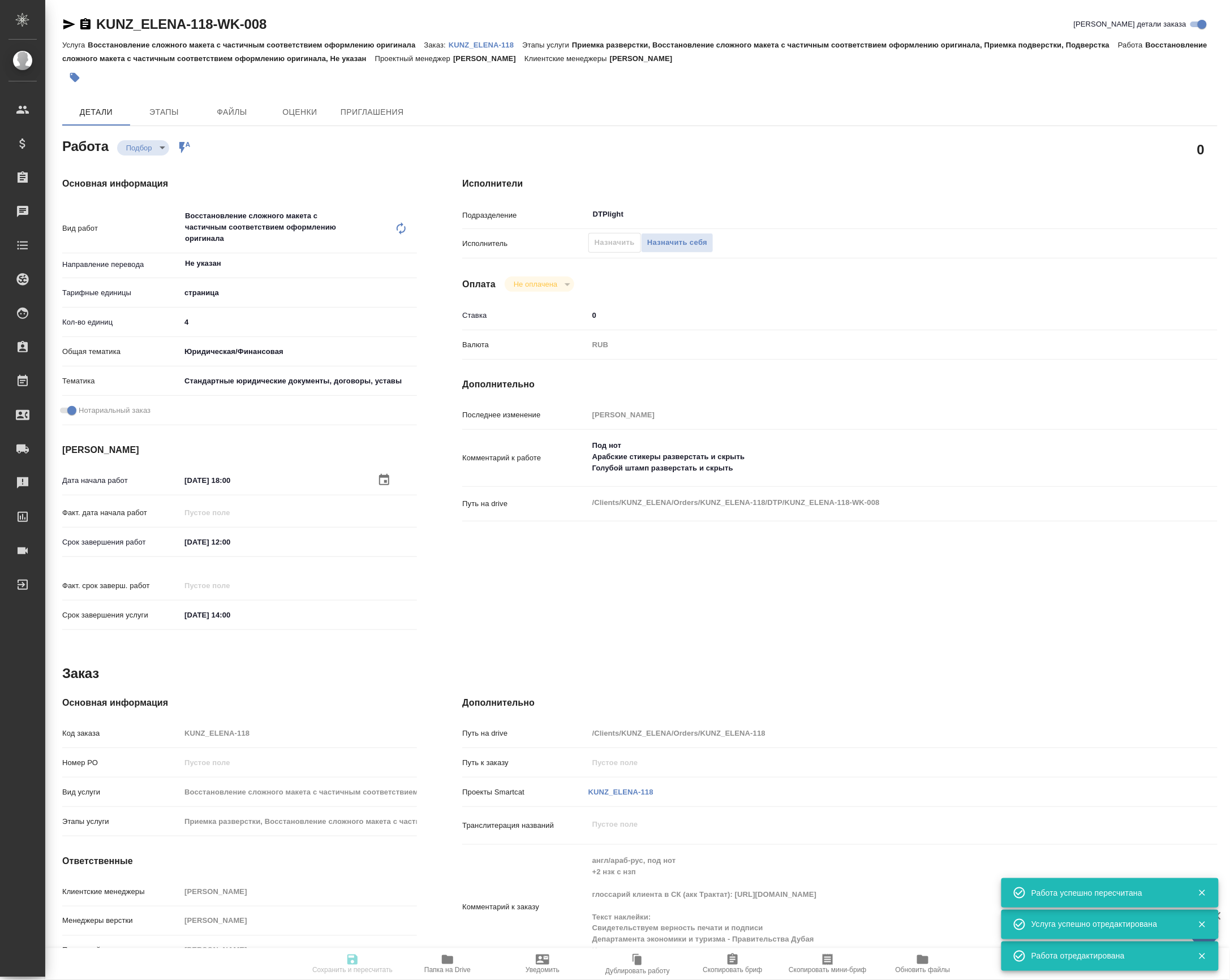
type input "recruiting"
type input "Не указан"
type input "5a8b1489cc6b4906c91bfdb2"
type input "4"
type input "yr-fn"
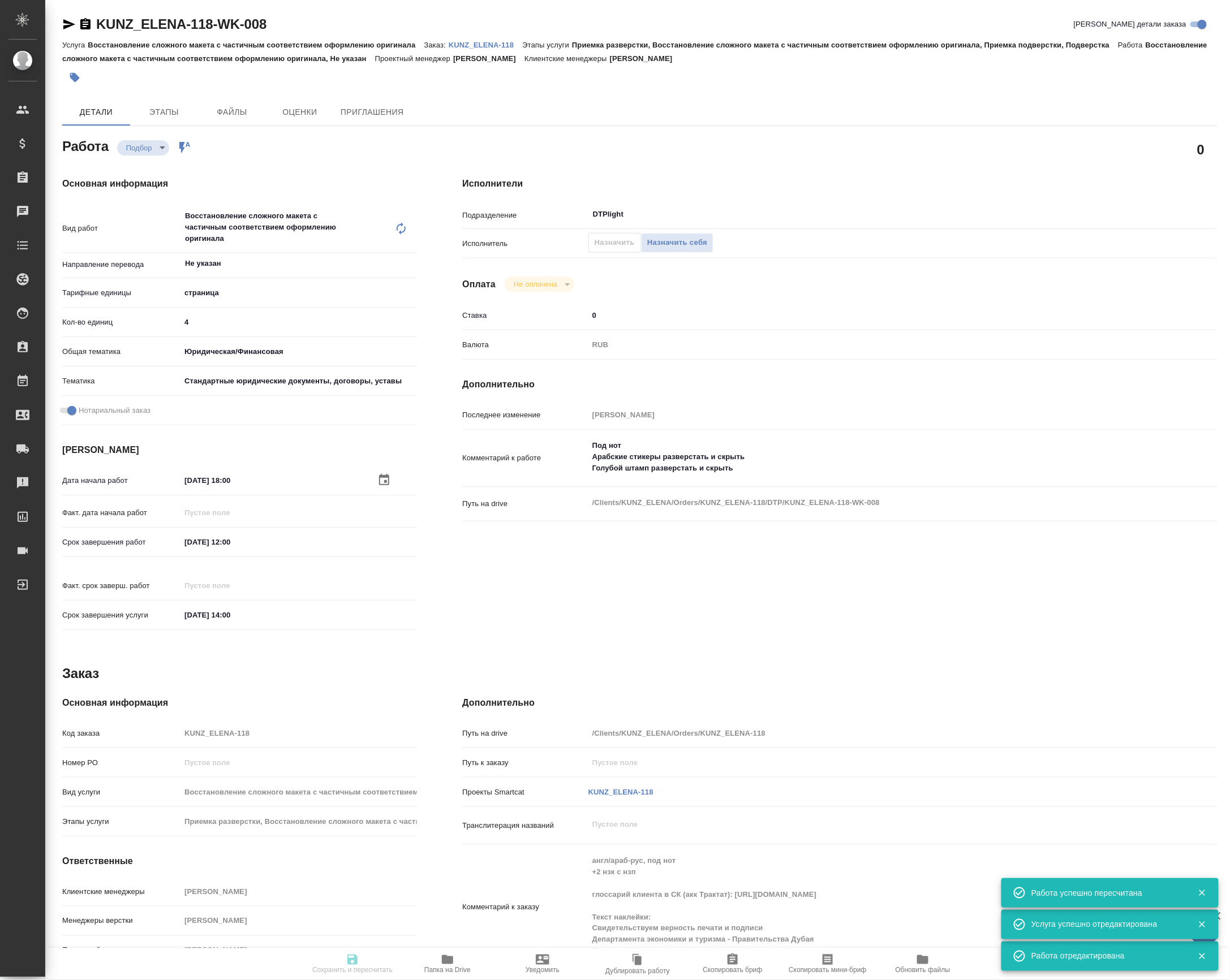
type input "5f647205b73bc97568ca66bf"
checkbox input "true"
type input "[DATE] 18:00"
type input "[DATE] 12:00"
type input "[DATE] 14:00"
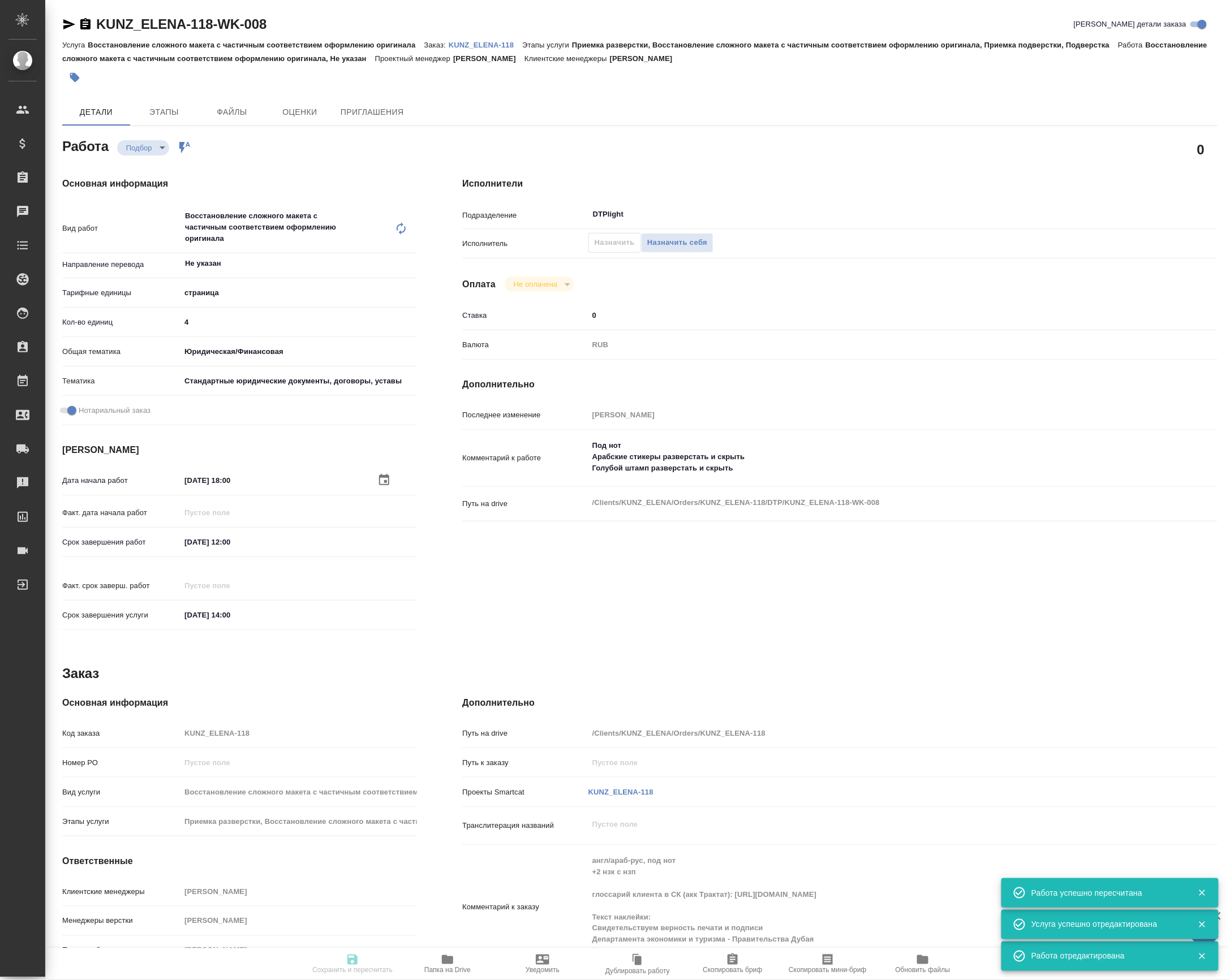
type input "DTPlight"
type input "notPayed"
type input "0"
type input "RUB"
type input "[PERSON_NAME]"
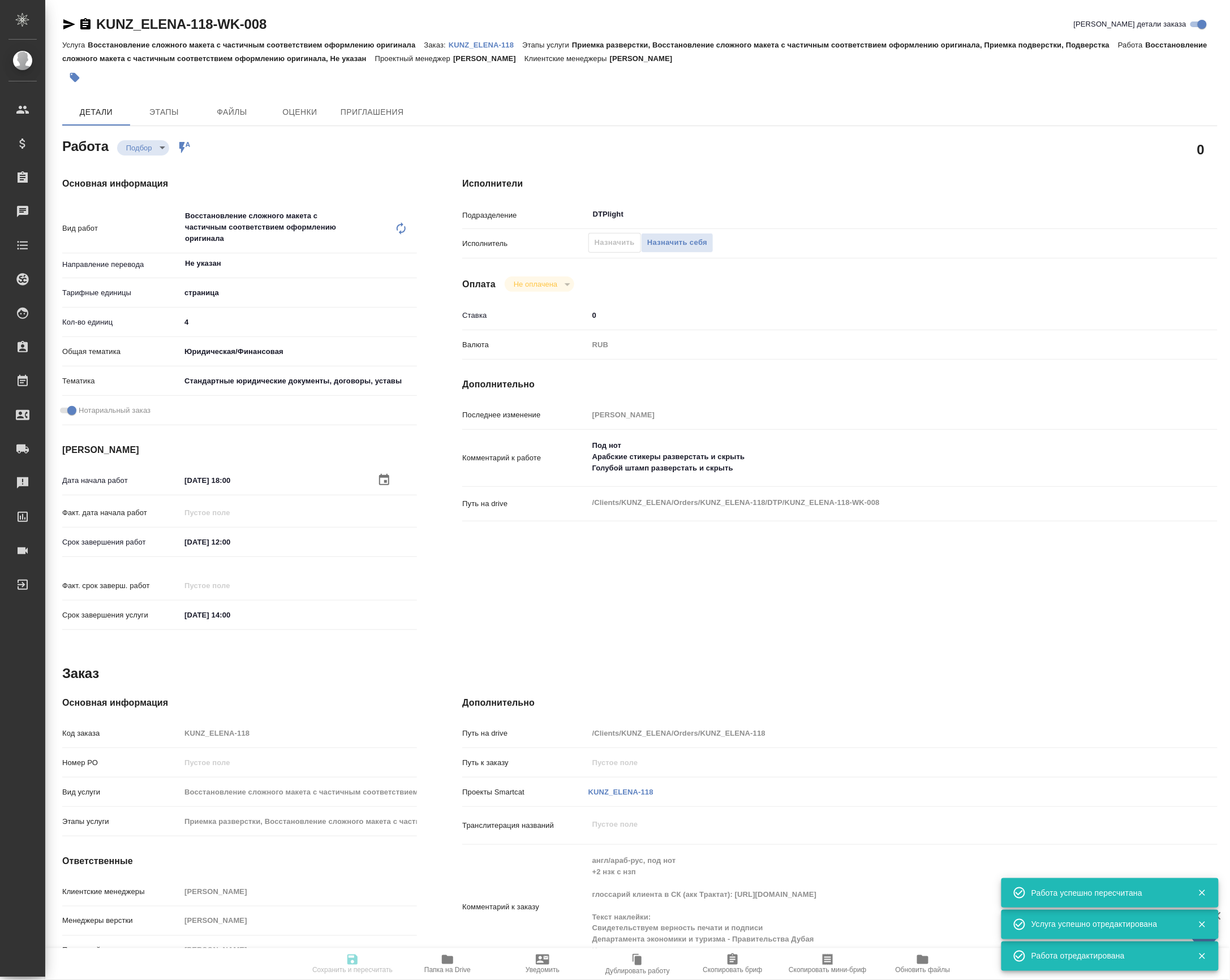
type input "KUNZ_ELENA-118"
type input "Восстановление сложного макета с частичным соответствием оформлению оригинала"
type input "Приемка разверстки, Восстановление сложного макета с частичным соответствием оф…"
type input "[PERSON_NAME]"
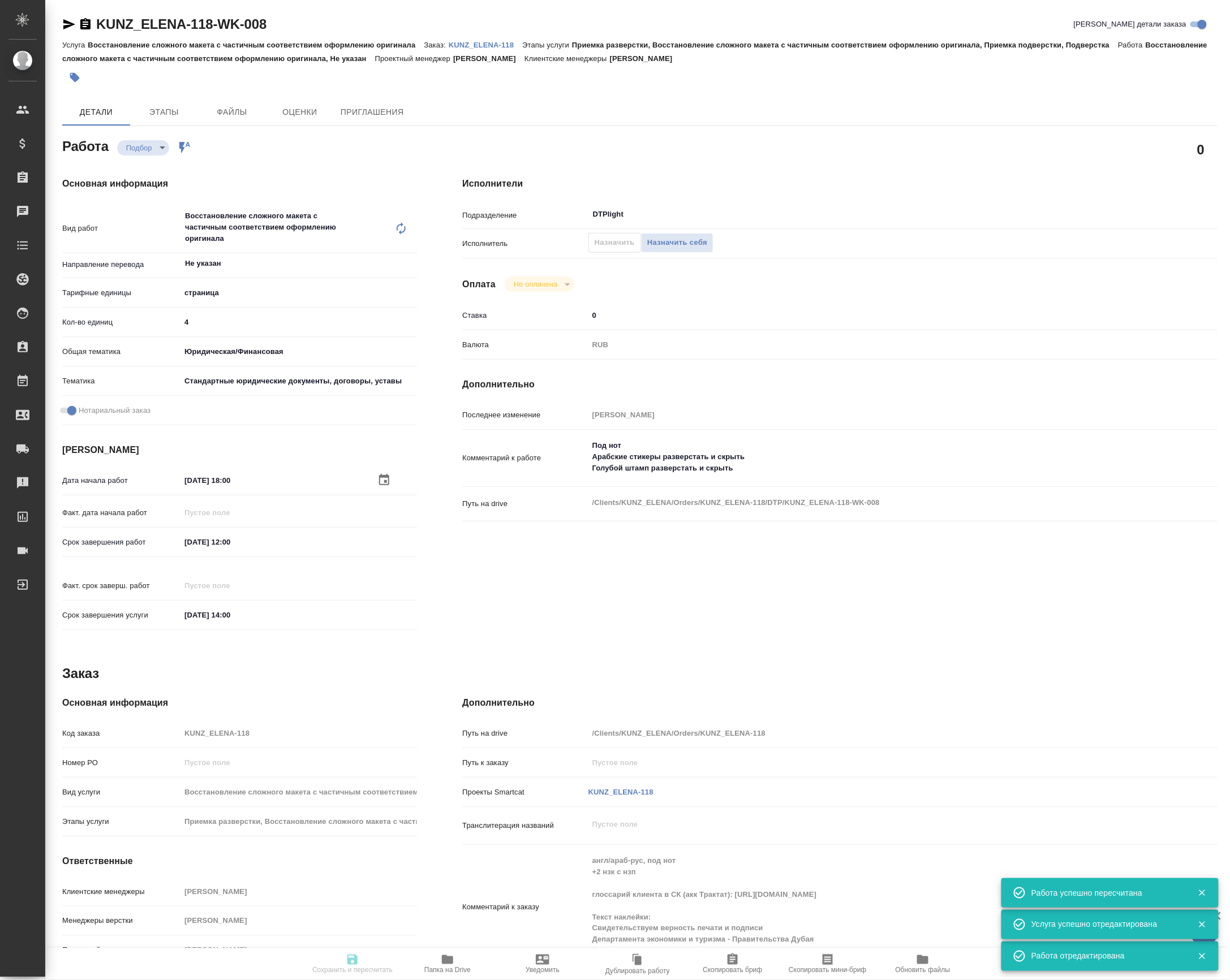
type input "/Clients/KUNZ_ELENA/Orders/KUNZ_ELENA-118"
click at [449, 964] on icon "button" at bounding box center [448, 960] width 11 height 9
click at [483, 39] on link "KUNZ_ELENA-118" at bounding box center [485, 44] width 74 height 9
click at [198, 264] on input "Не указан" at bounding box center [280, 263] width 192 height 14
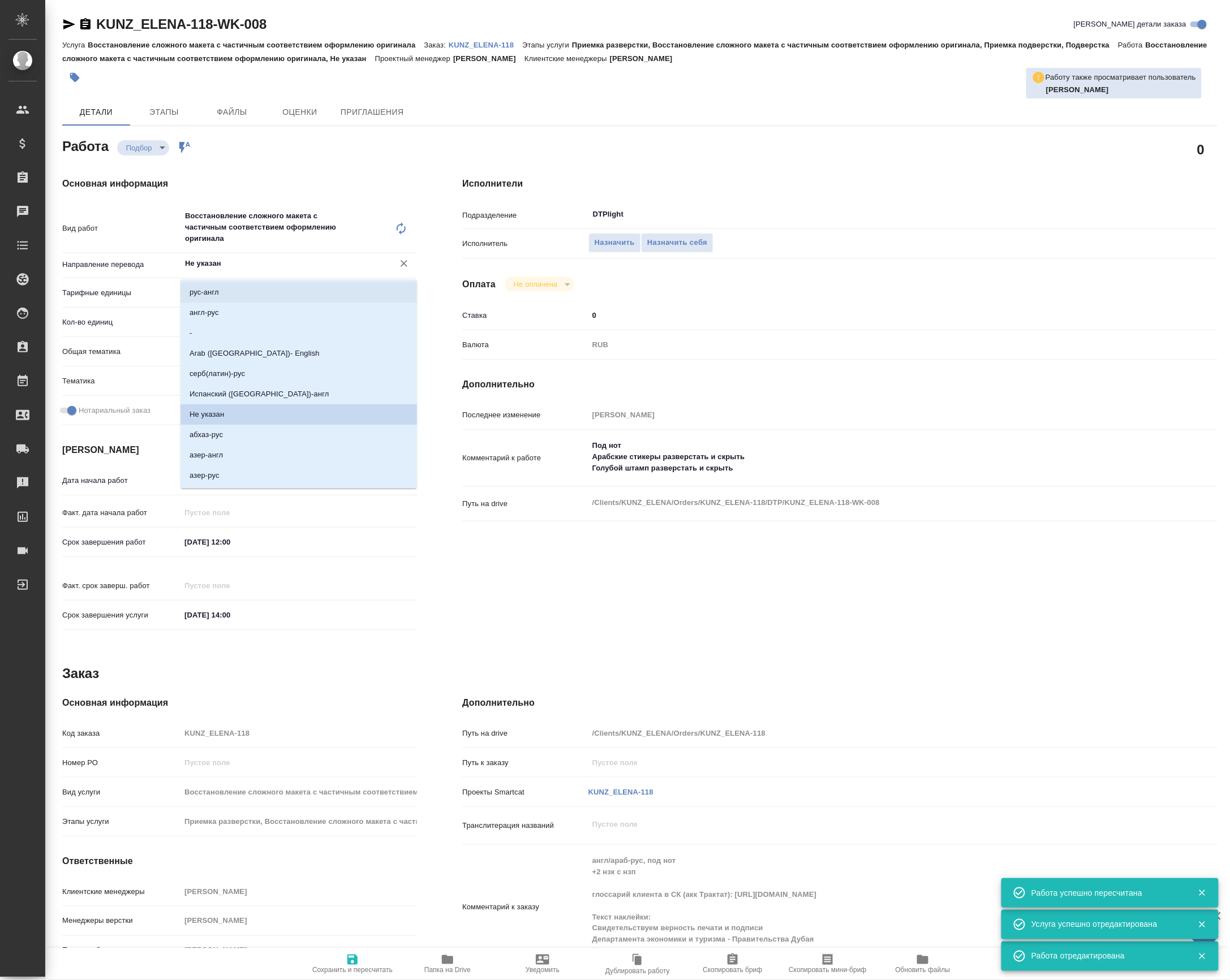
click at [214, 258] on div "Не указан ​" at bounding box center [299, 264] width 237 height 21
click at [228, 280] on div "рус-англ англ-рус - Arab (Saudi Arabia)- English cерб(латин)-рус Испанский (Гва…" at bounding box center [299, 384] width 237 height 209
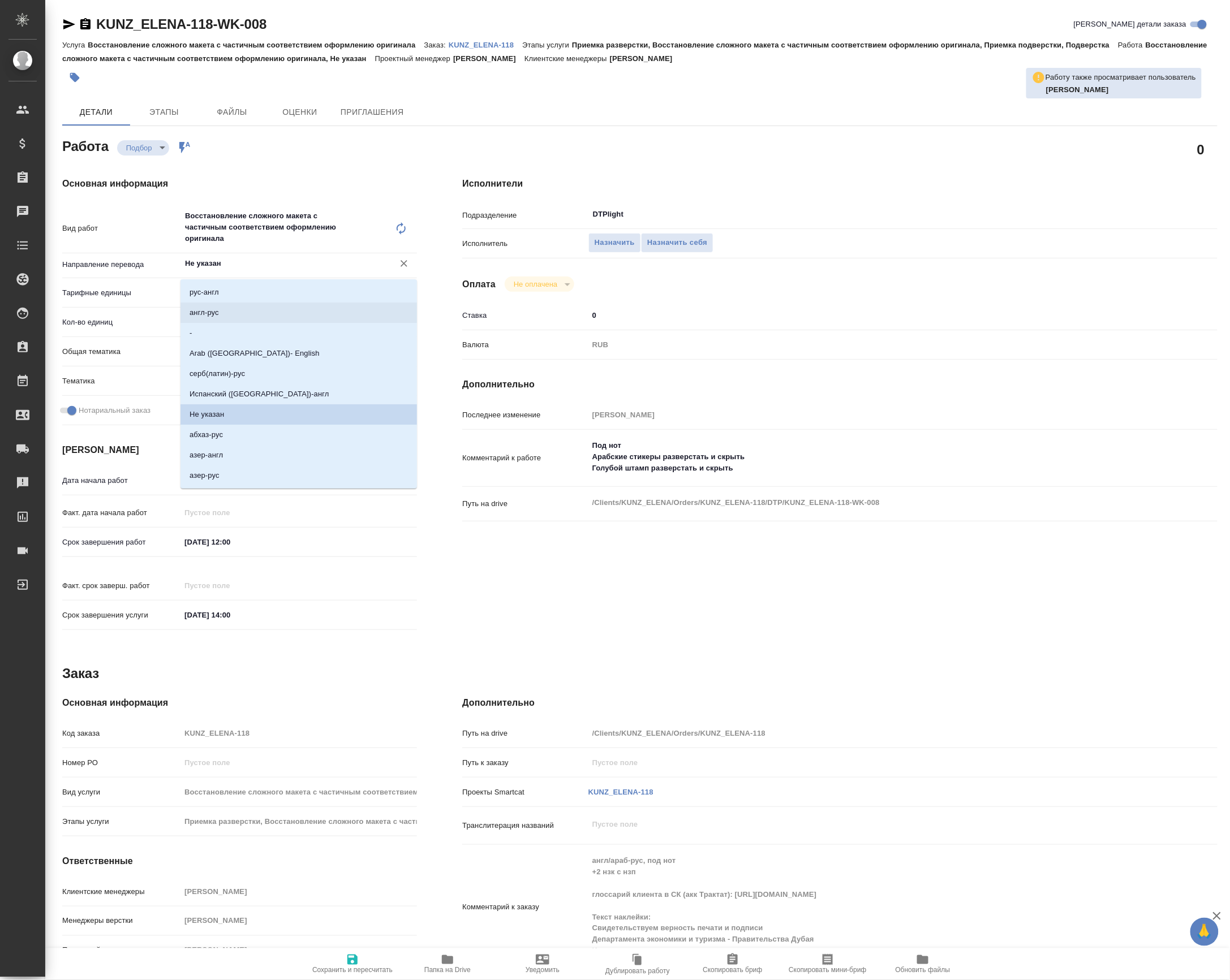
click at [227, 314] on li "англ-рус" at bounding box center [299, 313] width 237 height 21
type input "англ-рус"
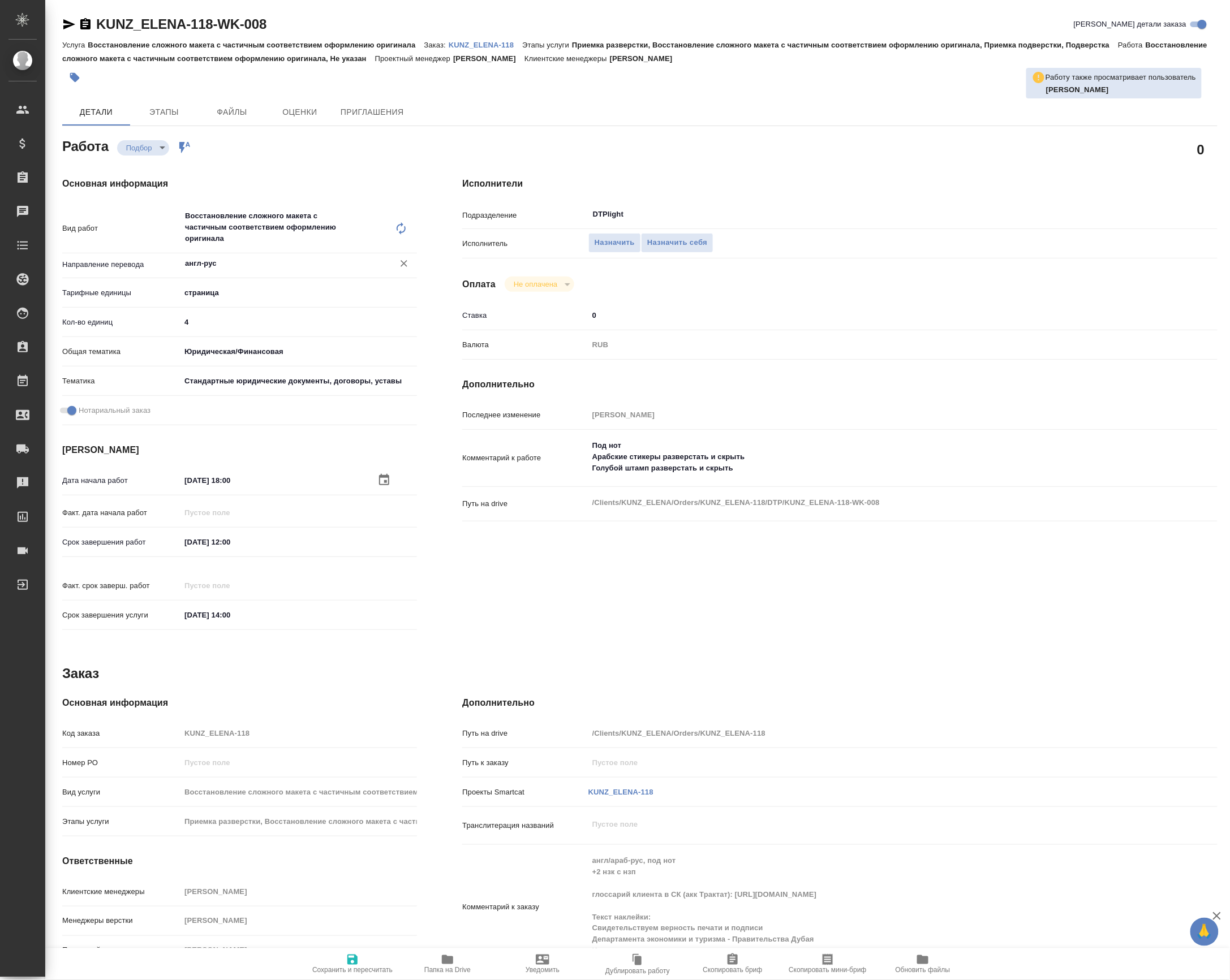
click at [759, 478] on textarea "Под нот Арабские стикеры разверстать и скрыть Голубой штамп разверстать и скрыть" at bounding box center [871, 457] width 566 height 42
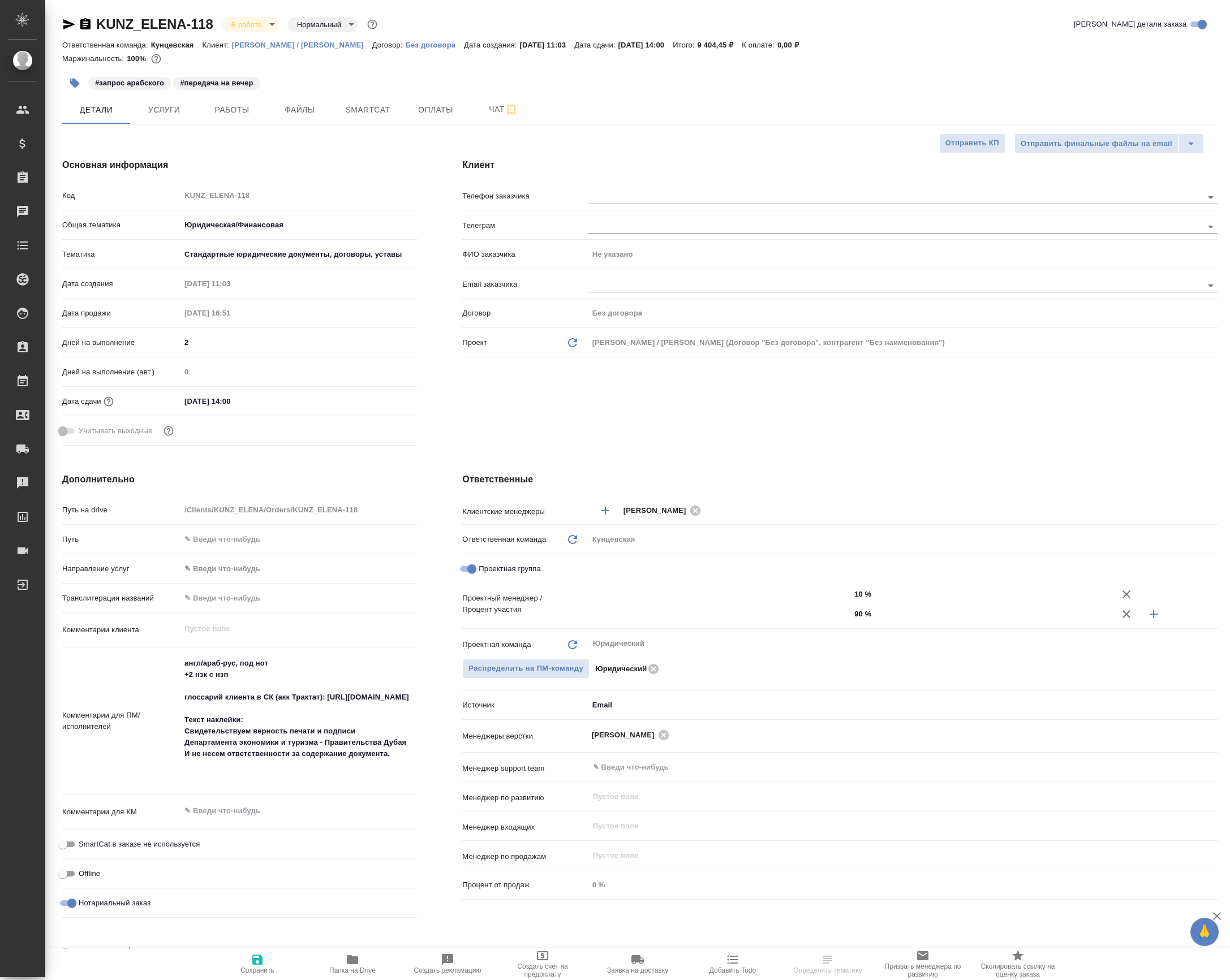
select select "RU"
type input "[PERSON_NAME]"
click at [482, 124] on button "Чат" at bounding box center [503, 110] width 68 height 28
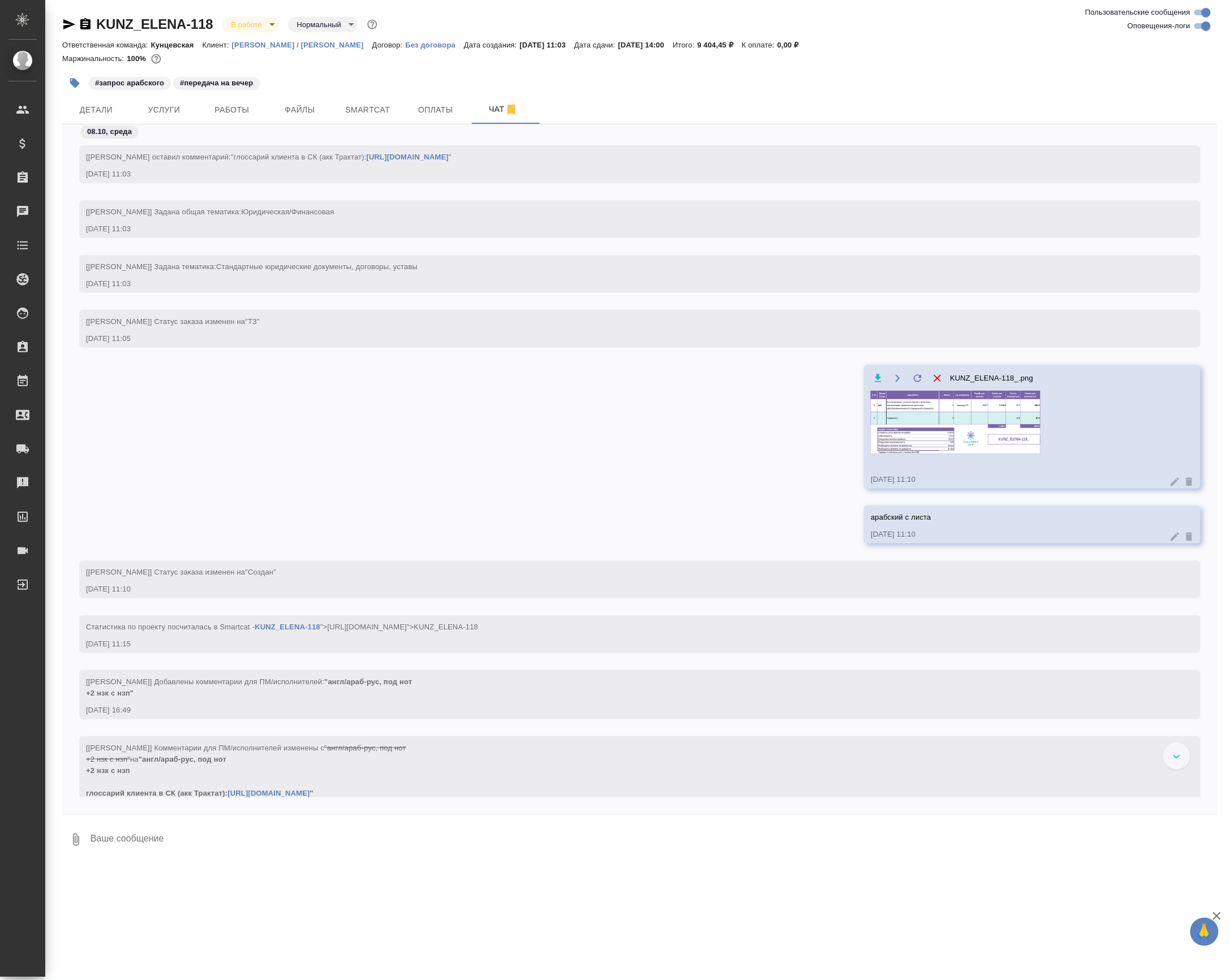
click at [177, 866] on div "KUNZ_ELENA-118 В работе inProgress Нормальный normal Ответственная команда: Кун…" at bounding box center [640, 433] width 1168 height 866
click at [153, 859] on textarea at bounding box center [654, 839] width 1128 height 38
type textarea "привет, арабский с листа, англ только разверстаем на стикерах"
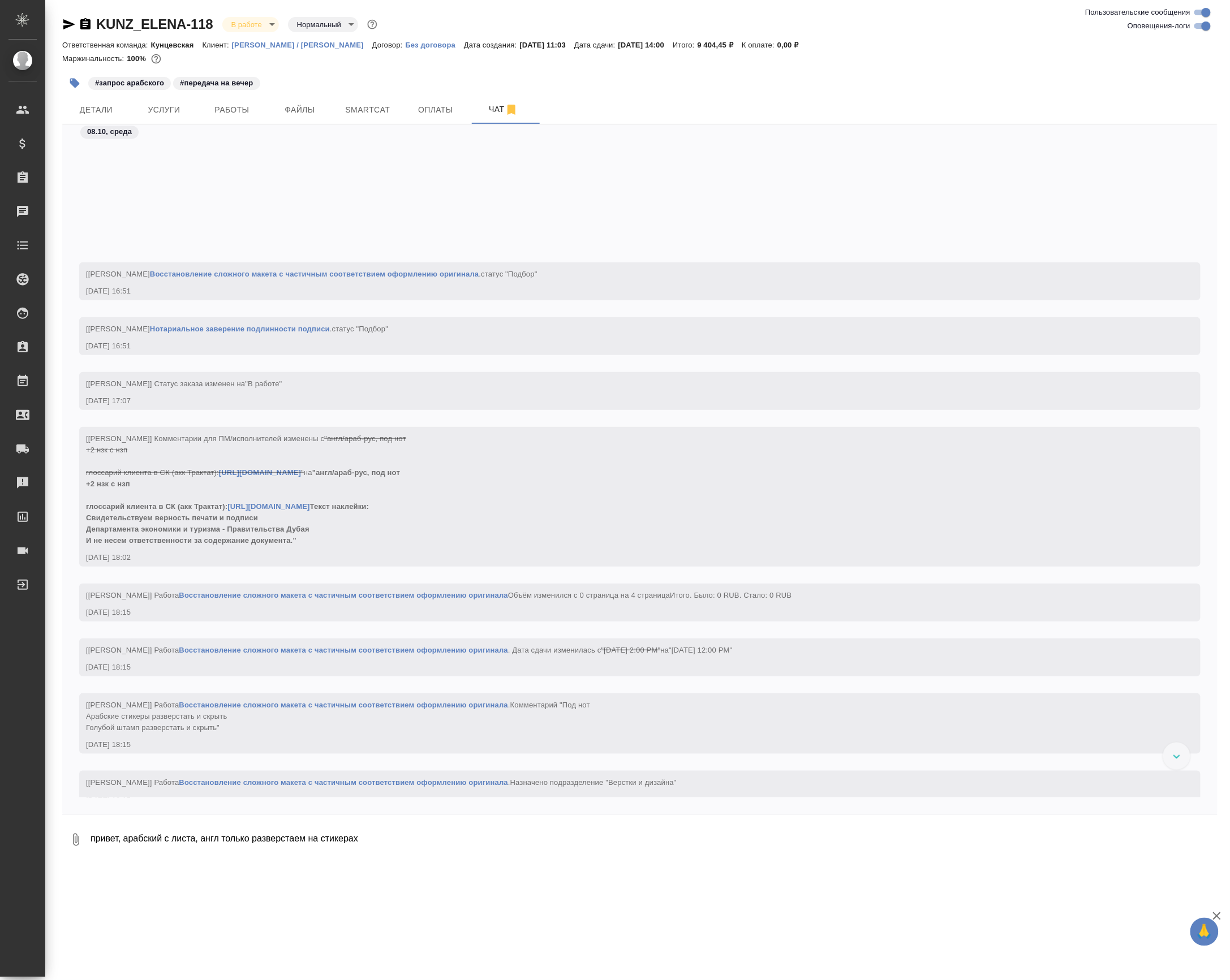
scroll to position [972, 0]
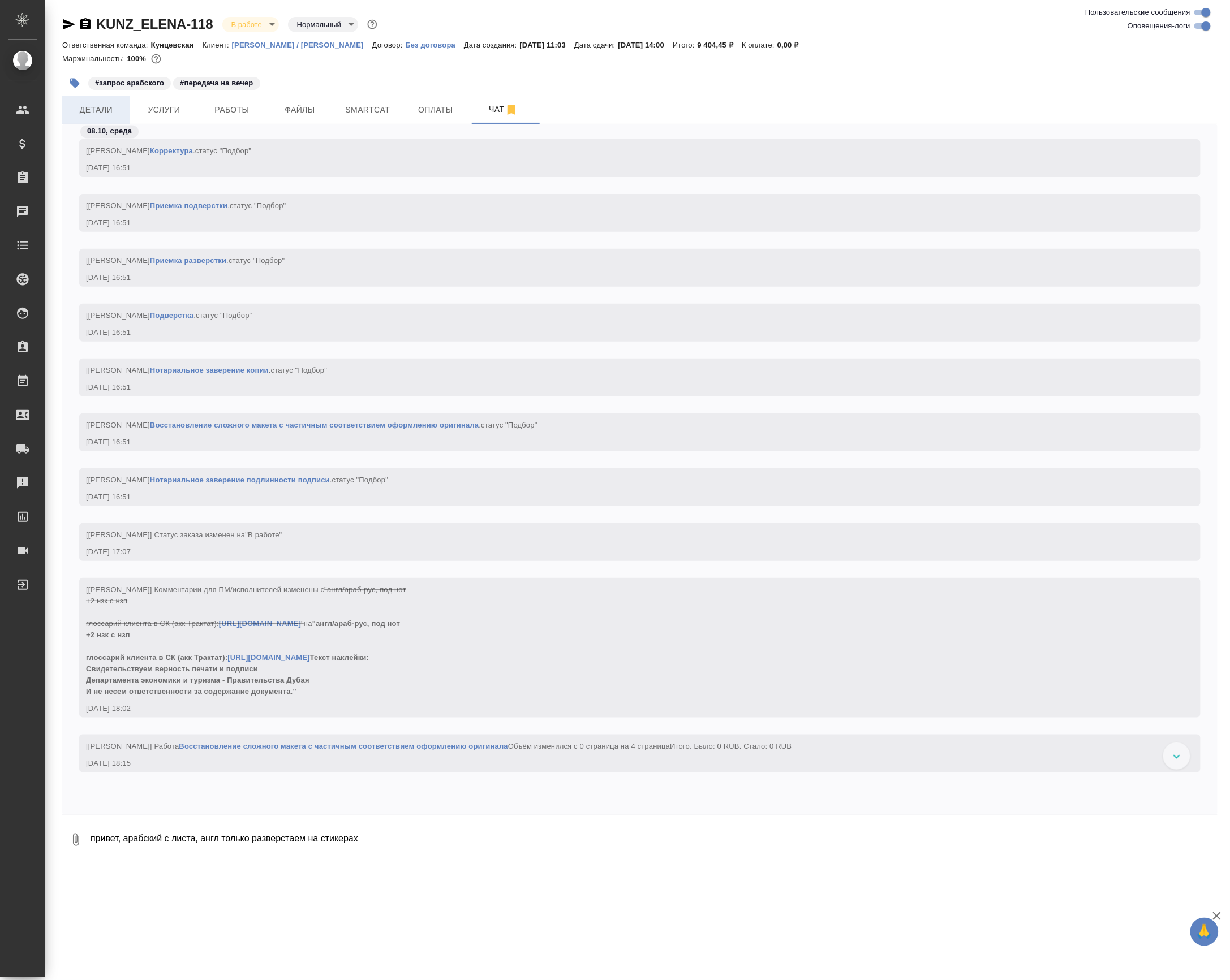
click at [107, 111] on span "Детали" at bounding box center [96, 109] width 54 height 14
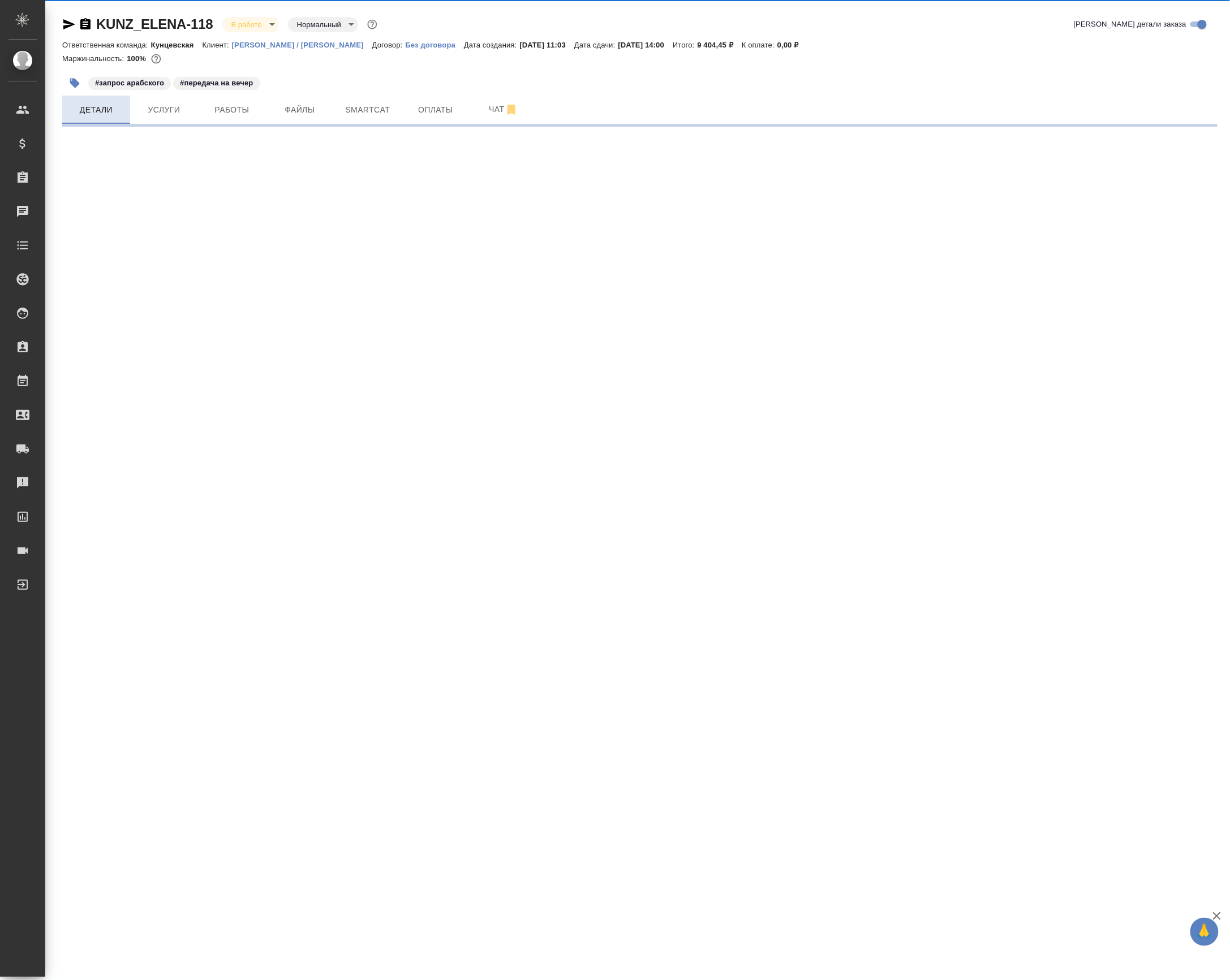
select select "RU"
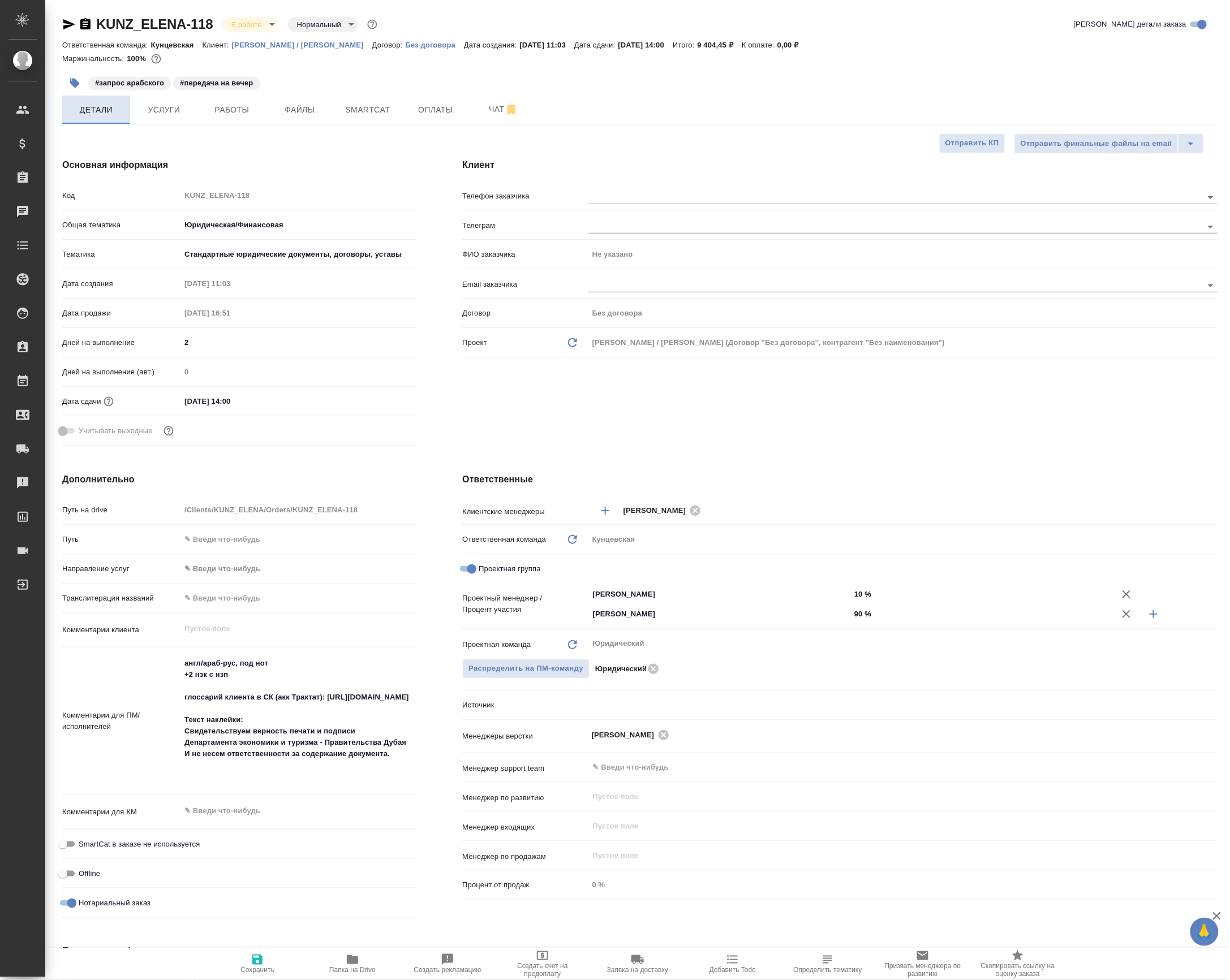
type textarea "x"
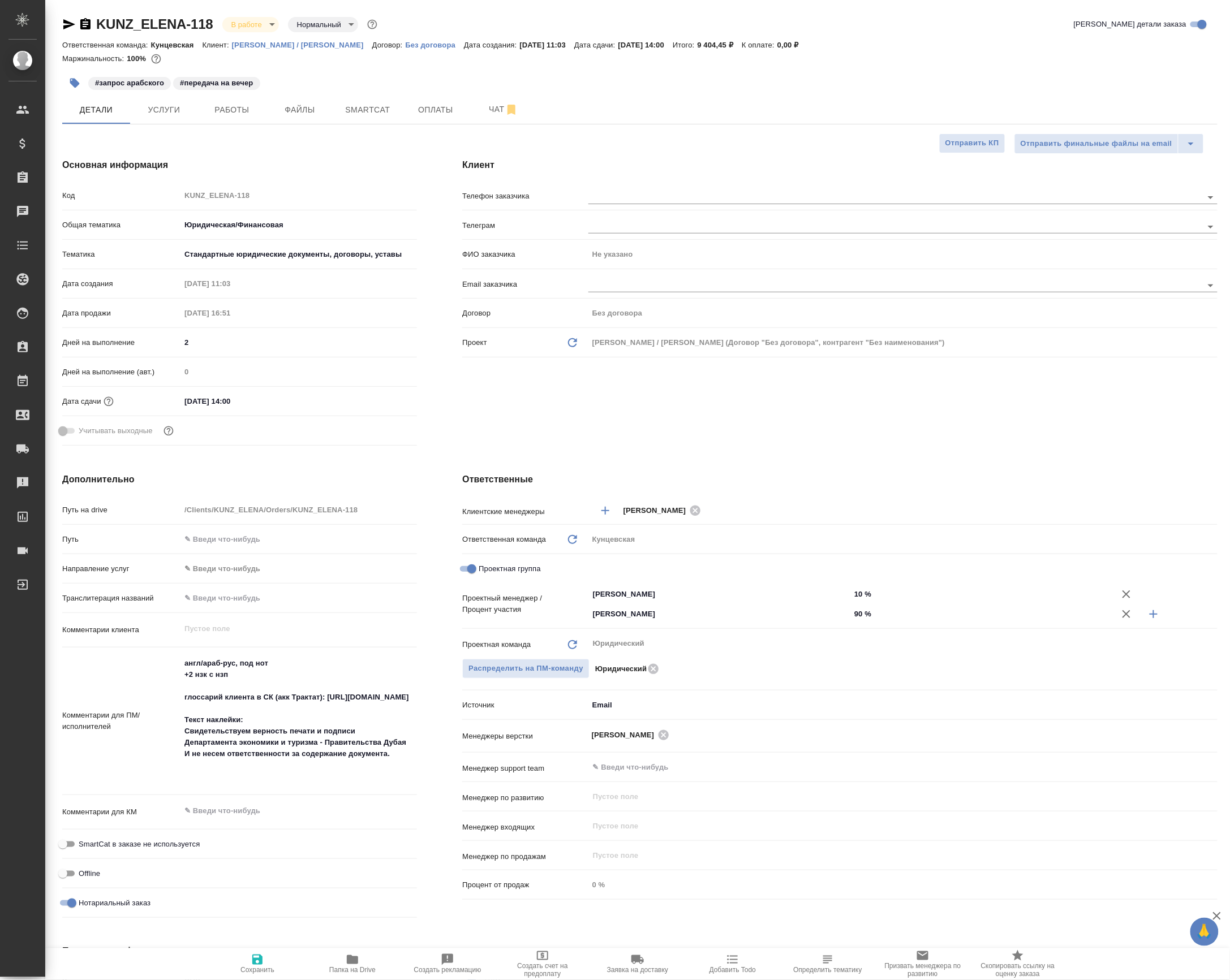
type textarea "x"
click at [187, 747] on textarea "англ/араб-рус, под нот +2 нзк с нзп глоссарий клиента в СК (акк Трактат): https…" at bounding box center [299, 720] width 237 height 132
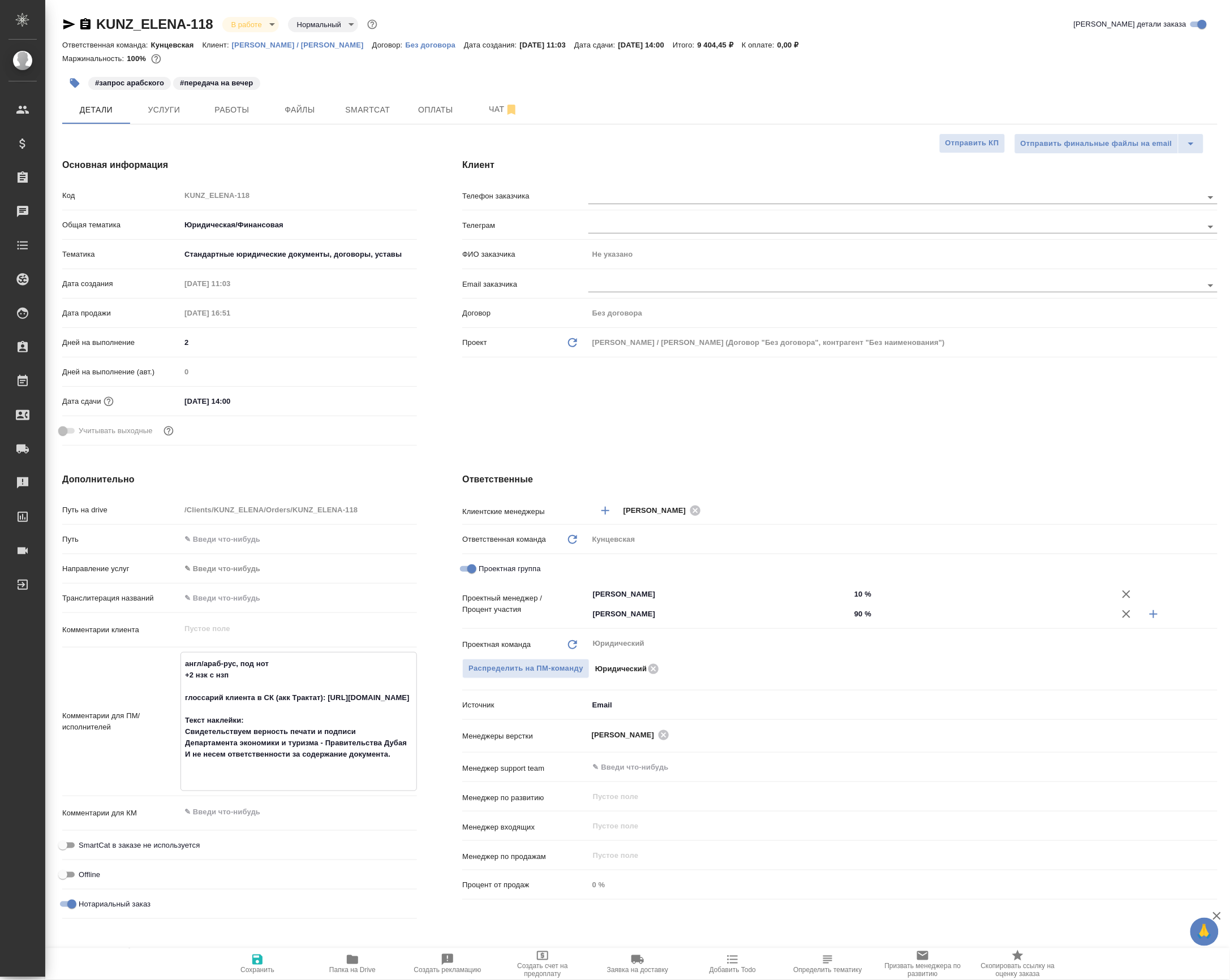
drag, startPoint x: 187, startPoint y: 747, endPoint x: 419, endPoint y: 783, distance: 234.8
click at [419, 783] on div "Дополнительно Путь на drive /Clients/KUNZ_ELENA/Orders/KUNZ_ELENA-118 Путь Напр…" at bounding box center [239, 698] width 400 height 496
type textarea "x"
click at [507, 124] on button "Чат" at bounding box center [503, 110] width 68 height 28
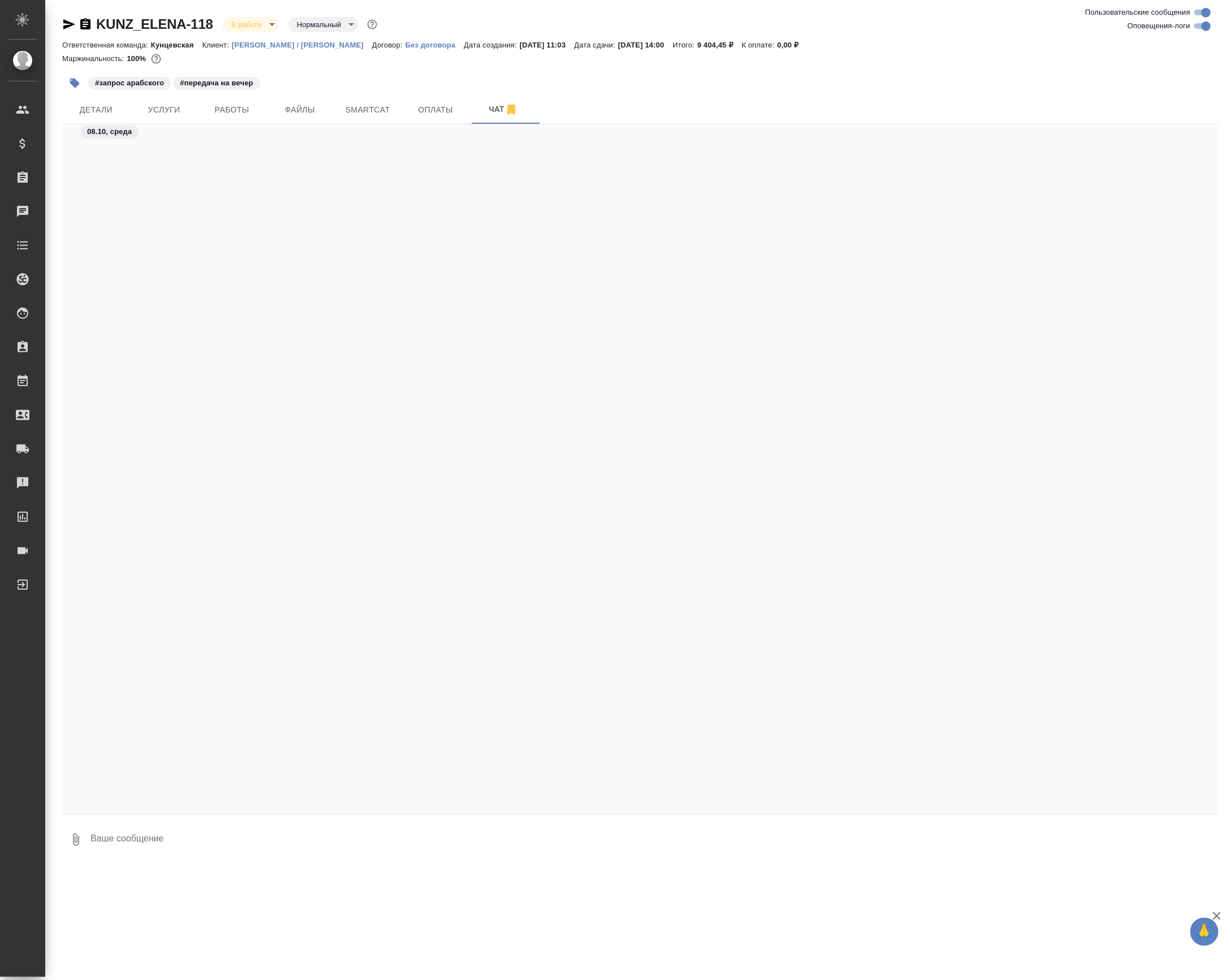
scroll to position [1207, 0]
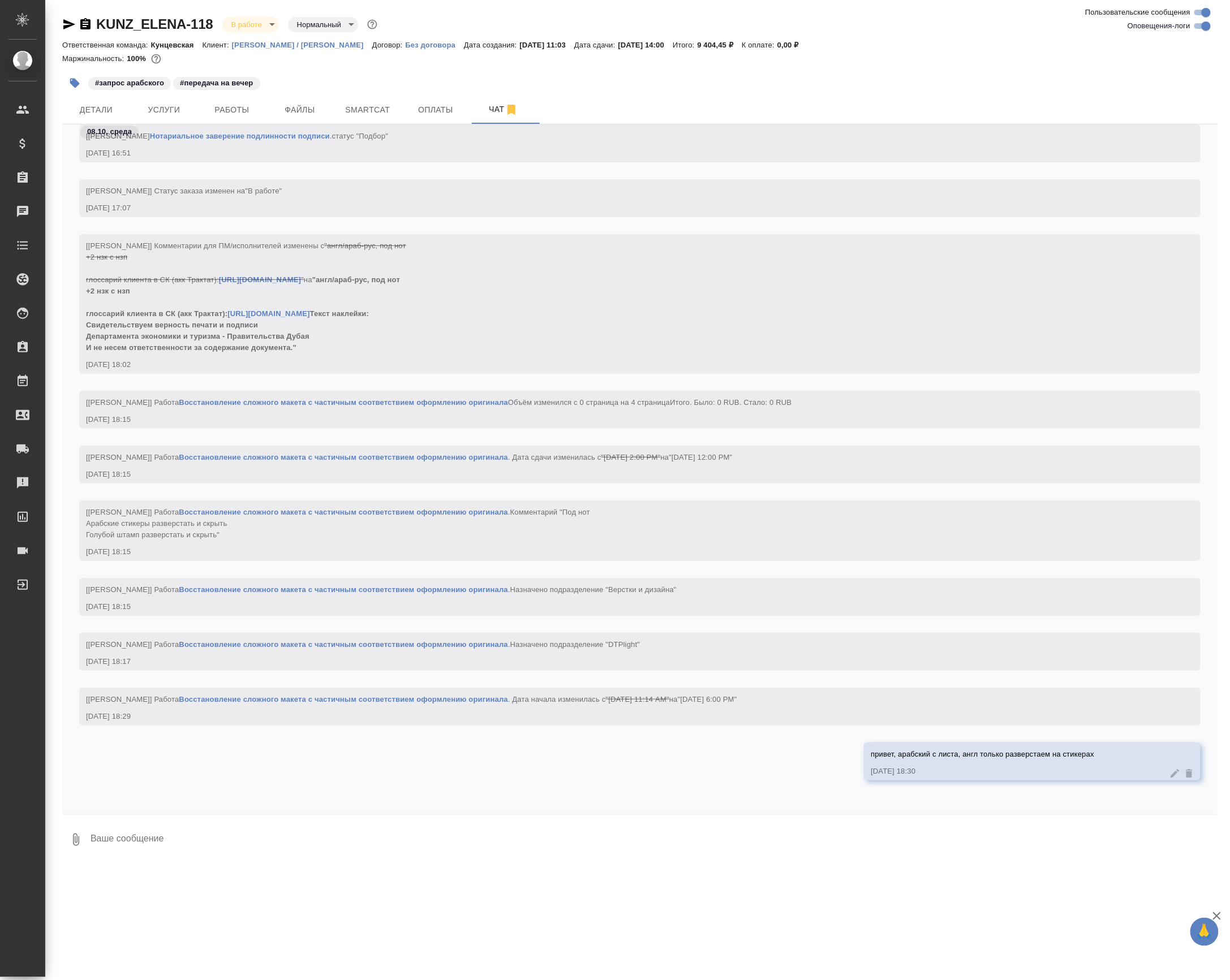
click at [197, 885] on div ".cls-1 fill:#fff; AWATERA Petrova Valeria Клиенты Спецификации Заказы 0 Чаты To…" at bounding box center [615, 490] width 1230 height 980
click at [172, 856] on textarea at bounding box center [654, 839] width 1128 height 38
paste textarea "Текст наклейки: Свидетельствуем верность печати и подписи Департамента экономик…"
type textarea "или там вот это надо вставить? Текст наклейки: Свидетельствуем верность печати …"
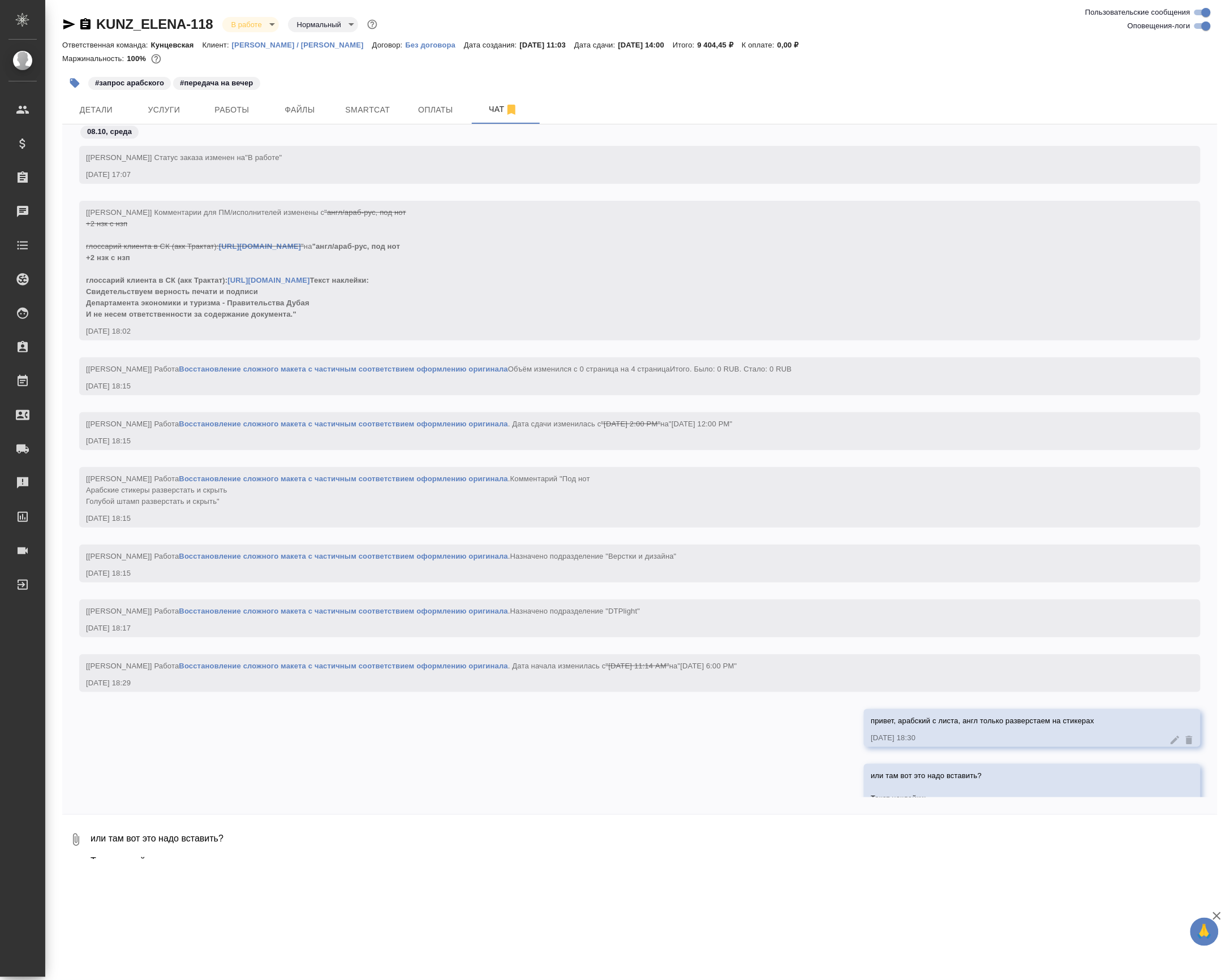
scroll to position [1318, 0]
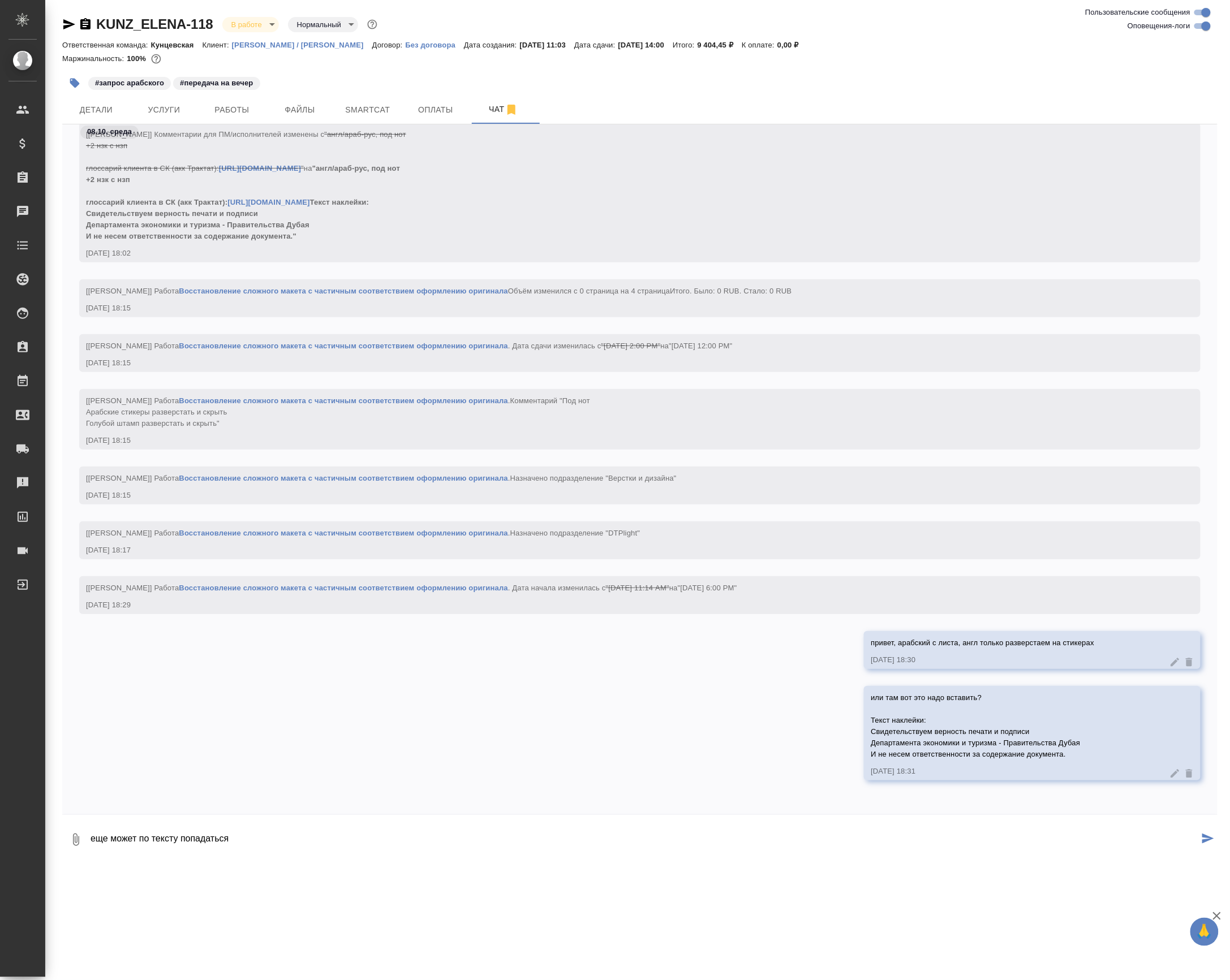
paste textarea
type textarea "еще может по тексту попадаться, где нужно с арабского перевести"
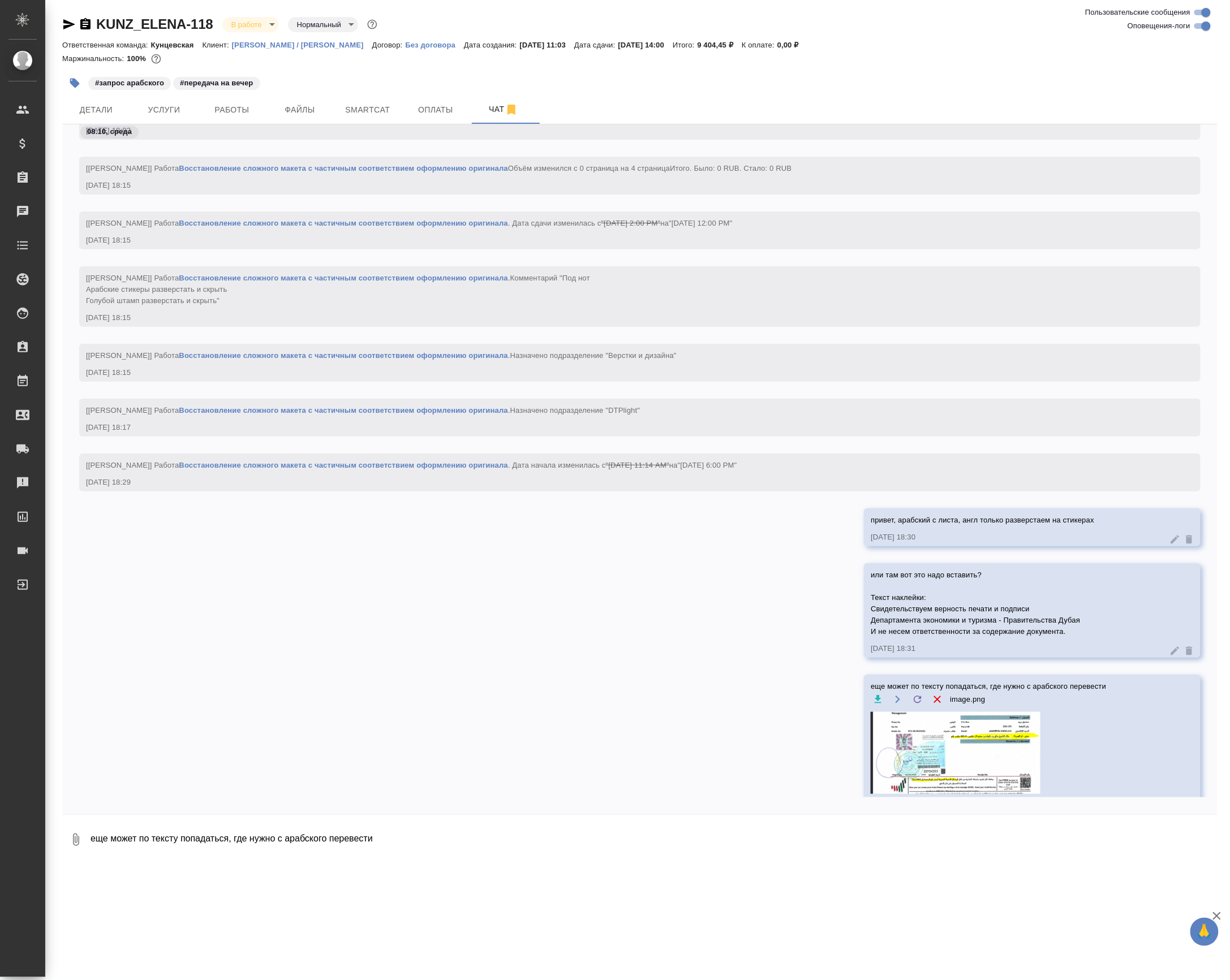
click at [292, 307] on div "[Баданян Артак] Работа Восстановление сложного макета с частичным соответствием…" at bounding box center [623, 287] width 1075 height 36
click at [303, 283] on link "Восстановление сложного макета с частичным соответствием оформлению оригинала" at bounding box center [343, 278] width 329 height 8
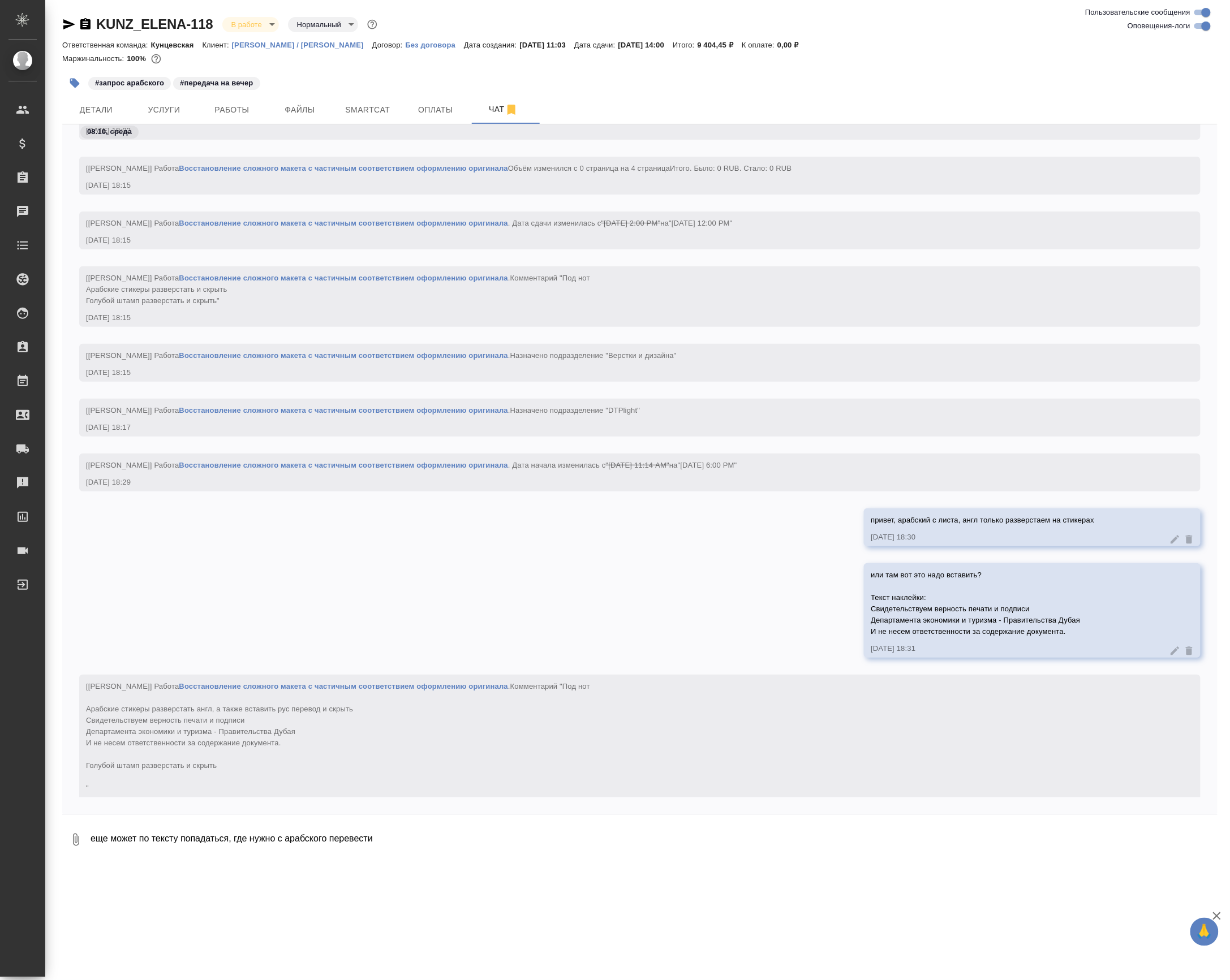
scroll to position [1475, 0]
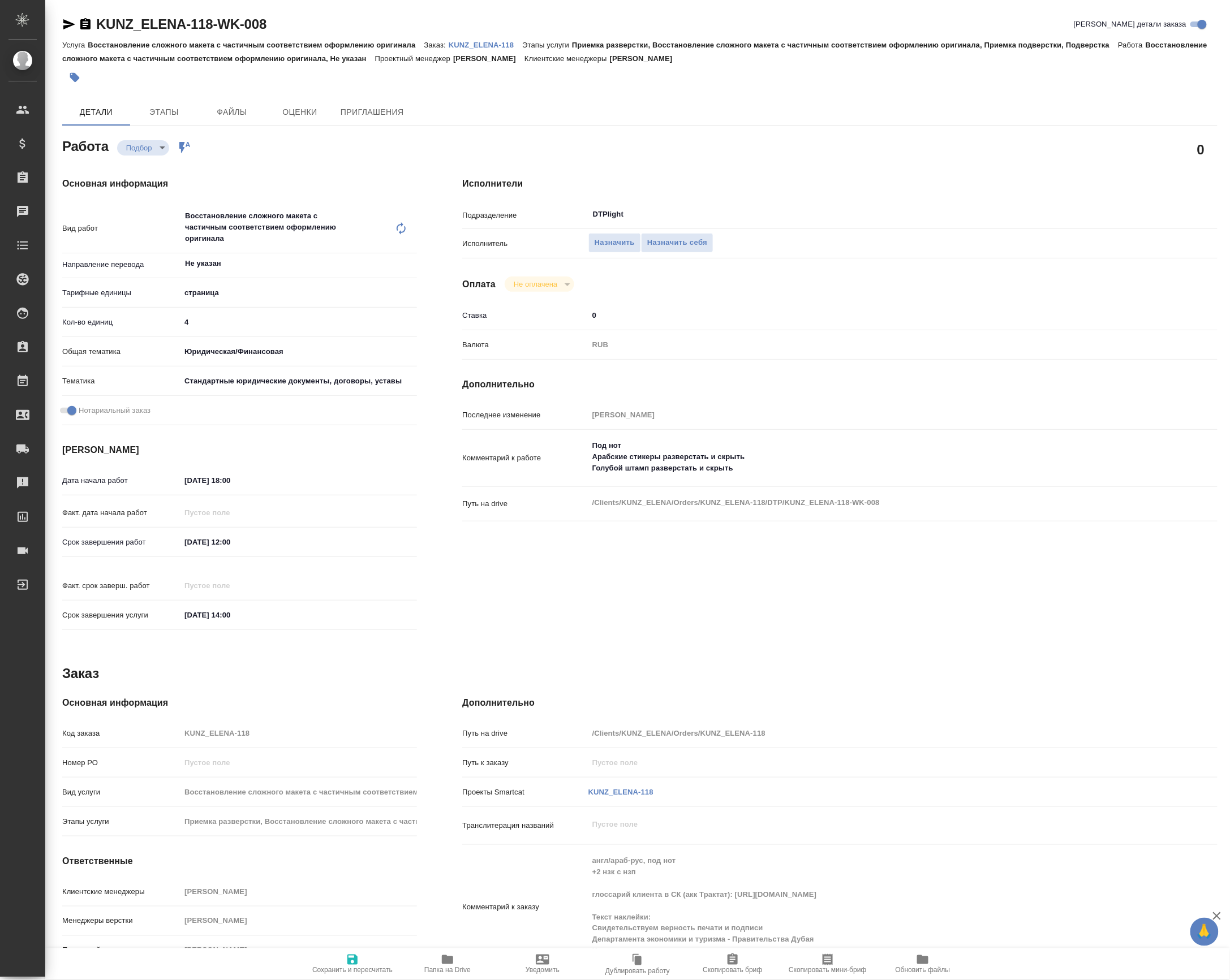
scroll to position [14, 0]
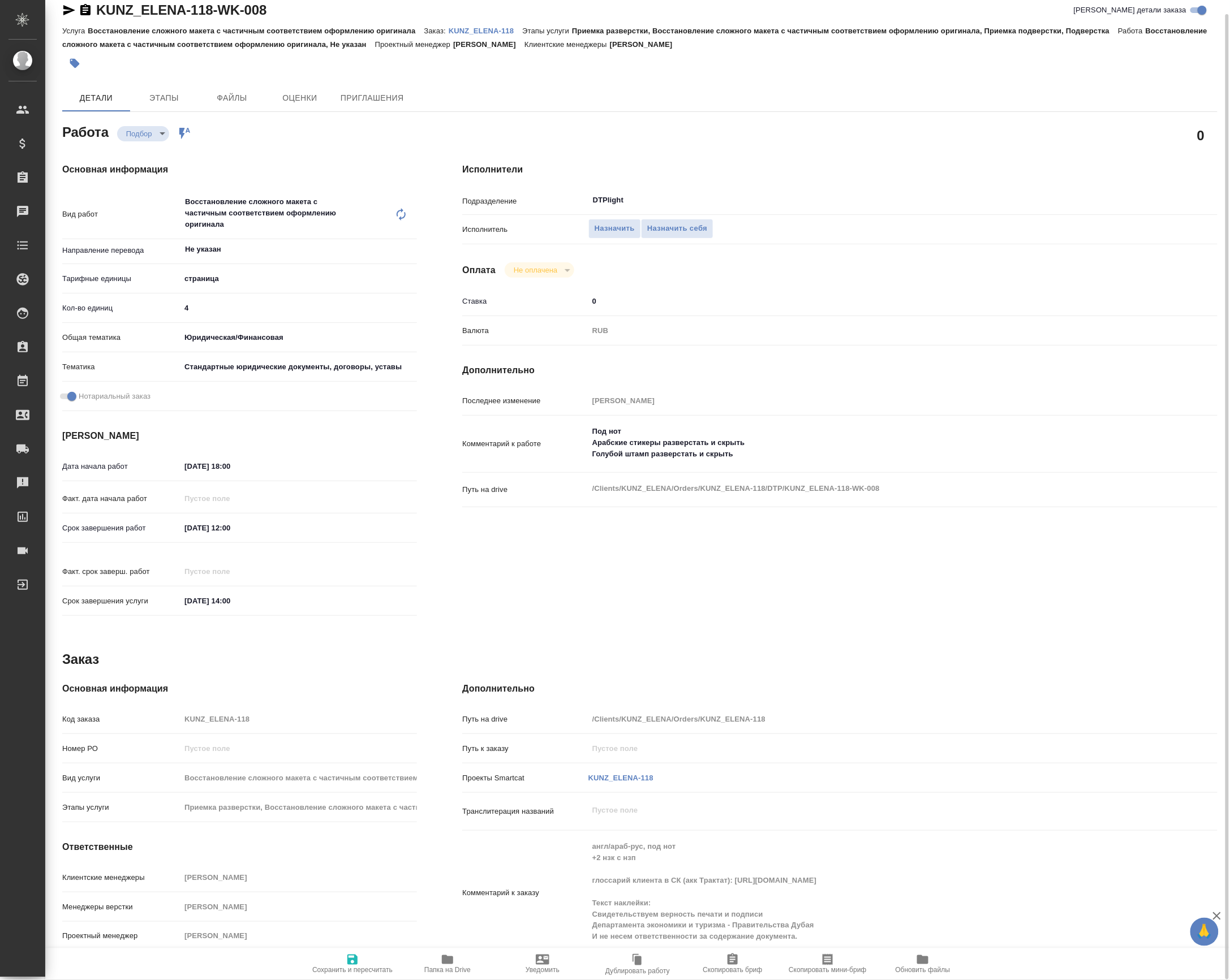
click at [578, 908] on div "Комментарий к заказу англ/араб-рус, под нот +2 нзк с нзп глоссарий клиента в СК…" at bounding box center [840, 893] width 755 height 116
click at [731, 463] on textarea "Под нот Арабские стикеры разверстать и скрыть Голубой штамп разверстать и скрыть" at bounding box center [871, 443] width 566 height 42
click at [731, 464] on textarea "Под нот Арабские стикеры разверстать и скрыть Голубой штамп разверстать и скрыть" at bounding box center [871, 443] width 565 height 42
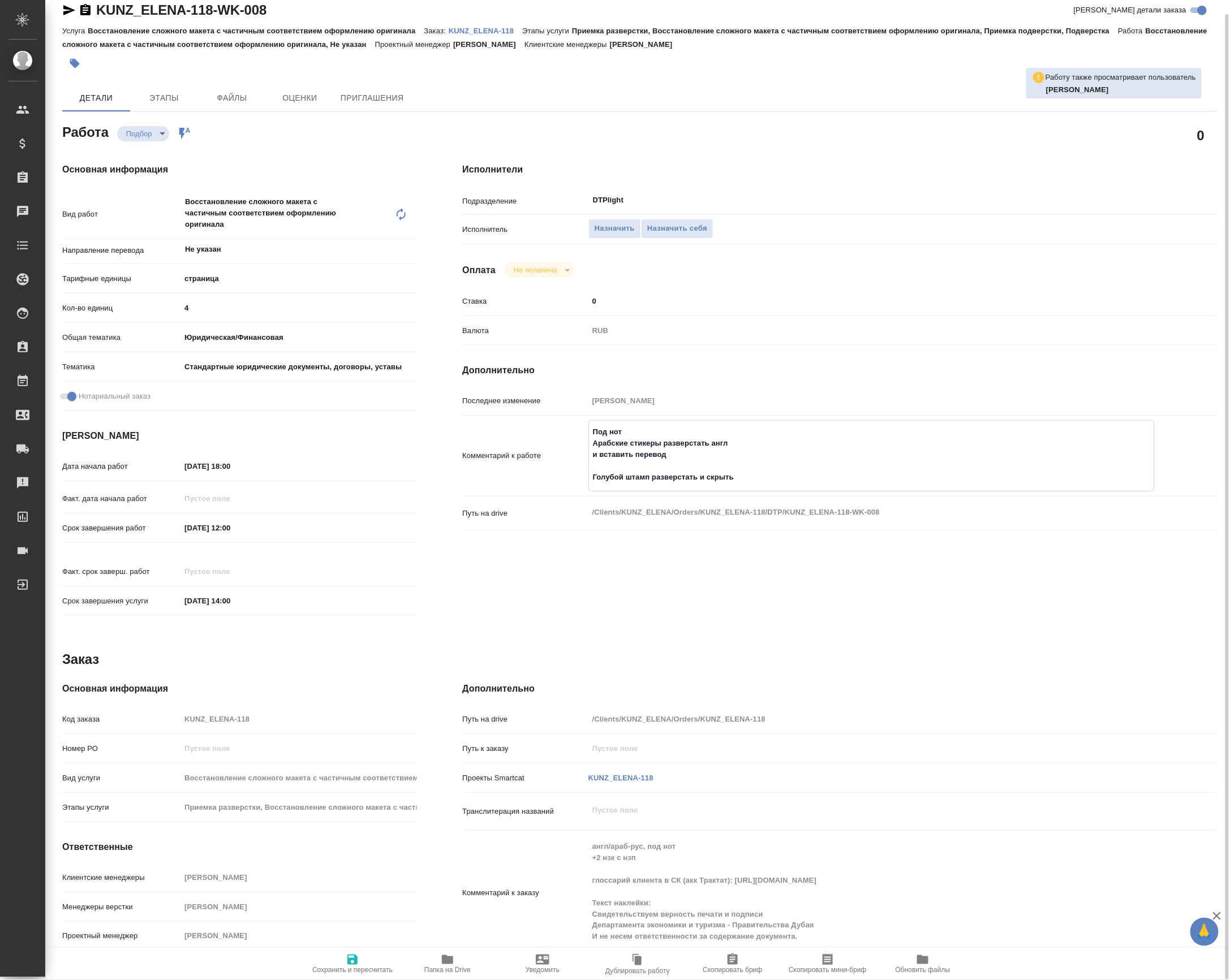
paste textarea "Свидетельствуем верность печати и подписи Департамента экономики и туризма - Пр…"
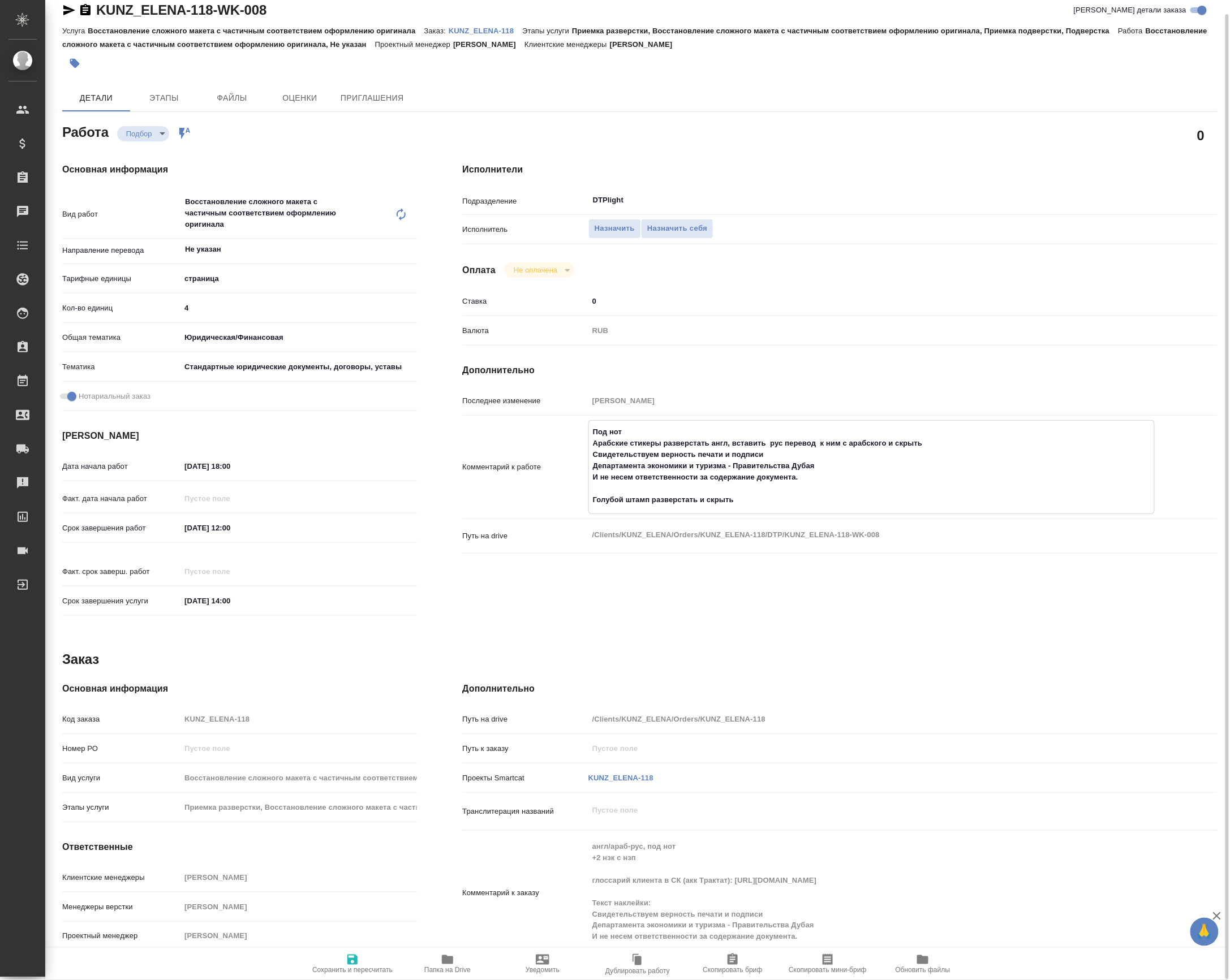
click at [738, 469] on textarea "Под нот Арабские стикеры разверстать англ, вставить рус перевод к ним с арабско…" at bounding box center [871, 465] width 565 height 87
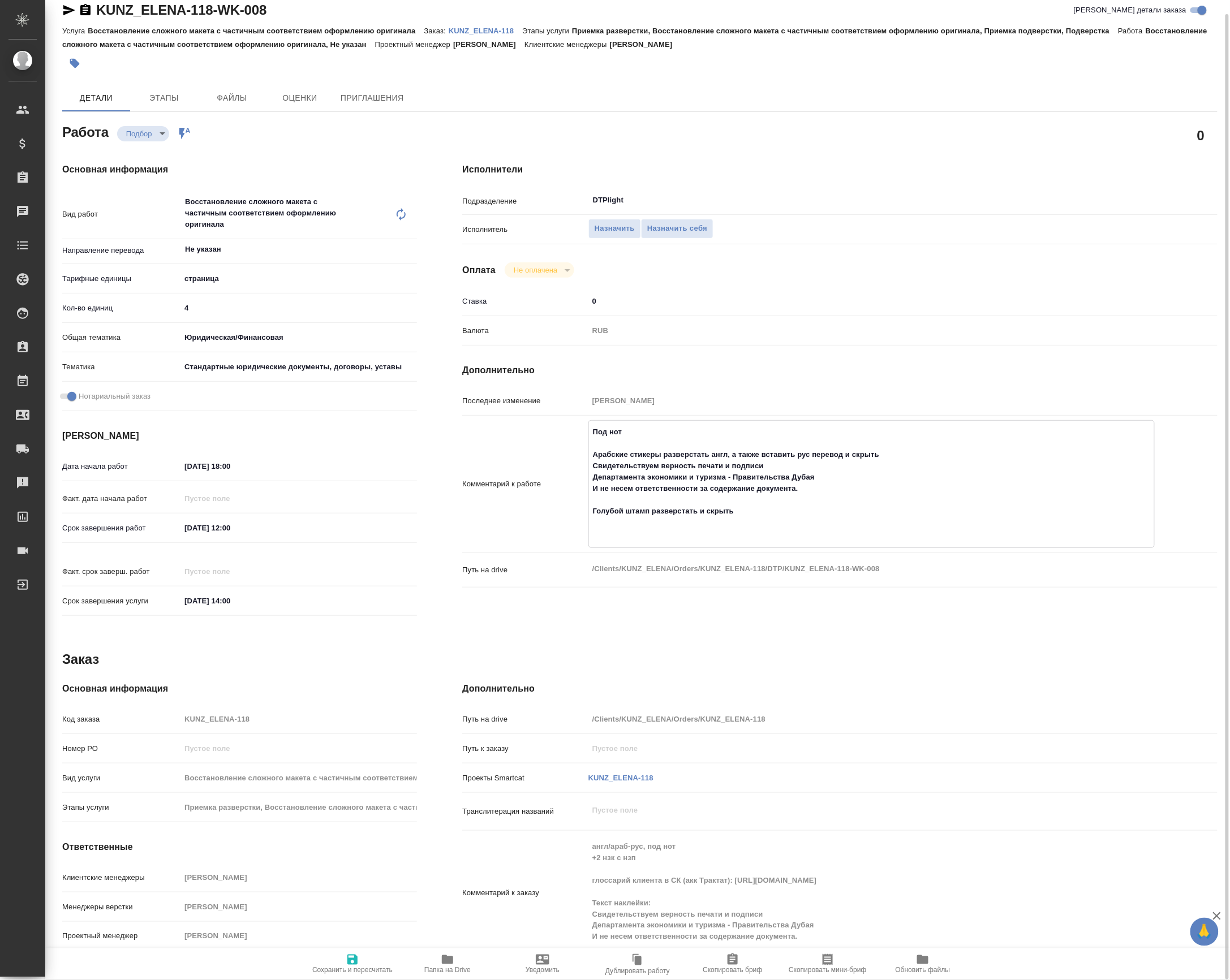
type textarea "Под нот Арабские стикеры разверстать англ, а также вставить рус перевод и скрыт…"
click at [387, 954] on span "Сохранить и пересчитать" at bounding box center [352, 963] width 81 height 21
type input "recruiting"
type input "Не указан"
type input "5a8b1489cc6b4906c91bfdb2"
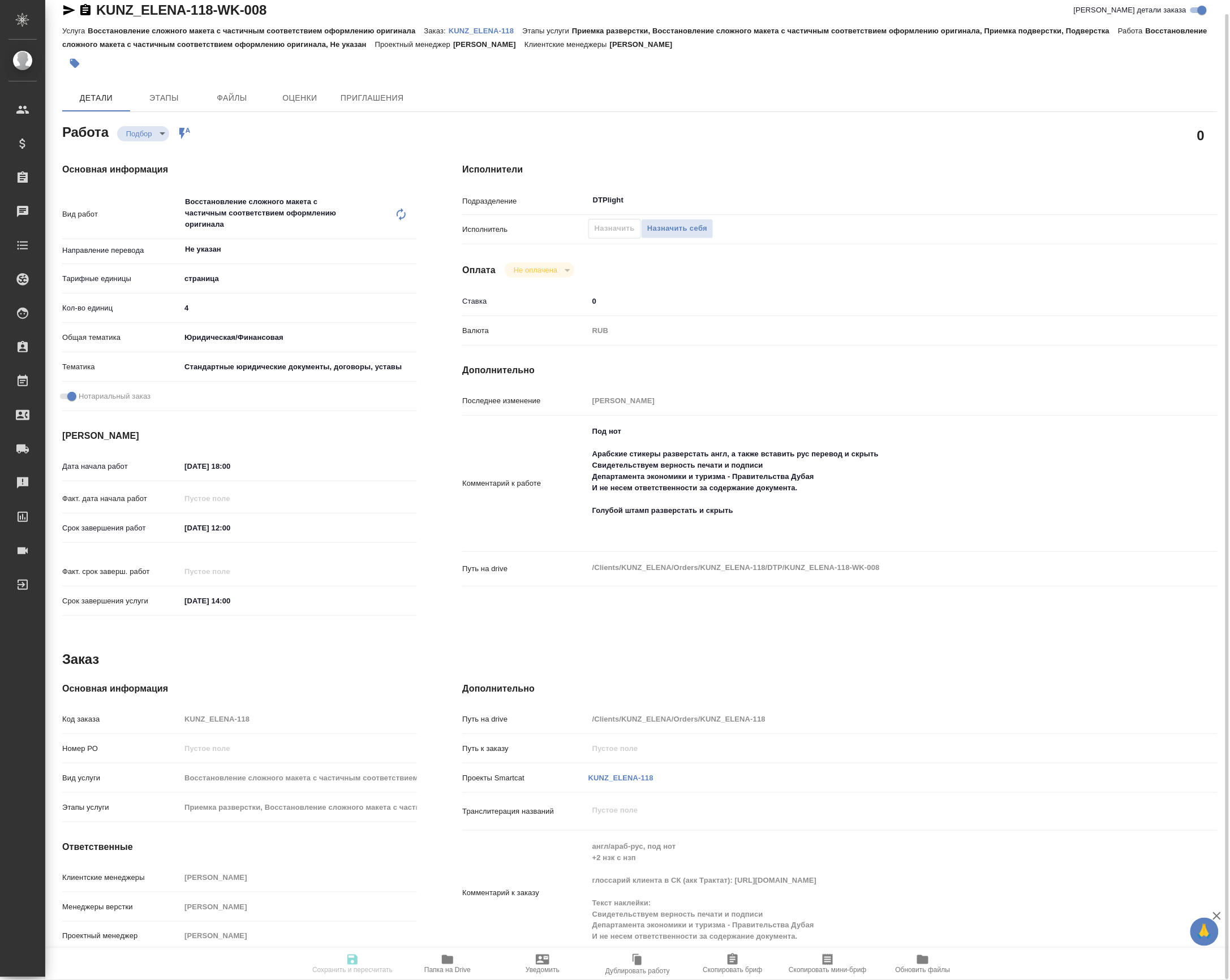
type input "4"
type input "yr-fn"
type input "5f647205b73bc97568ca66bf"
checkbox input "true"
type input "[DATE] 18:00"
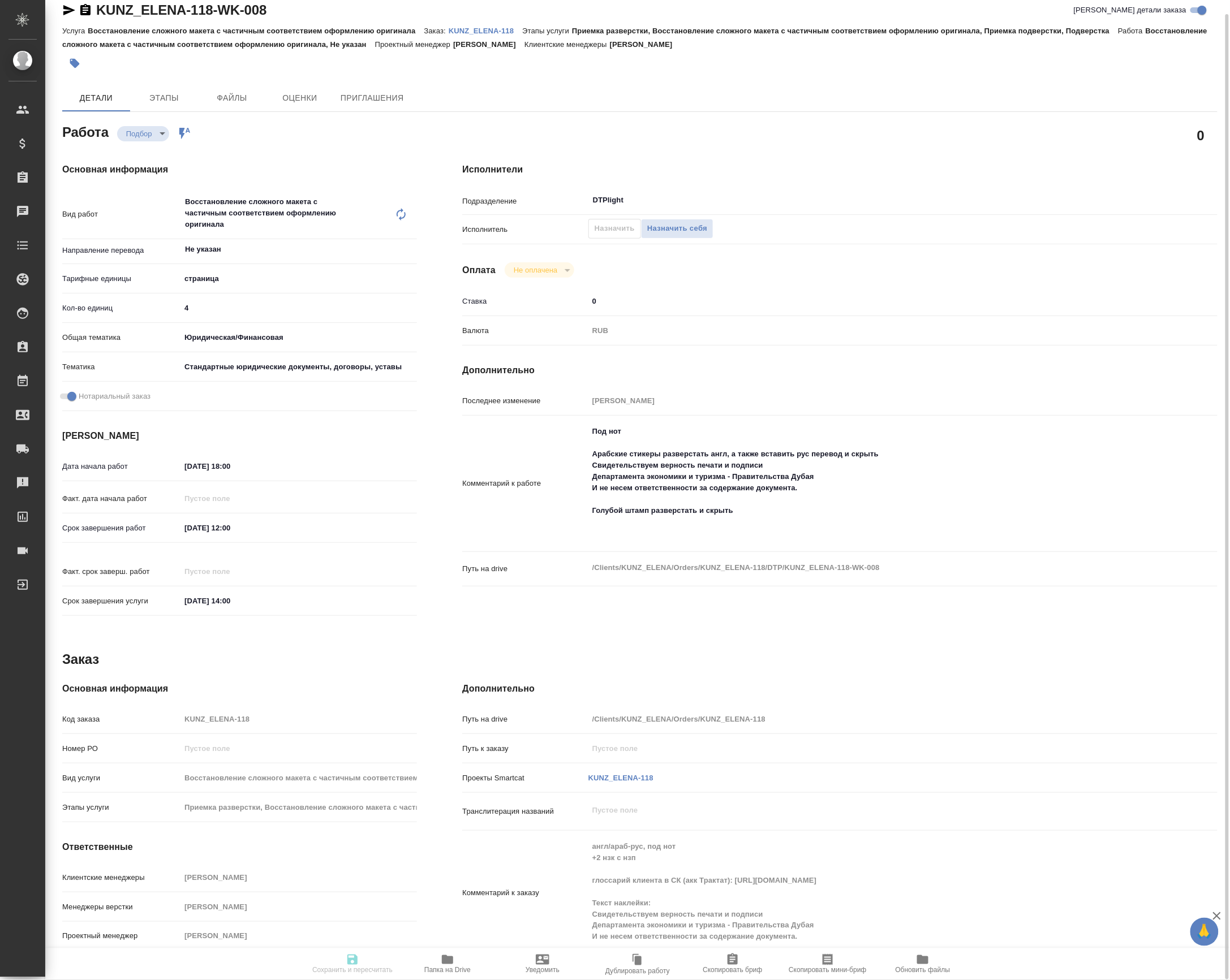
type input "[DATE] 12:00"
type input "[DATE] 14:00"
type input "DTPlight"
type input "notPayed"
type input "0"
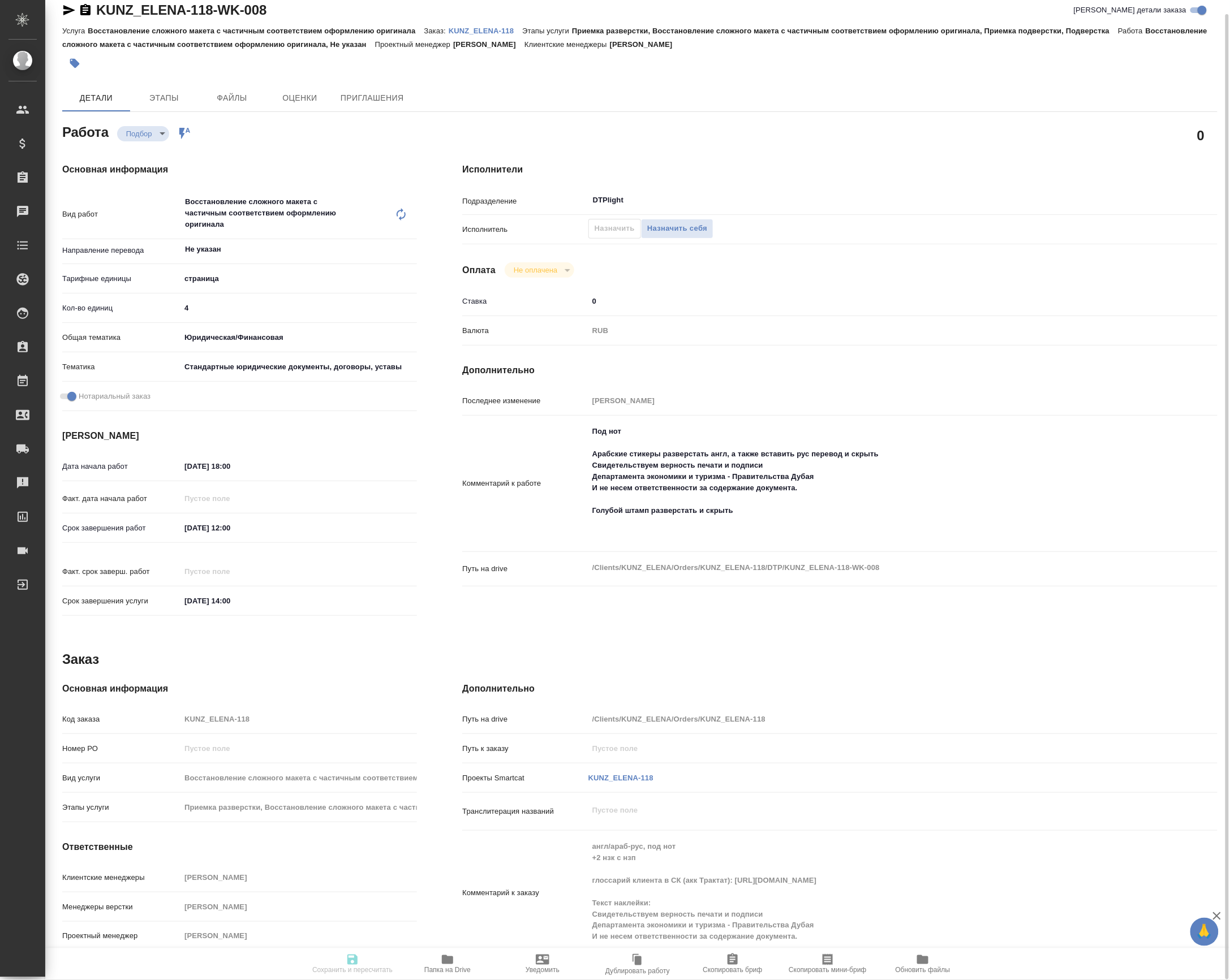
type input "RUB"
type input "[PERSON_NAME]"
type input "KUNZ_ELENA-118"
type input "Восстановление сложного макета с частичным соответствием оформлению оригинала"
type input "Приемка разверстки, Восстановление сложного макета с частичным соответствием оф…"
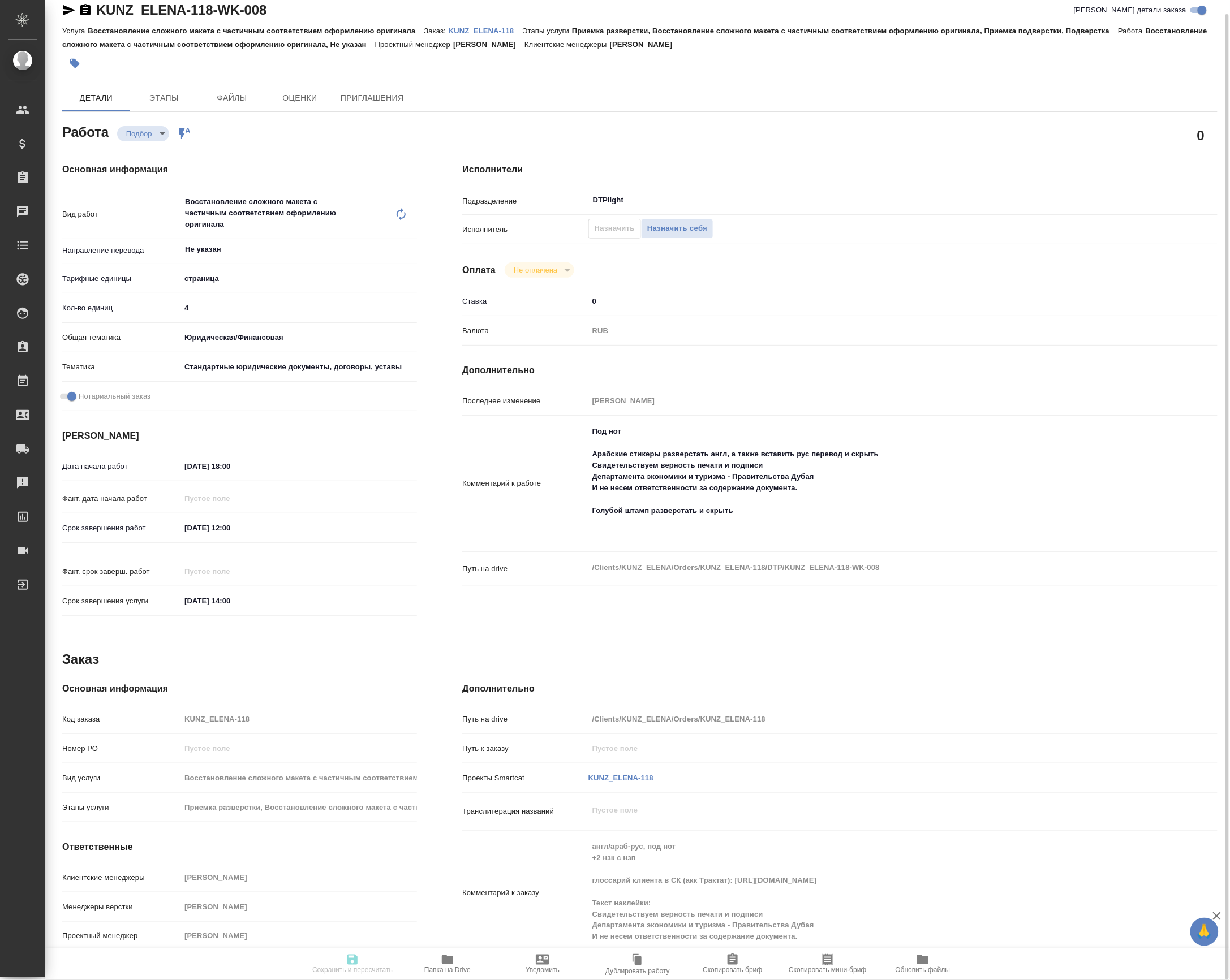
type input "[PERSON_NAME]"
type input "/Clients/KUNZ_ELENA/Orders/KUNZ_ELENA-118"
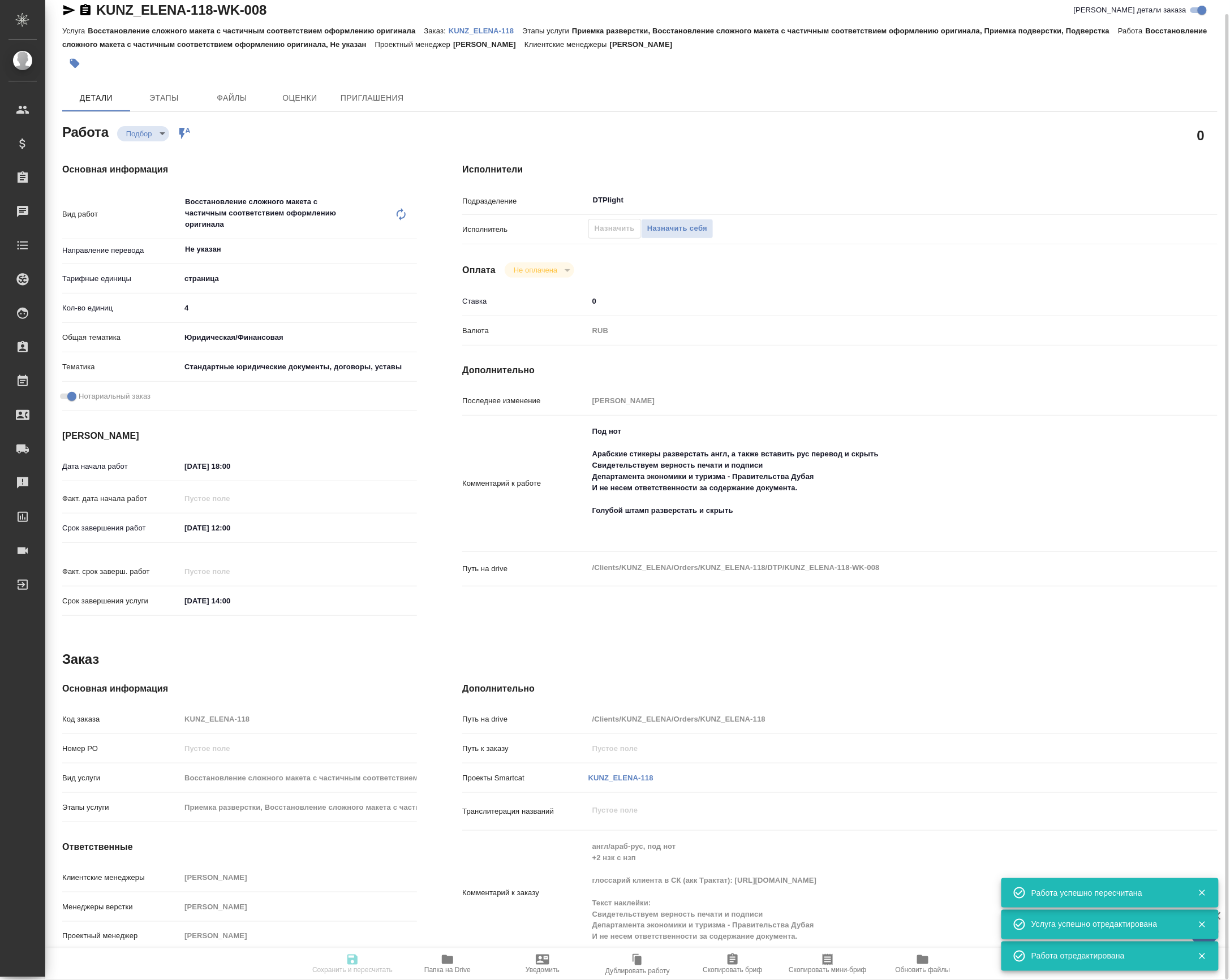
type input "recruiting"
type input "Не указан"
type input "5a8b1489cc6b4906c91bfdb2"
type input "4"
type input "yr-fn"
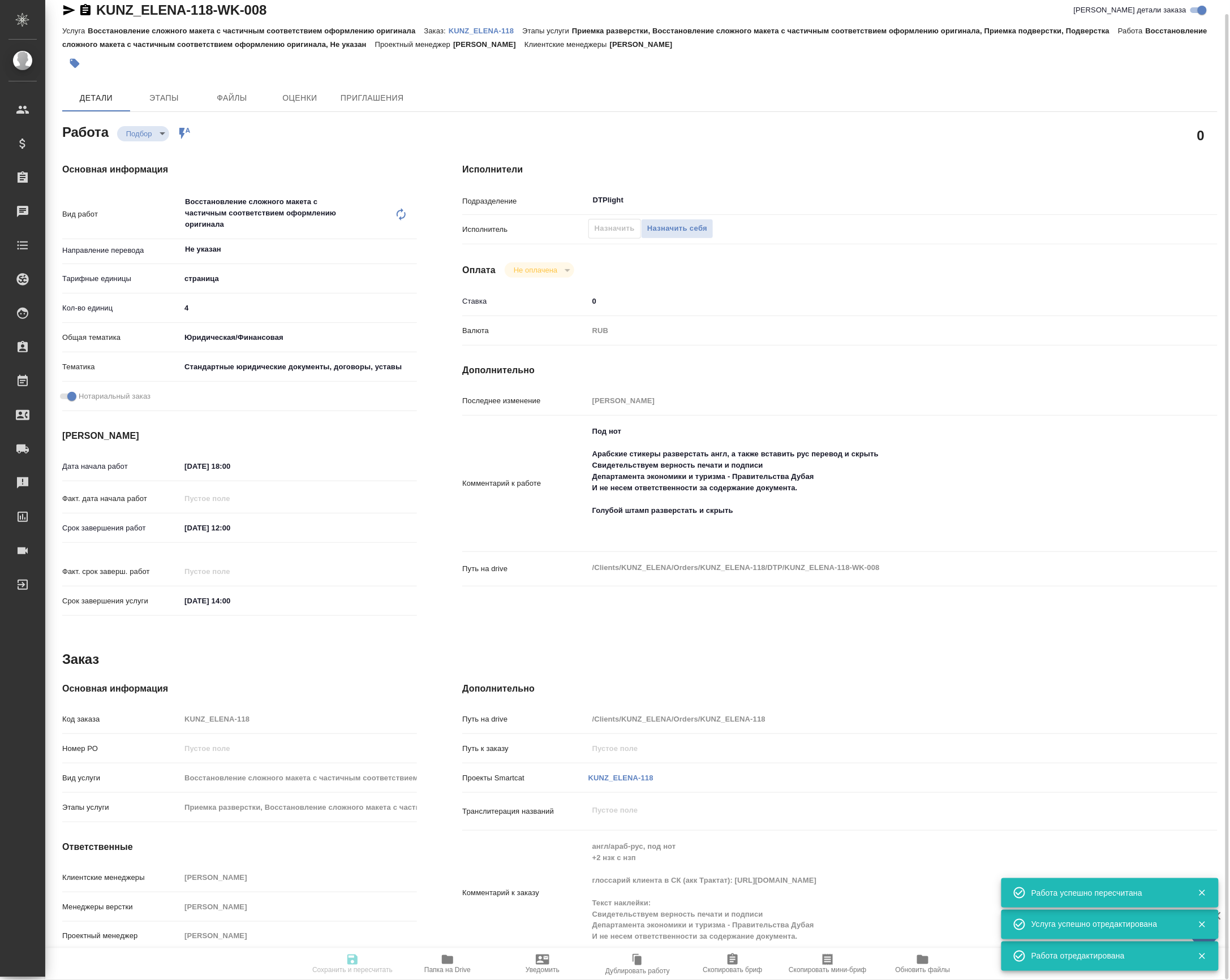
type input "5f647205b73bc97568ca66bf"
checkbox input "true"
type input "[DATE] 18:00"
type input "[DATE] 12:00"
type input "[DATE] 14:00"
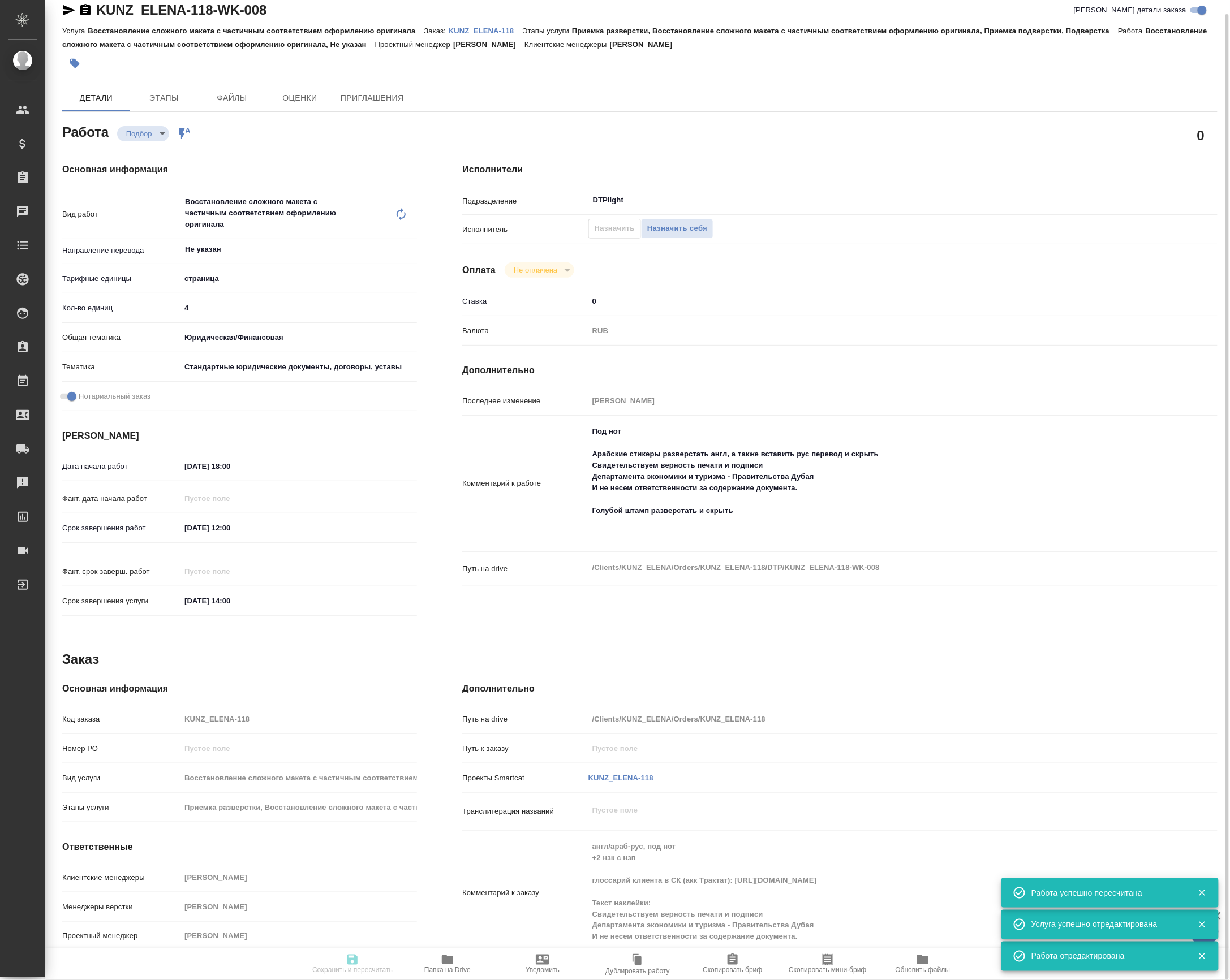
type input "DTPlight"
type input "notPayed"
type input "0"
type input "RUB"
type input "Баданян Артак"
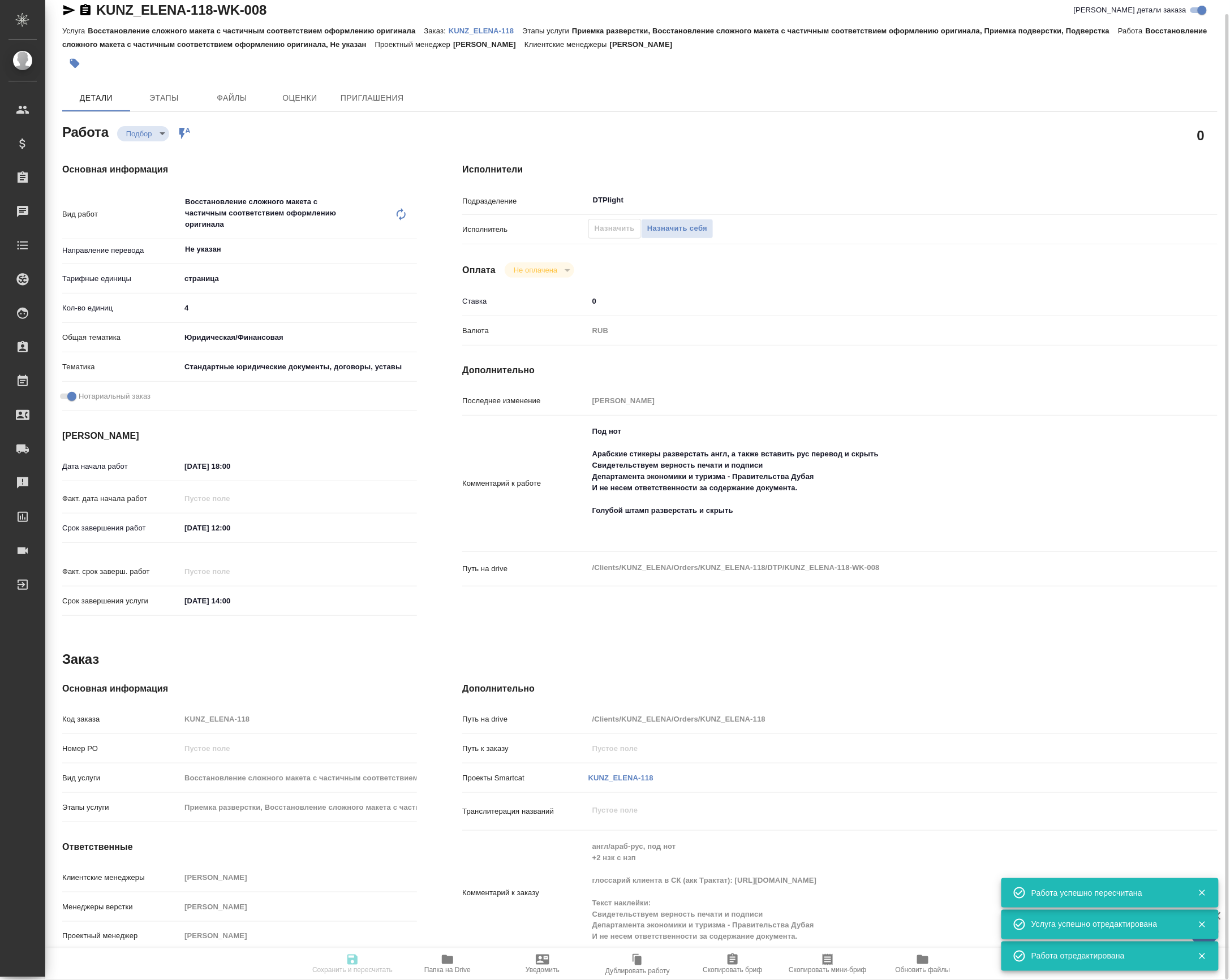
type input "KUNZ_ELENA-118"
type input "Восстановление сложного макета с частичным соответствием оформлению оригинала"
type input "Приемка разверстки, Восстановление сложного макета с частичным соответствием оф…"
type input "Веселова Юлия"
type input "Петрова Валерия"
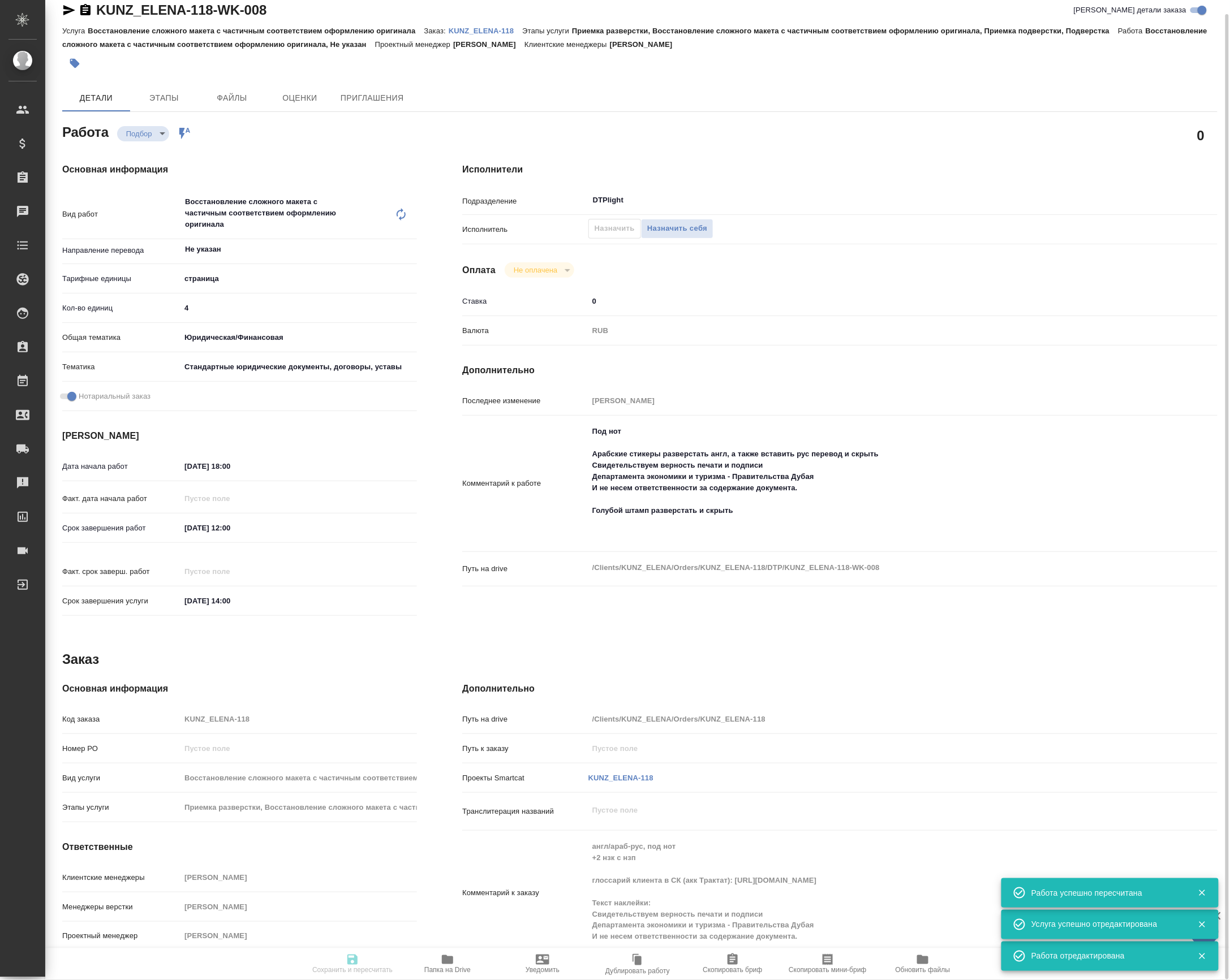
type input "/Clients/KUNZ_ELENA/Orders/KUNZ_ELENA-118"
click at [775, 522] on textarea "Под нот Арабские стикеры разверстать англ, а также вставить рус перевод и скрыт…" at bounding box center [871, 483] width 565 height 121
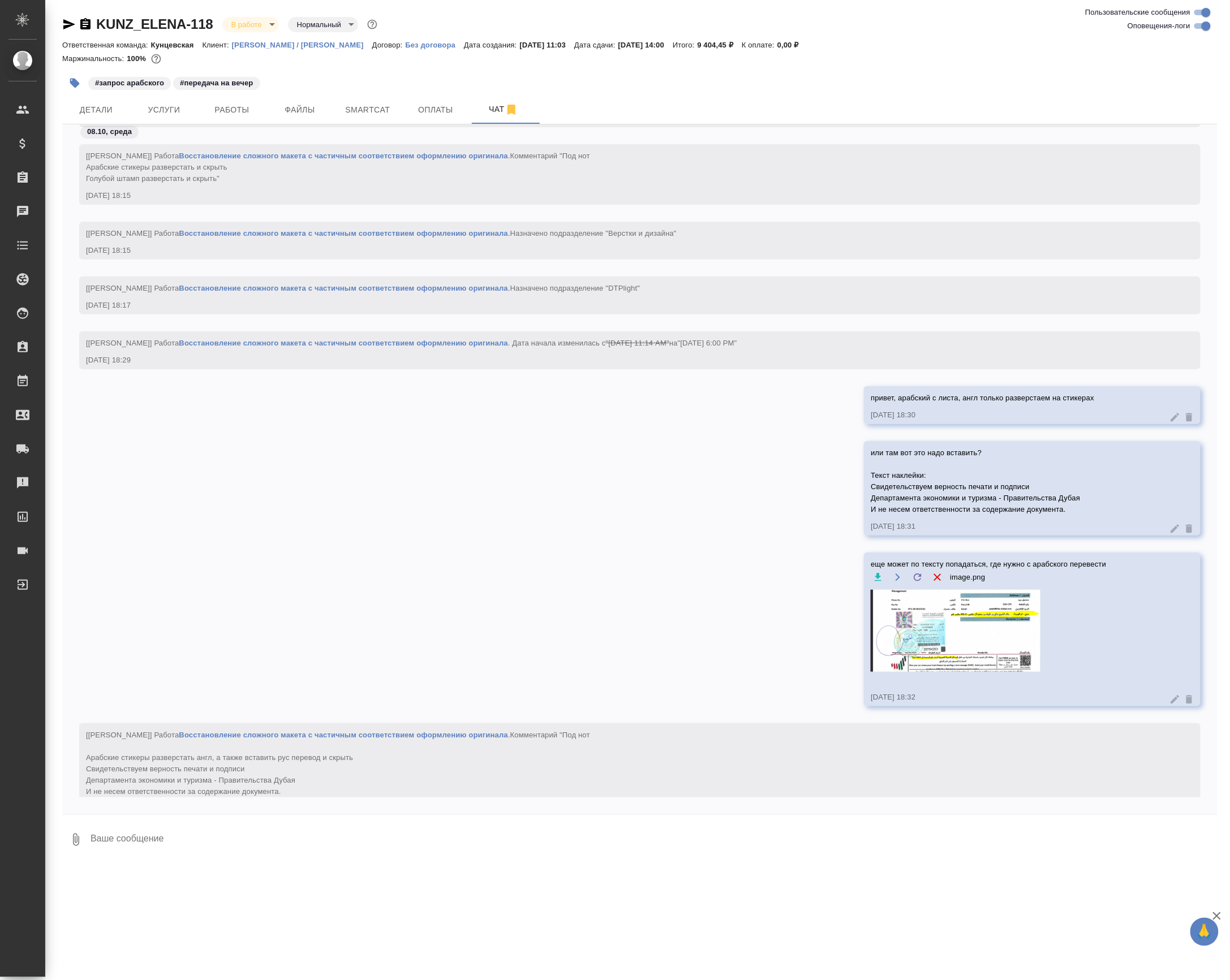
scroll to position [1646, 0]
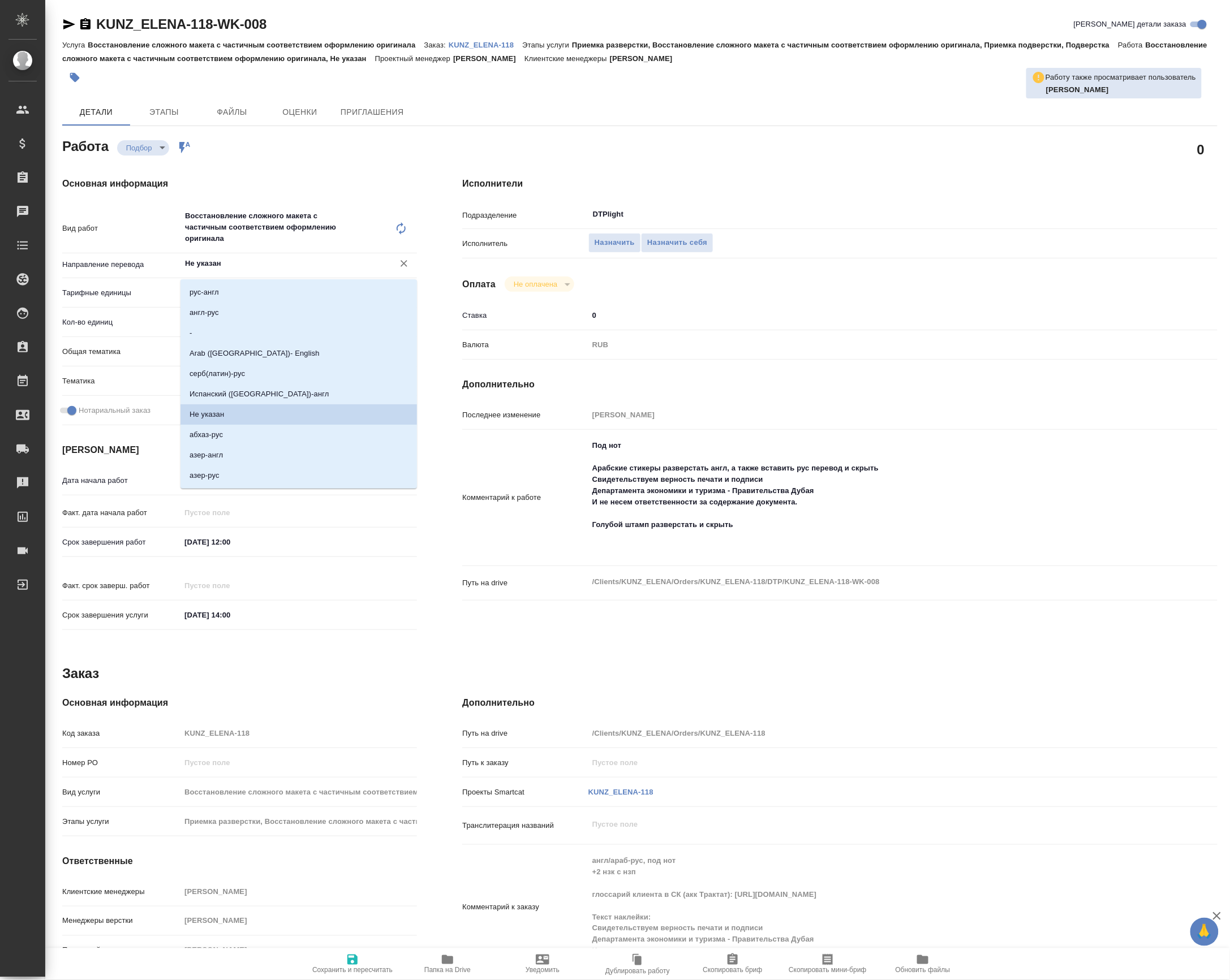
click at [242, 262] on input "Не указан" at bounding box center [280, 263] width 192 height 14
click at [219, 312] on p "англ-рус" at bounding box center [204, 312] width 30 height 11
type input "англ-рус"
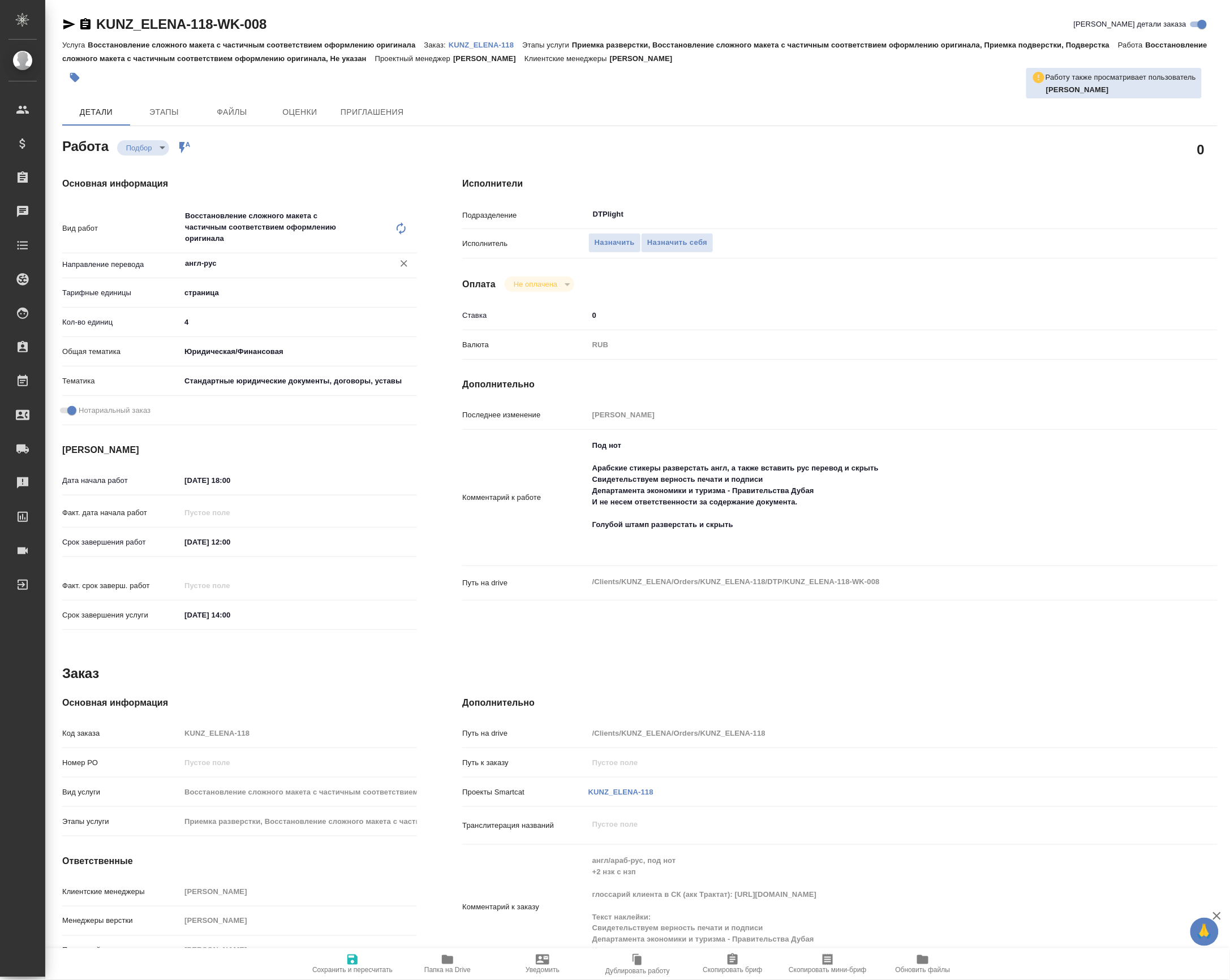
click at [334, 967] on span "Сохранить и пересчитать" at bounding box center [352, 971] width 80 height 7
type input "recruiting"
type input "англ-рус"
type input "5a8b1489cc6b4906c91bfdb2"
type input "4"
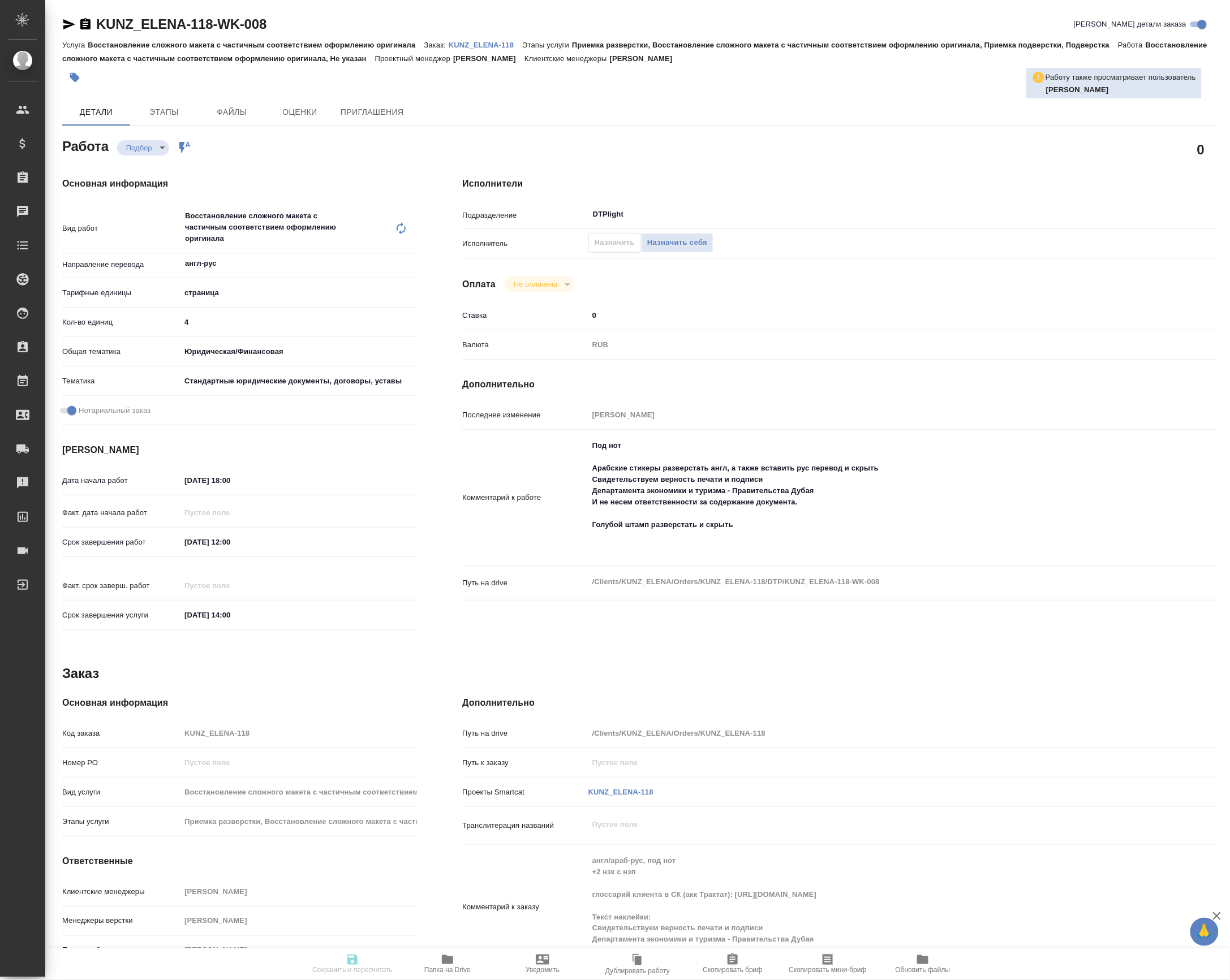
type input "yr-fn"
type input "5f647205b73bc97568ca66bf"
checkbox input "true"
type input "08.10.2025 18:00"
type input "09.10.2025 12:00"
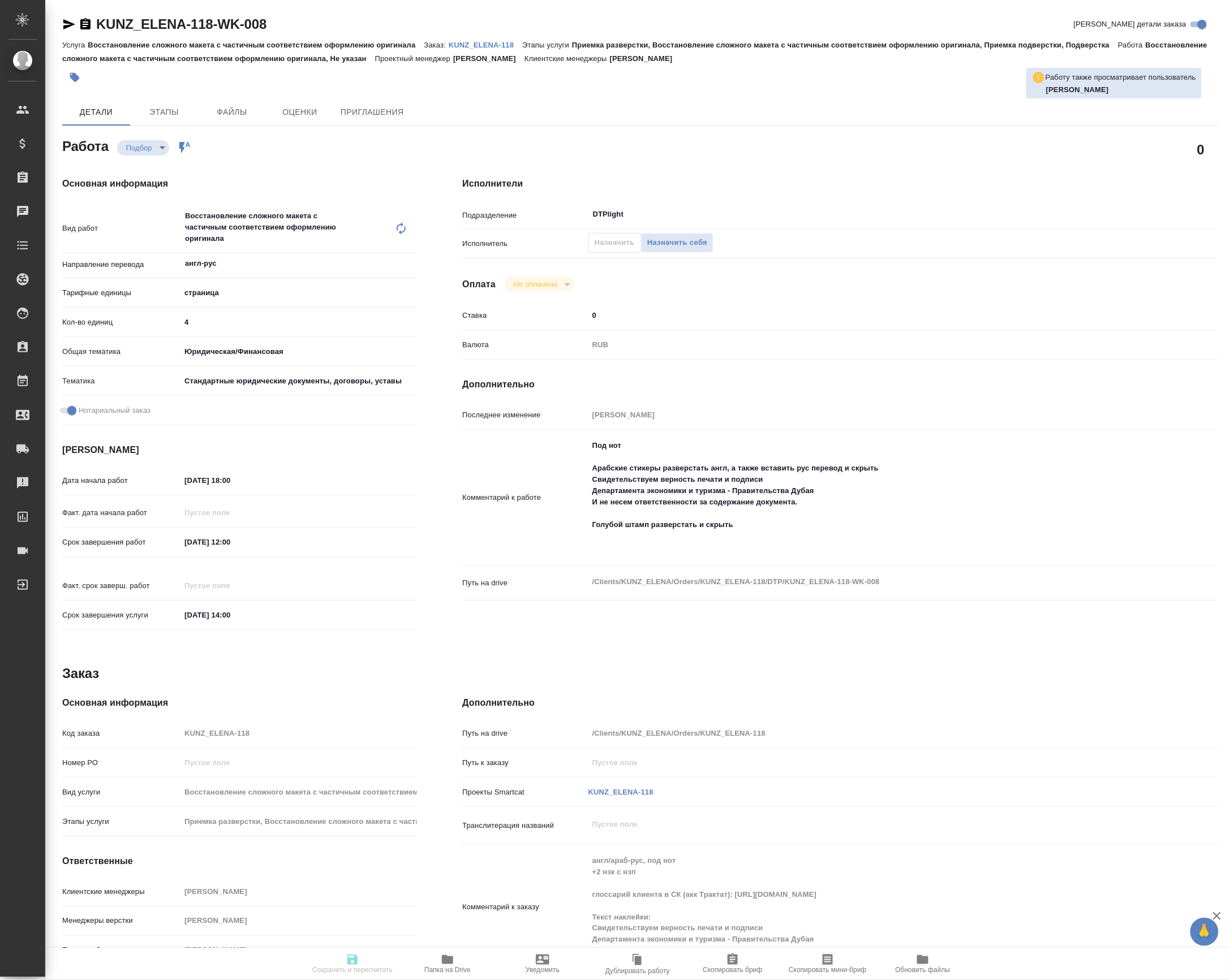
type input "[DATE] 14:00"
type input "DTPlight"
type input "notPayed"
type input "0"
type input "RUB"
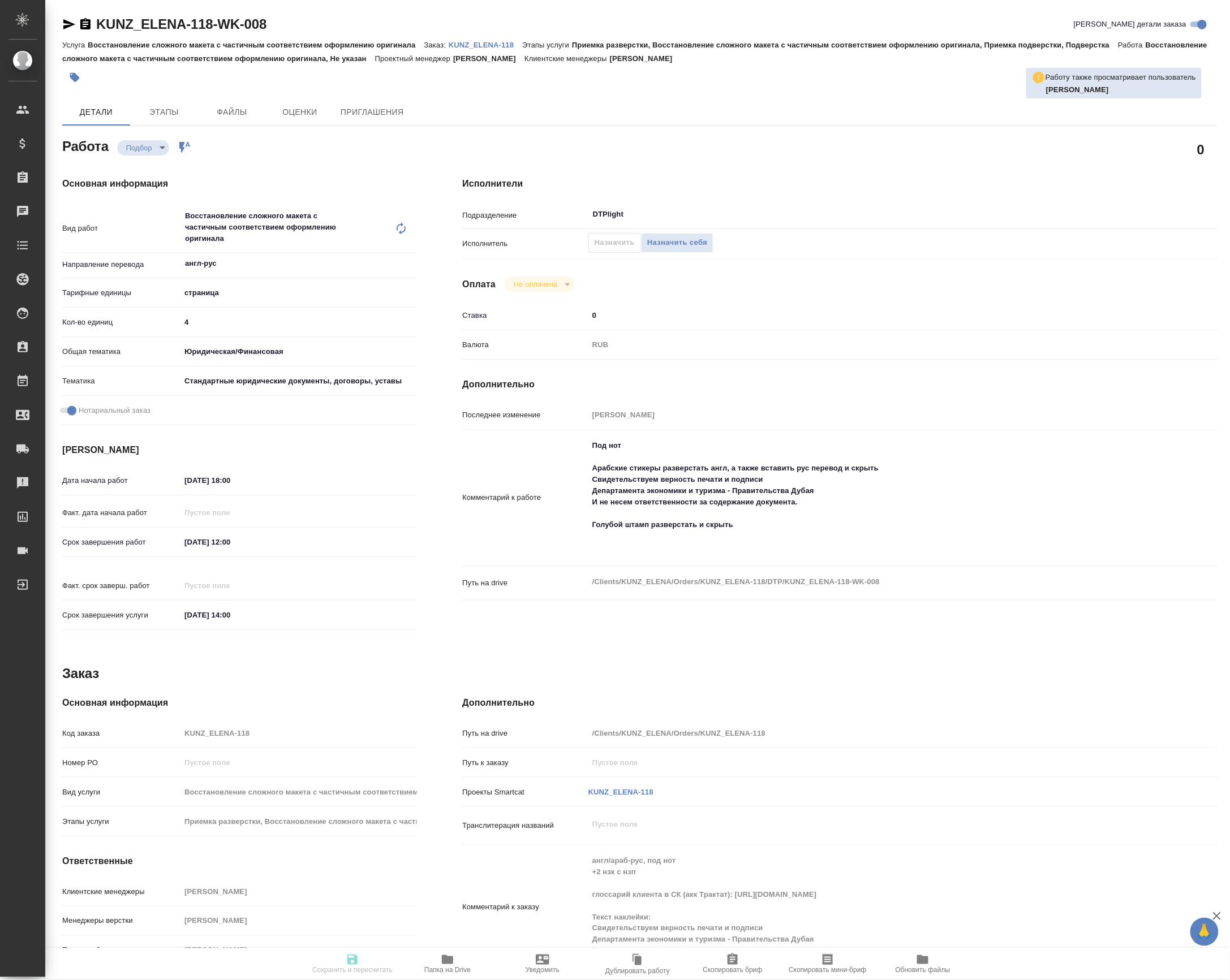
type input "[PERSON_NAME]"
type input "KUNZ_ELENA-118"
type input "Восстановление сложного макета с частичным соответствием оформлению оригинала"
type input "Приемка разверстки, Восстановление сложного макета с частичным соответствием оф…"
type input "[PERSON_NAME]"
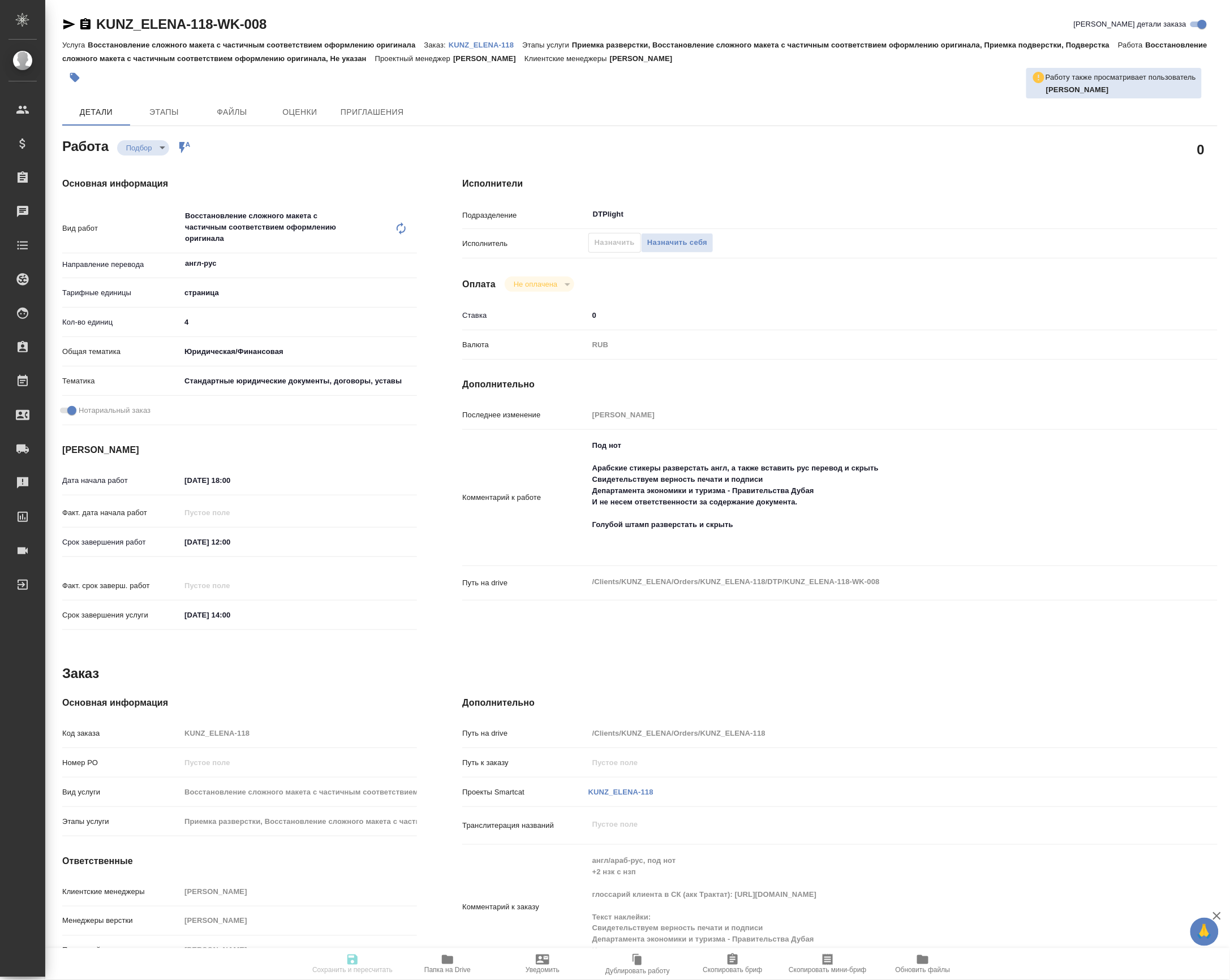
type input "[PERSON_NAME]"
type input "/Clients/KUNZ_ELENA/Orders/KUNZ_ELENA-118"
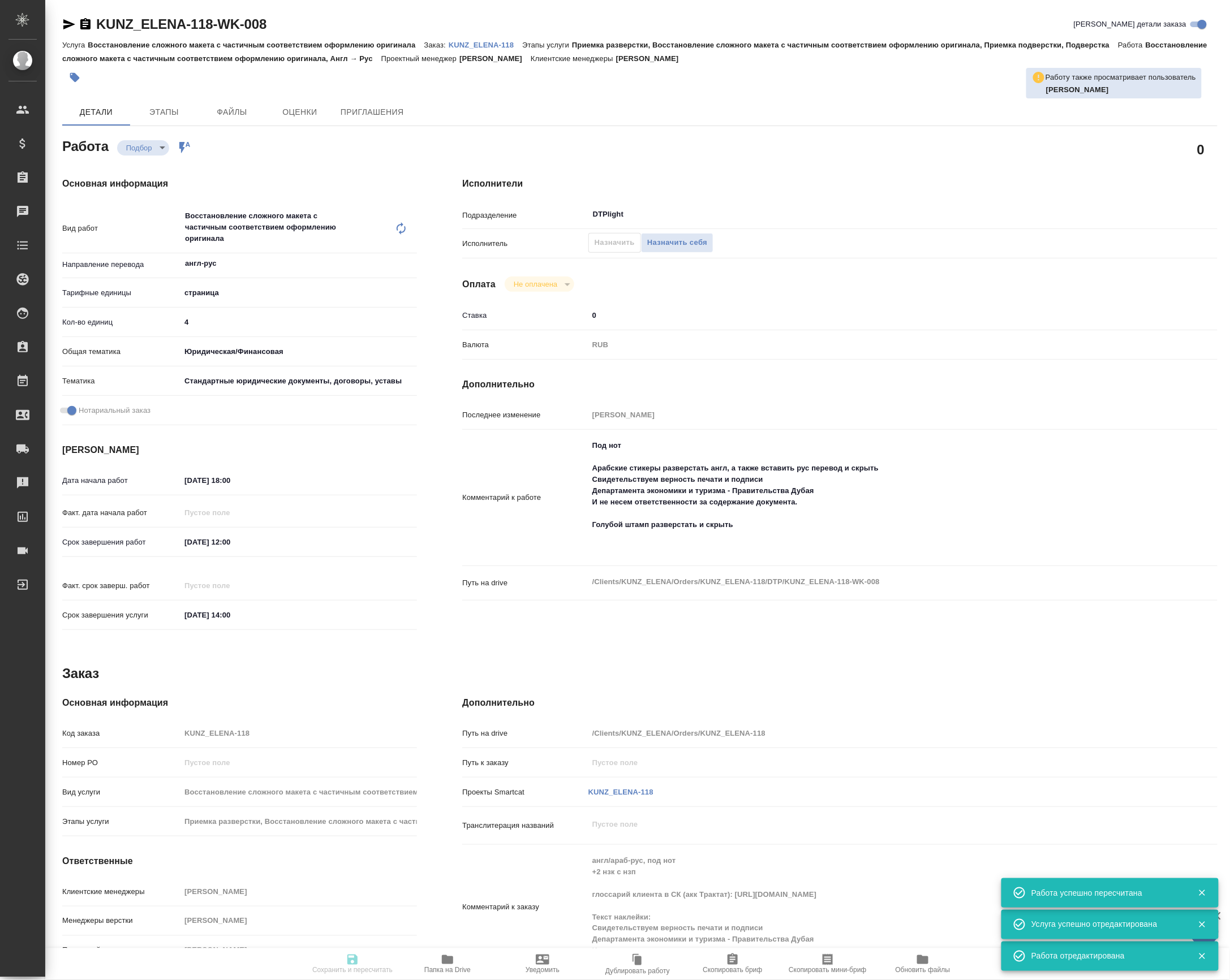
type input "recruiting"
type input "англ-рус"
type input "5a8b1489cc6b4906c91bfdb2"
type input "4"
type input "yr-fn"
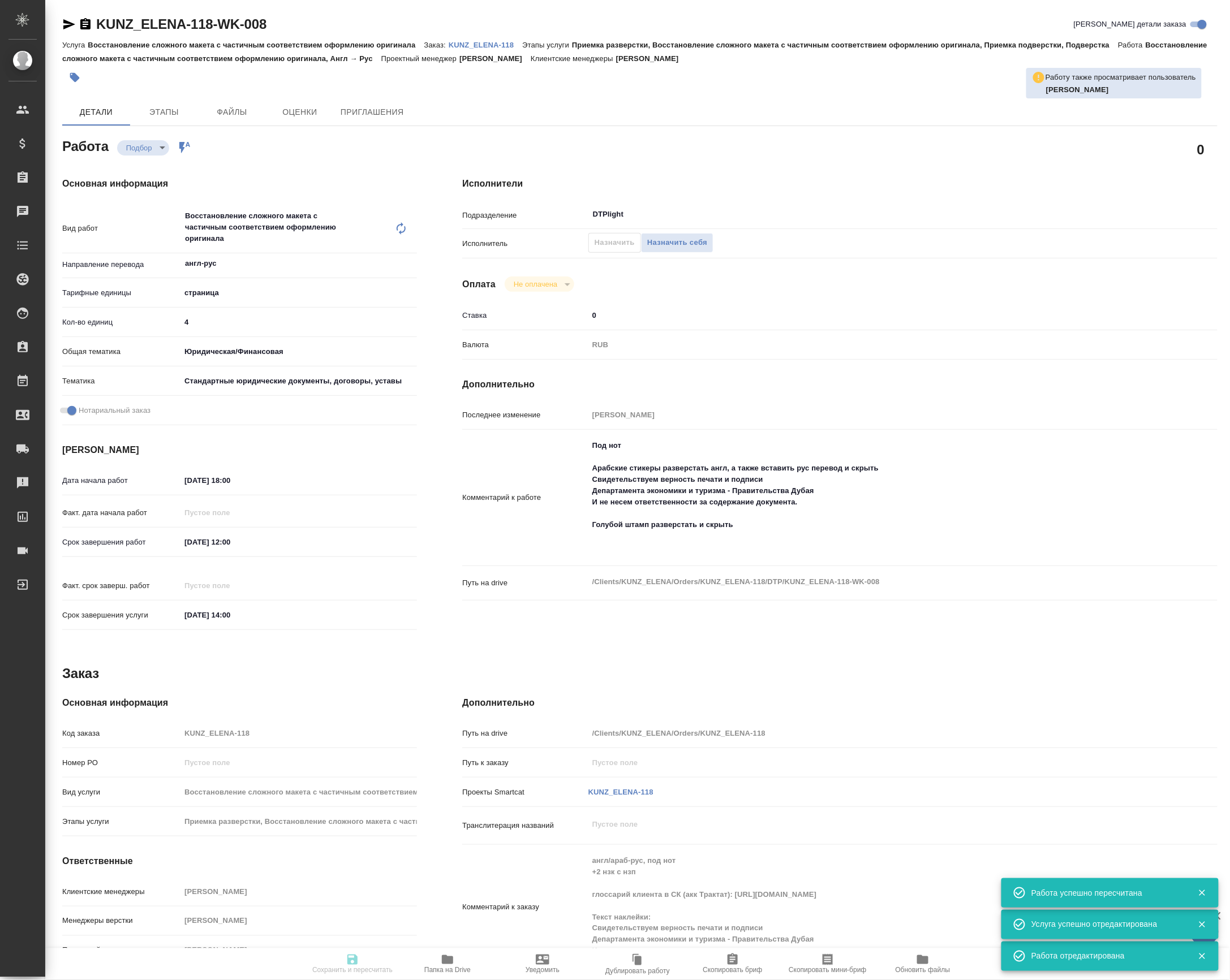
type input "5f647205b73bc97568ca66bf"
checkbox input "true"
type input "08.10.2025 18:00"
type input "09.10.2025 12:00"
type input "10.10.2025 14:00"
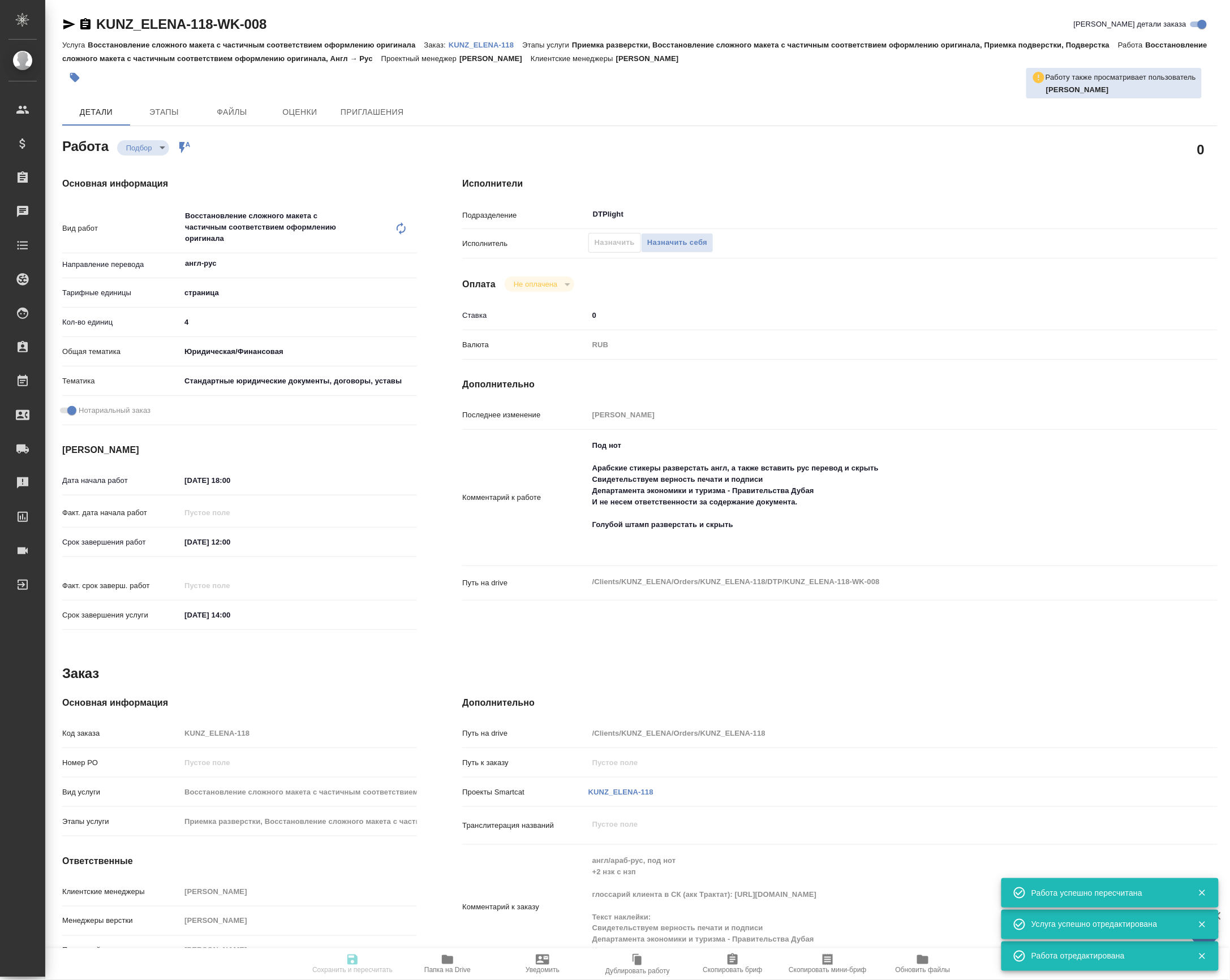
type input "DTPlight"
type input "notPayed"
type input "0"
type input "RUB"
type input "Баданян Артак"
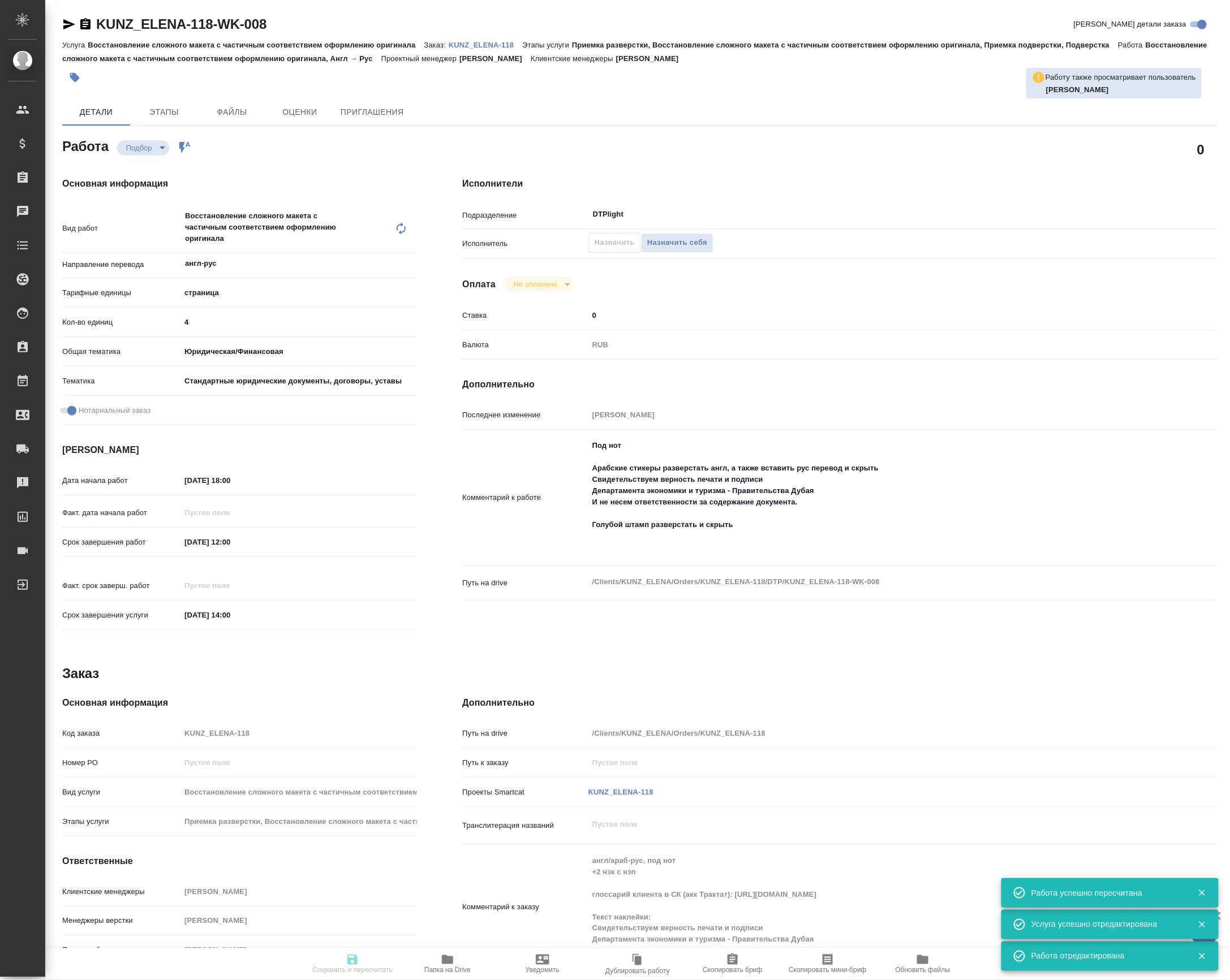
type input "KUNZ_ELENA-118"
type input "Восстановление сложного макета с частичным соответствием оформлению оригинала"
type input "Приемка разверстки, Восстановление сложного макета с частичным соответствием оф…"
type input "Веселова Юлия"
type input "[PERSON_NAME]"
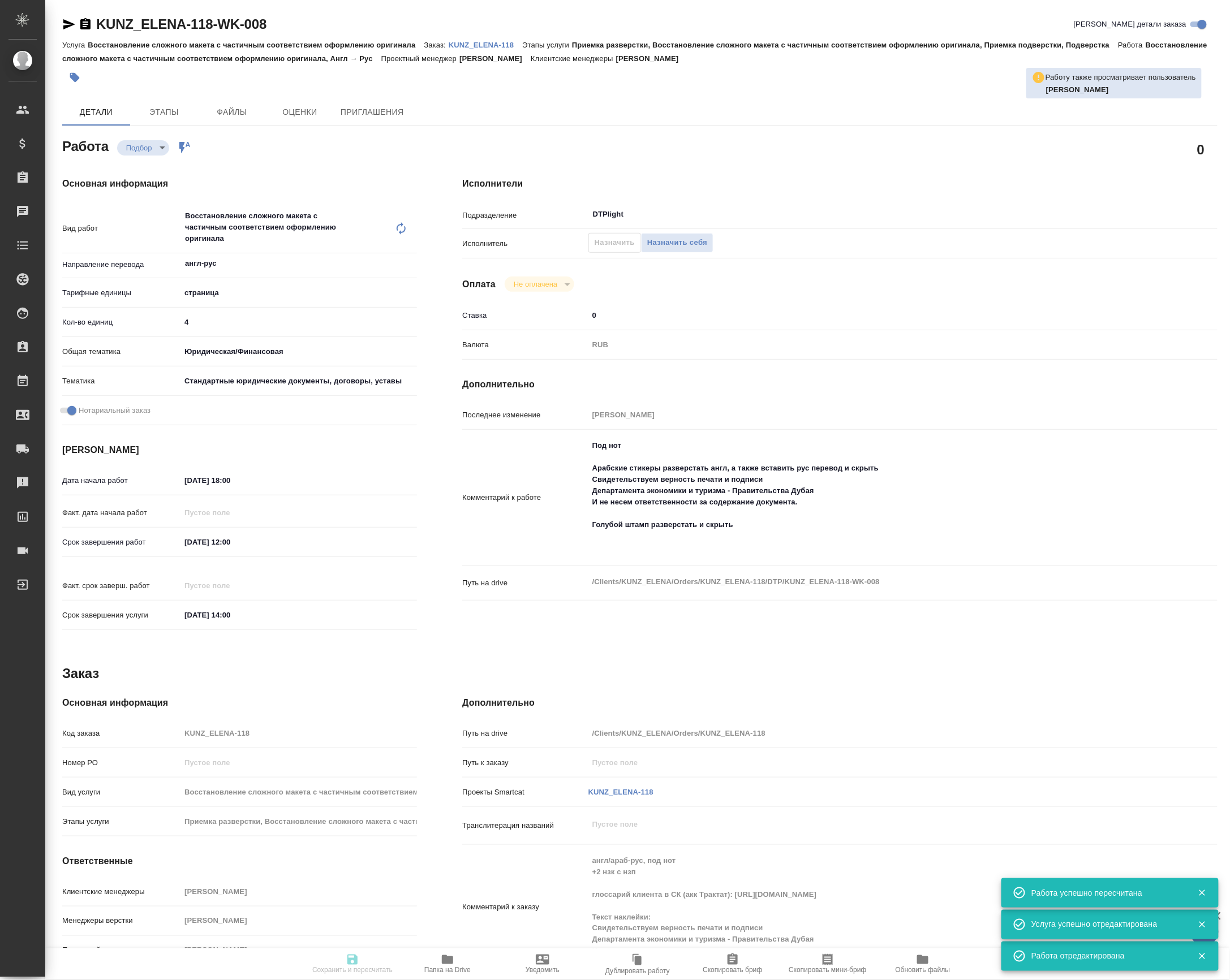
type input "/Clients/KUNZ_ELENA/Orders/KUNZ_ELENA-118"
click at [600, 561] on div "Под нот Арабские стикеры разверстать англ, а также вставить рус перевод и скрыт…" at bounding box center [871, 498] width 566 height 127
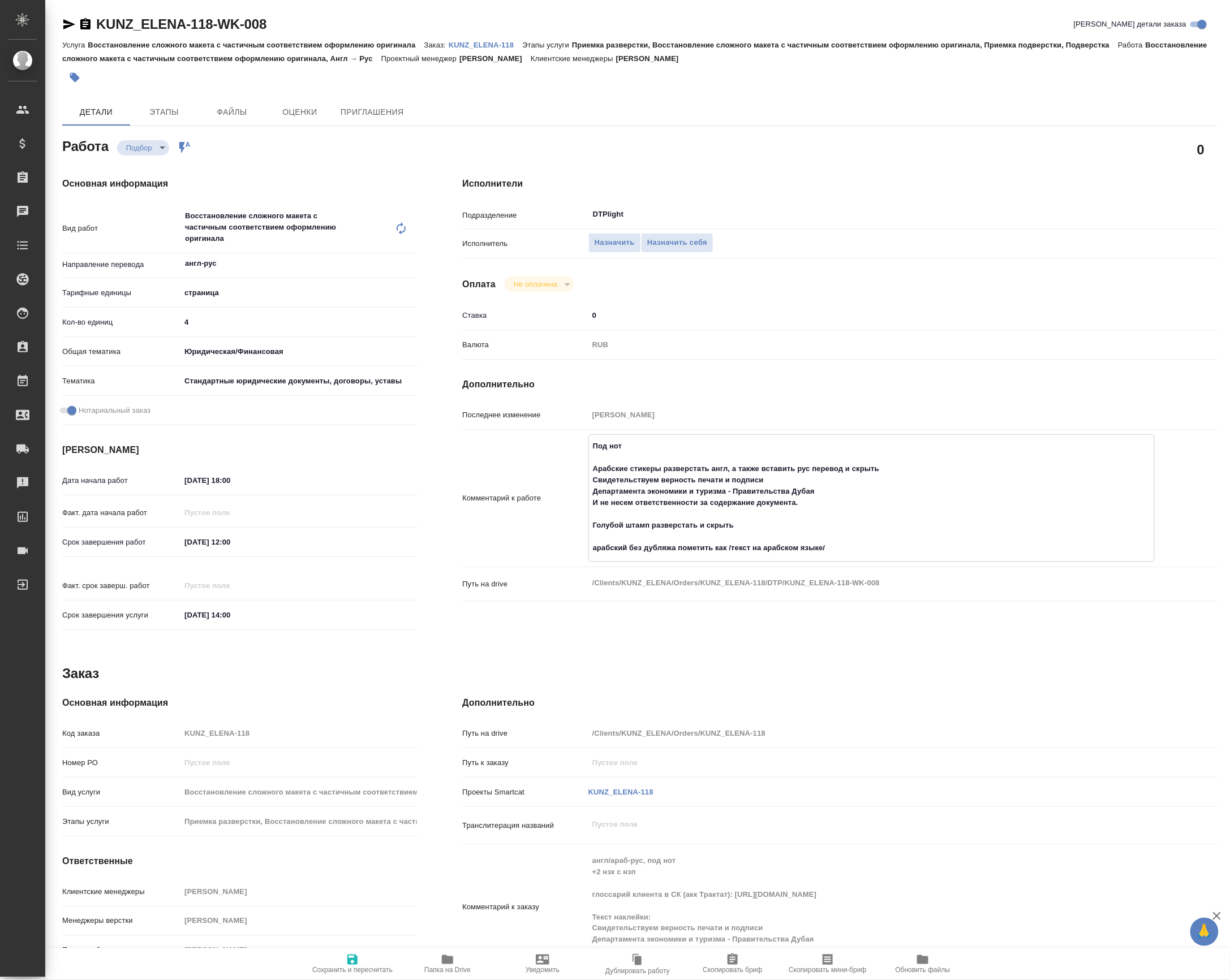
type textarea "Под нот Арабские стикеры разверстать англ, а также вставить рус перевод и скрыт…"
click at [349, 955] on icon "button" at bounding box center [352, 959] width 10 height 10
type input "recruiting"
type input "англ-рус"
type input "5a8b1489cc6b4906c91bfdb2"
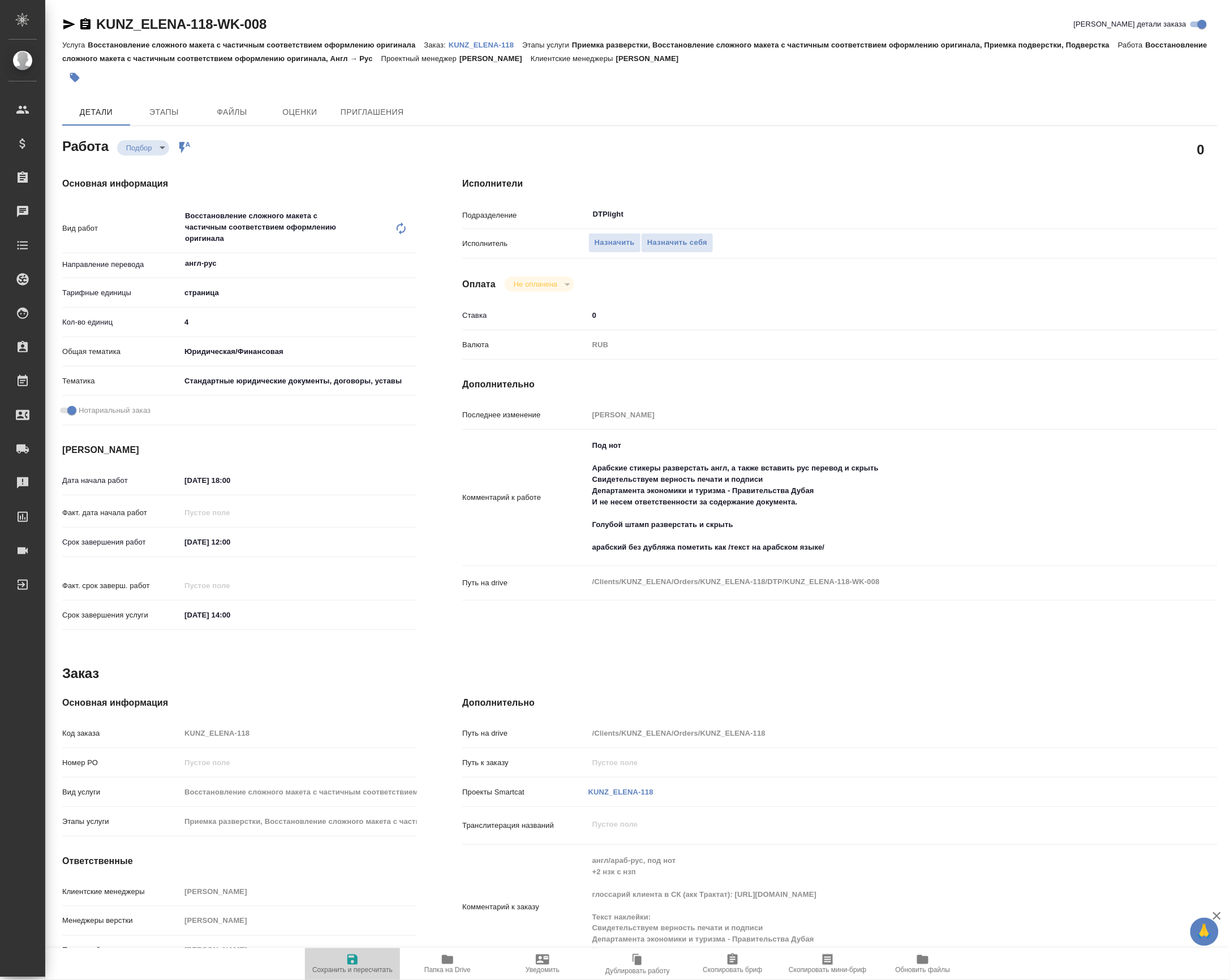
type input "4"
type input "yr-fn"
type input "5f647205b73bc97568ca66bf"
checkbox input "true"
type input "08.10.2025 18:00"
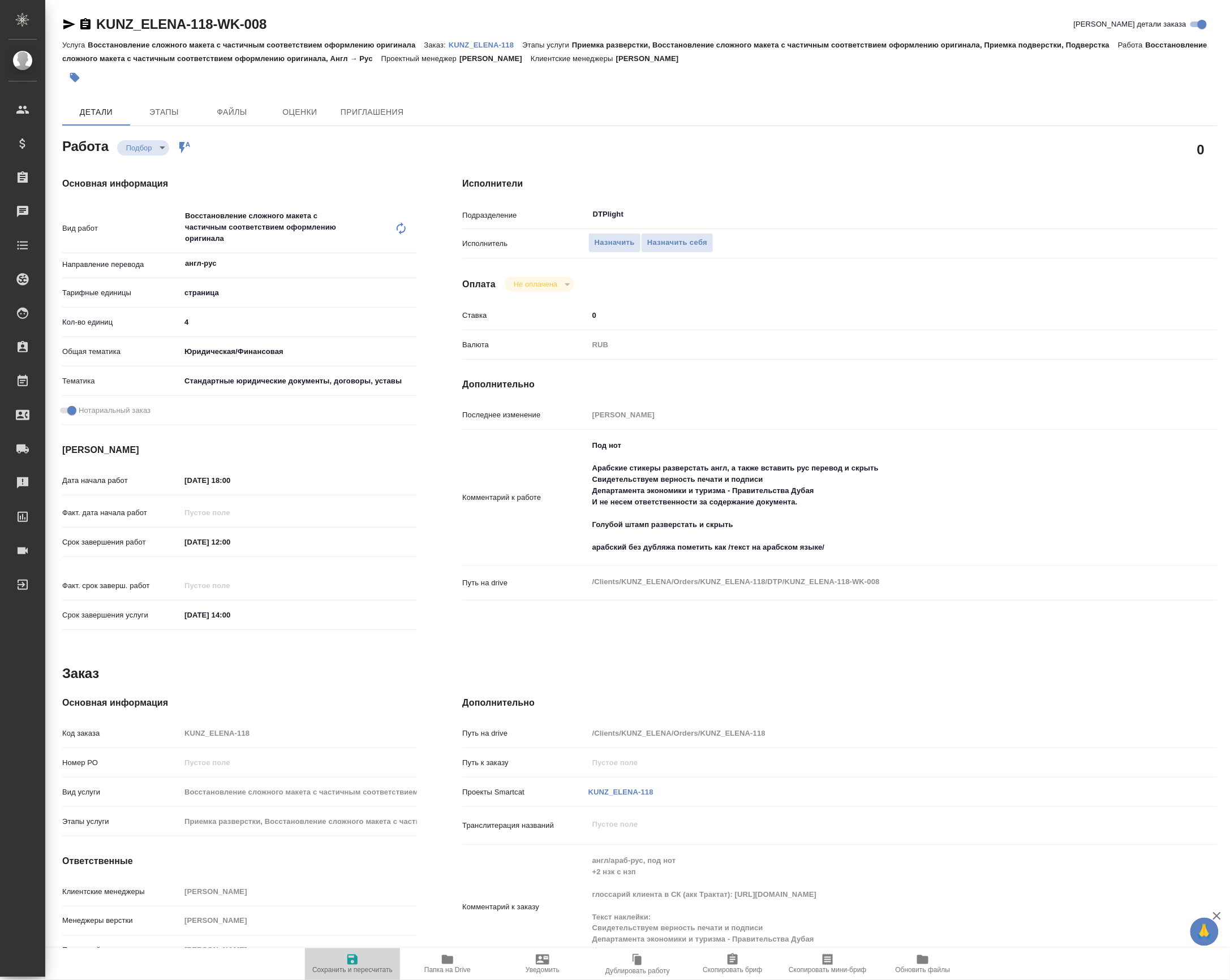
type input "09.10.2025 12:00"
type input "10.10.2025 14:00"
type input "DTPlight"
type input "notPayed"
type input "0"
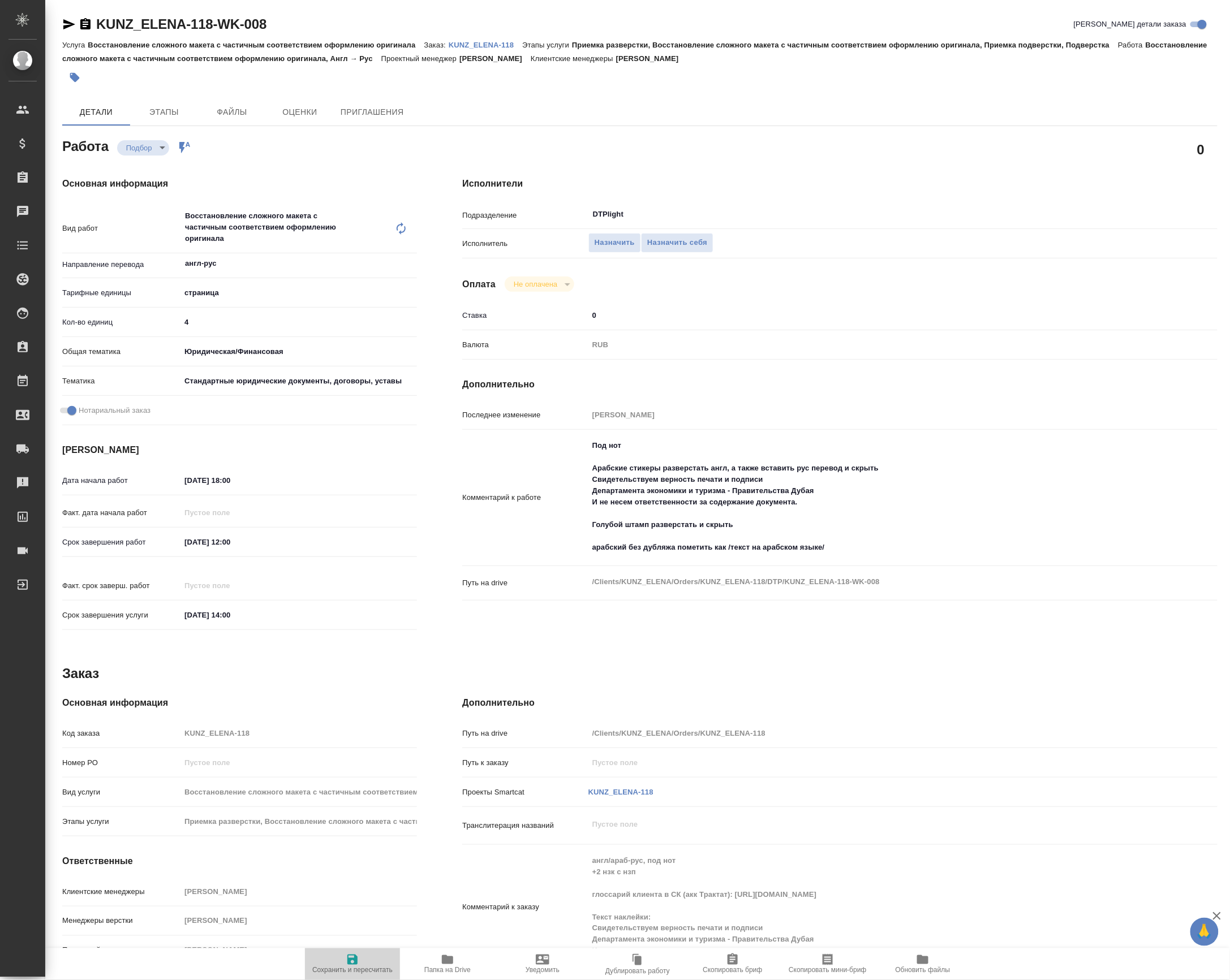
type input "RUB"
type input "Баданян Артак"
type input "KUNZ_ELENA-118"
type input "Восстановление сложного макета с частичным соответствием оформлению оригинала"
type input "Приемка разверстки, Восстановление сложного макета с частичным соответствием оф…"
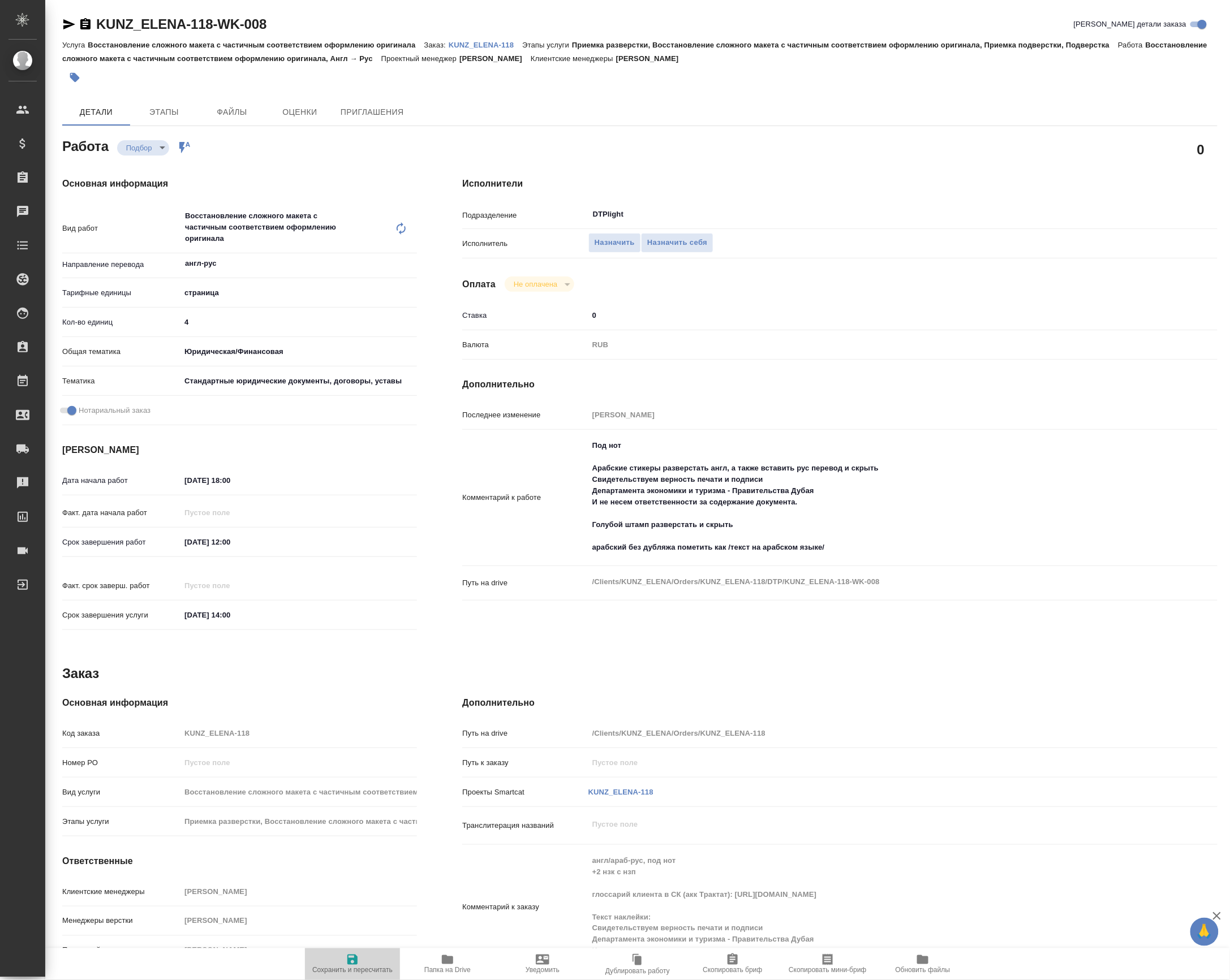
type input "Веселова Юлия"
type input "Петрова Валерия"
type input "/Clients/KUNZ_ELENA/Orders/KUNZ_ELENA-118"
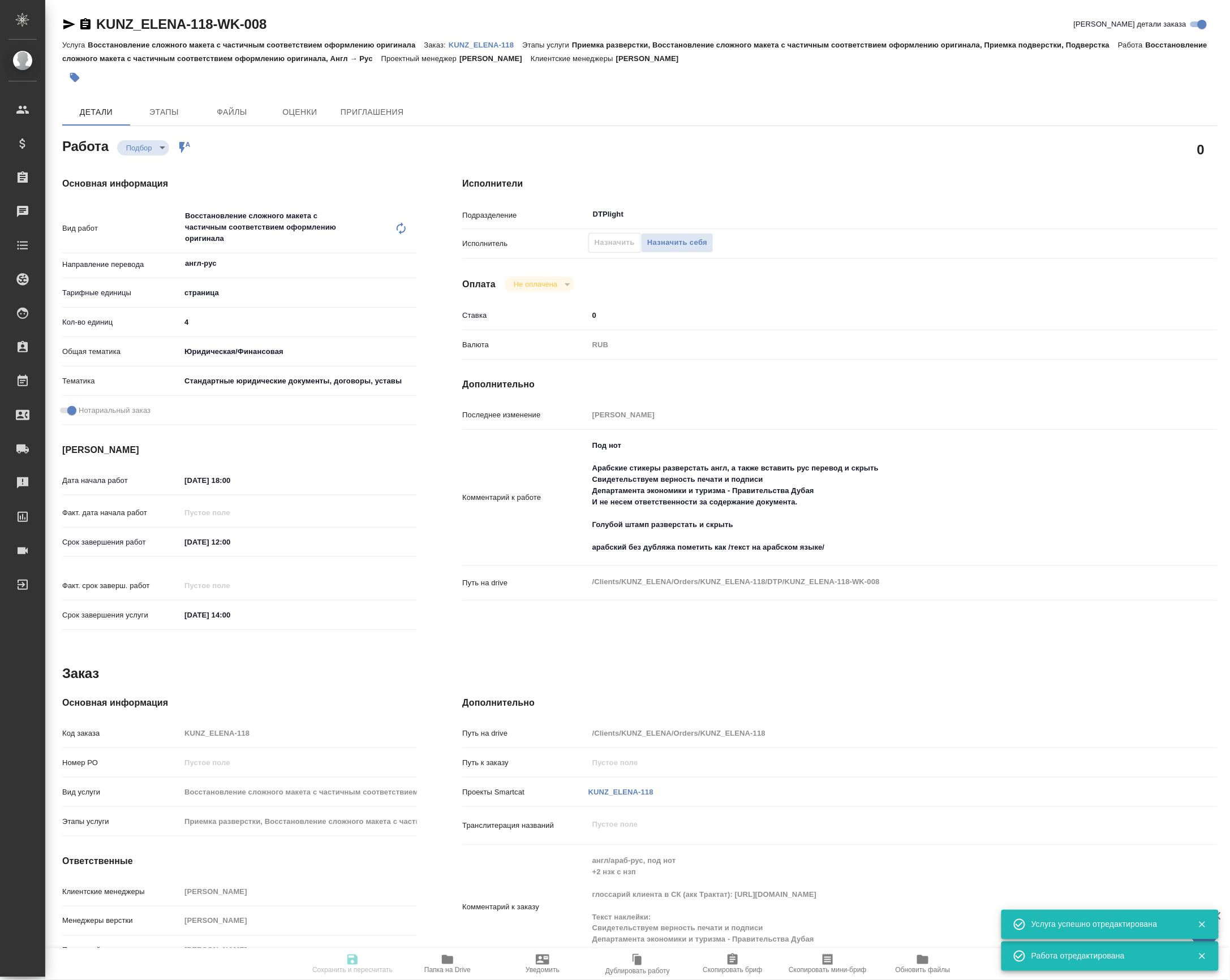
type input "recruiting"
type input "англ-рус"
type input "5a8b1489cc6b4906c91bfdb2"
type input "4"
type input "yr-fn"
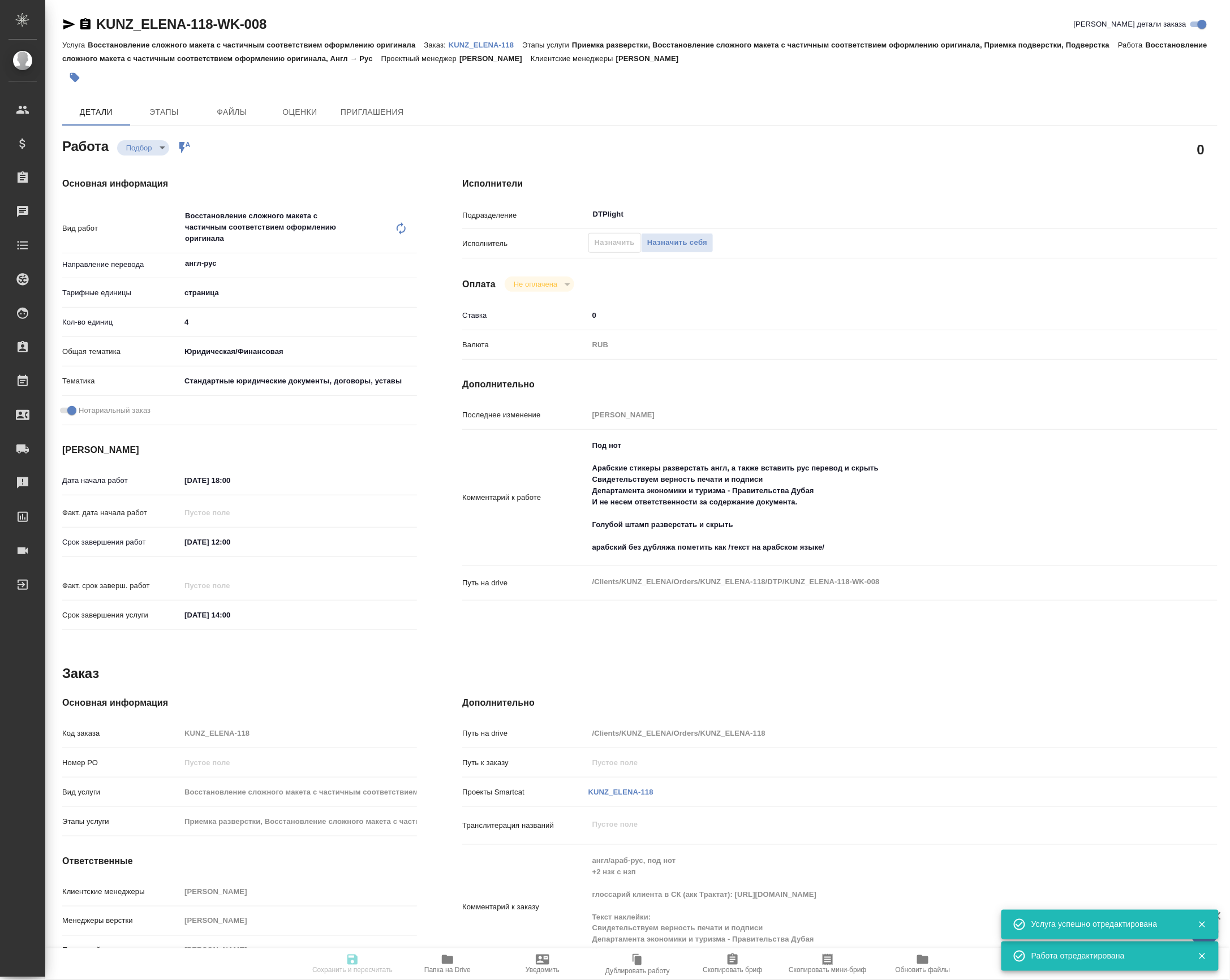
type input "5f647205b73bc97568ca66bf"
checkbox input "true"
type input "08.10.2025 18:00"
type input "09.10.2025 12:00"
type input "10.10.2025 14:00"
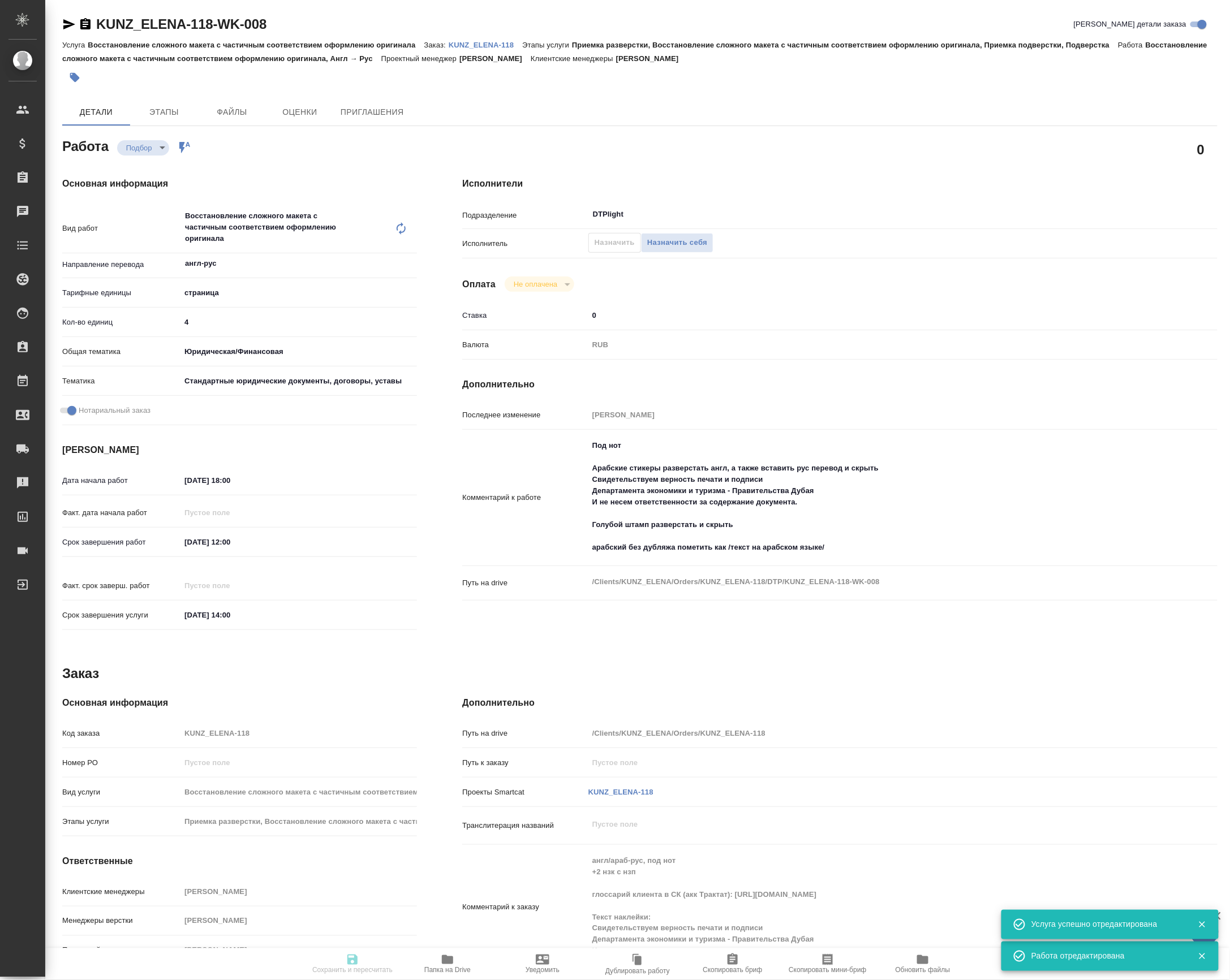
type input "DTPlight"
type input "notPayed"
type input "0"
type input "RUB"
type input "Баданян Артак"
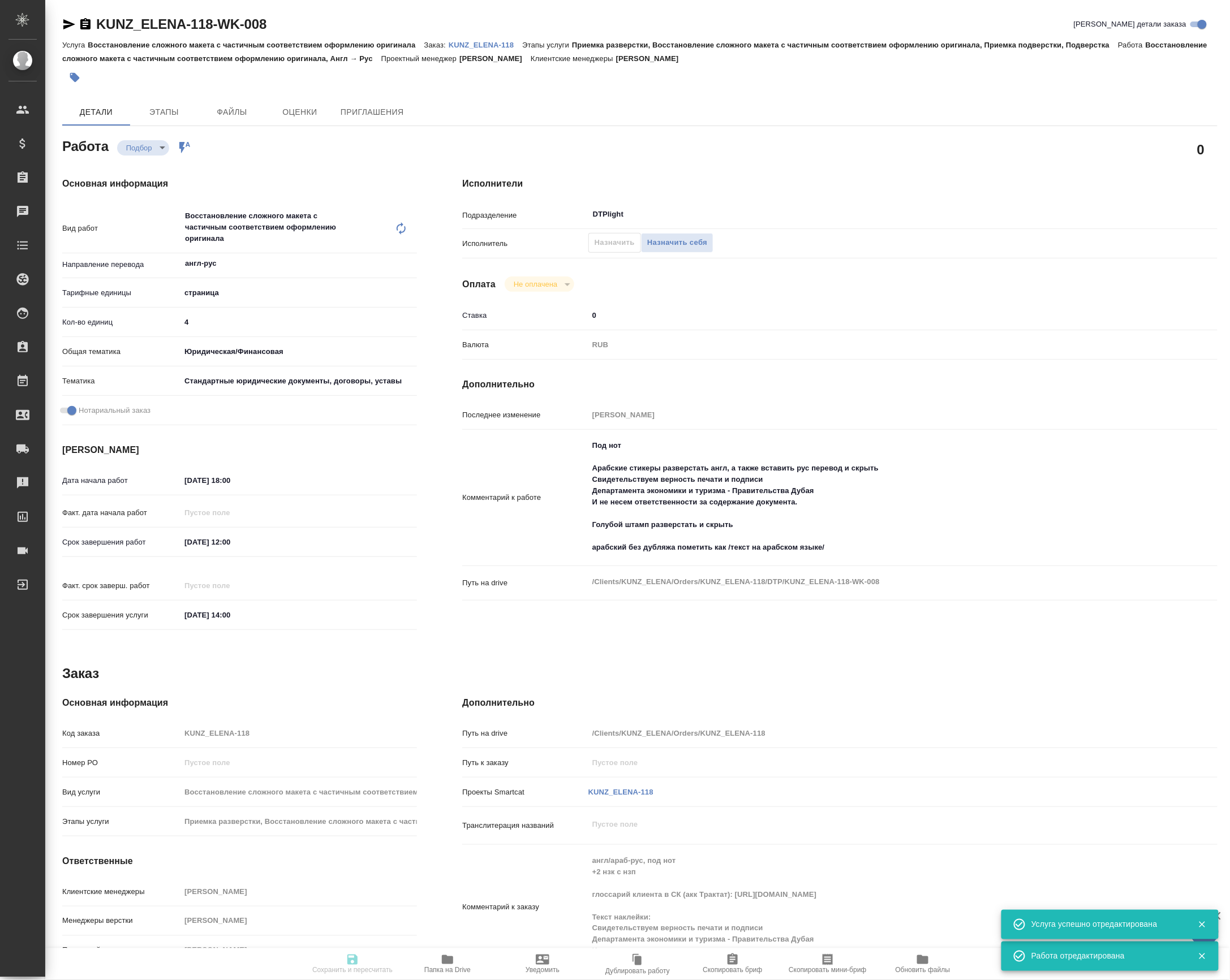
type input "KUNZ_ELENA-118"
type input "Восстановление сложного макета с частичным соответствием оформлению оригинала"
type input "Приемка разверстки, Восстановление сложного макета с частичным соответствием оф…"
type input "Веселова Юлия"
type input "Петрова Валерия"
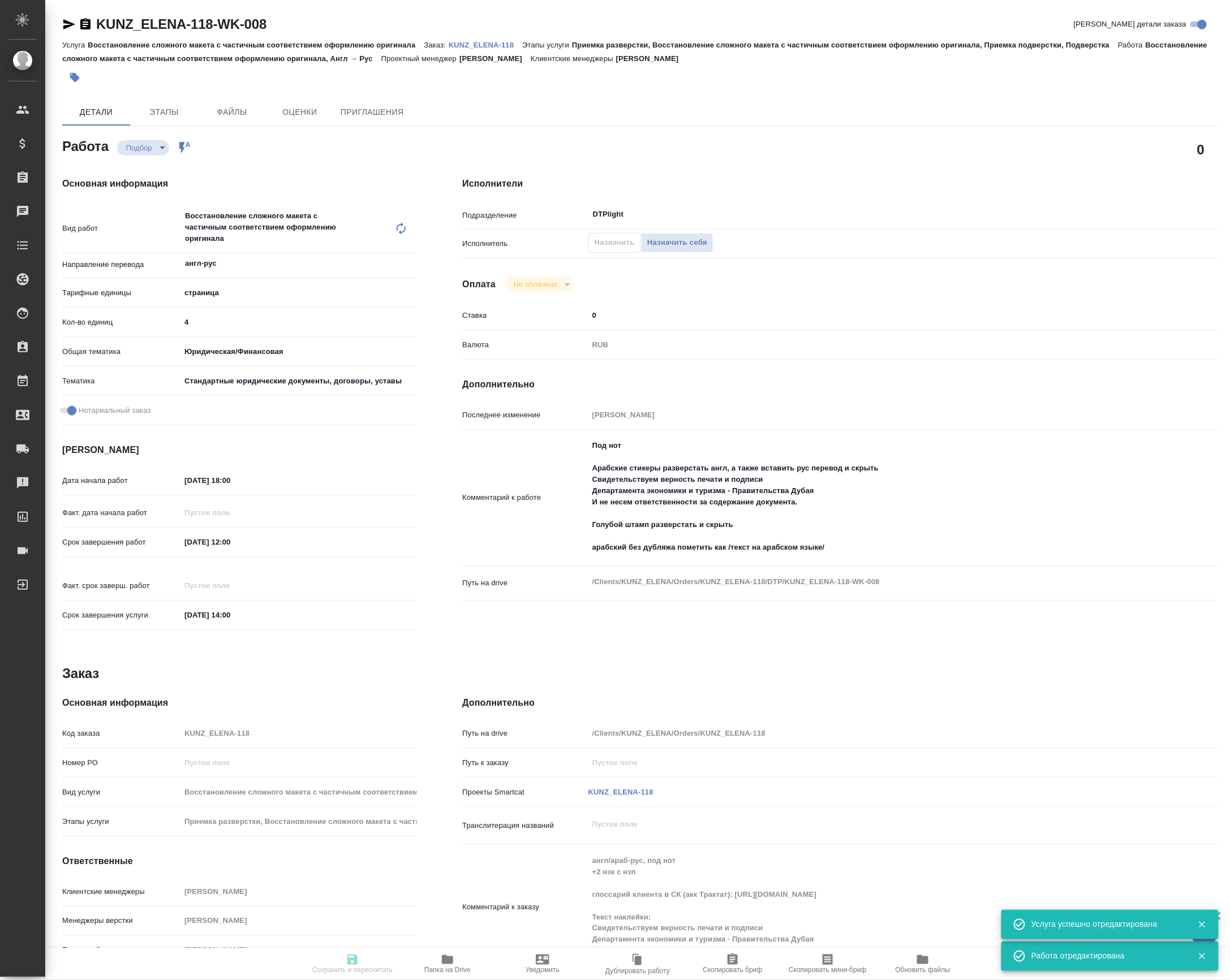
type input "/Clients/KUNZ_ELENA/Orders/KUNZ_ELENA-118"
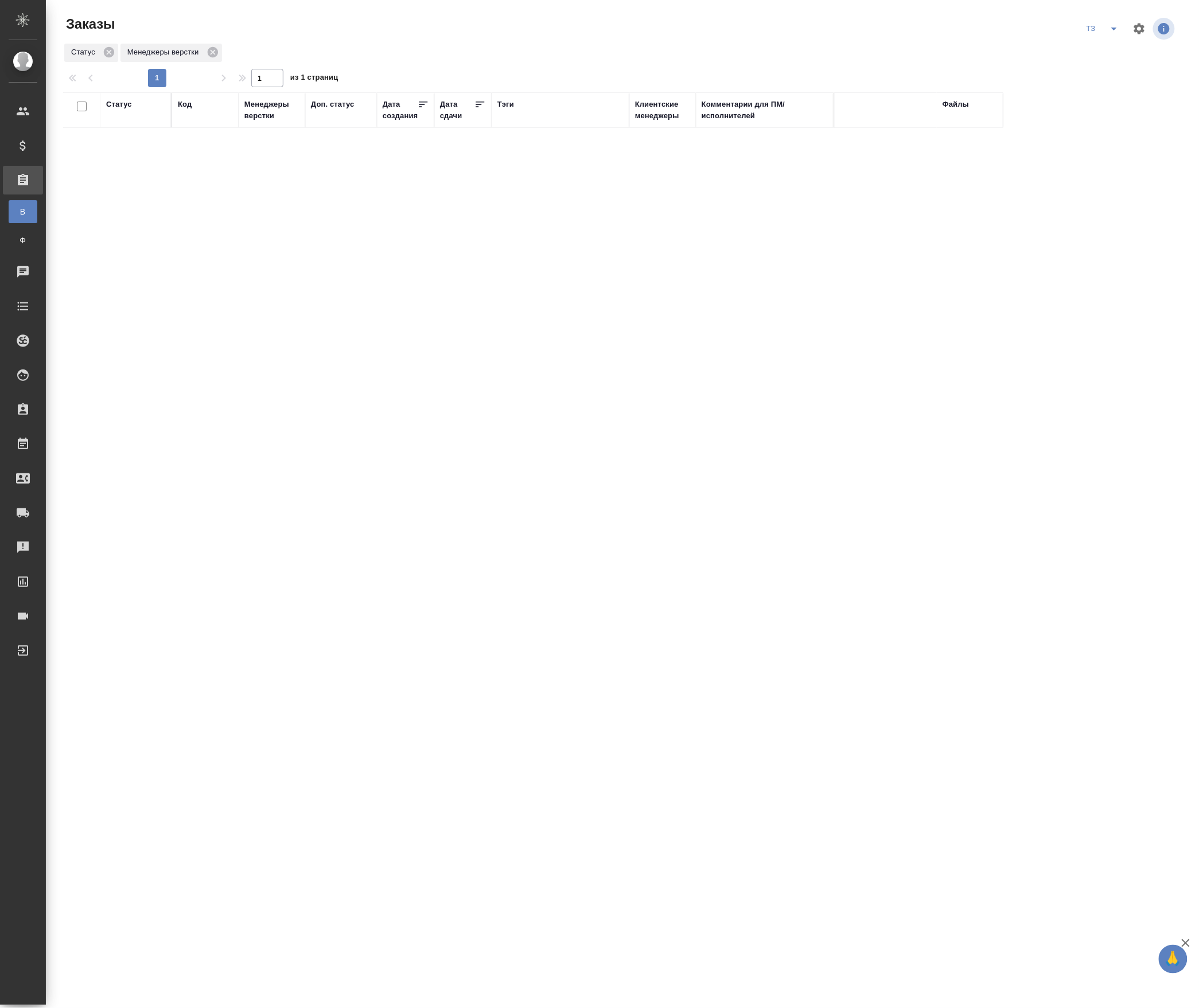
click at [321, 202] on div "Статус Код Менеджеры верстки Доп. статус Дата создания Дата сдачи Тэги Клиентск…" at bounding box center [620, 402] width 1114 height 619
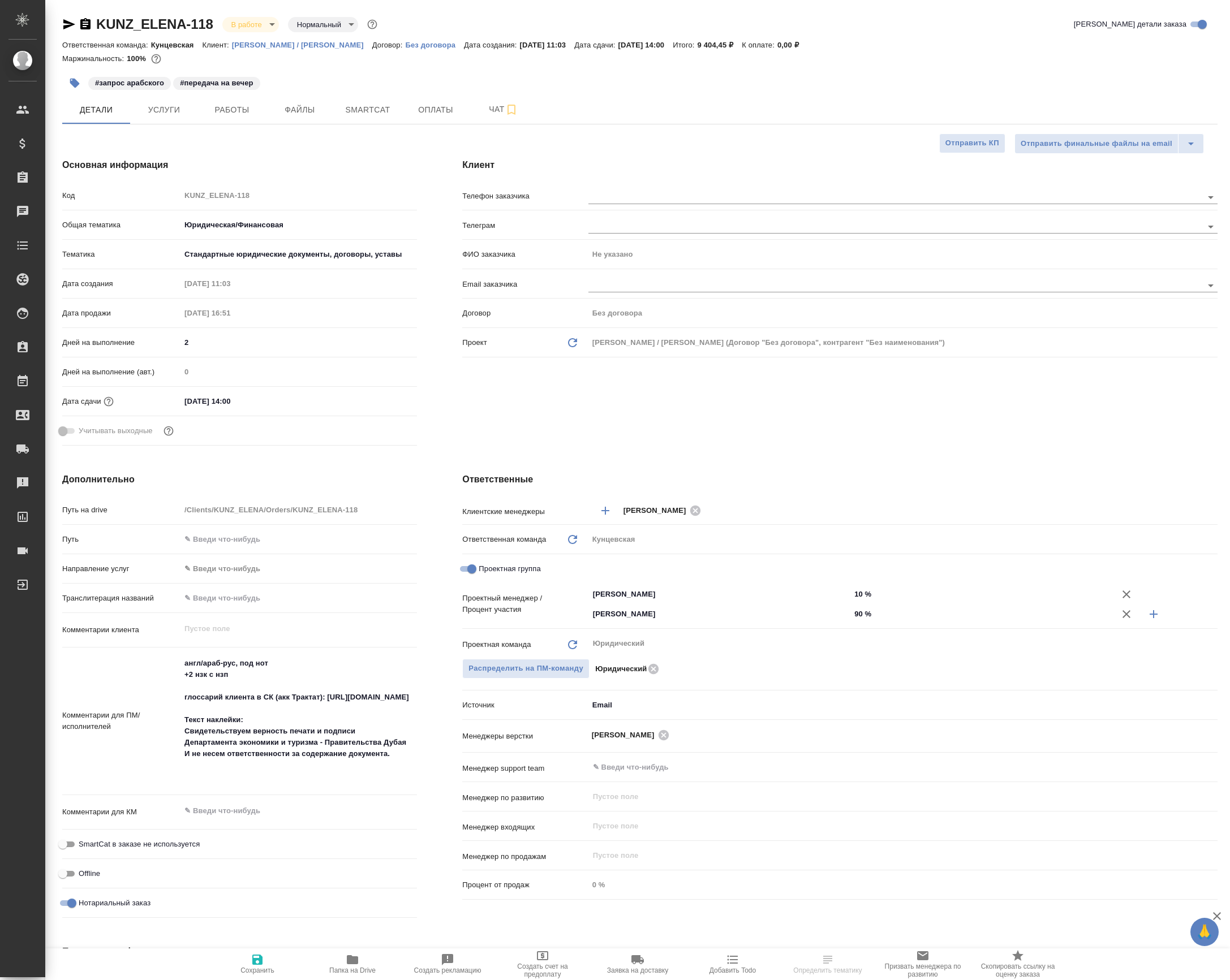
select select "RU"
click at [249, 117] on span "Работы" at bounding box center [232, 109] width 54 height 14
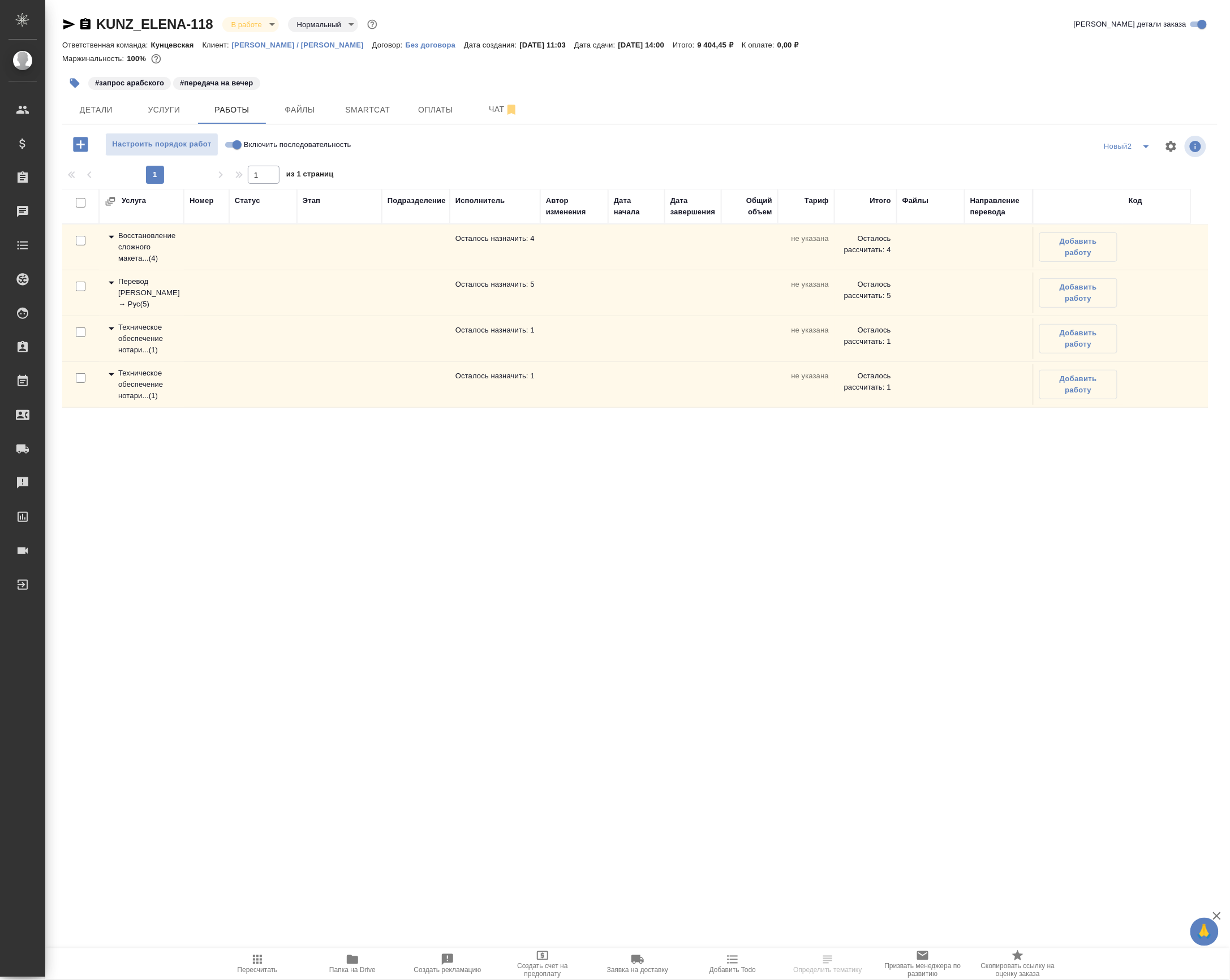
click at [139, 264] on div "Восстановление сложного макета... ( 4 )" at bounding box center [141, 247] width 74 height 34
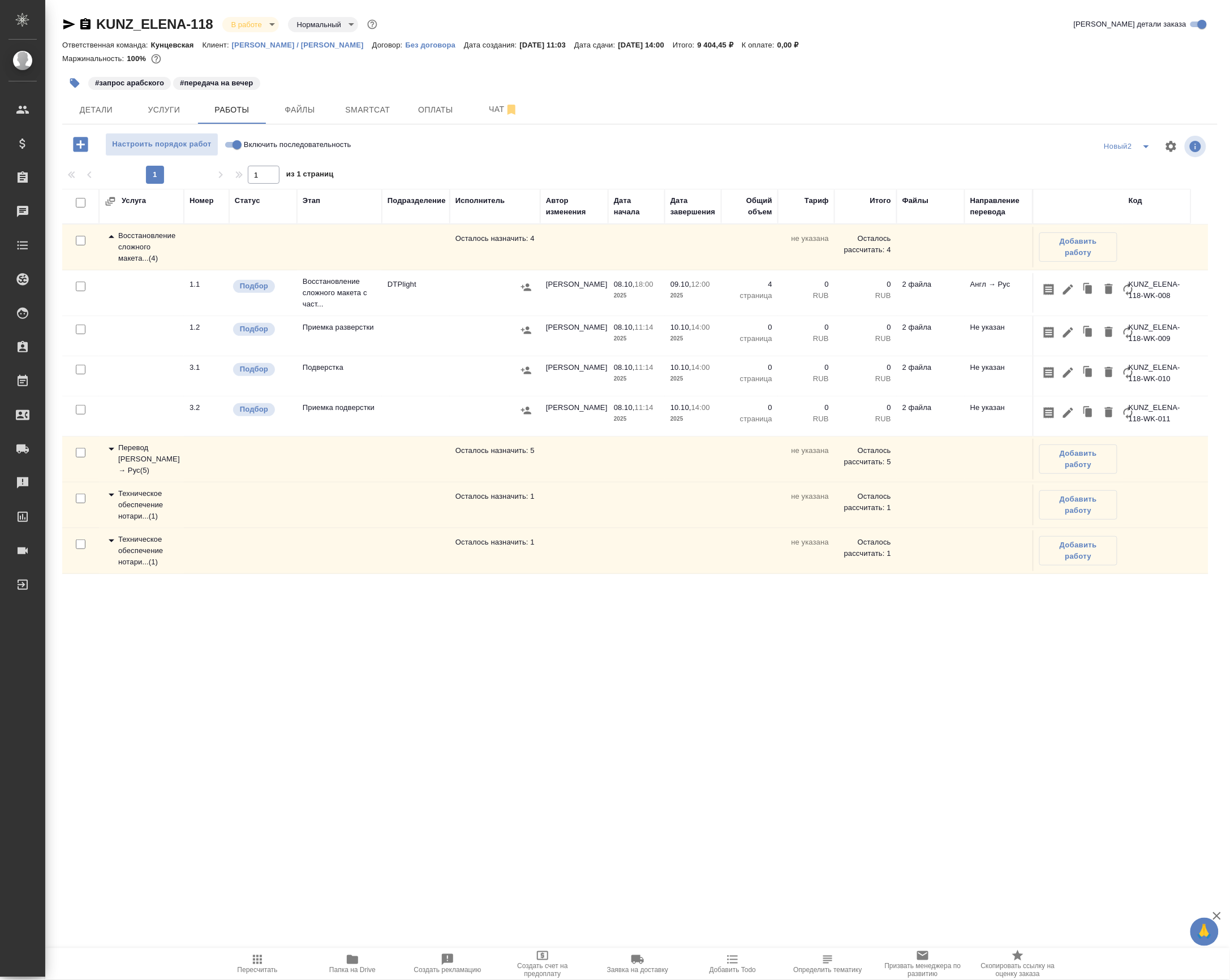
click at [1113, 338] on icon "button" at bounding box center [1109, 332] width 14 height 14
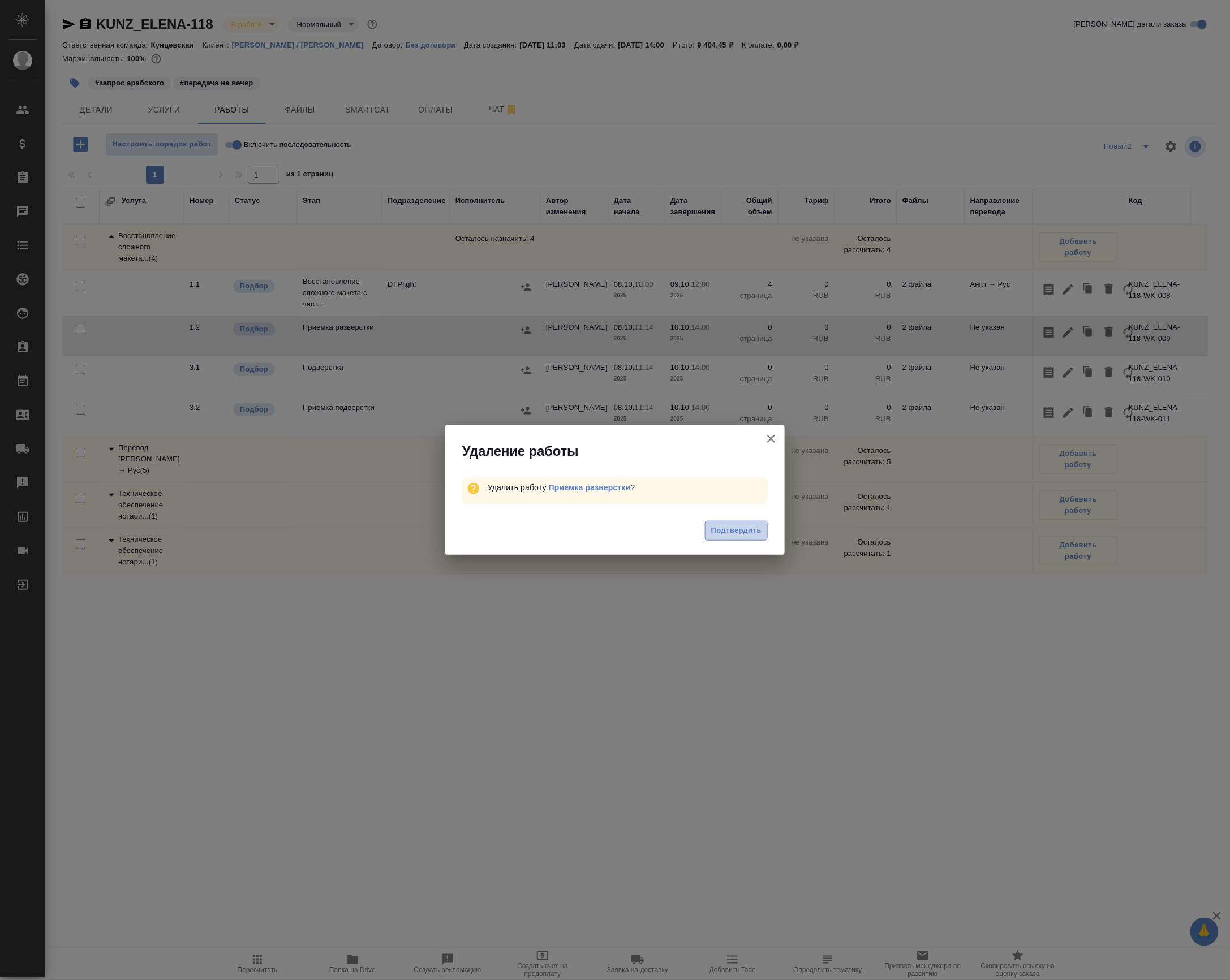
click at [705, 521] on button "Подтвердить" at bounding box center [736, 531] width 62 height 20
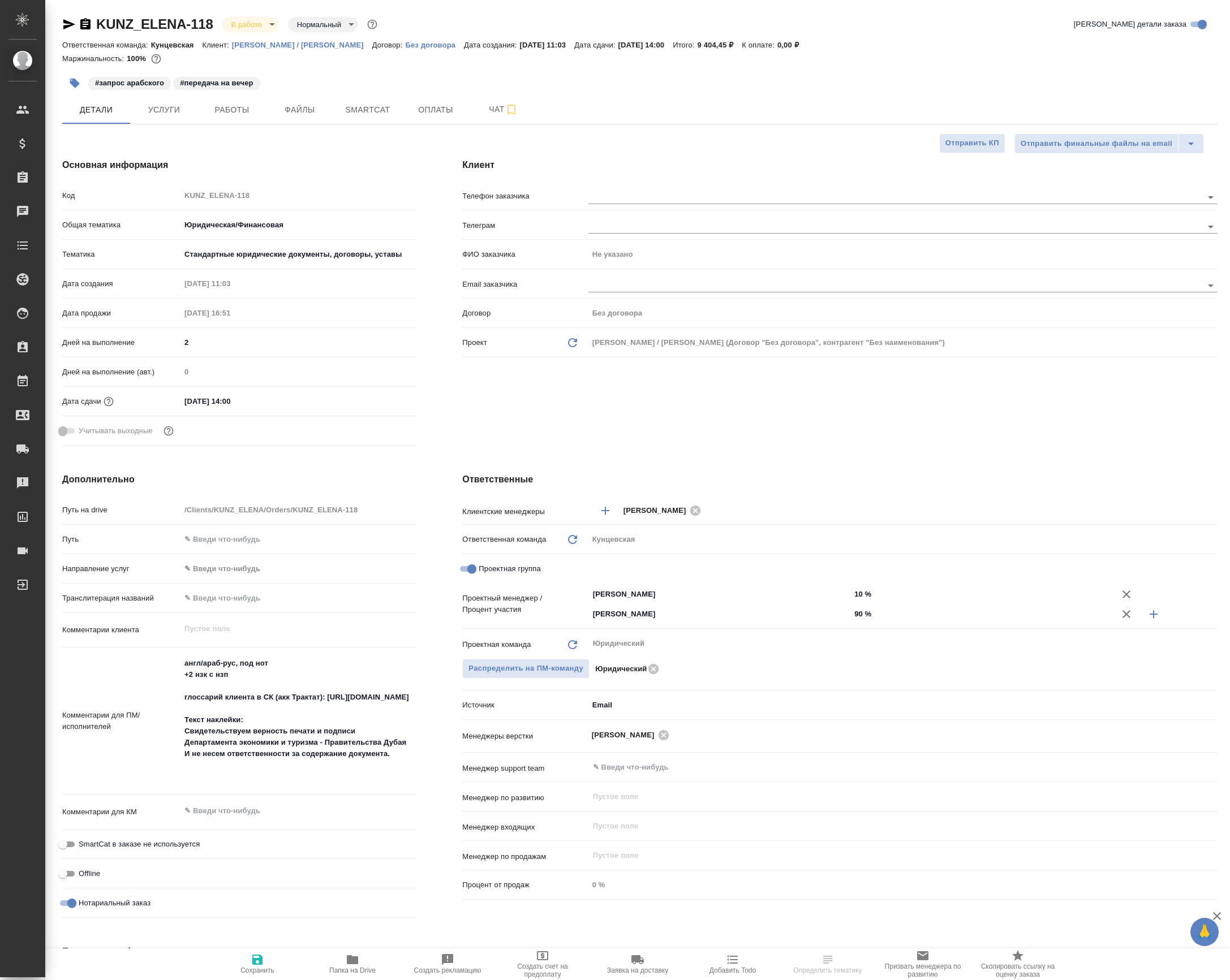
select select "RU"
click at [494, 113] on span "Чат" at bounding box center [504, 109] width 54 height 14
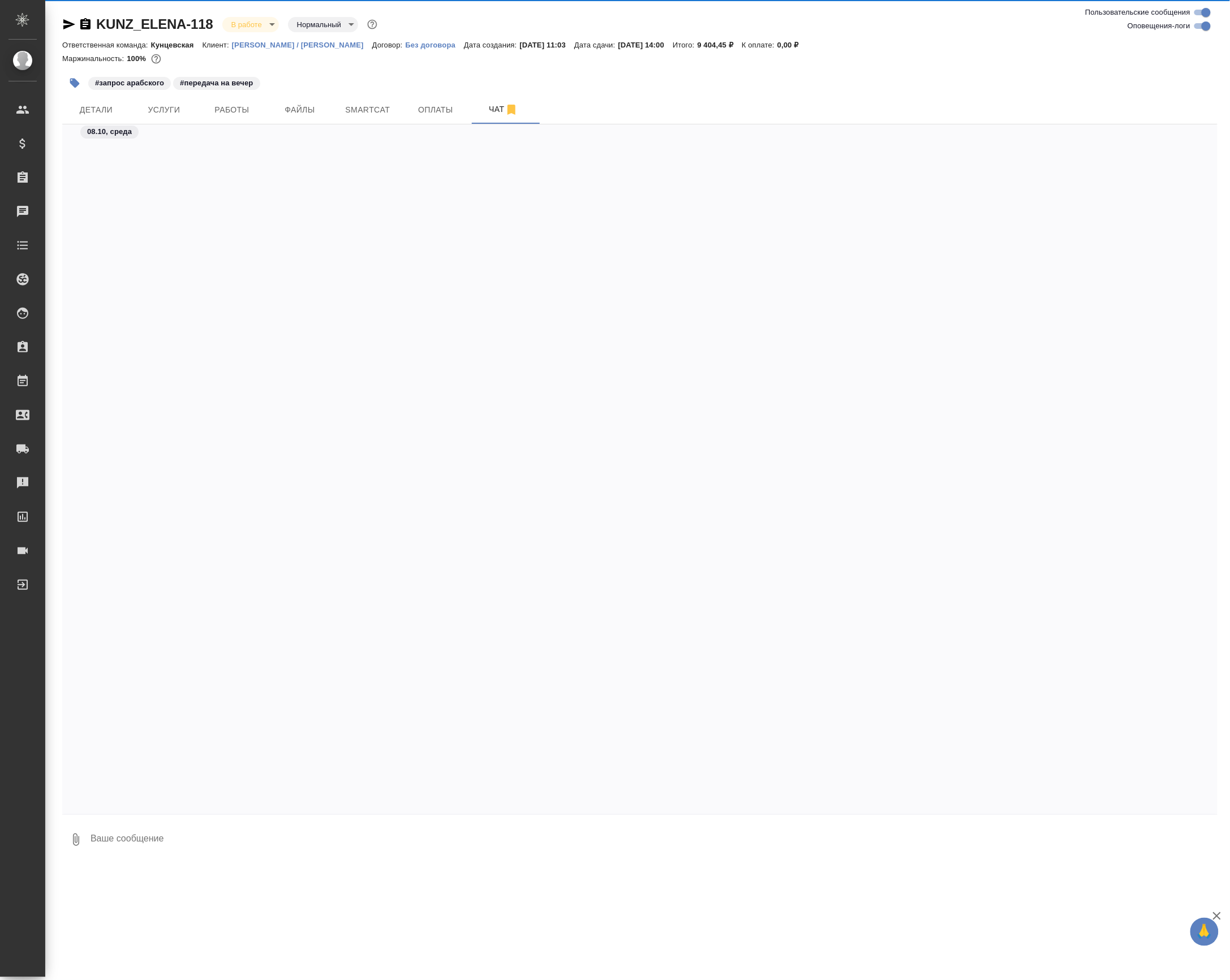
scroll to position [1639, 0]
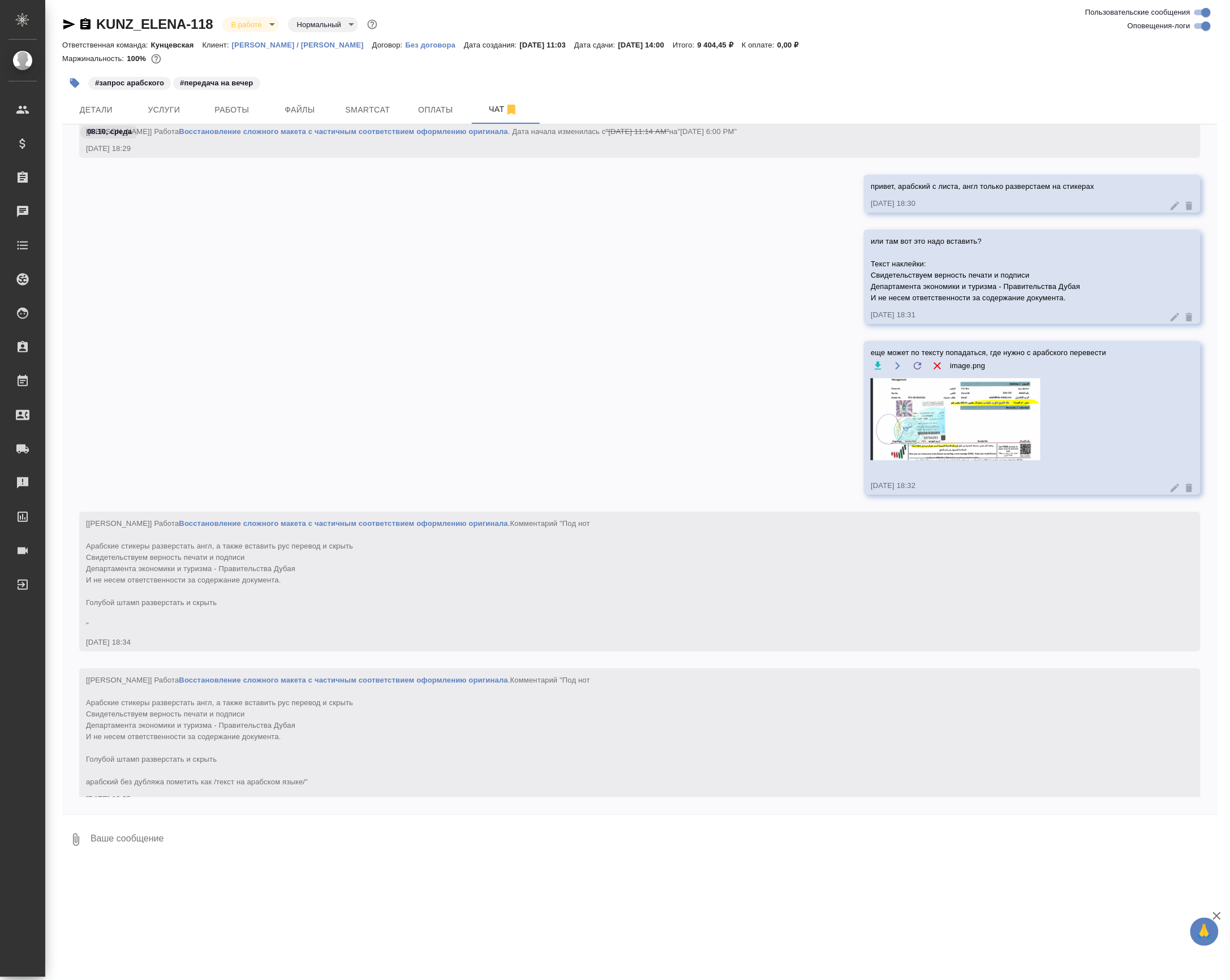
drag, startPoint x: 113, startPoint y: 839, endPoint x: 124, endPoint y: 842, distance: 11.4
click at [118, 840] on textarea at bounding box center [654, 839] width 1128 height 38
type textarea "поправила в тз"
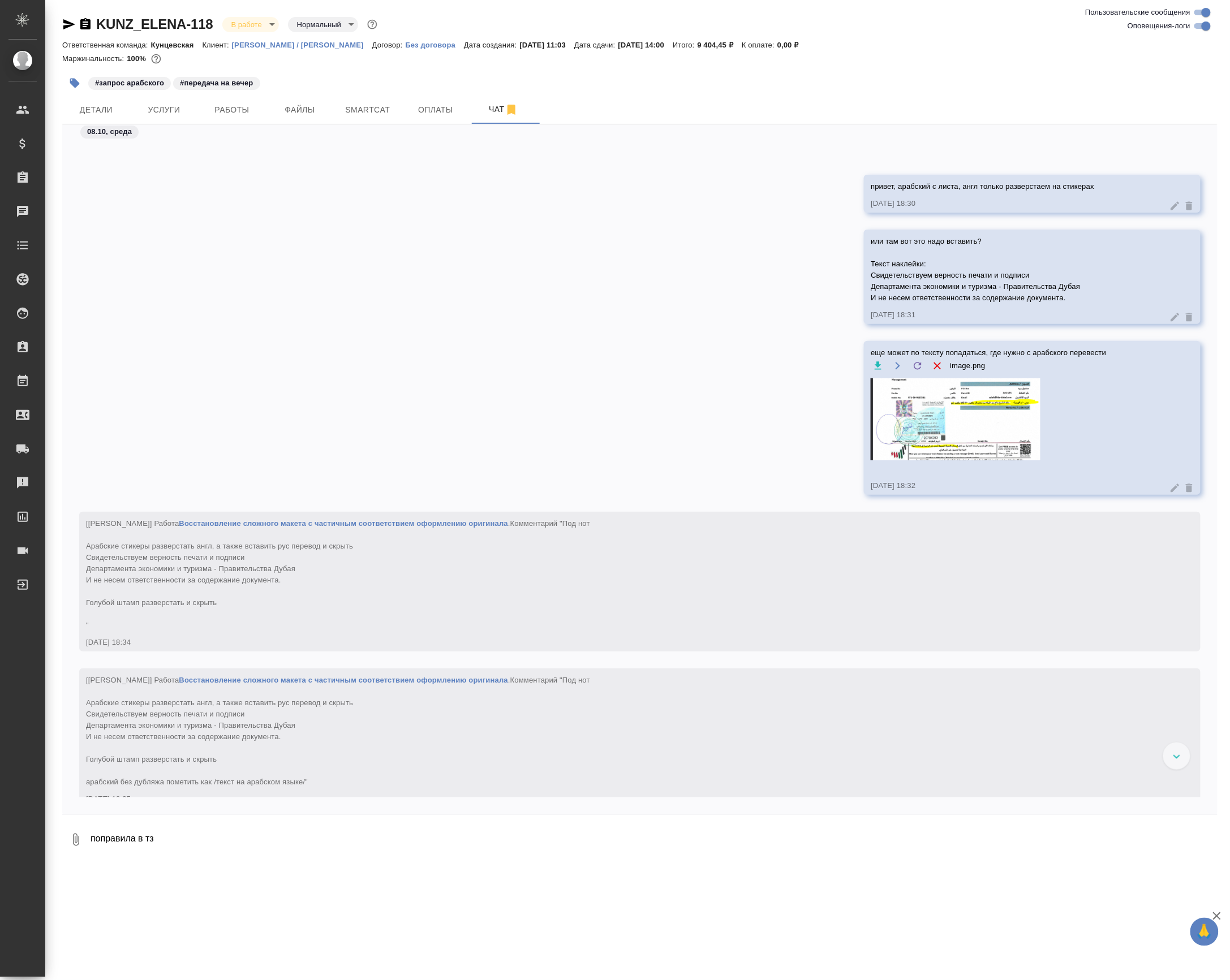
scroll to position [1776, 0]
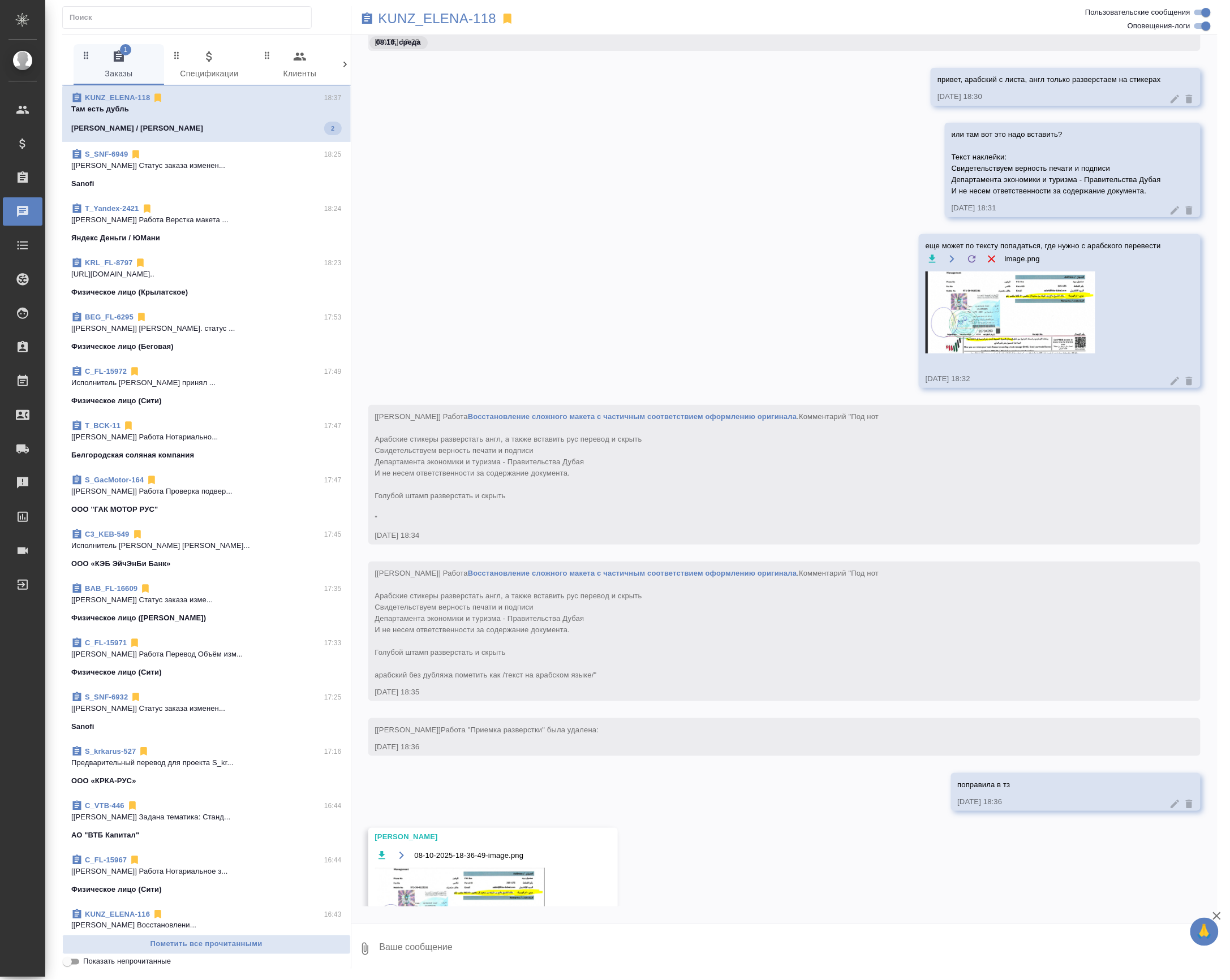
scroll to position [1837, 0]
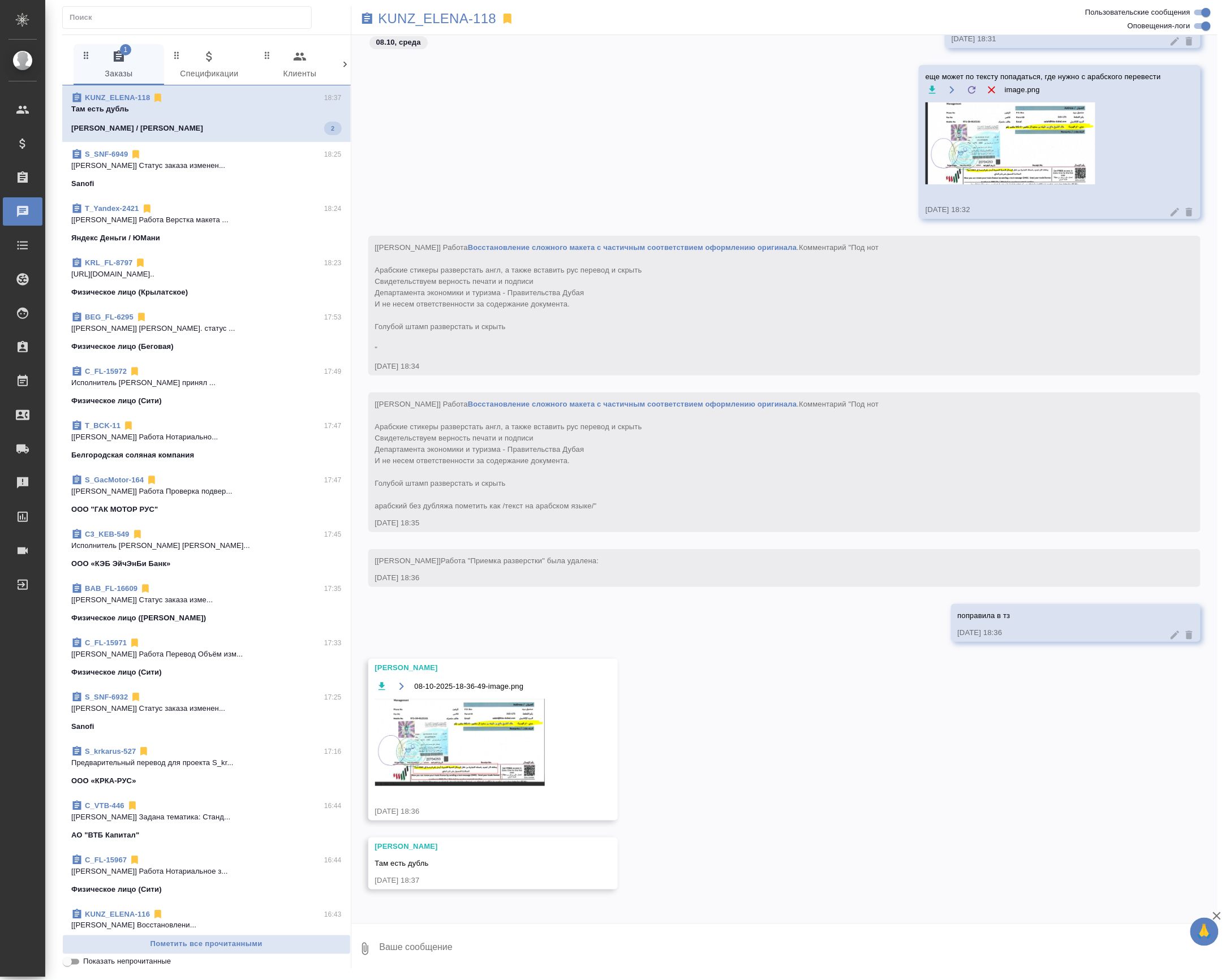
click at [456, 720] on img at bounding box center [460, 742] width 170 height 87
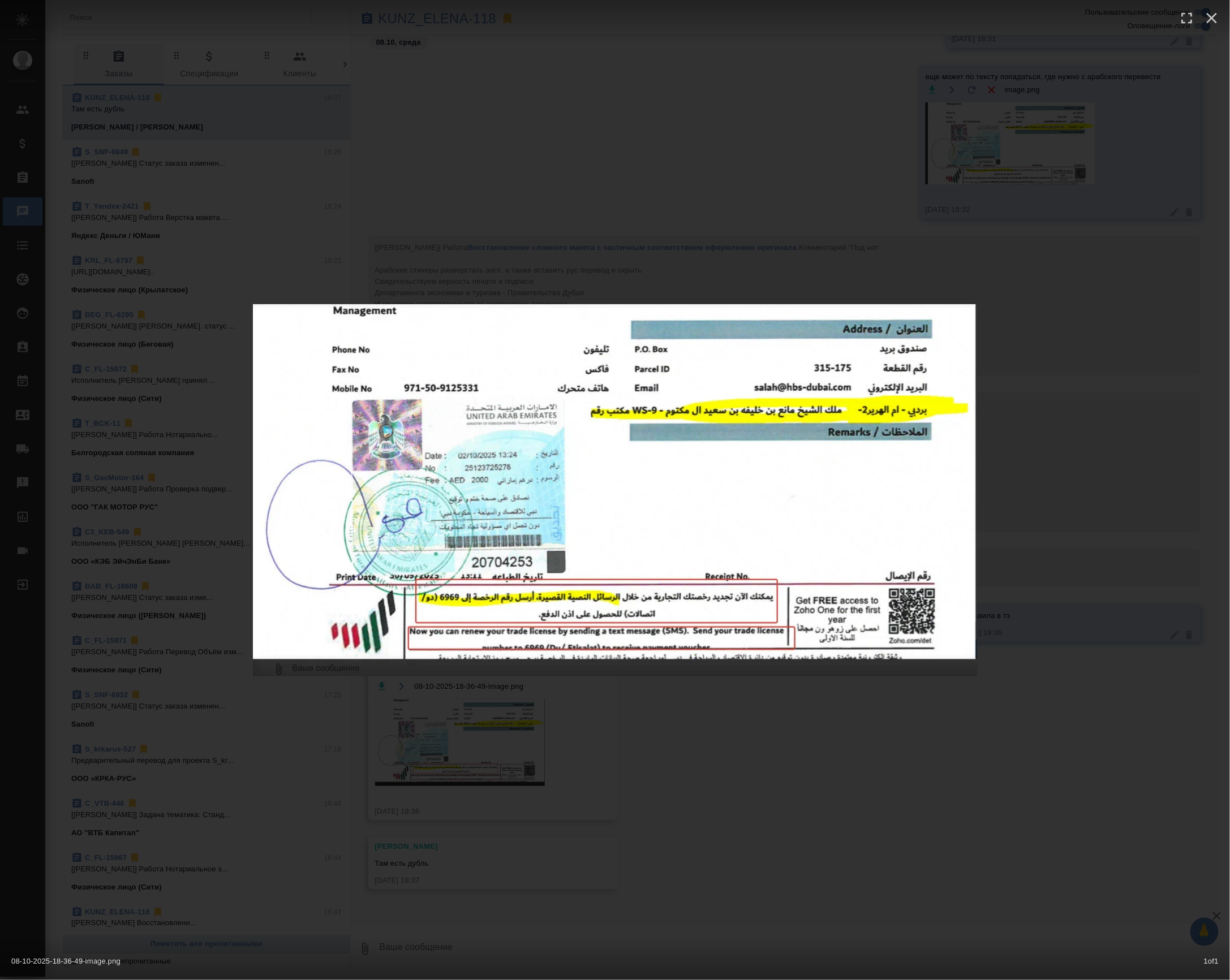
click at [550, 780] on div "08-10-2025-18-36-49-image.png 1 of 1" at bounding box center [615, 490] width 1230 height 980
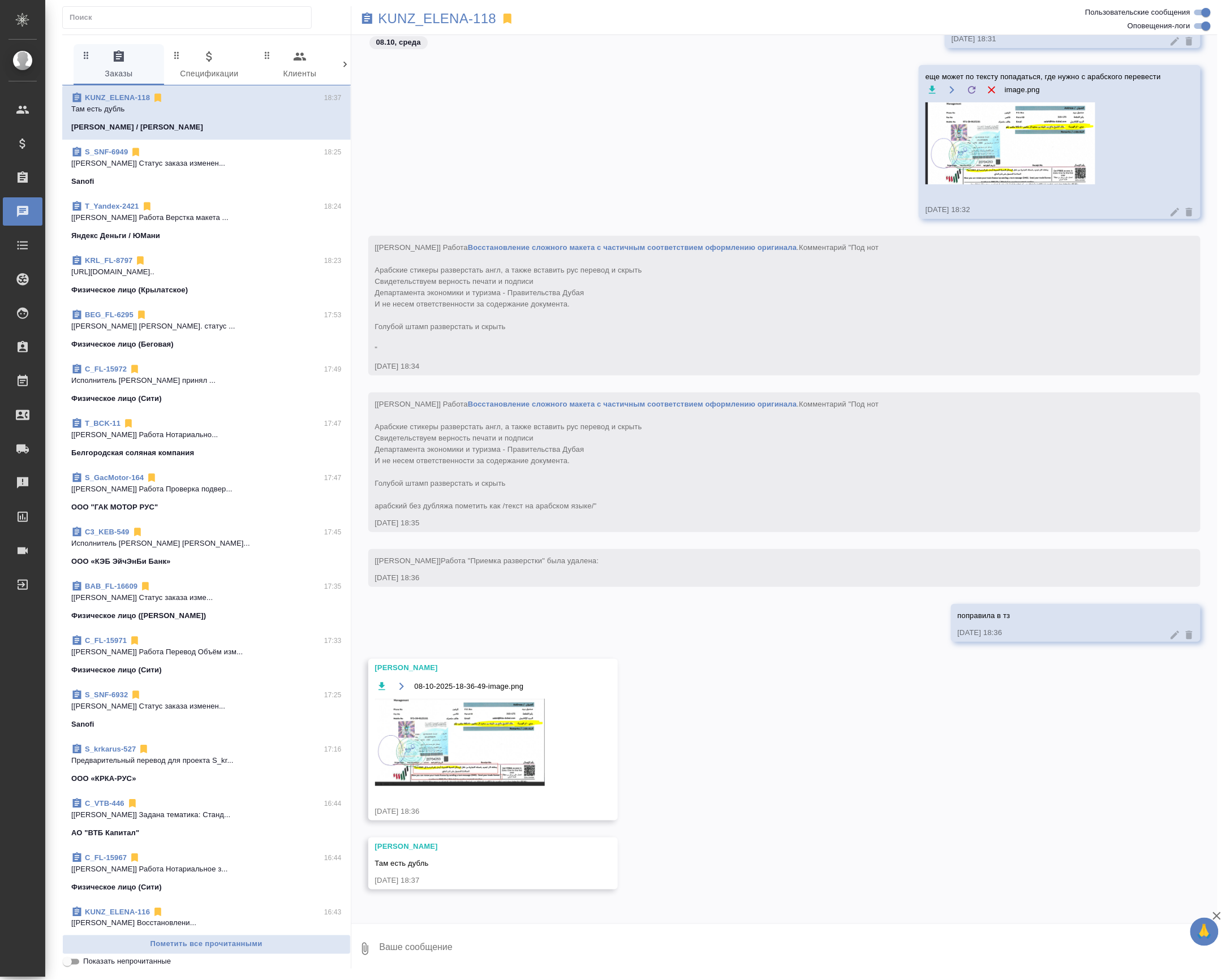
click at [492, 760] on img at bounding box center [460, 742] width 170 height 87
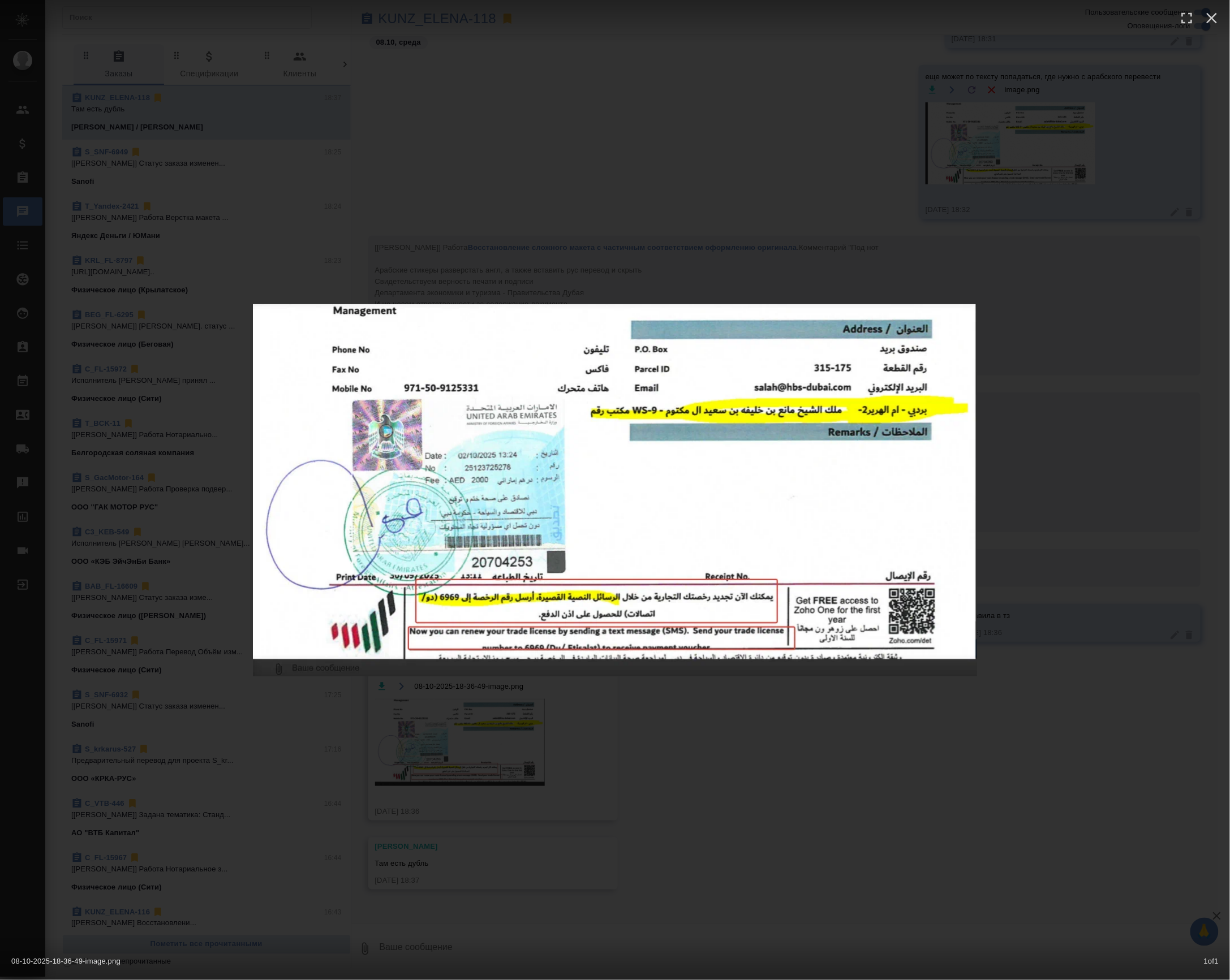
click at [566, 770] on div "08-10-2025-18-36-49-image.png 1 of 1" at bounding box center [615, 490] width 1230 height 980
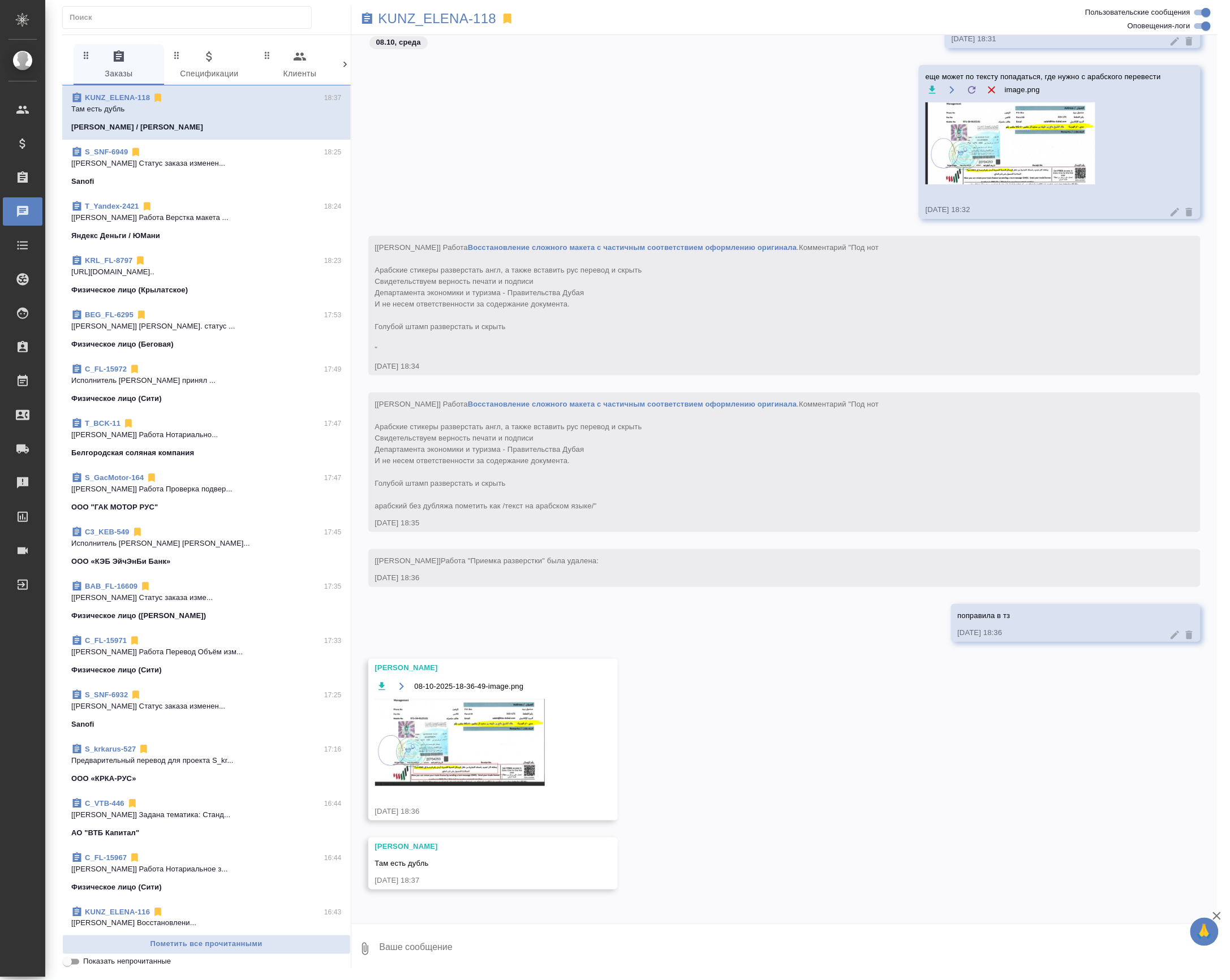
click at [450, 945] on textarea at bounding box center [798, 948] width 839 height 38
type textarea "для адреса дубль не вижу, нижняя строчка у нас будет с неразборчиво"
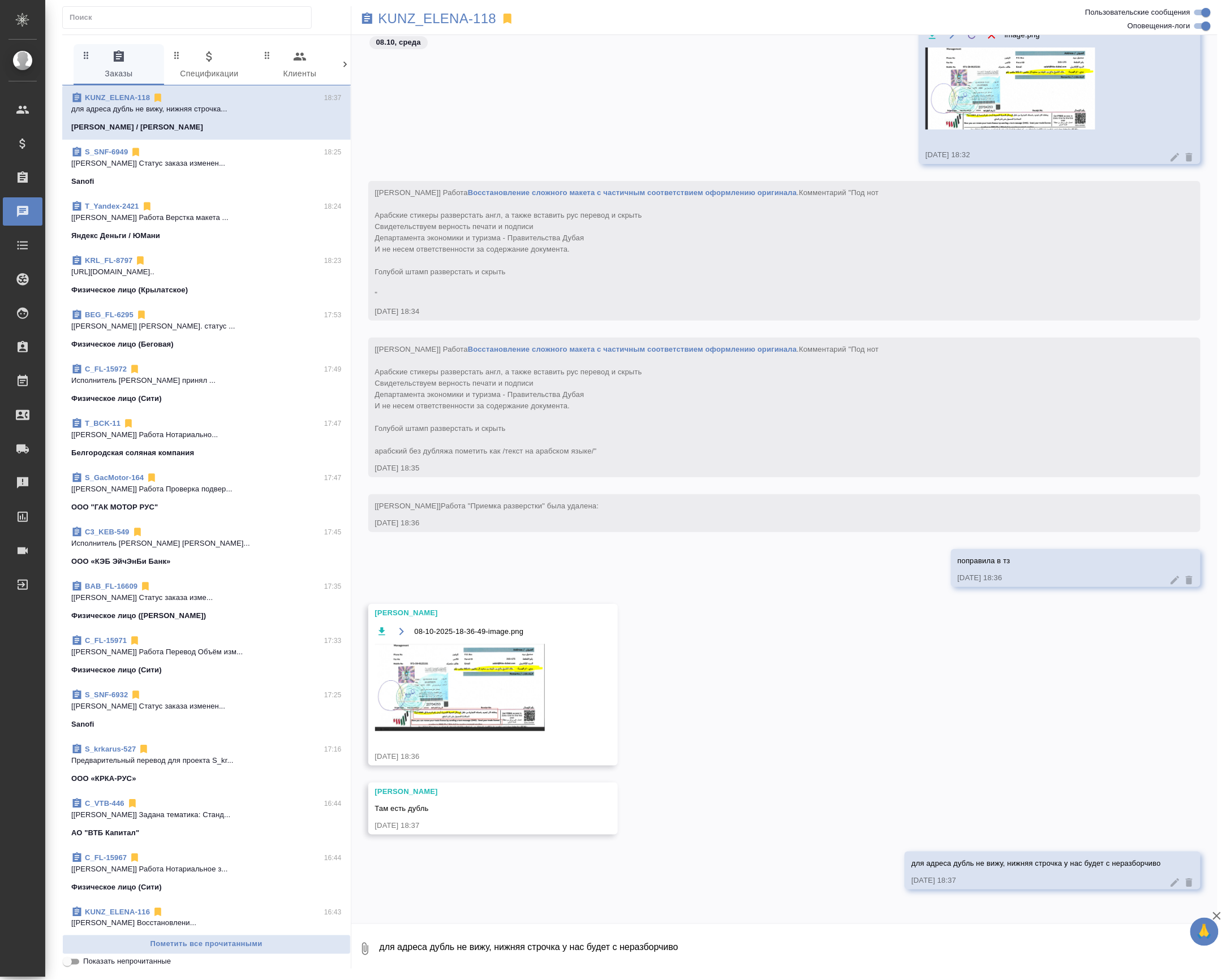
click at [500, 705] on img at bounding box center [460, 687] width 170 height 87
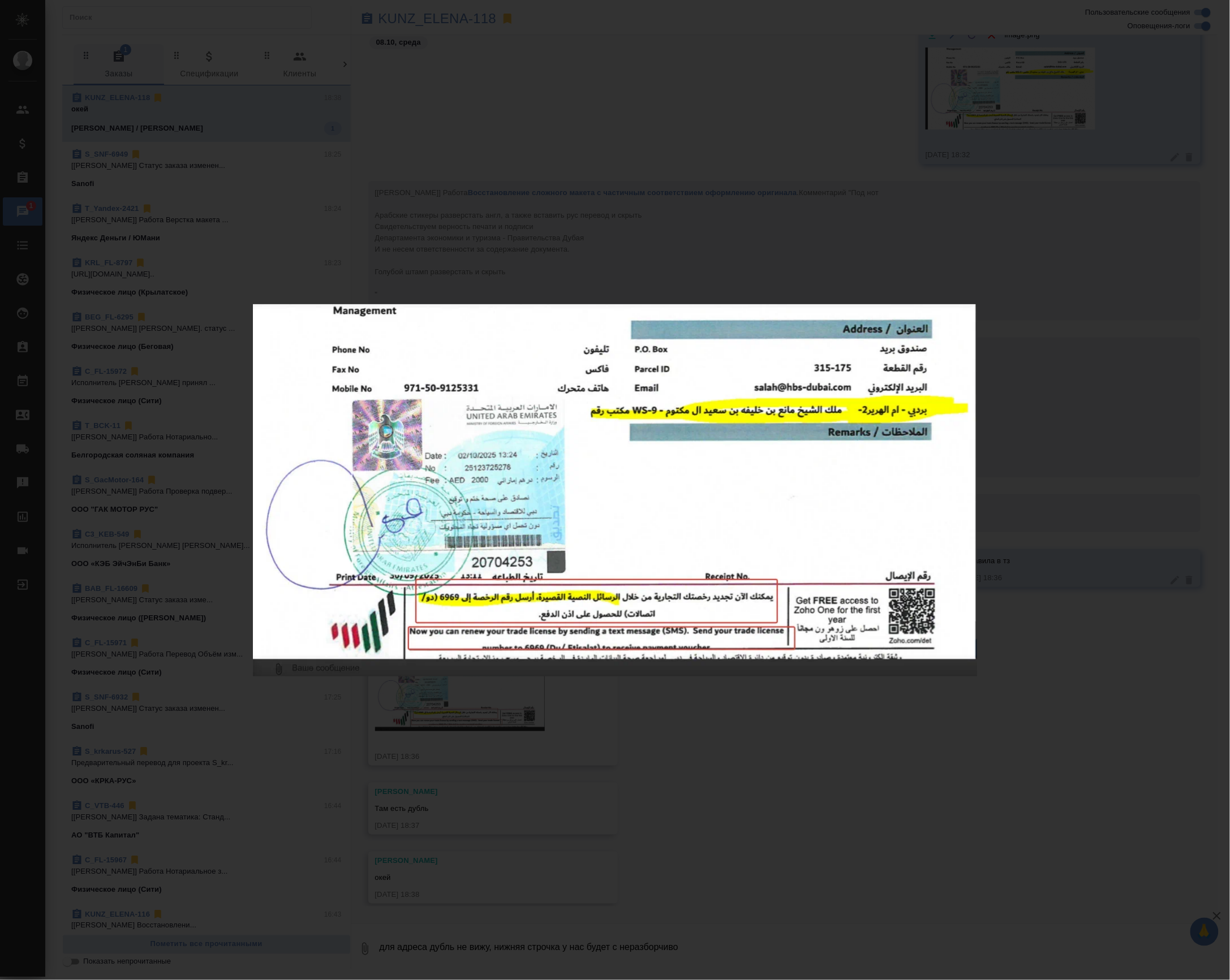
click at [620, 876] on div "08-10-2025-18-36-49-image.png 1 of 1" at bounding box center [615, 490] width 1230 height 980
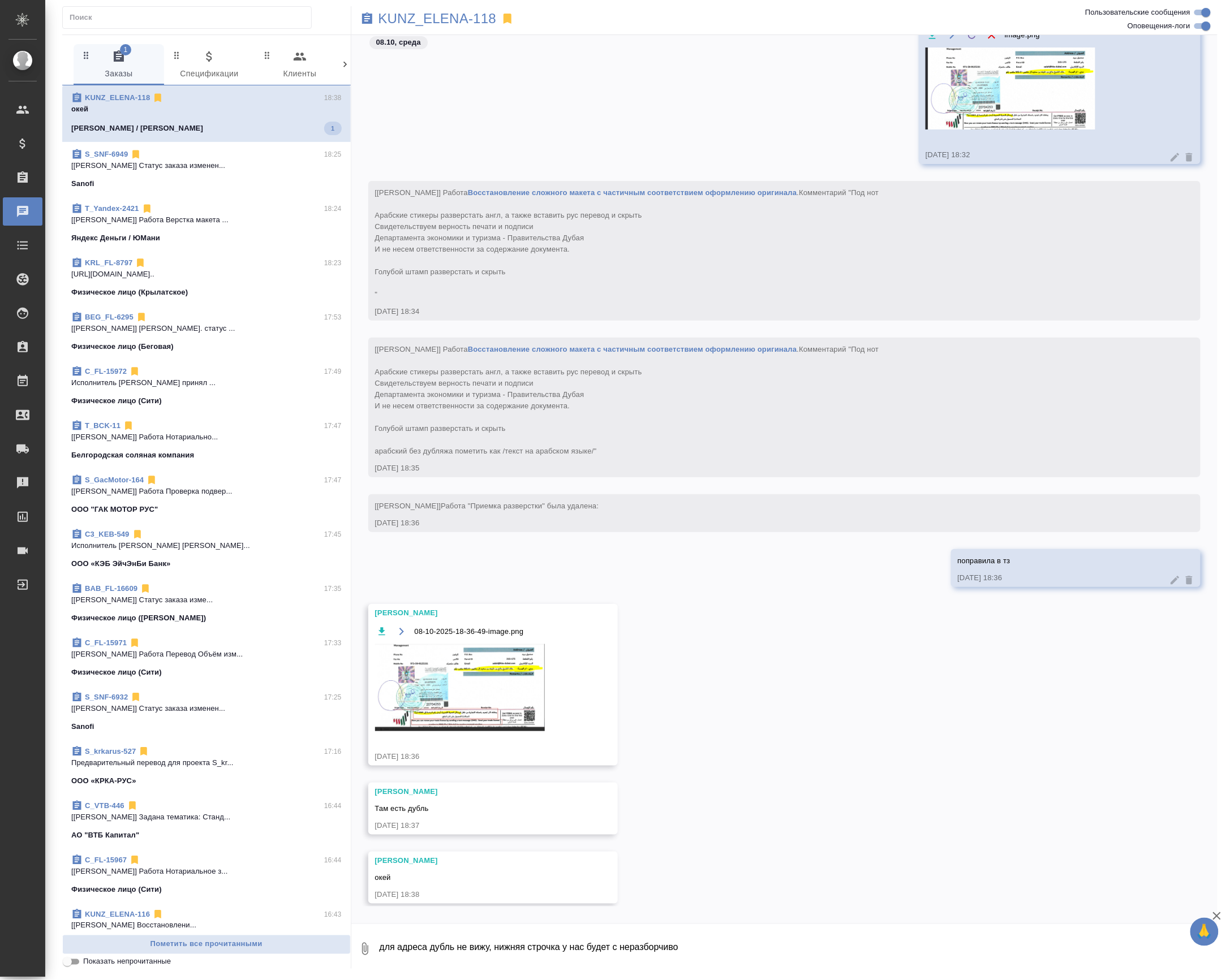
scroll to position [1906, 0]
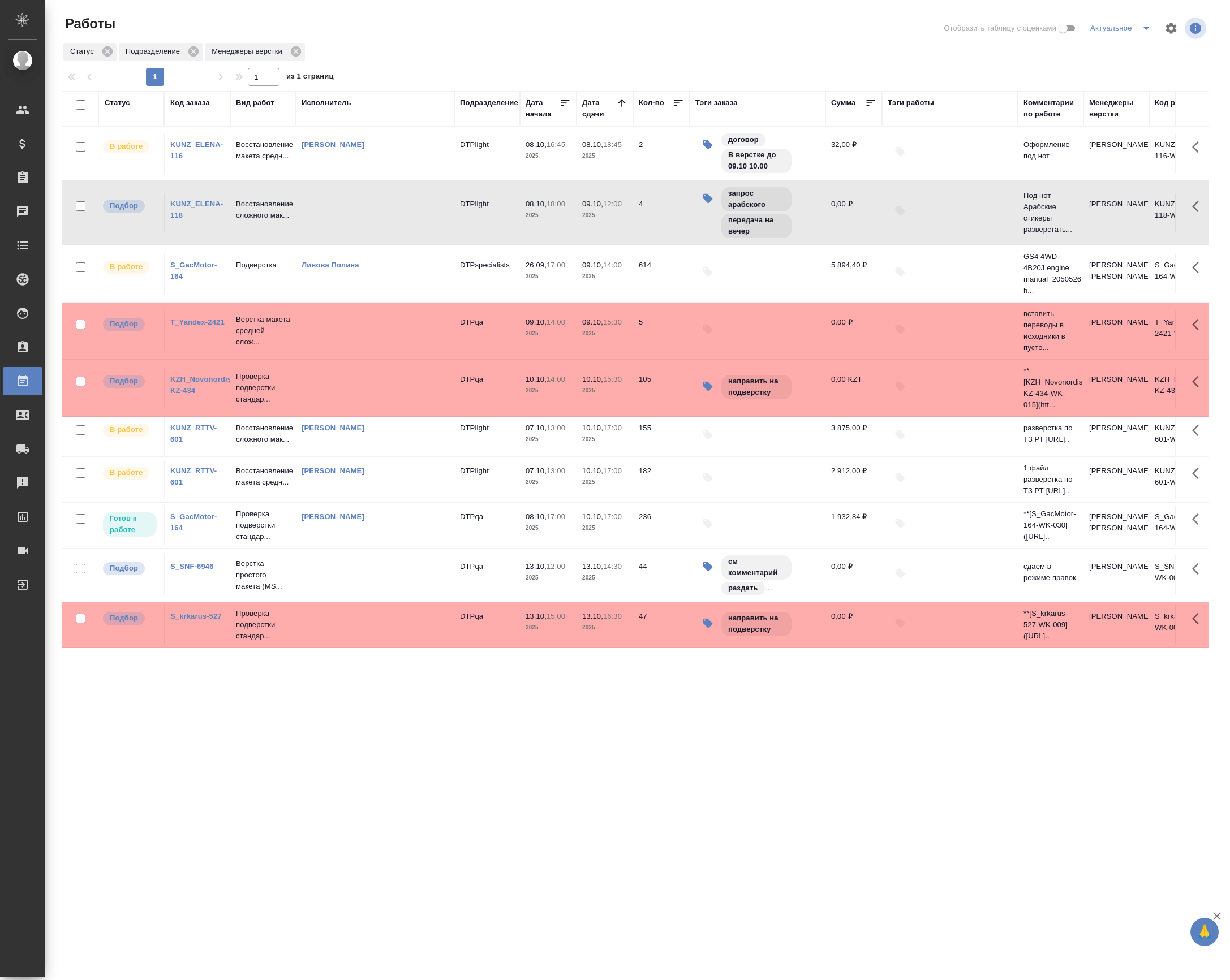
click at [256, 221] on p "Восстановление сложного мак..." at bounding box center [263, 210] width 54 height 22
click at [269, 140] on p "Восстановление макета средн..." at bounding box center [263, 150] width 54 height 22
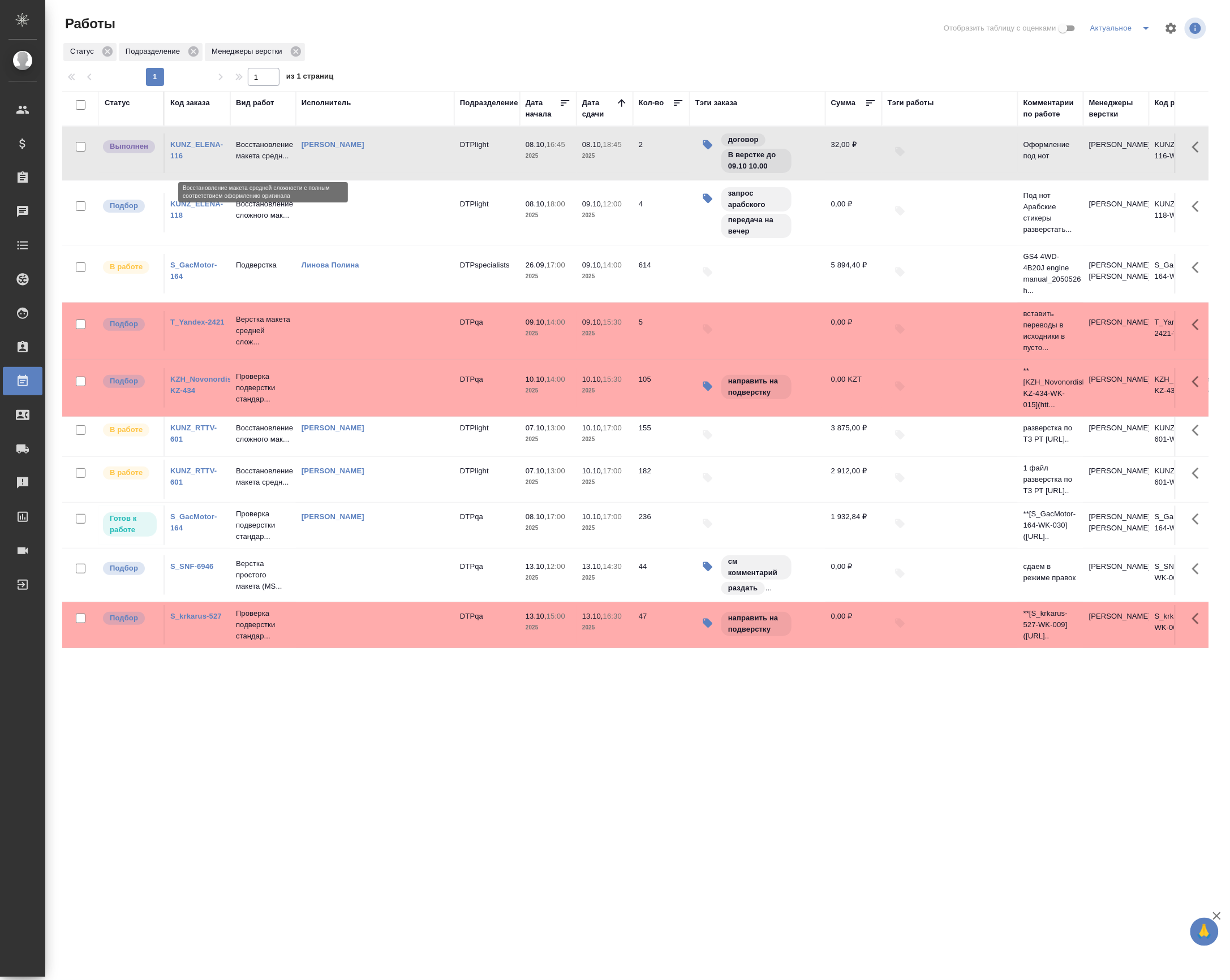
click at [269, 140] on p "Восстановление макета средн..." at bounding box center [263, 150] width 54 height 22
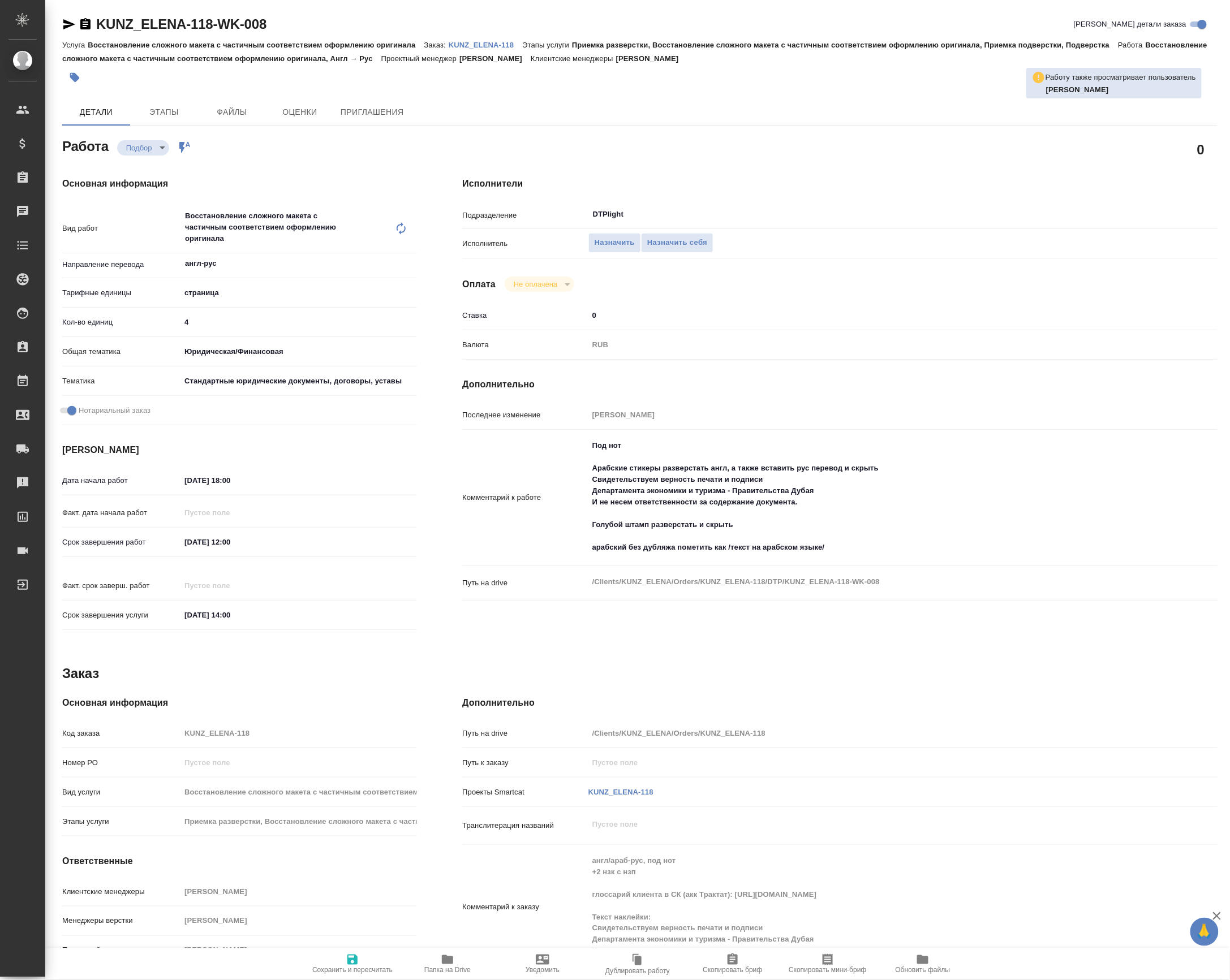
click at [71, 18] on icon "button" at bounding box center [69, 24] width 14 height 14
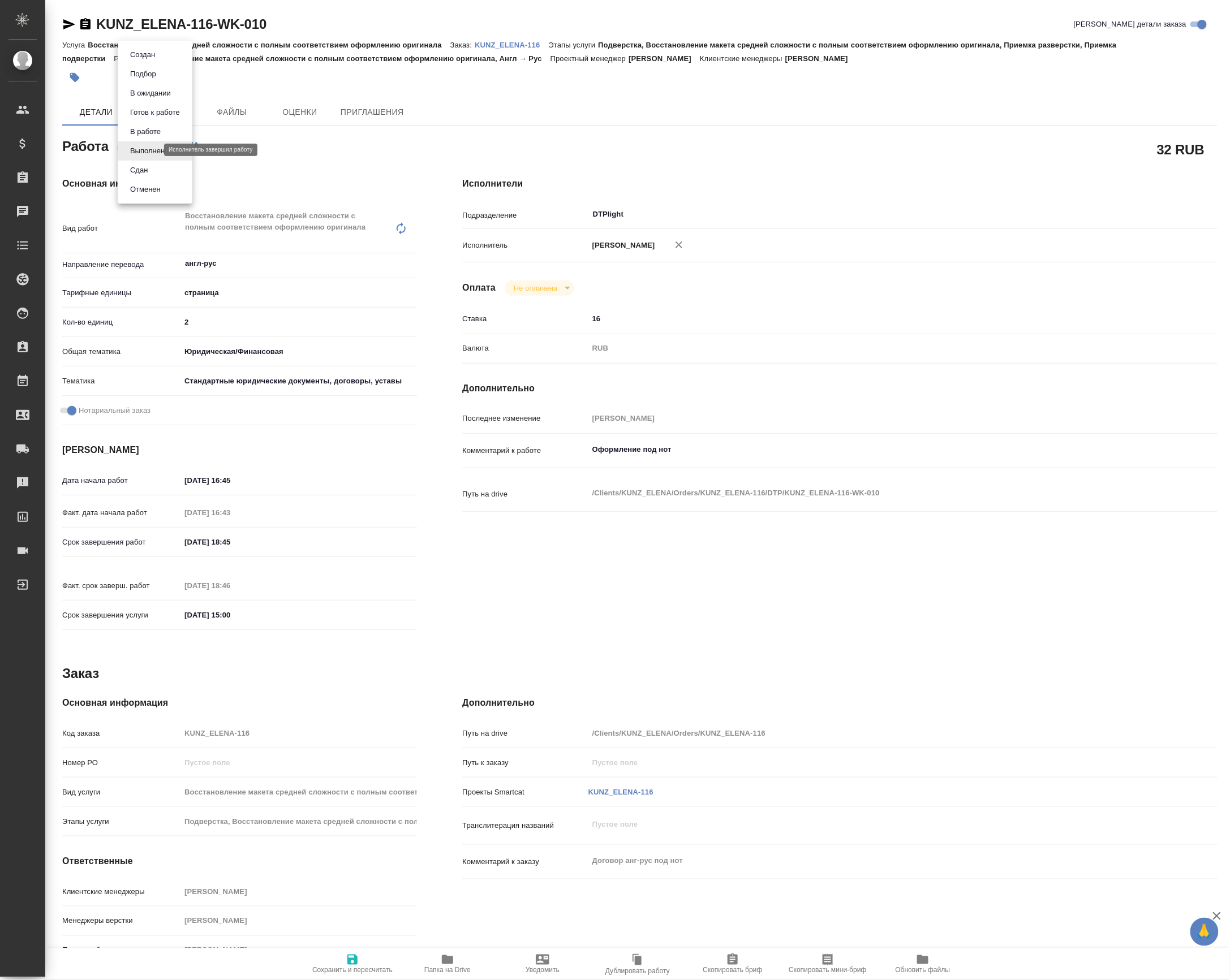
click at [127, 153] on body "🙏 .cls-1 fill:#fff; AWATERA Petrova Valeria Клиенты Спецификации Заказы Чаты To…" at bounding box center [615, 490] width 1230 height 980
click at [133, 173] on button "Сдан" at bounding box center [139, 170] width 24 height 12
click at [450, 948] on button "Папка на Drive" at bounding box center [448, 964] width 95 height 32
type textarea "x"
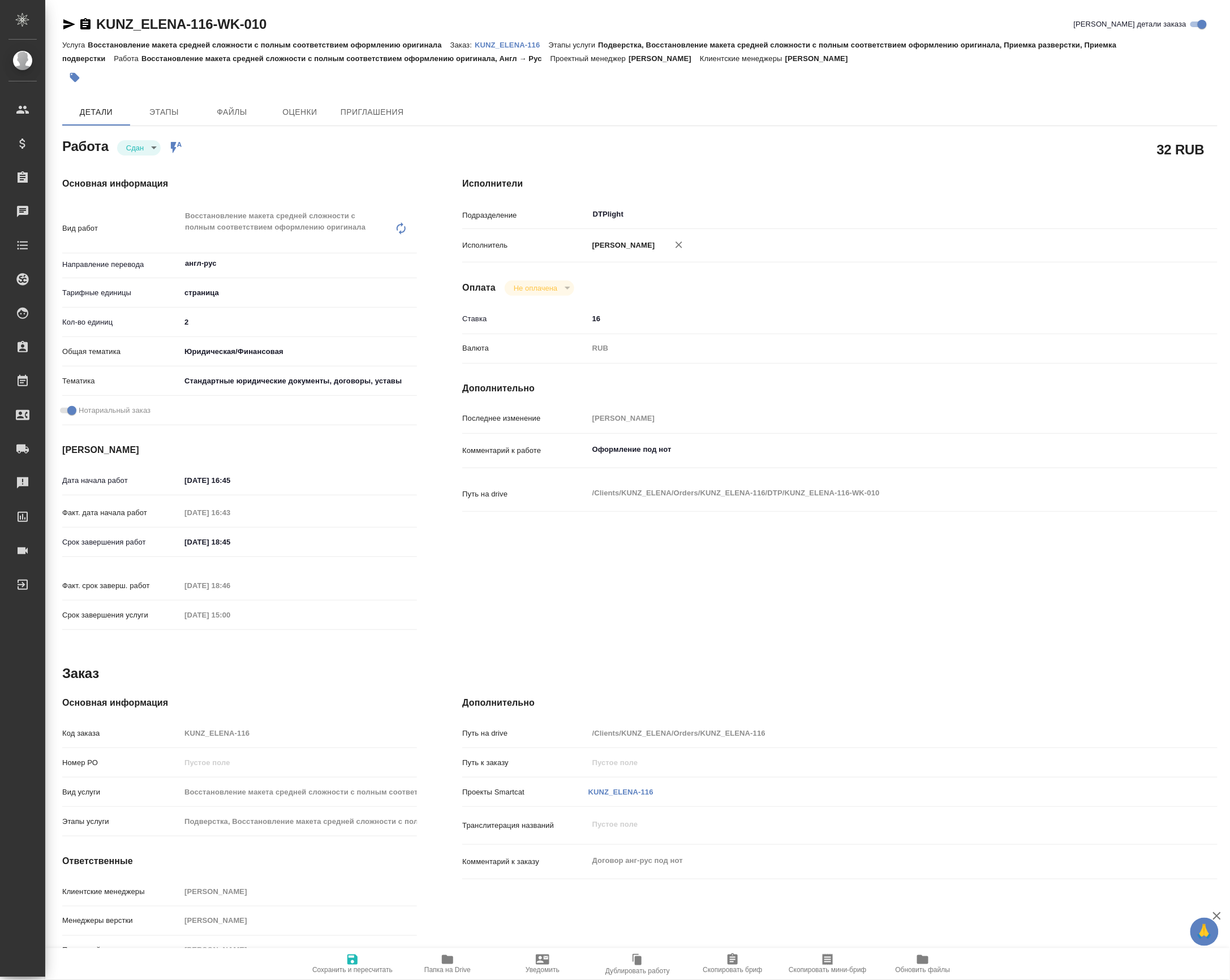
type textarea "x"
click at [513, 46] on p "KUNZ_ELENA-116" at bounding box center [511, 45] width 74 height 8
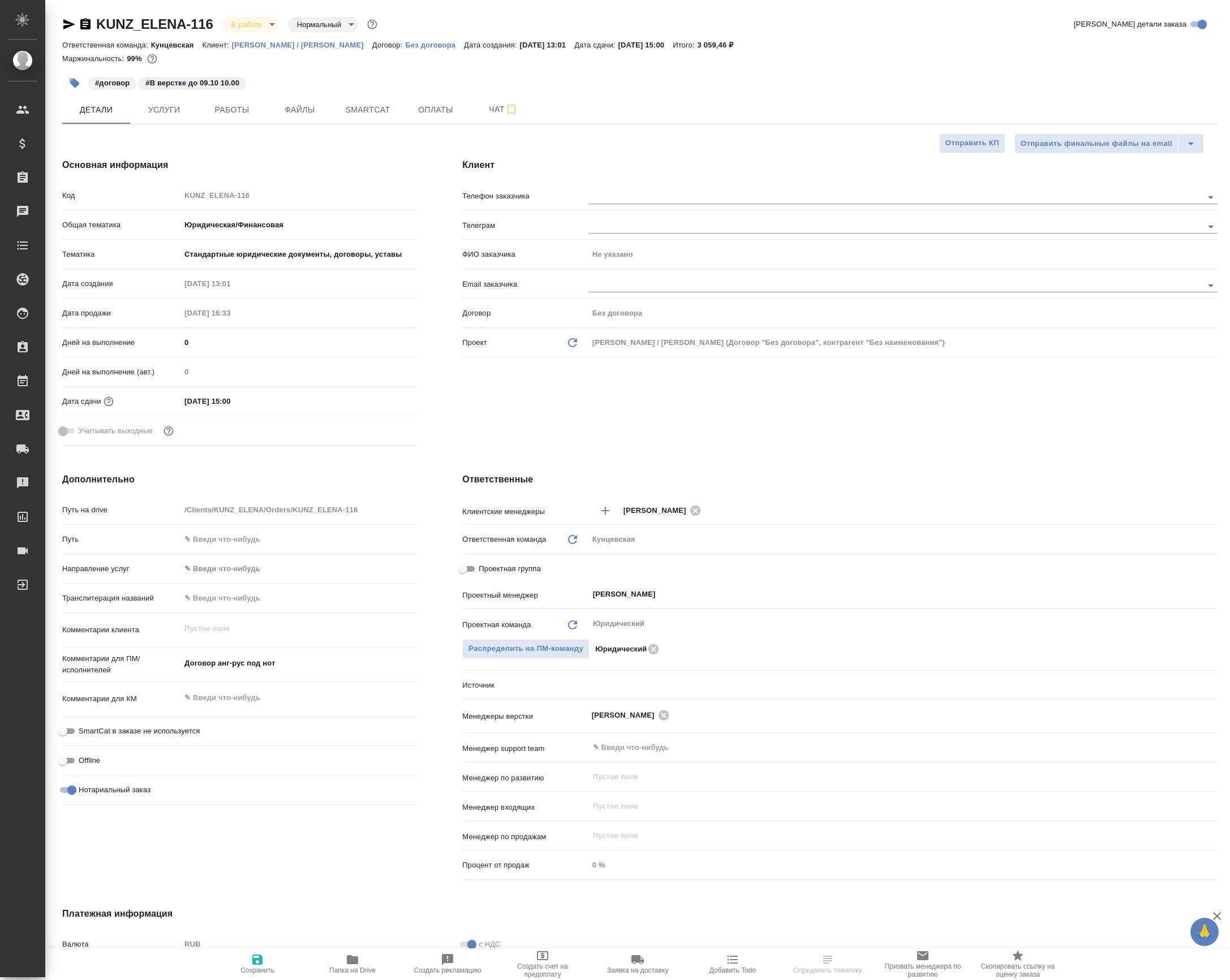
select select "RU"
click at [487, 117] on span "Чат" at bounding box center [504, 109] width 54 height 14
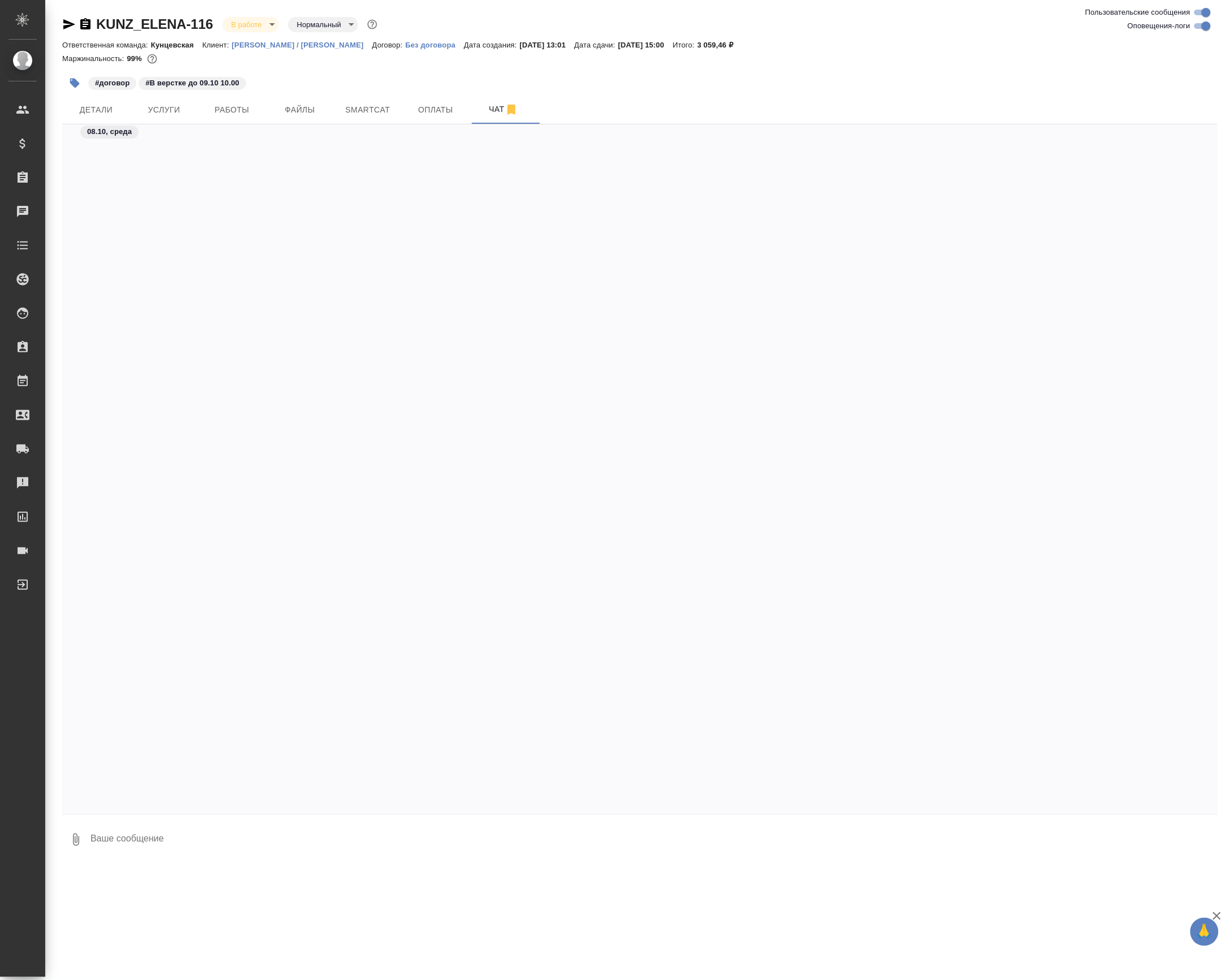
scroll to position [1367, 0]
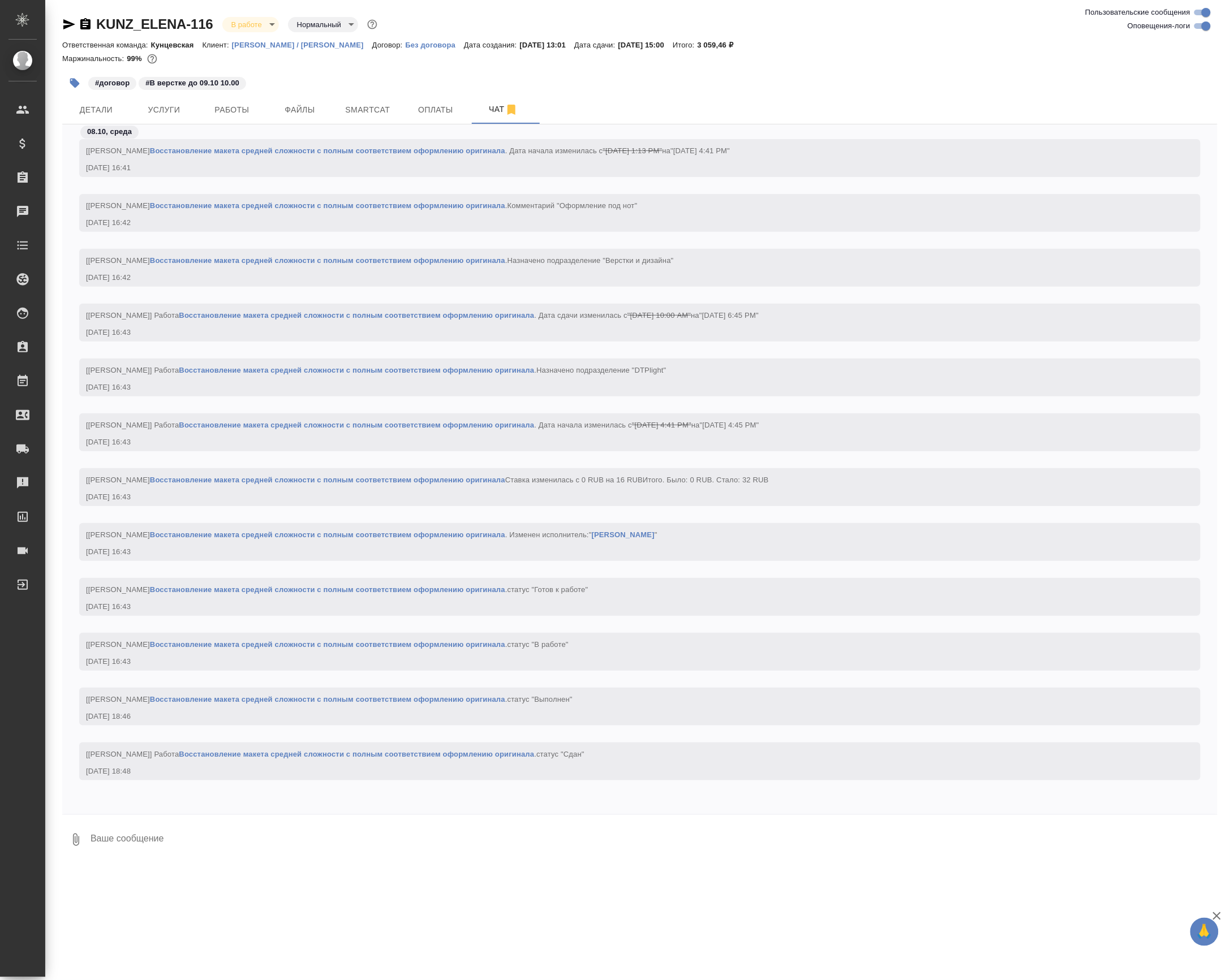
paste textarea "[URL][DOMAIN_NAME]"
type textarea "[URL][DOMAIN_NAME]"
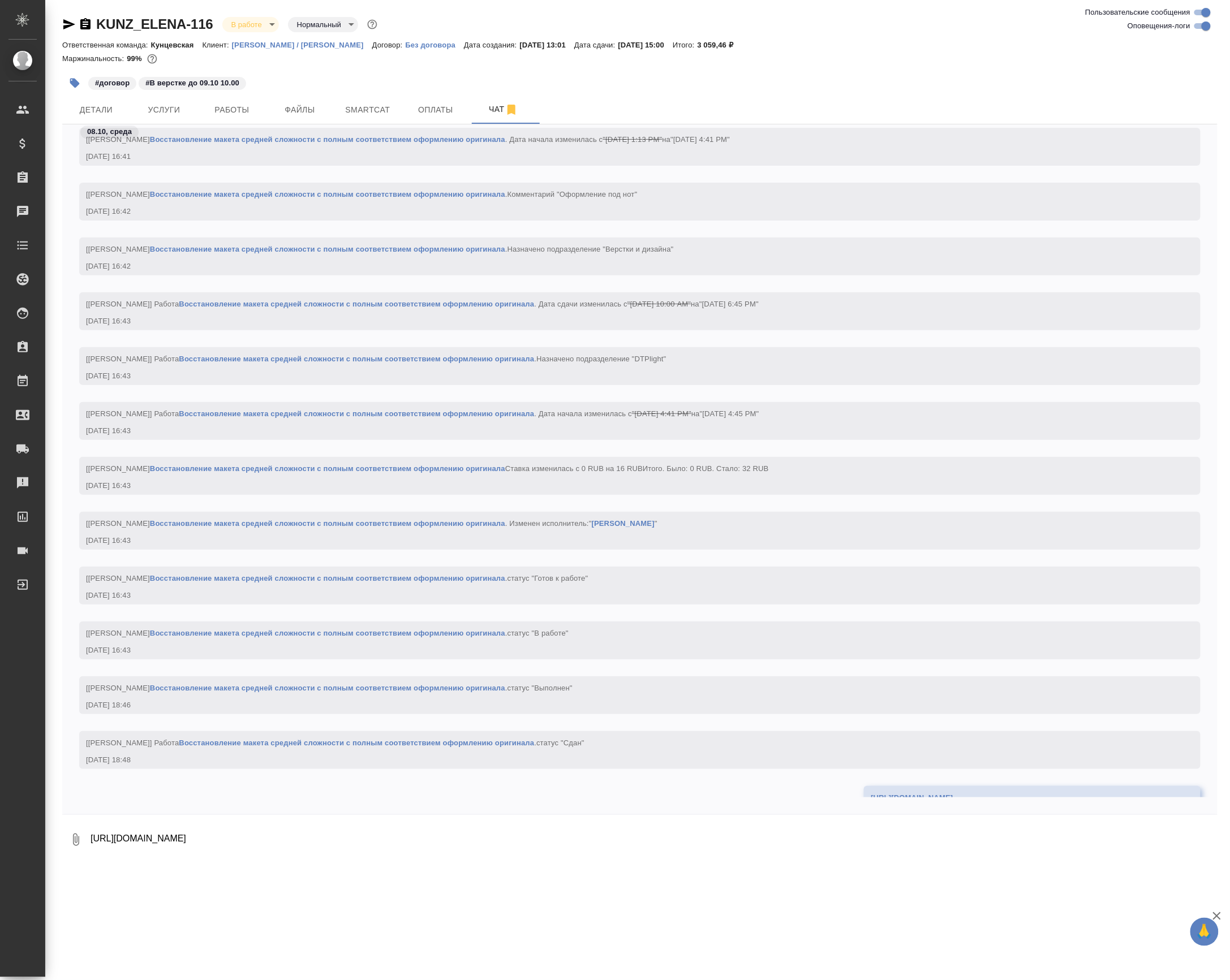
scroll to position [1421, 0]
